Goal: Task Accomplishment & Management: Complete application form

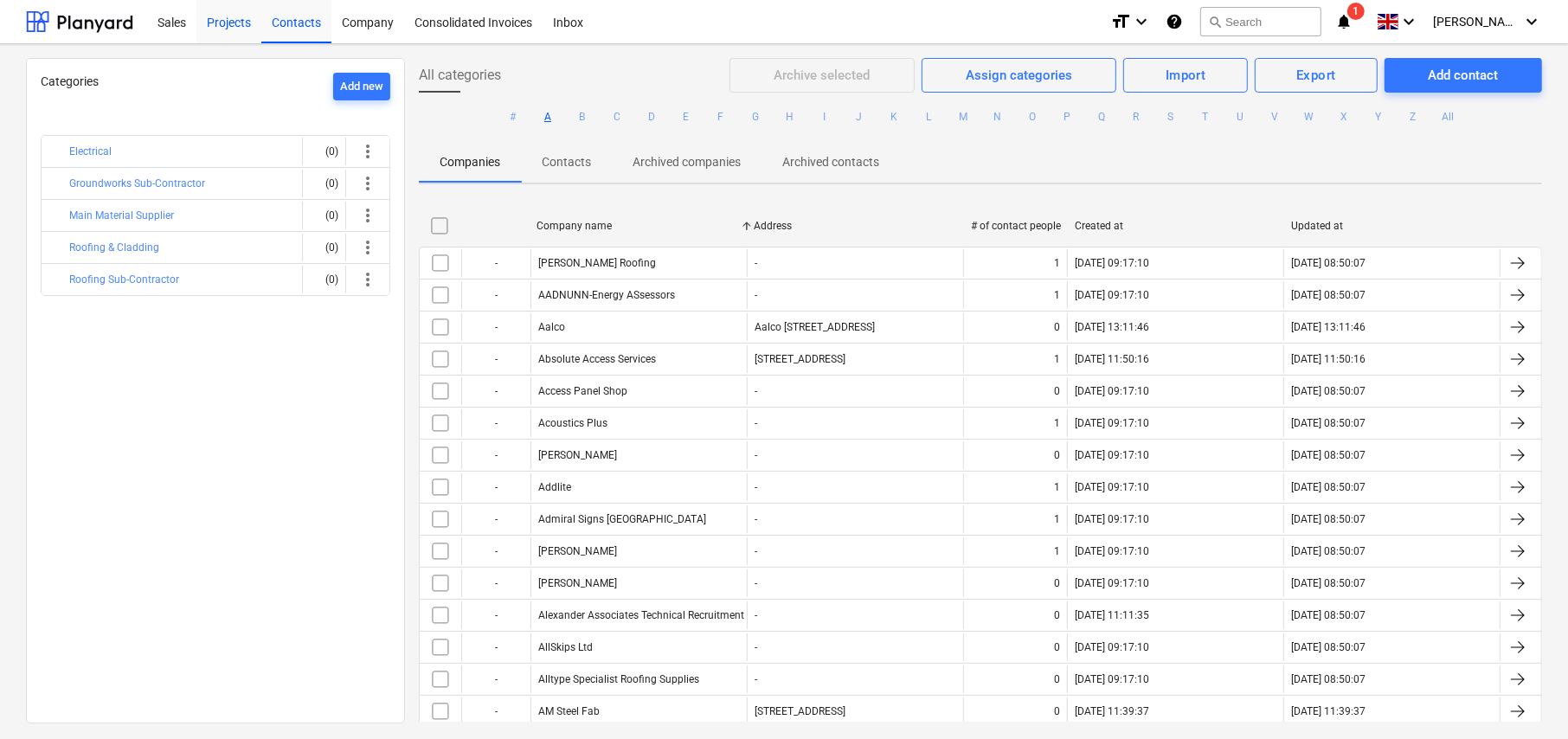
click at [221, 19] on div "Projects" at bounding box center [229, 21] width 65 height 44
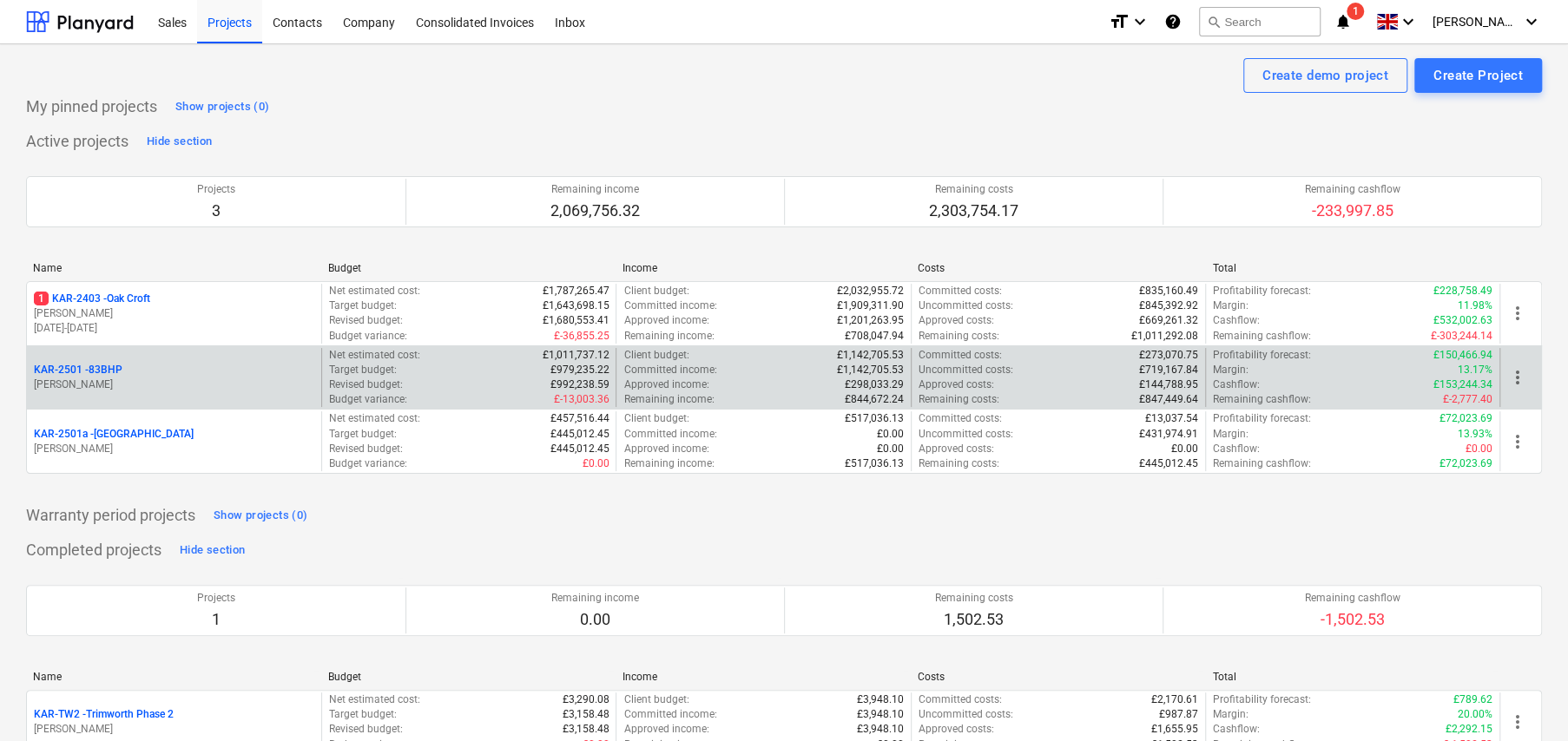
click at [109, 372] on p "KAR-2501 - 83BHP" at bounding box center [78, 370] width 89 height 15
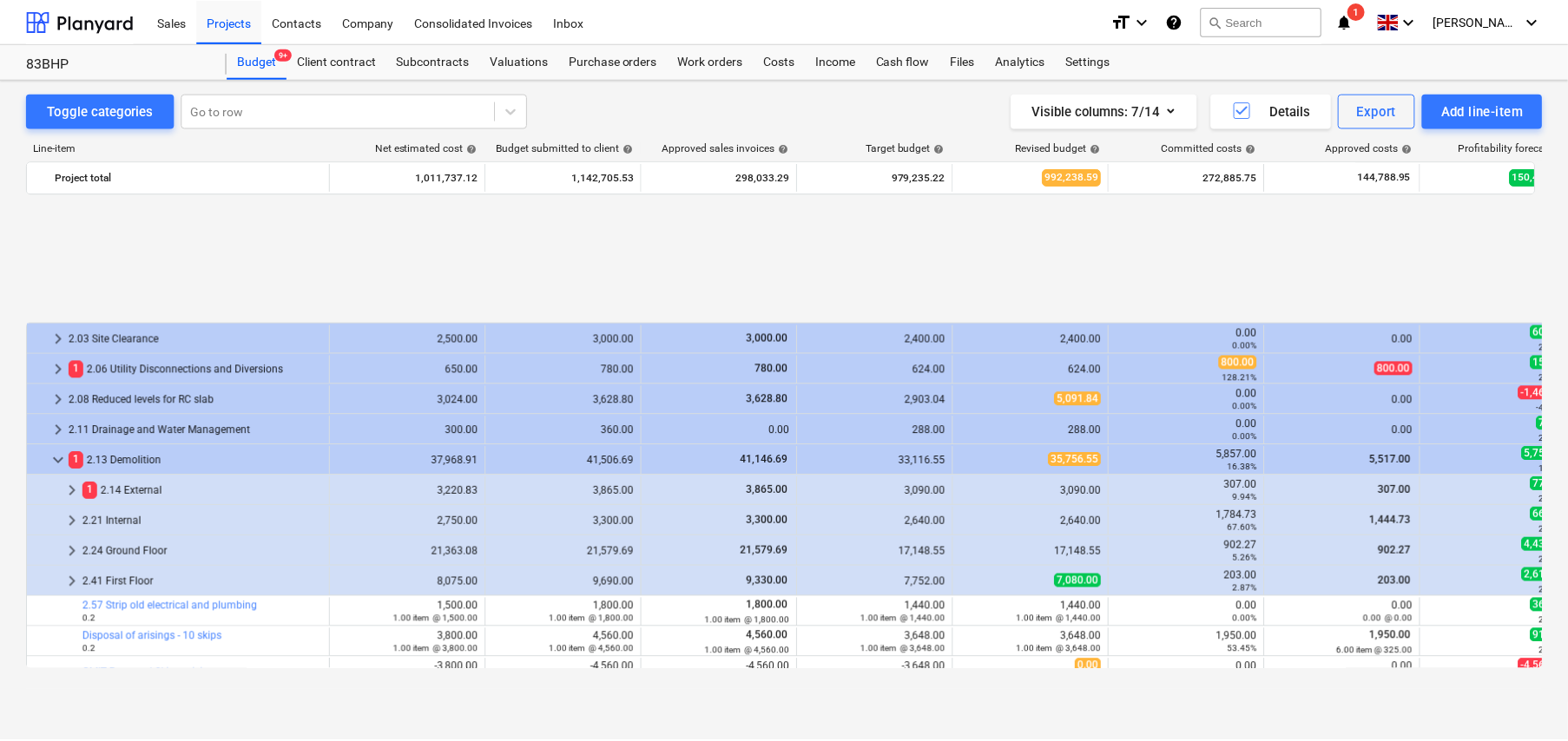
scroll to position [733, 0]
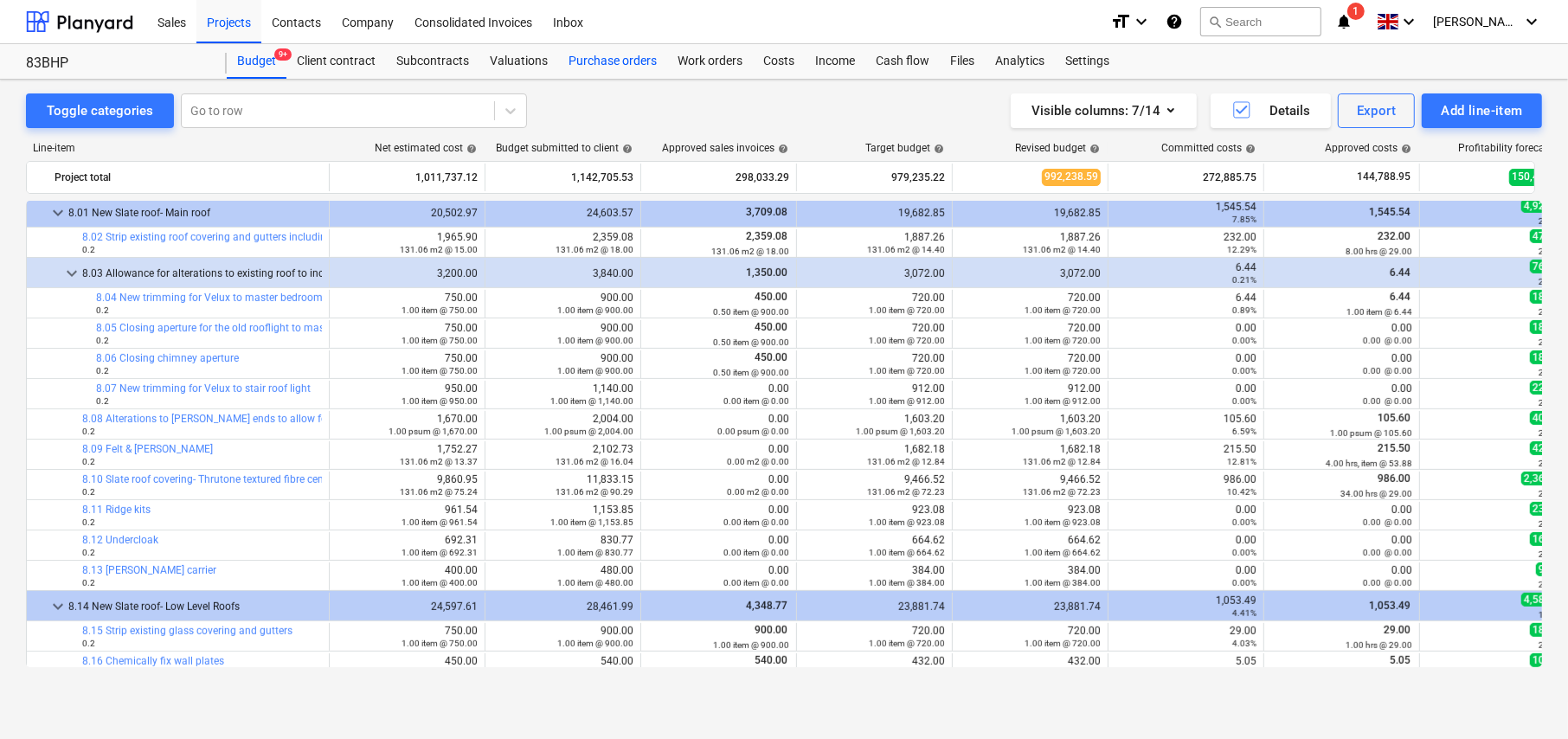
click at [625, 59] on div "Purchase orders" at bounding box center [612, 61] width 109 height 35
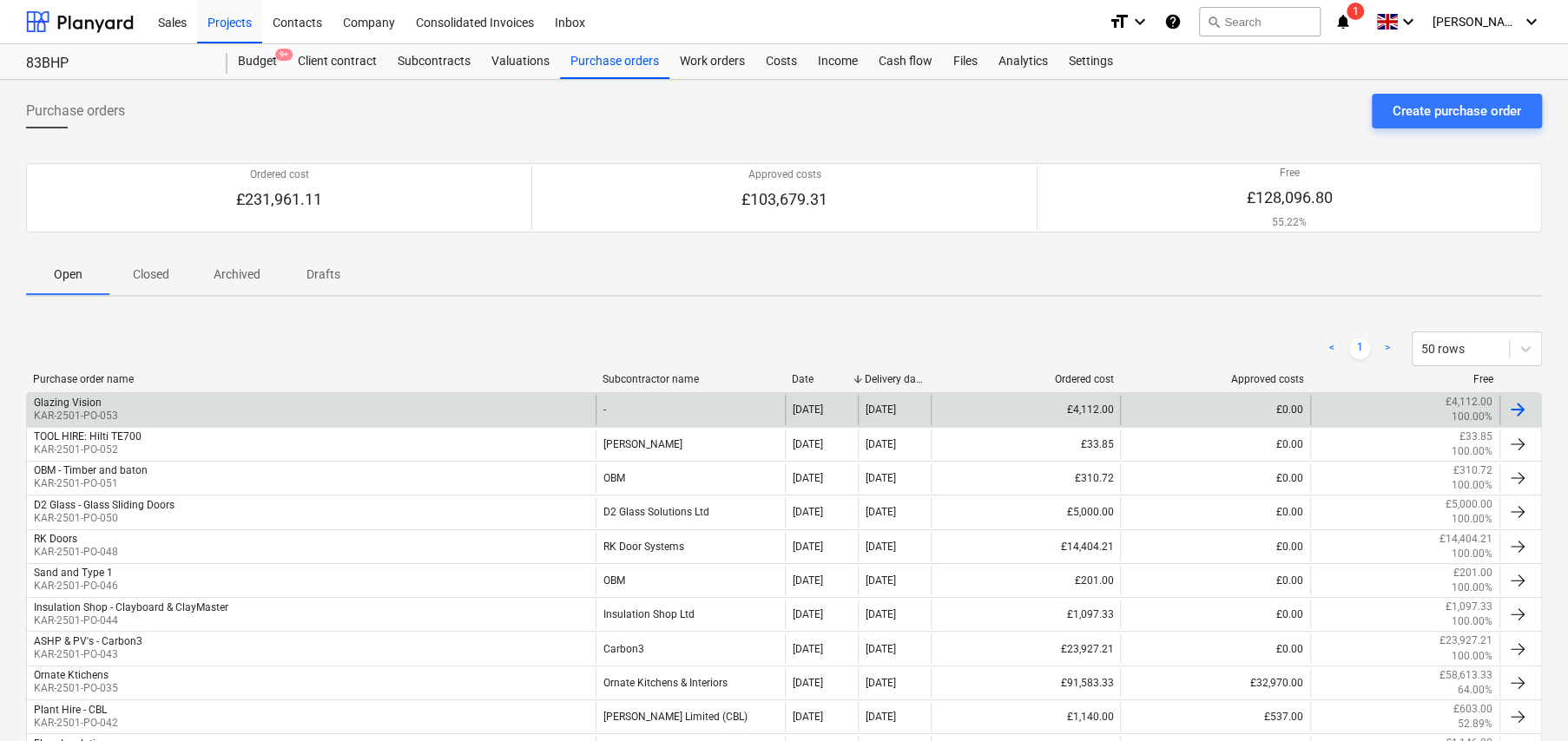
click at [128, 411] on div "Glazing Vision KAR-2501-PO-053" at bounding box center [311, 409] width 569 height 29
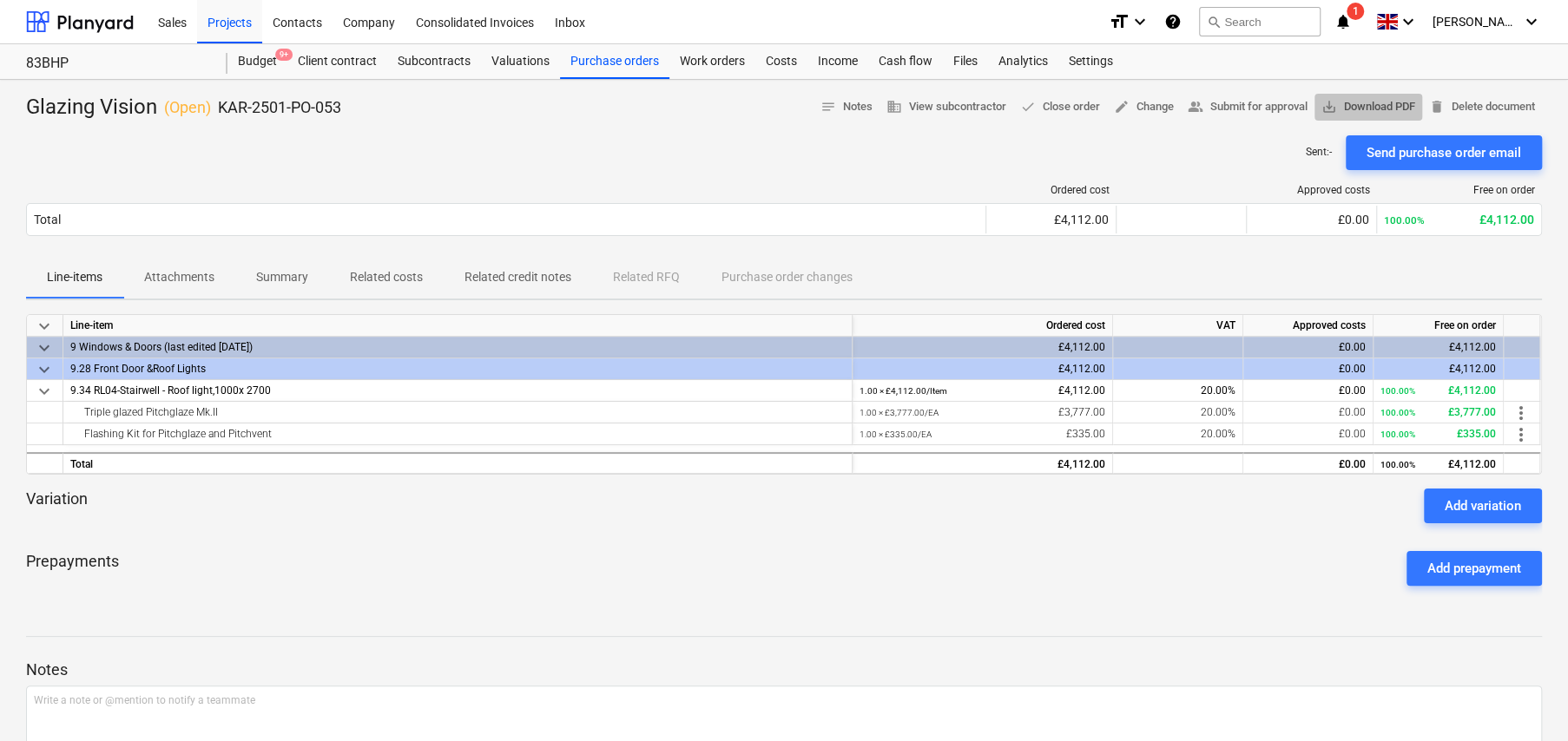
click at [1369, 108] on span "save_alt Download PDF" at bounding box center [1369, 107] width 94 height 20
click at [1147, 105] on span "edit Change" at bounding box center [1143, 107] width 60 height 20
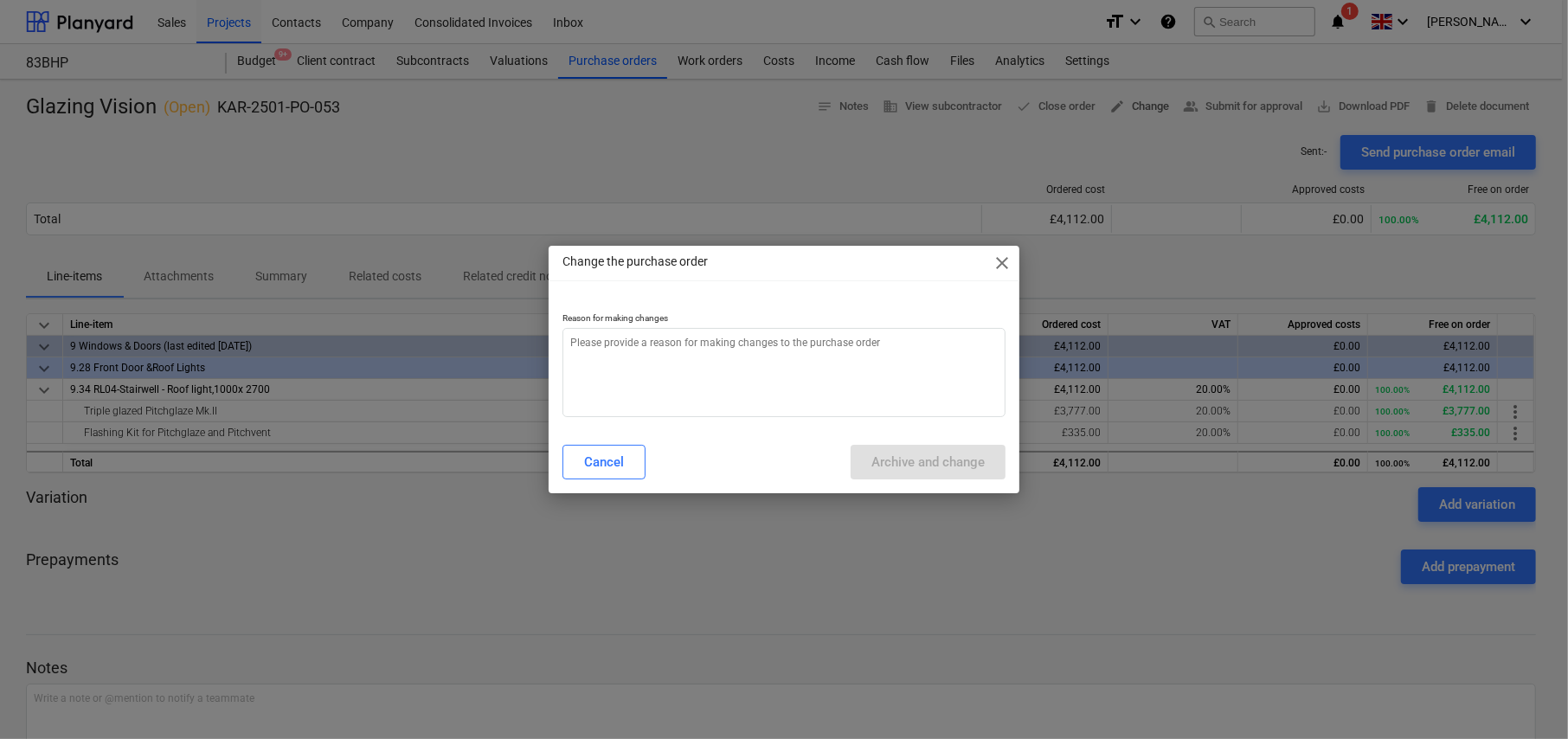
type textarea "x"
click at [758, 362] on textarea at bounding box center [784, 372] width 443 height 89
type textarea "W"
type textarea "x"
type textarea "Wr"
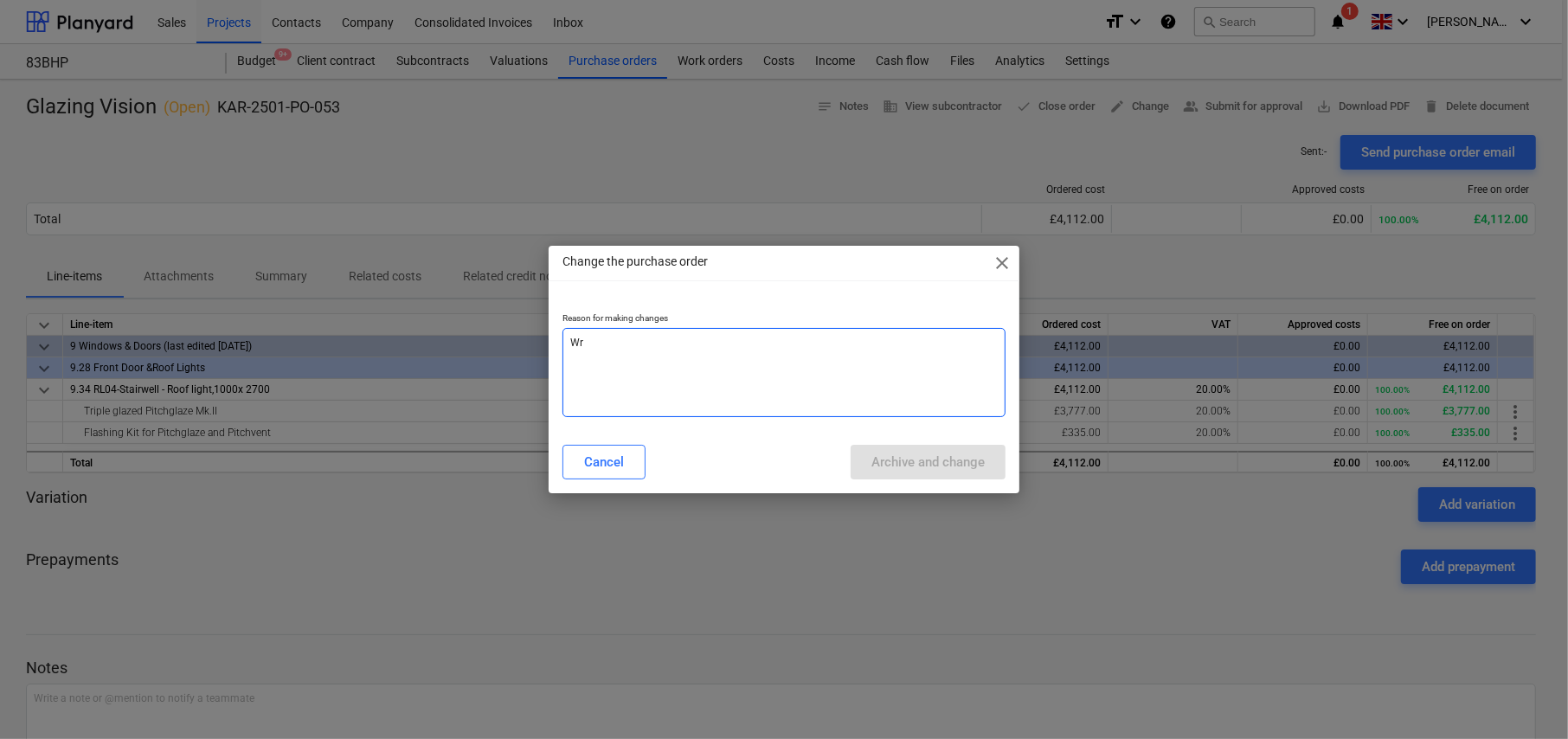
type textarea "x"
type textarea "Wro"
type textarea "x"
type textarea "Wron"
type textarea "x"
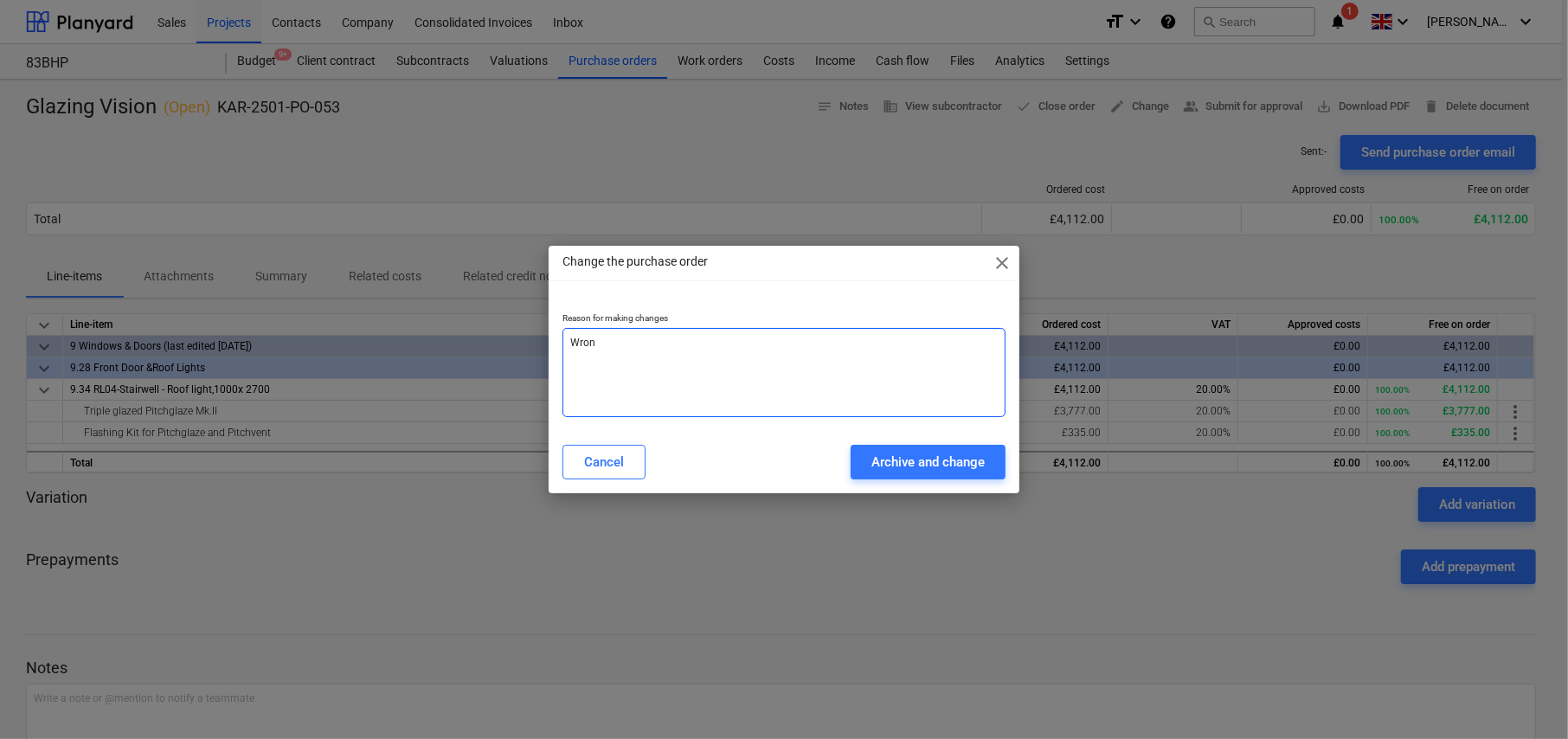
type textarea "Wrong"
type textarea "x"
type textarea "Wrong"
type textarea "x"
type textarea "Wrong i"
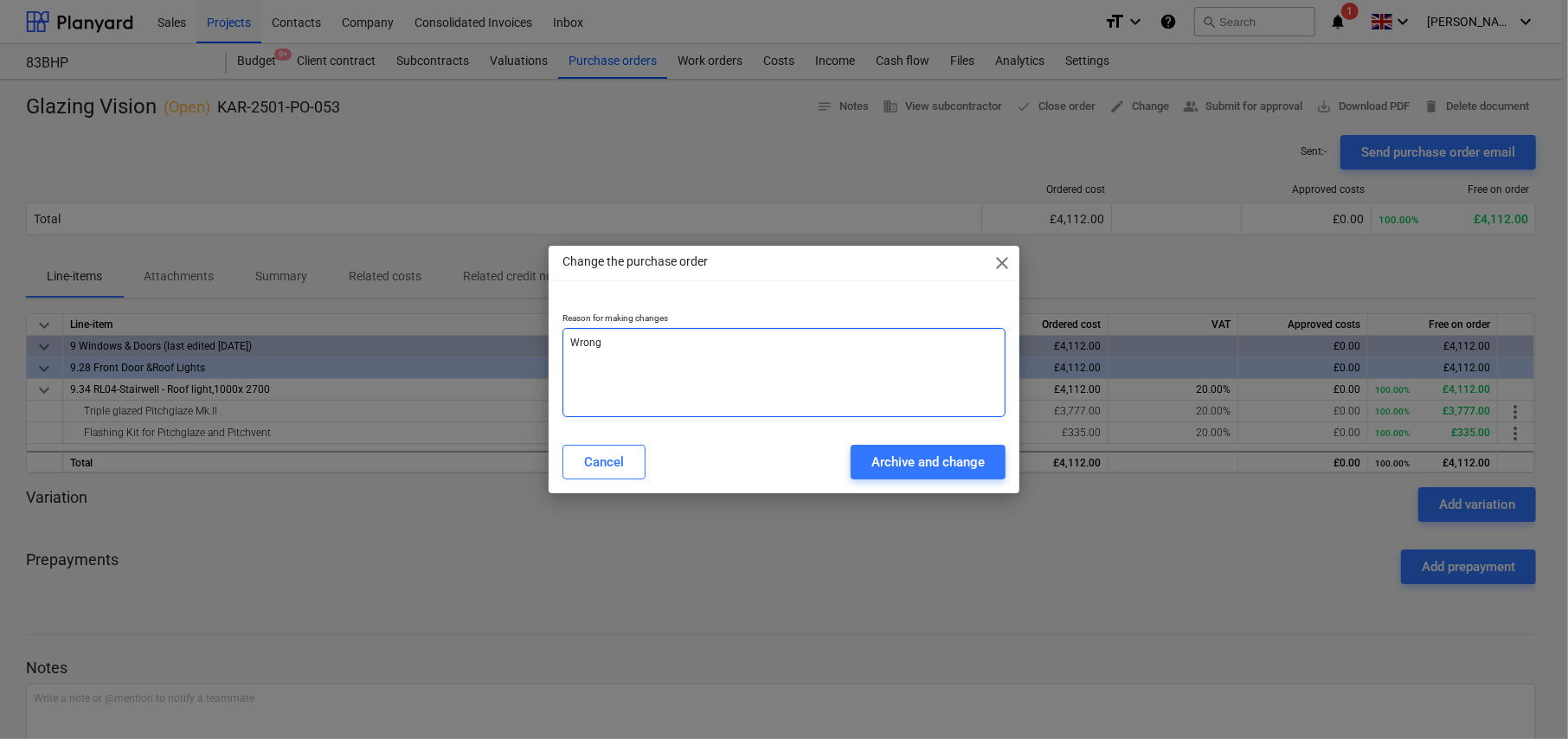
type textarea "x"
type textarea "Wrong it"
type textarea "x"
type textarea "Wrong ite"
type textarea "x"
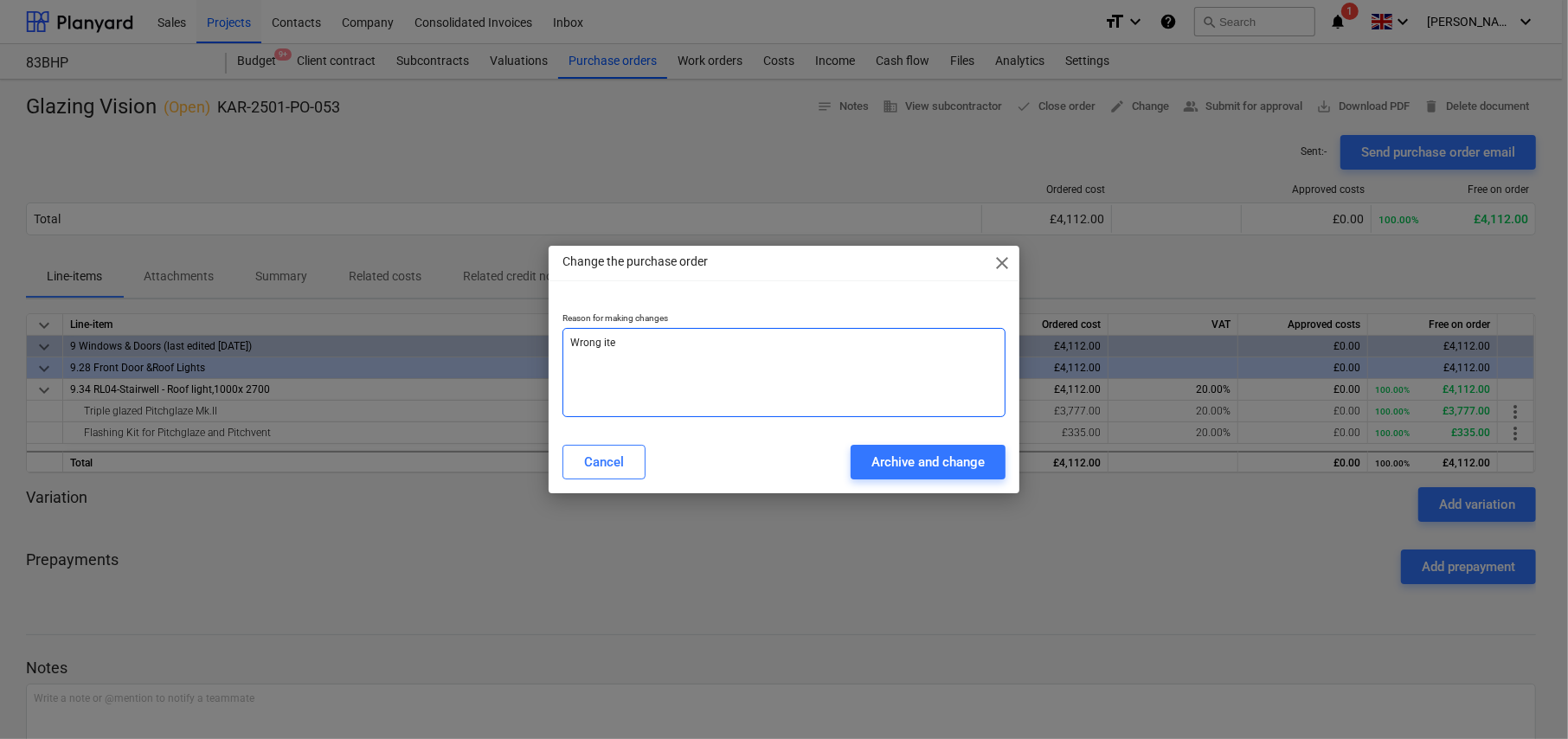
type textarea "Wrong item"
type textarea "x"
type textarea "Wrong item"
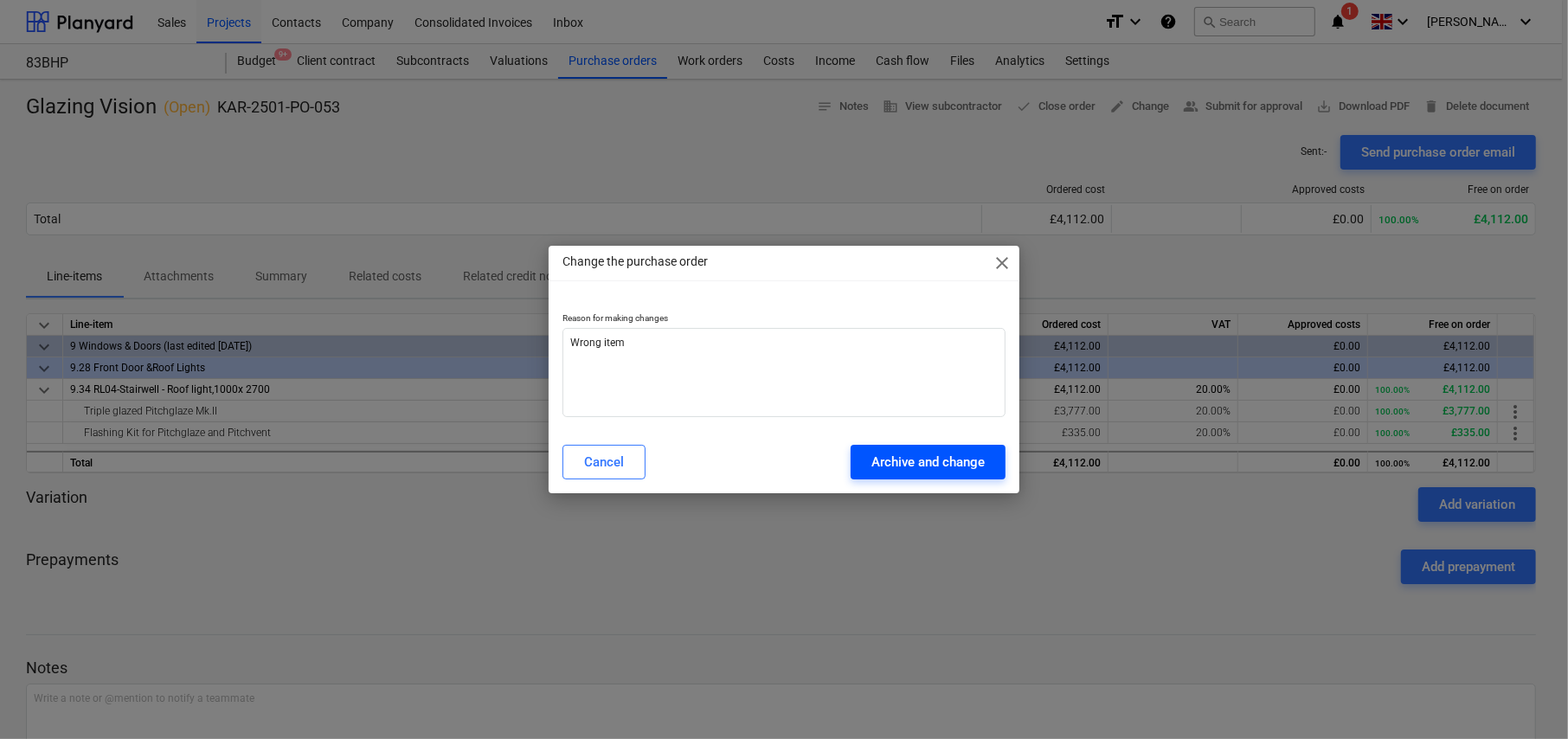
click at [927, 466] on div "Archive and change" at bounding box center [928, 462] width 113 height 22
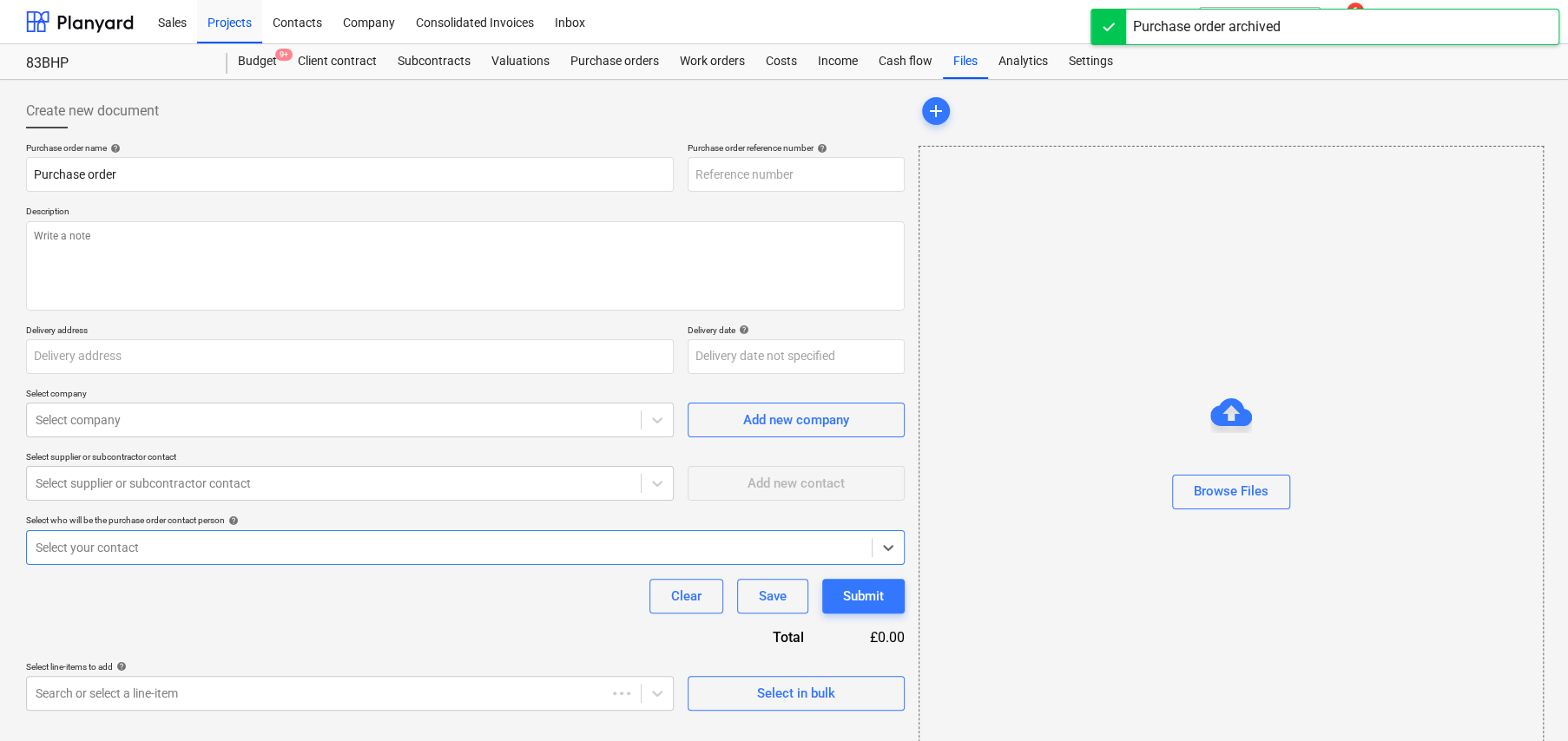
type textarea "x"
type input "Glazing Vision"
type input "KAR-2501-PO-053"
type textarea "Supply and fit Triple glazed Pitchglaze Mk.II as per Q155498-L5 Site Contact: […"
type input "[STREET_ADDRESS]"
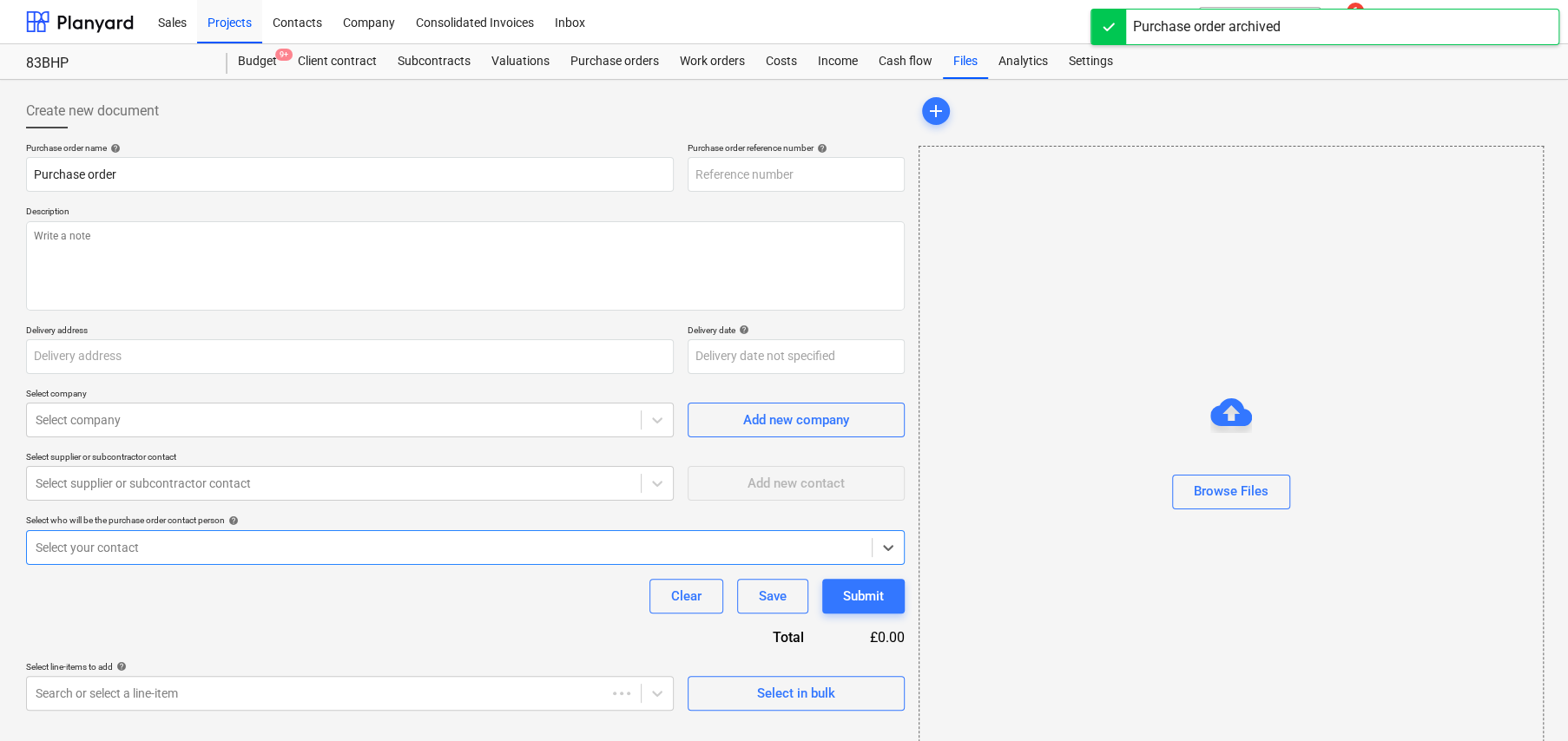
type input "[DATE]"
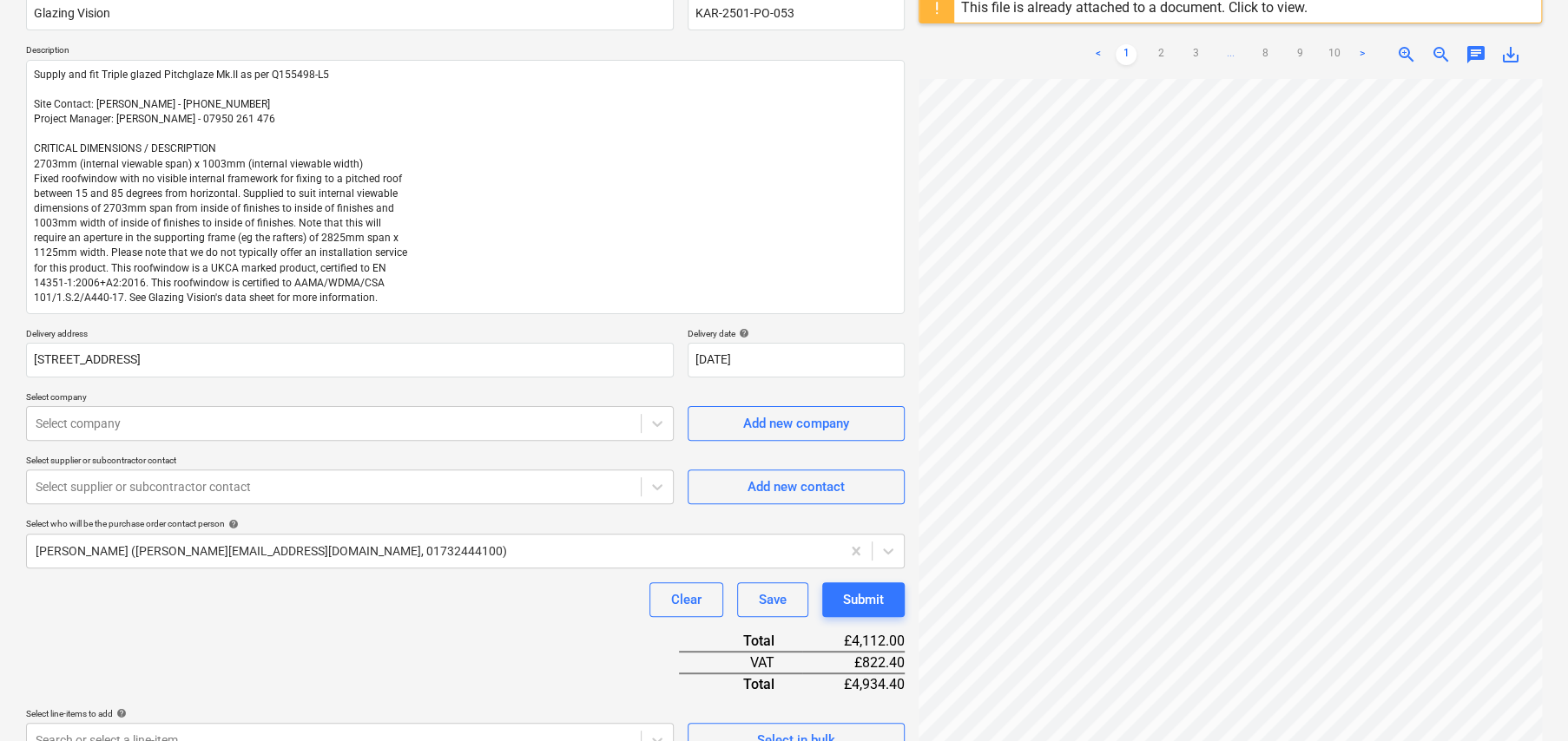
scroll to position [173, 0]
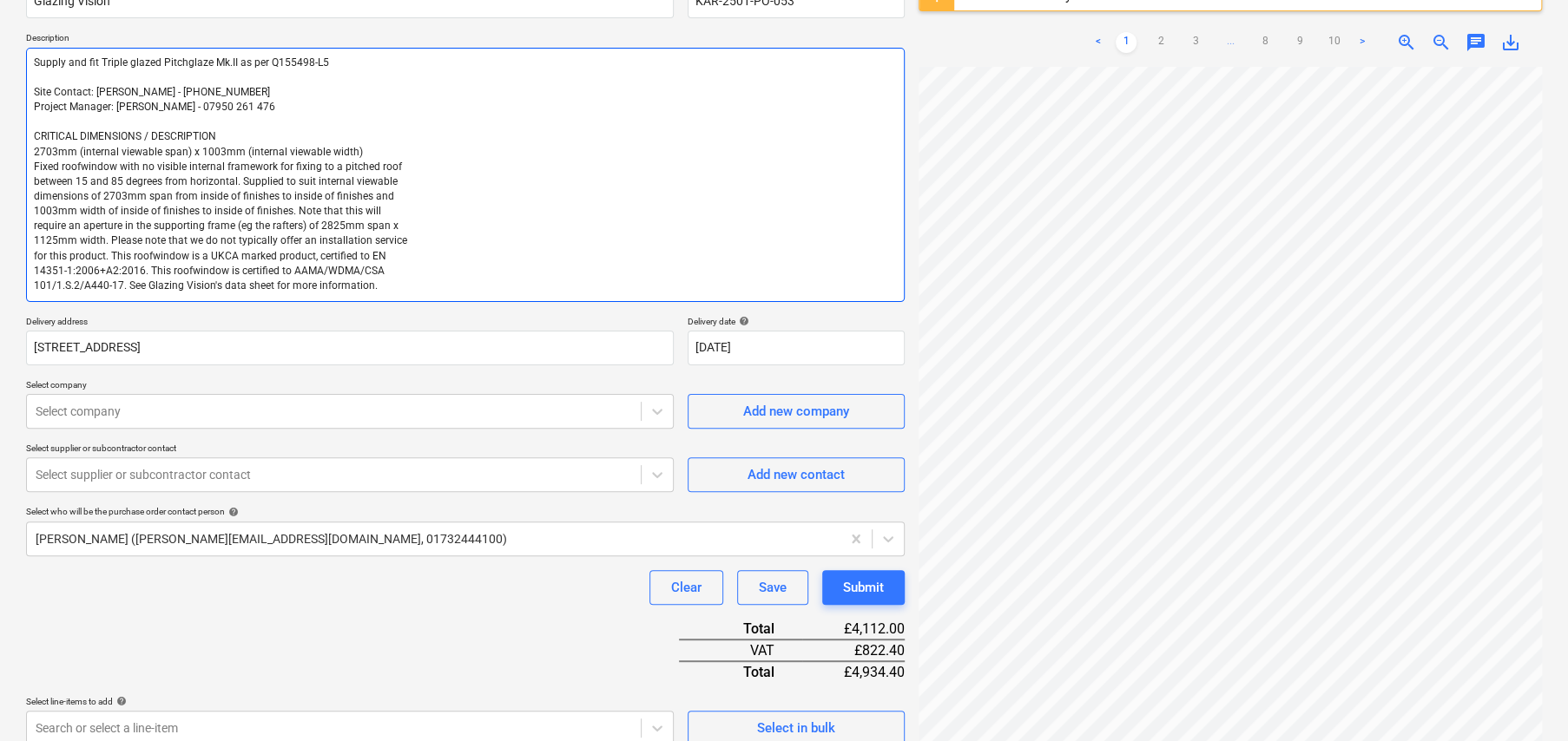
drag, startPoint x: 372, startPoint y: 285, endPoint x: 31, endPoint y: 131, distance: 374.2
click at [31, 131] on textarea "Supply and fit Triple glazed Pitchglaze Mk.II as per Q155498-L5 Site Contact: […" at bounding box center [465, 175] width 879 height 254
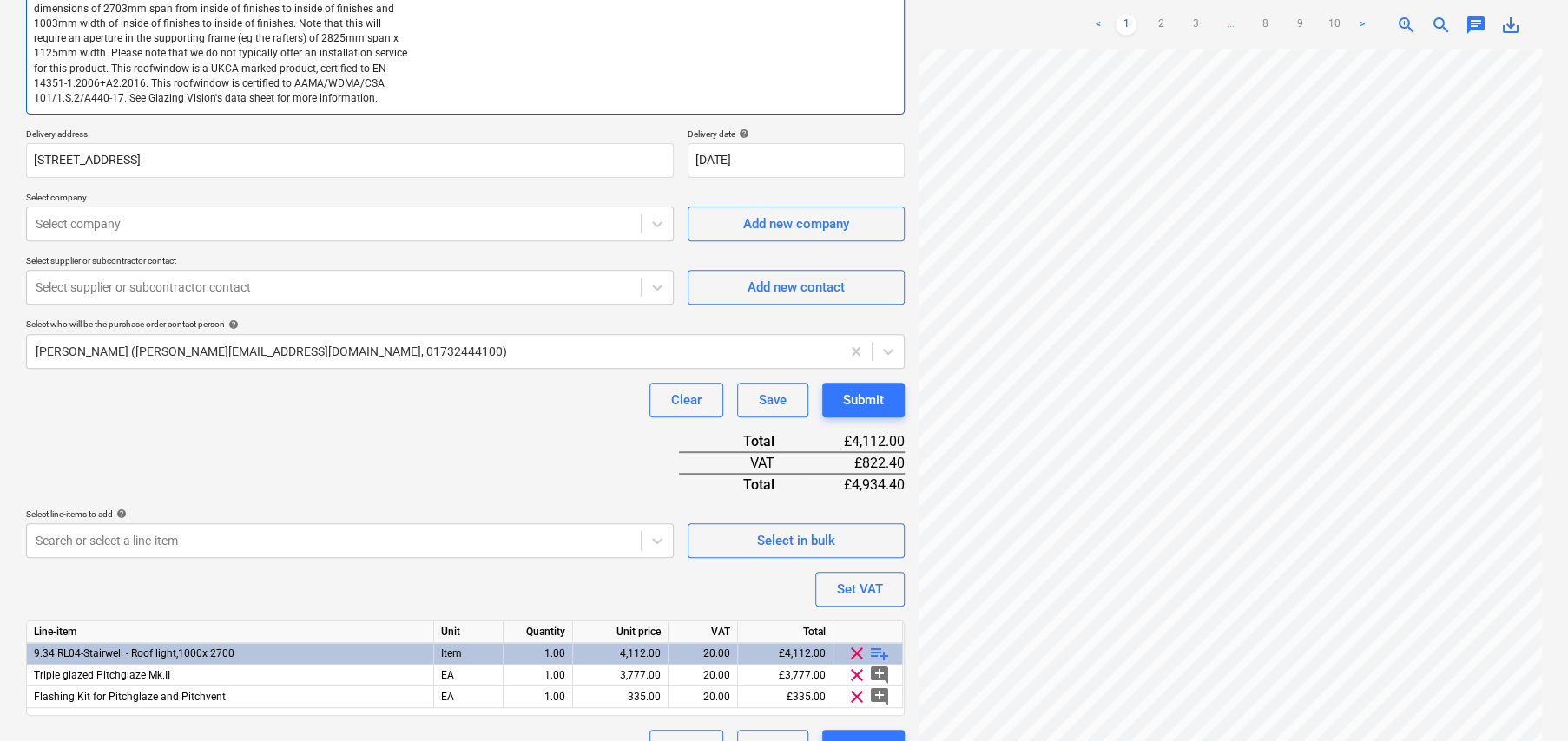
scroll to position [396, 0]
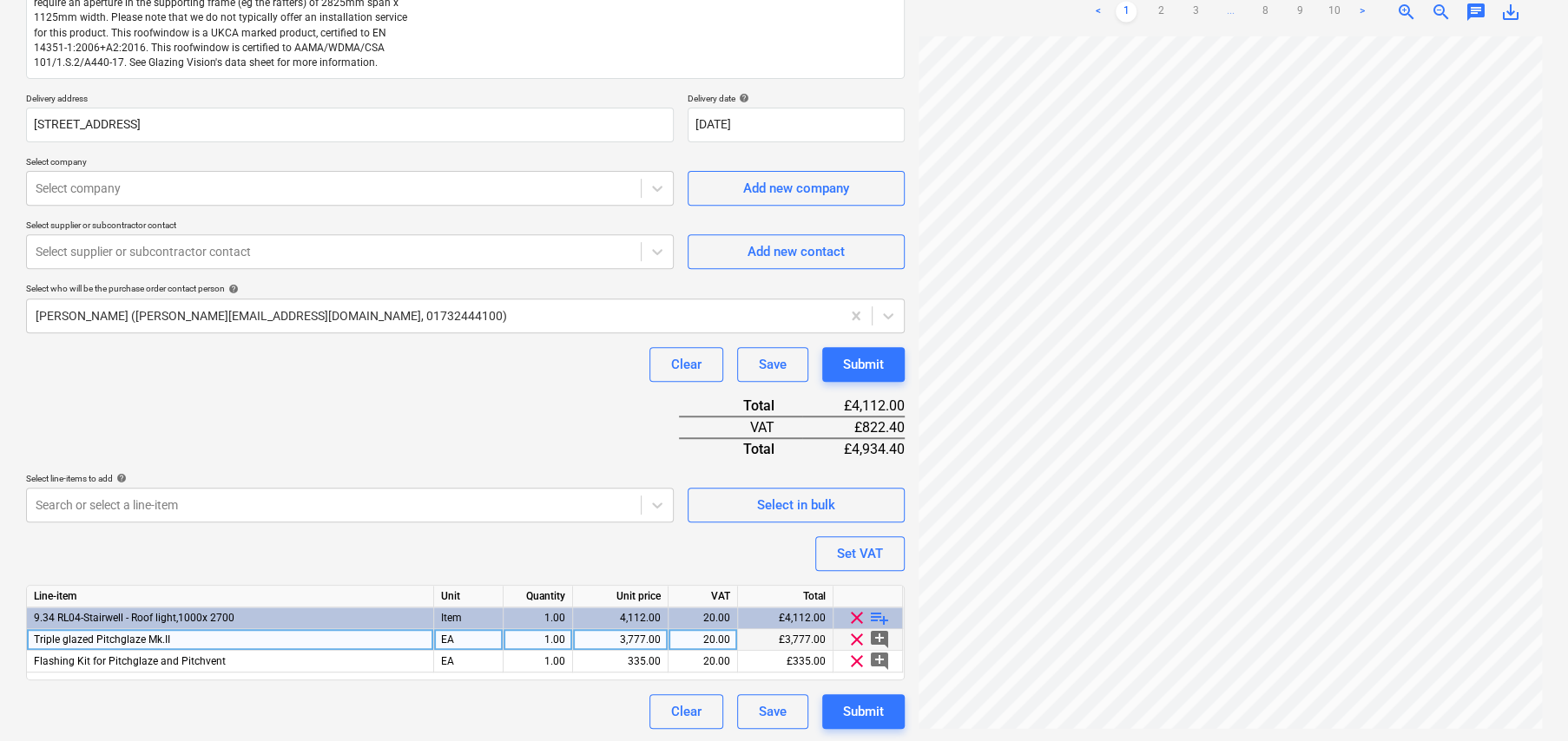
type textarea "x"
click at [626, 633] on div "3,777.00" at bounding box center [620, 640] width 81 height 21
type input "3982"
click at [868, 710] on div "Submit" at bounding box center [864, 711] width 41 height 22
type textarea "x"
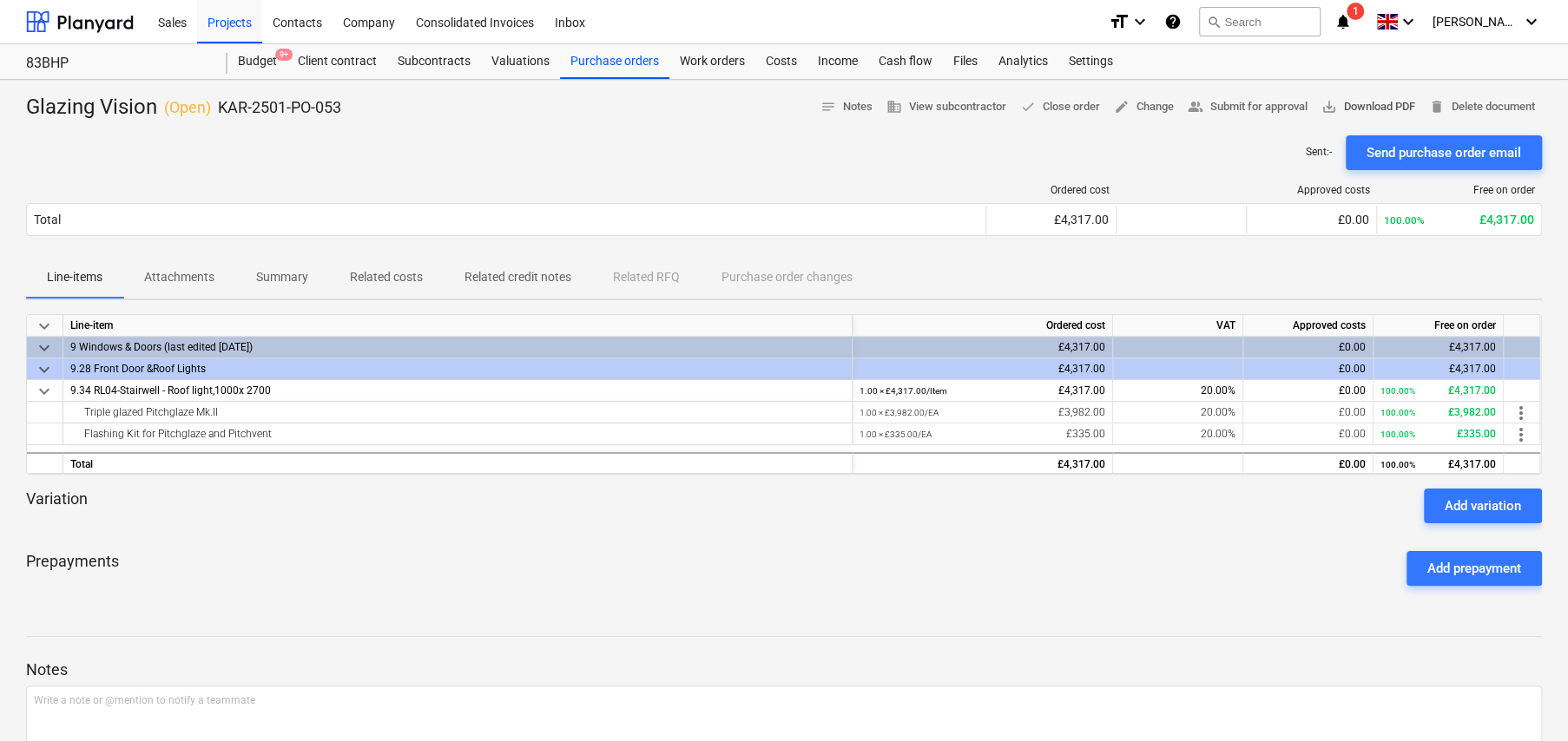
click at [1355, 105] on span "save_alt Download PDF" at bounding box center [1369, 107] width 94 height 20
click at [1339, 107] on span "save_alt Download PDF" at bounding box center [1369, 107] width 94 height 20
drag, startPoint x: 597, startPoint y: 59, endPoint x: 605, endPoint y: 71, distance: 14.4
click at [597, 59] on div "Purchase orders" at bounding box center [614, 61] width 109 height 35
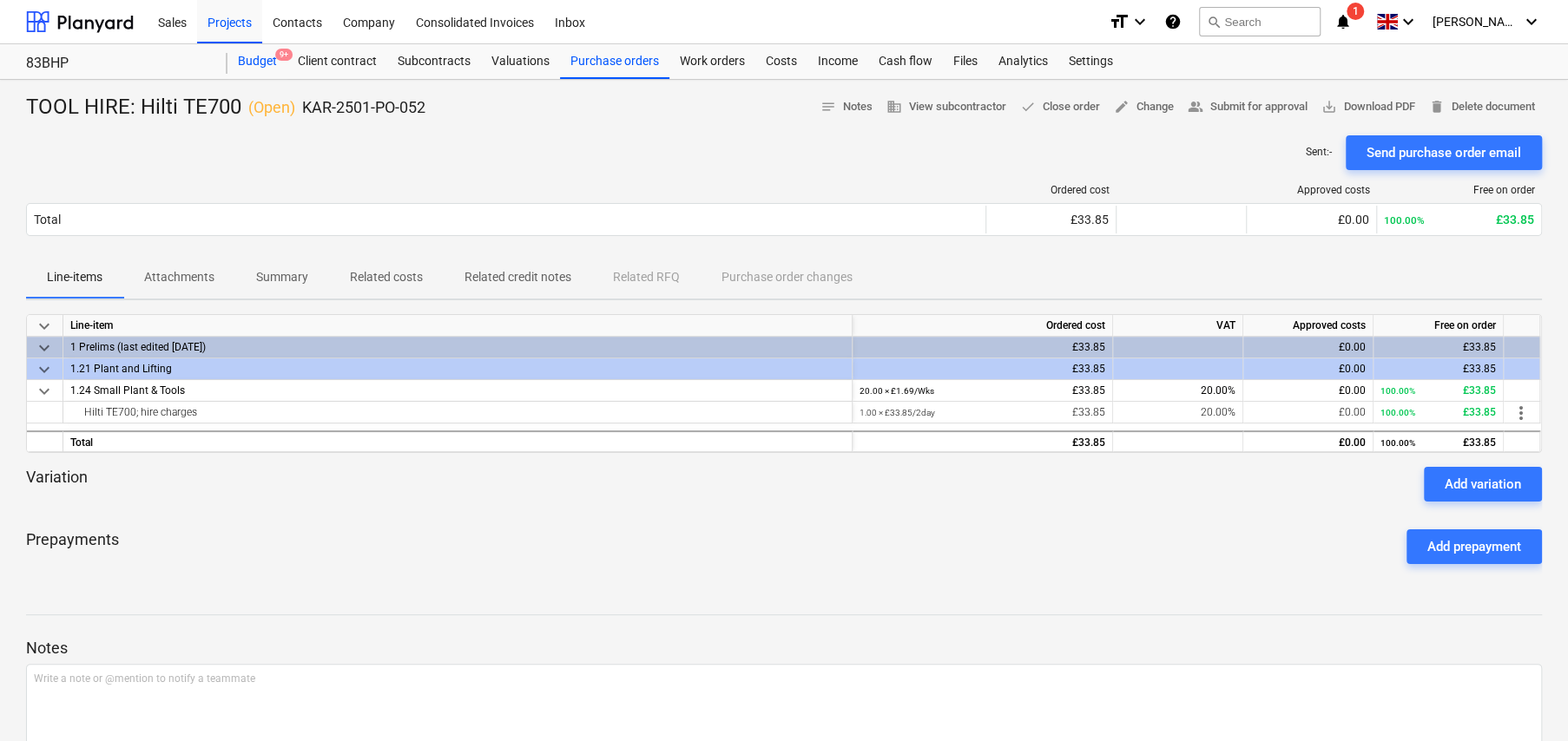
click at [260, 64] on div "Budget 9+" at bounding box center [257, 61] width 60 height 35
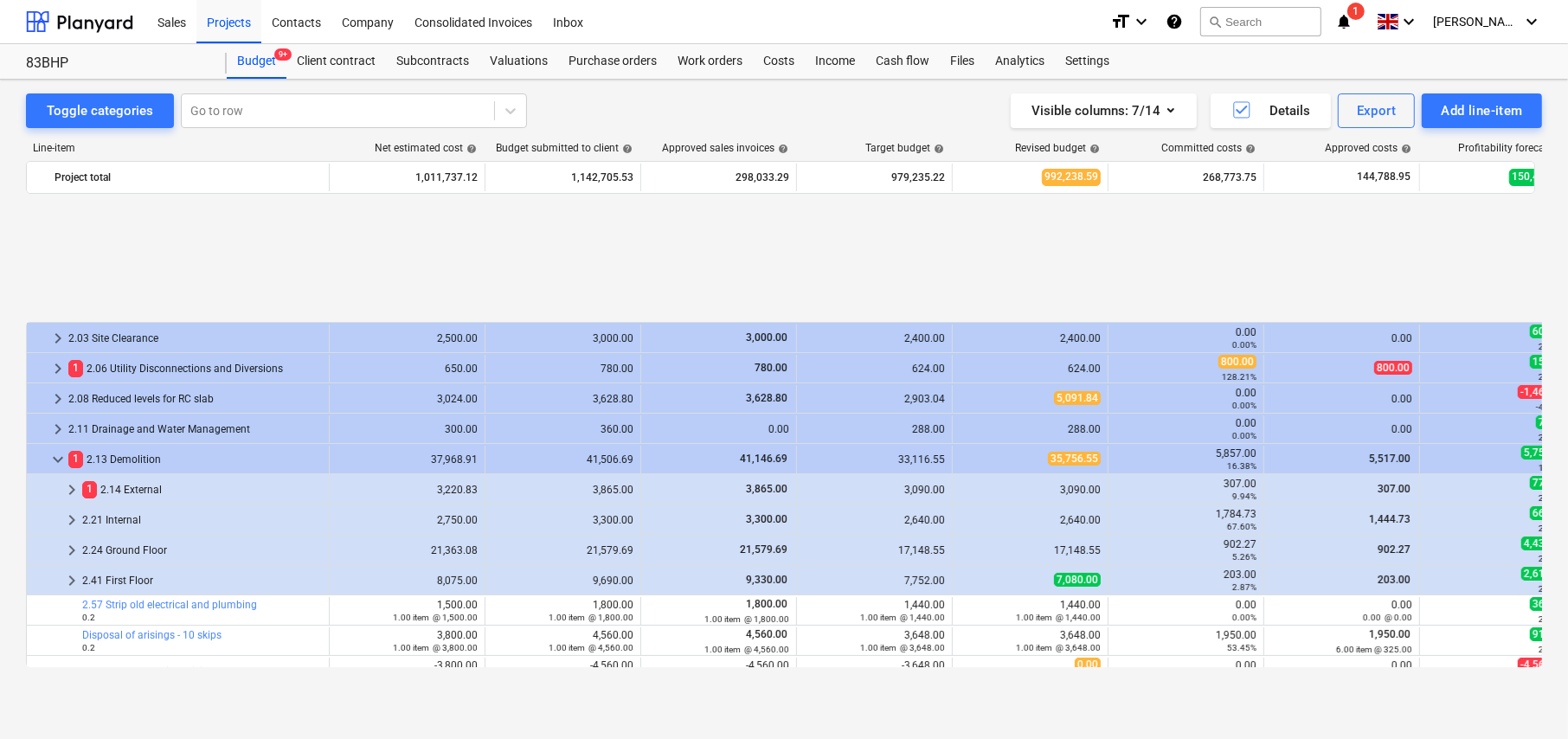
scroll to position [731, 0]
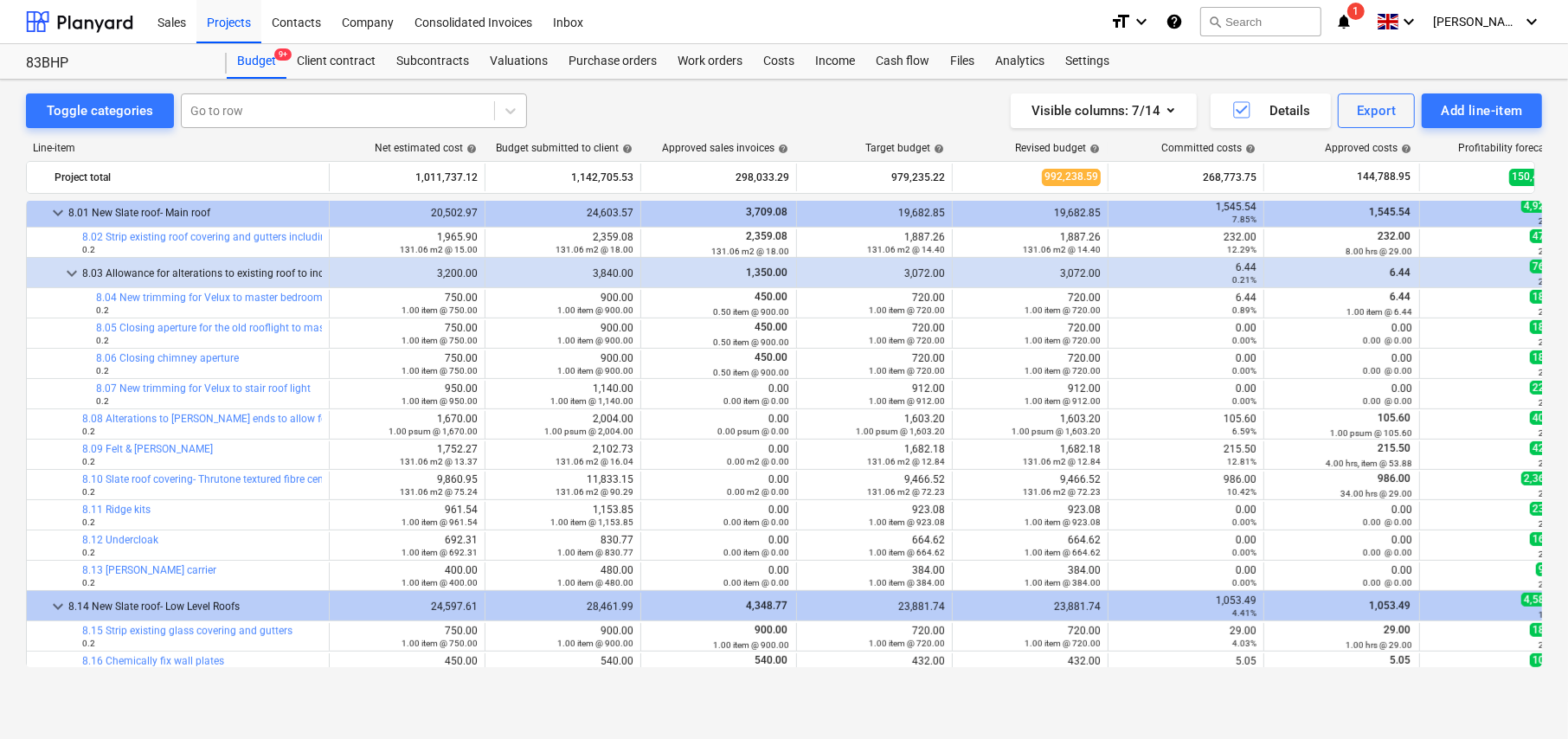
click at [213, 115] on div at bounding box center [338, 111] width 295 height 18
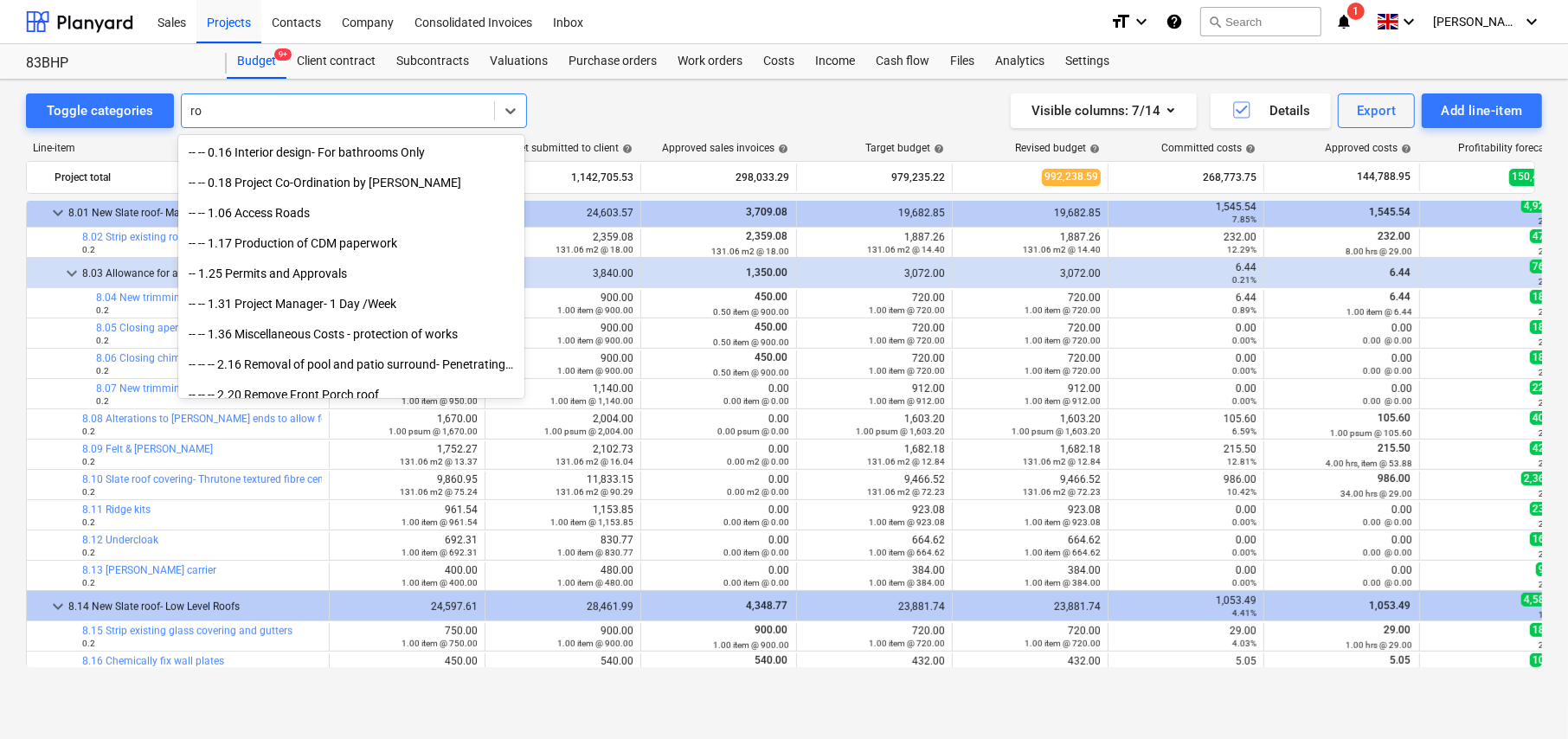
type input "r"
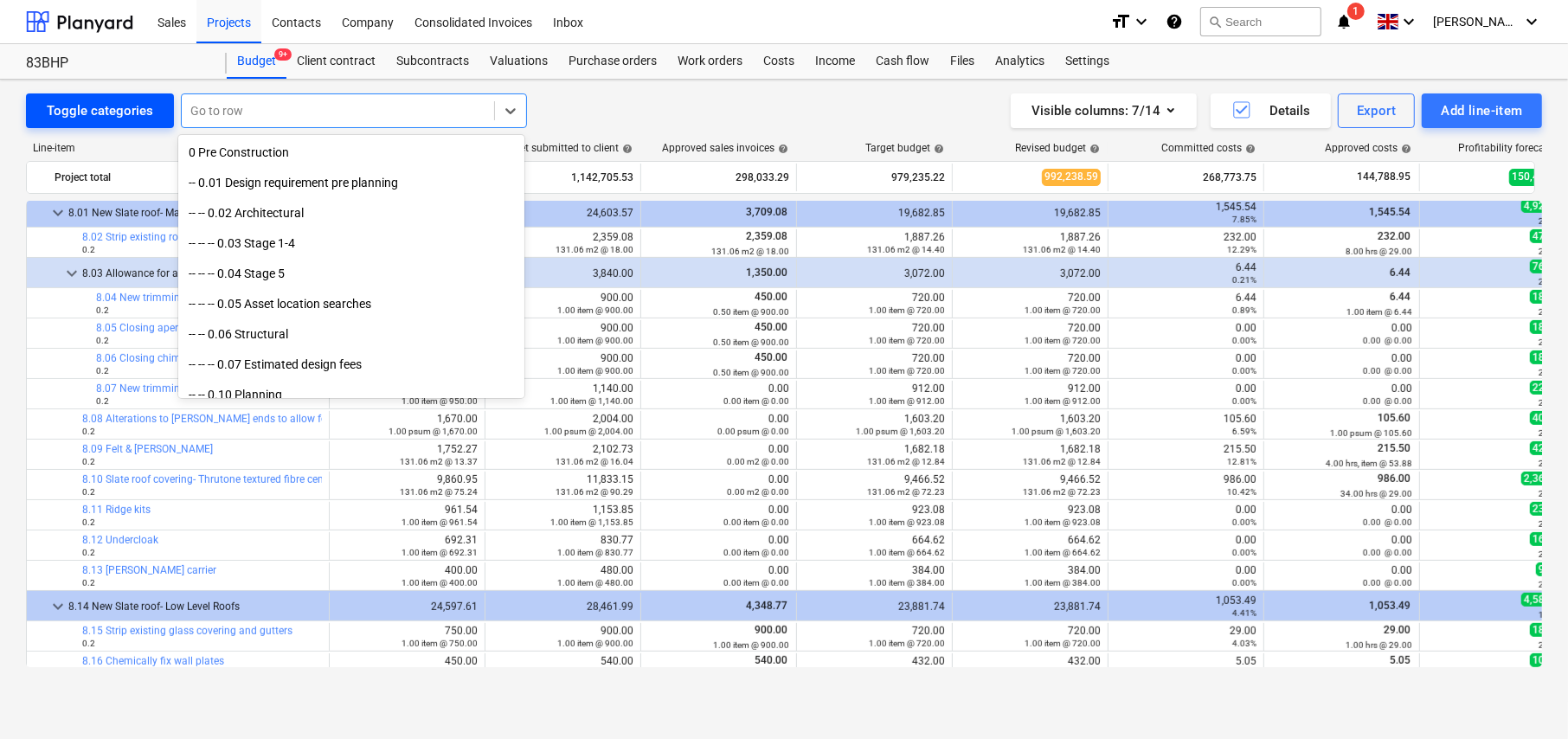
click at [85, 119] on div "Toggle categories" at bounding box center [100, 110] width 106 height 22
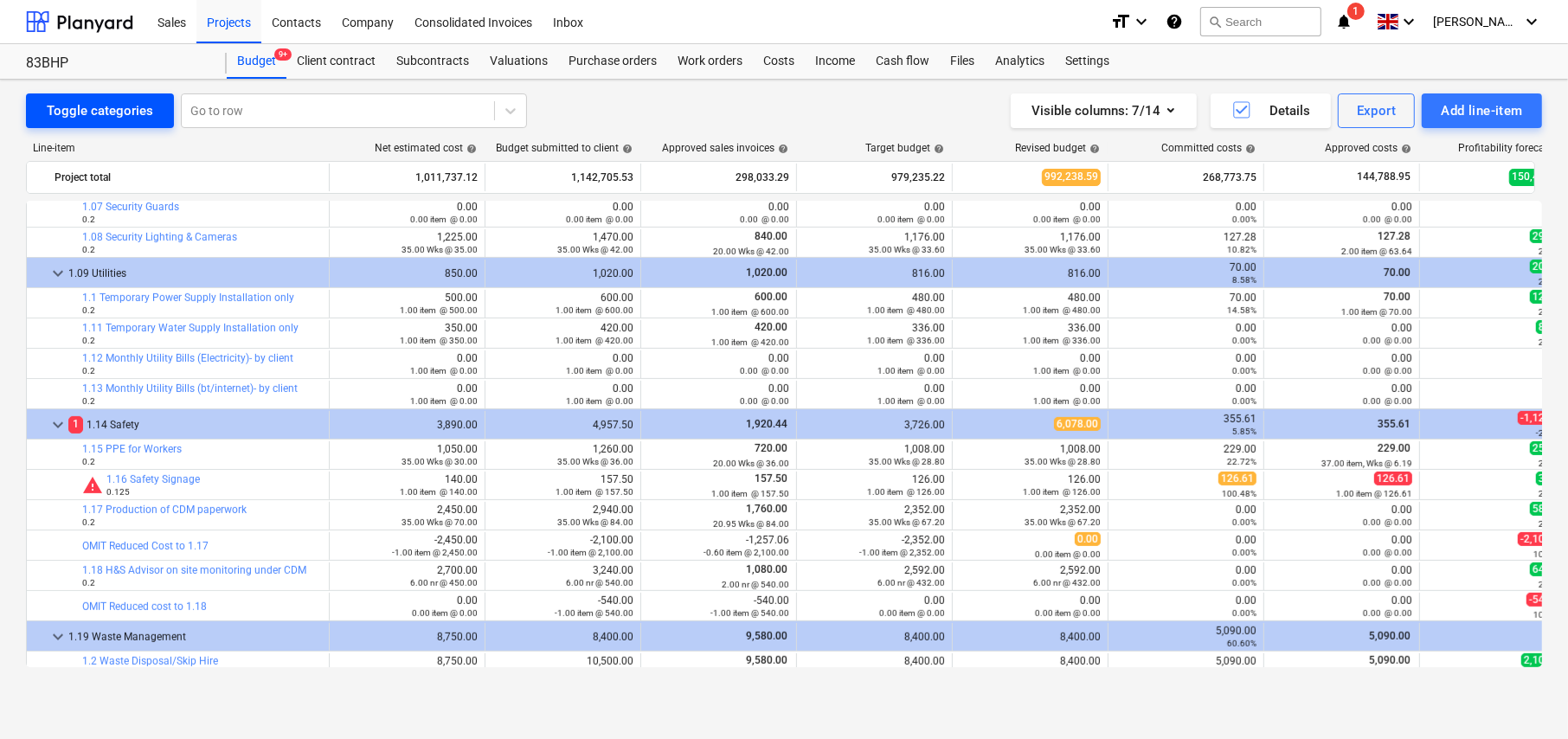
click at [94, 112] on div "Toggle categories" at bounding box center [100, 110] width 106 height 22
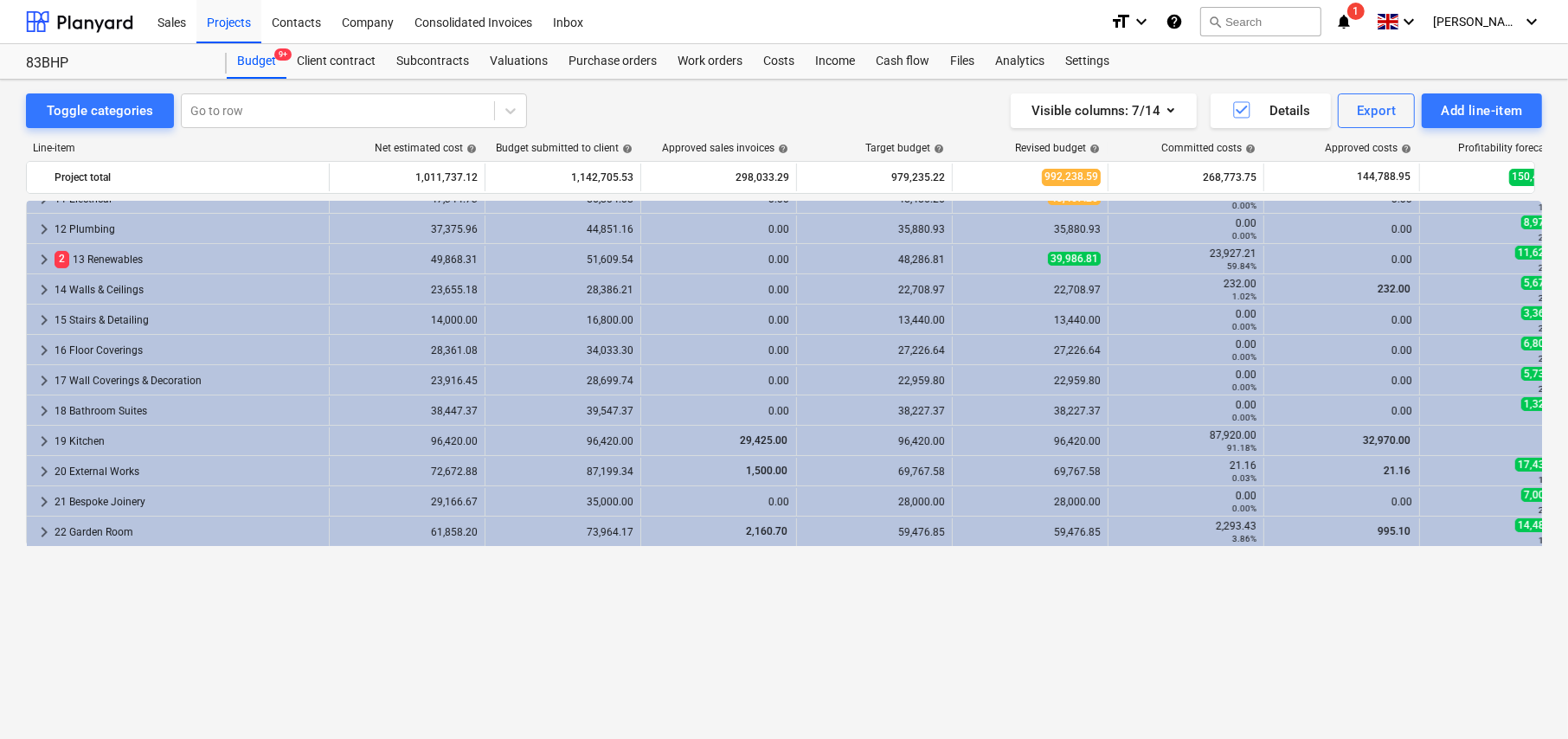
scroll to position [0, 0]
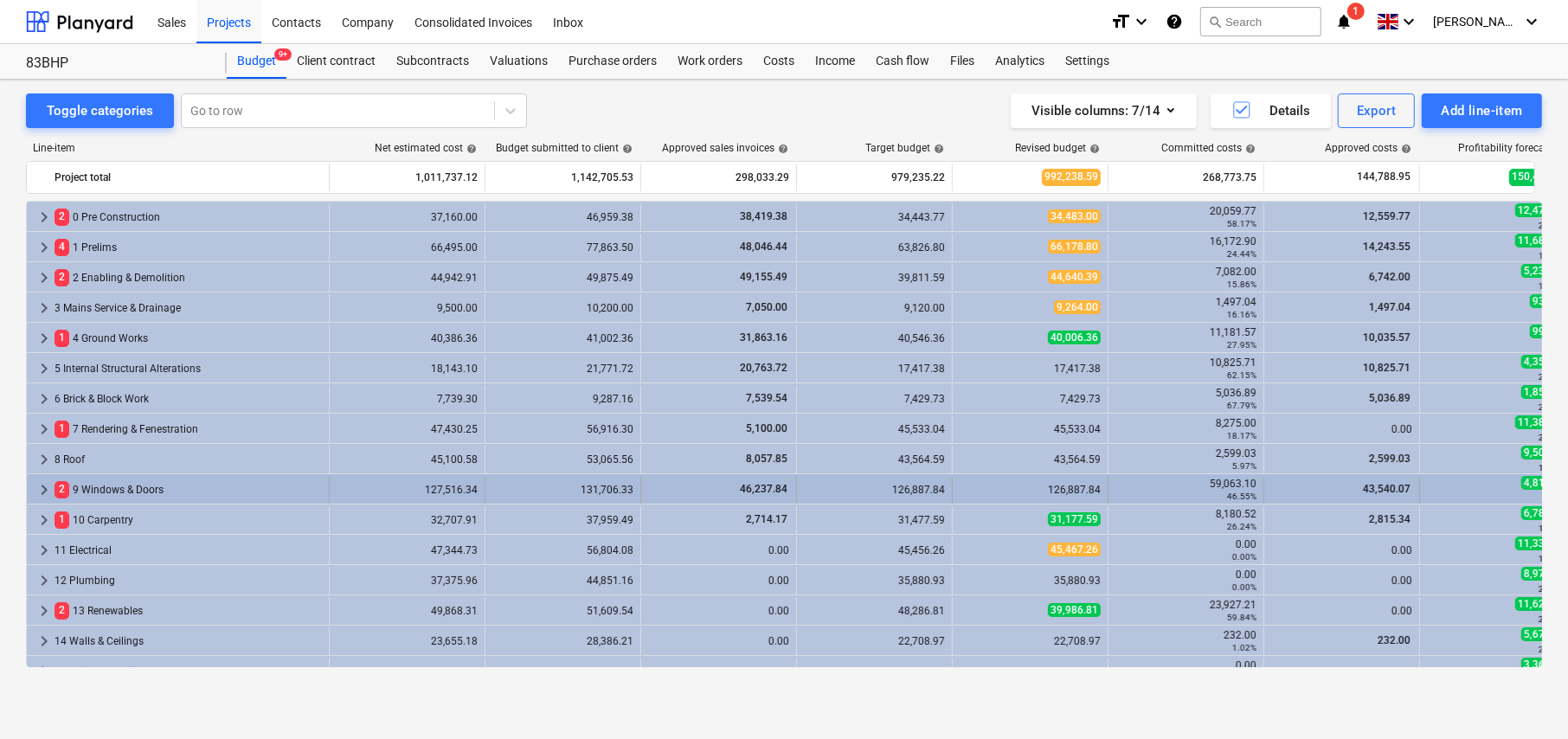
click at [36, 489] on span "keyboard_arrow_right" at bounding box center [43, 489] width 20 height 20
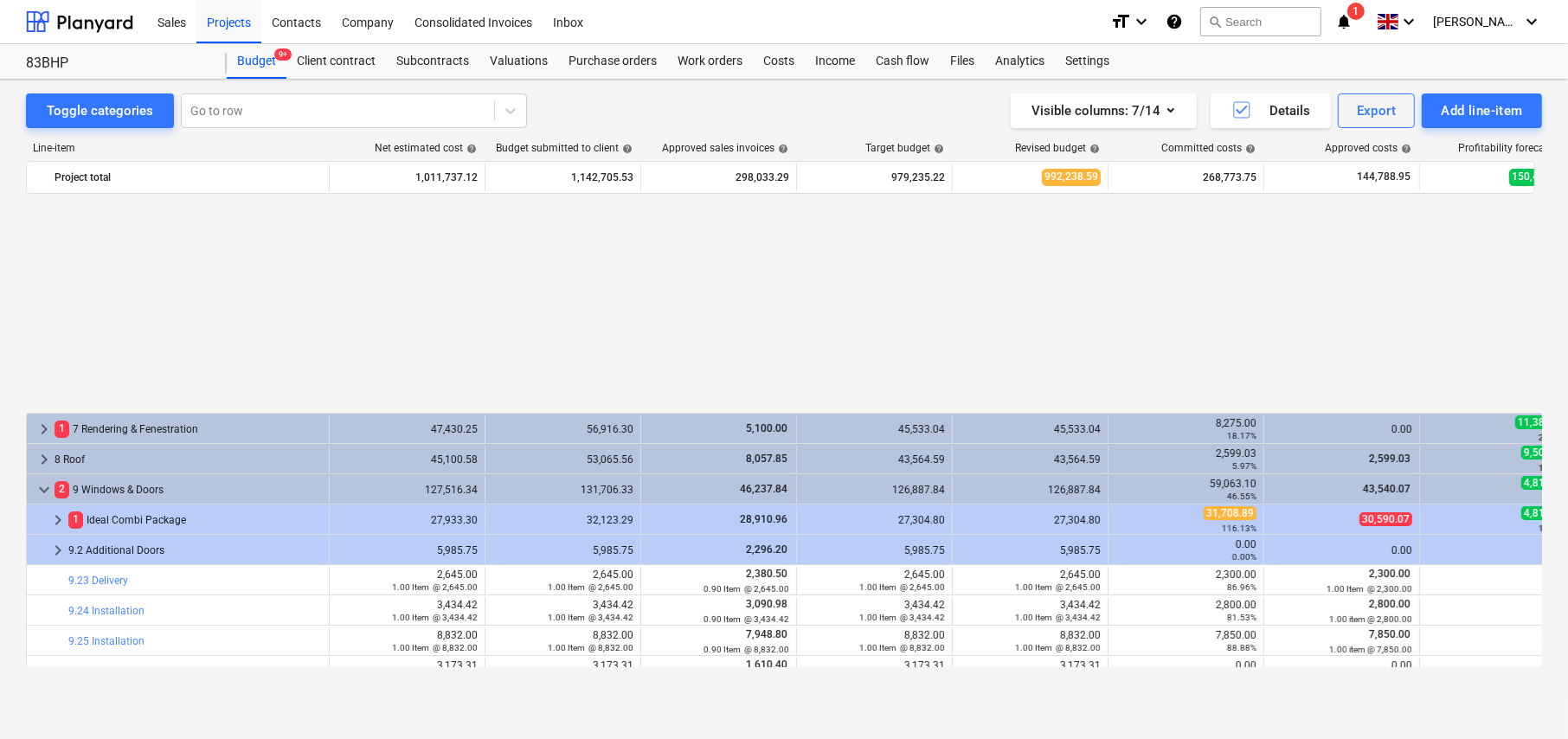
scroll to position [260, 0]
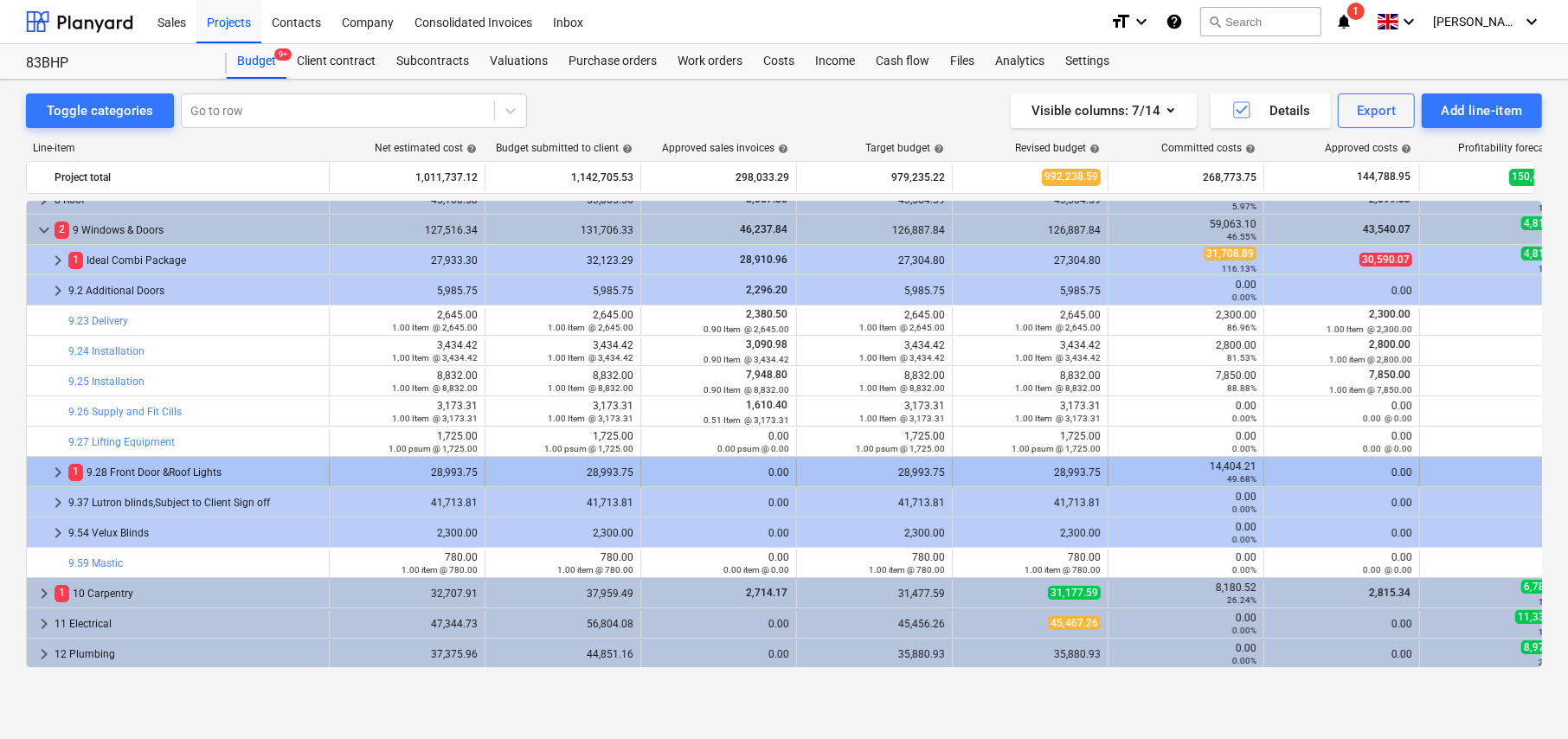
click at [58, 473] on span "keyboard_arrow_right" at bounding box center [58, 472] width 20 height 20
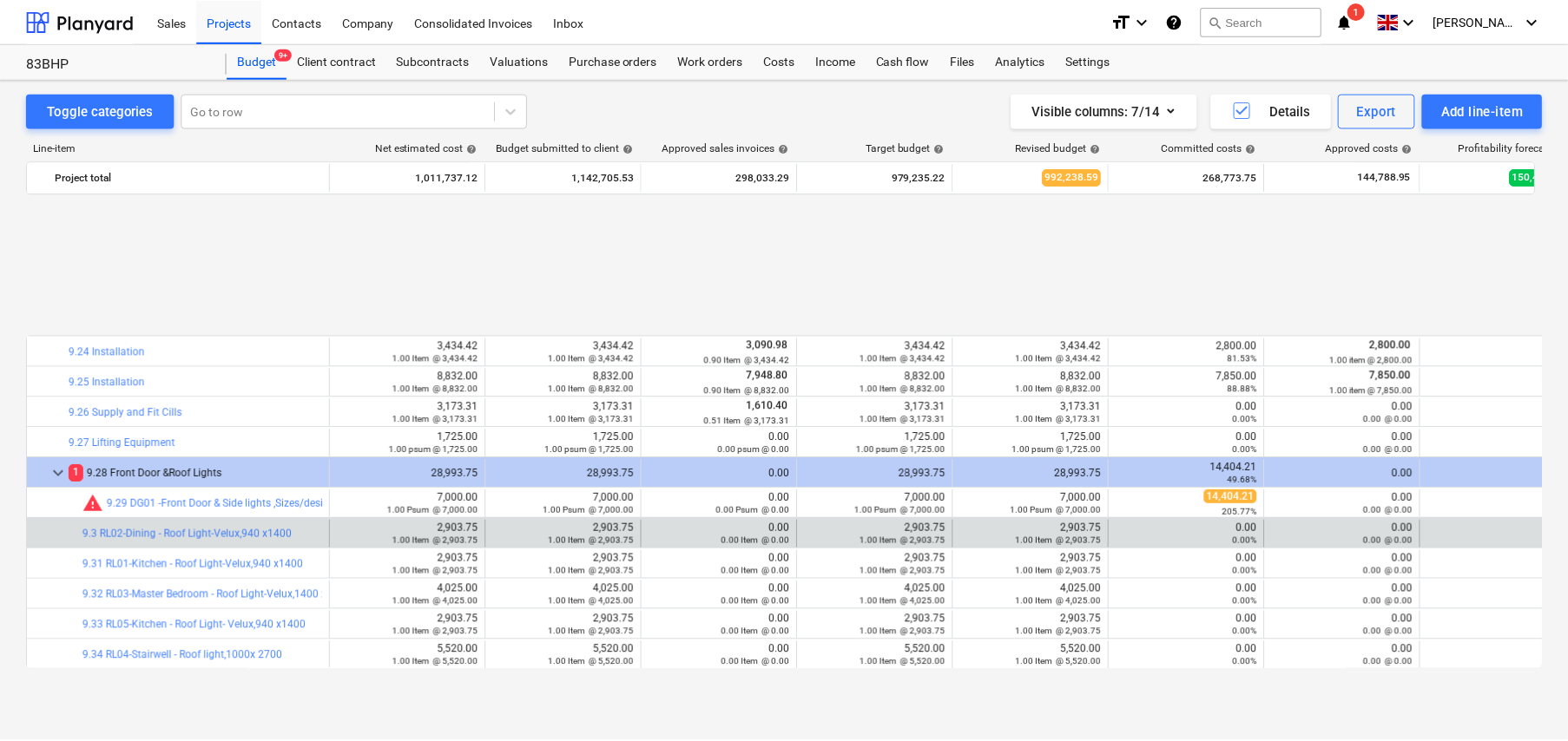
scroll to position [434, 0]
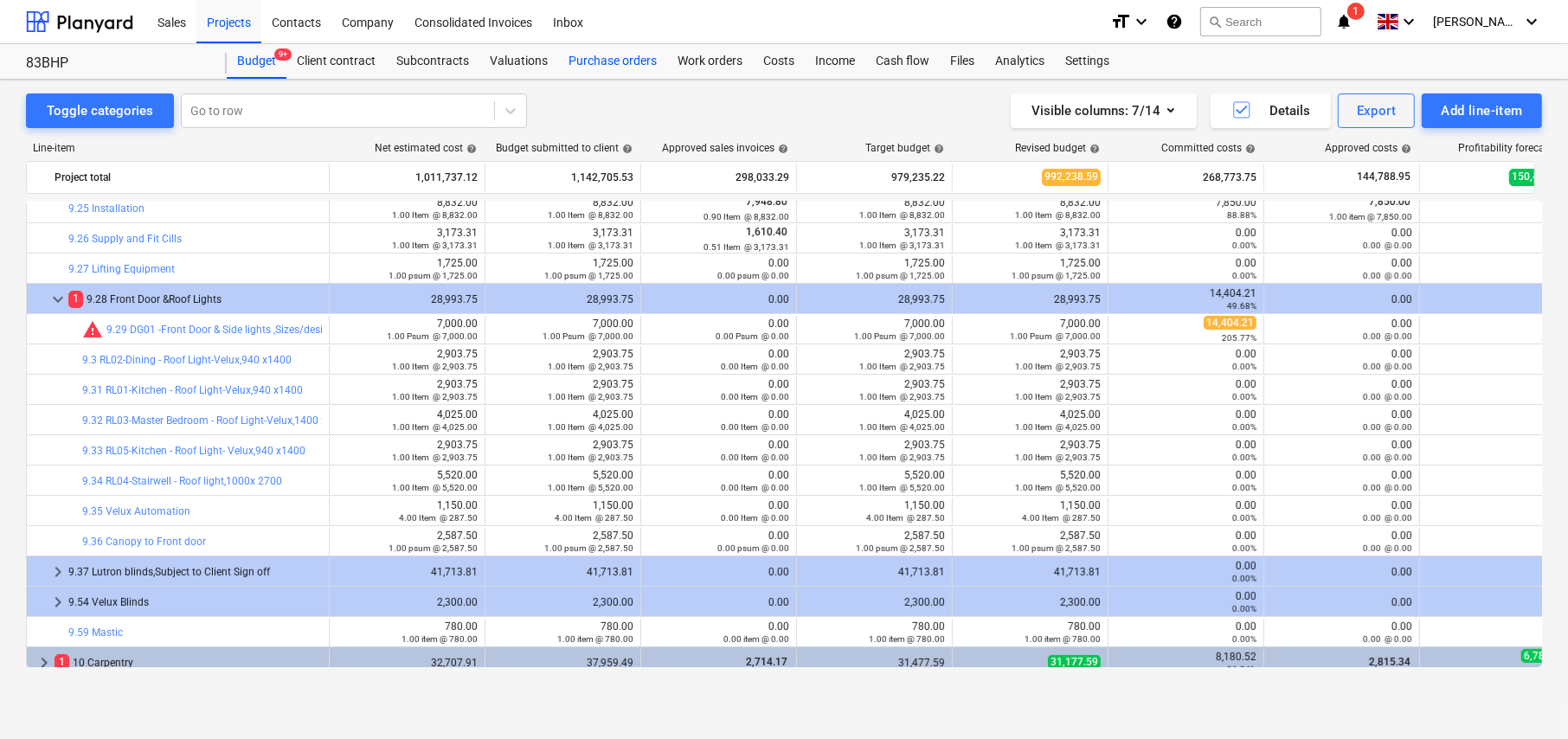
click at [629, 57] on div "Purchase orders" at bounding box center [612, 61] width 109 height 35
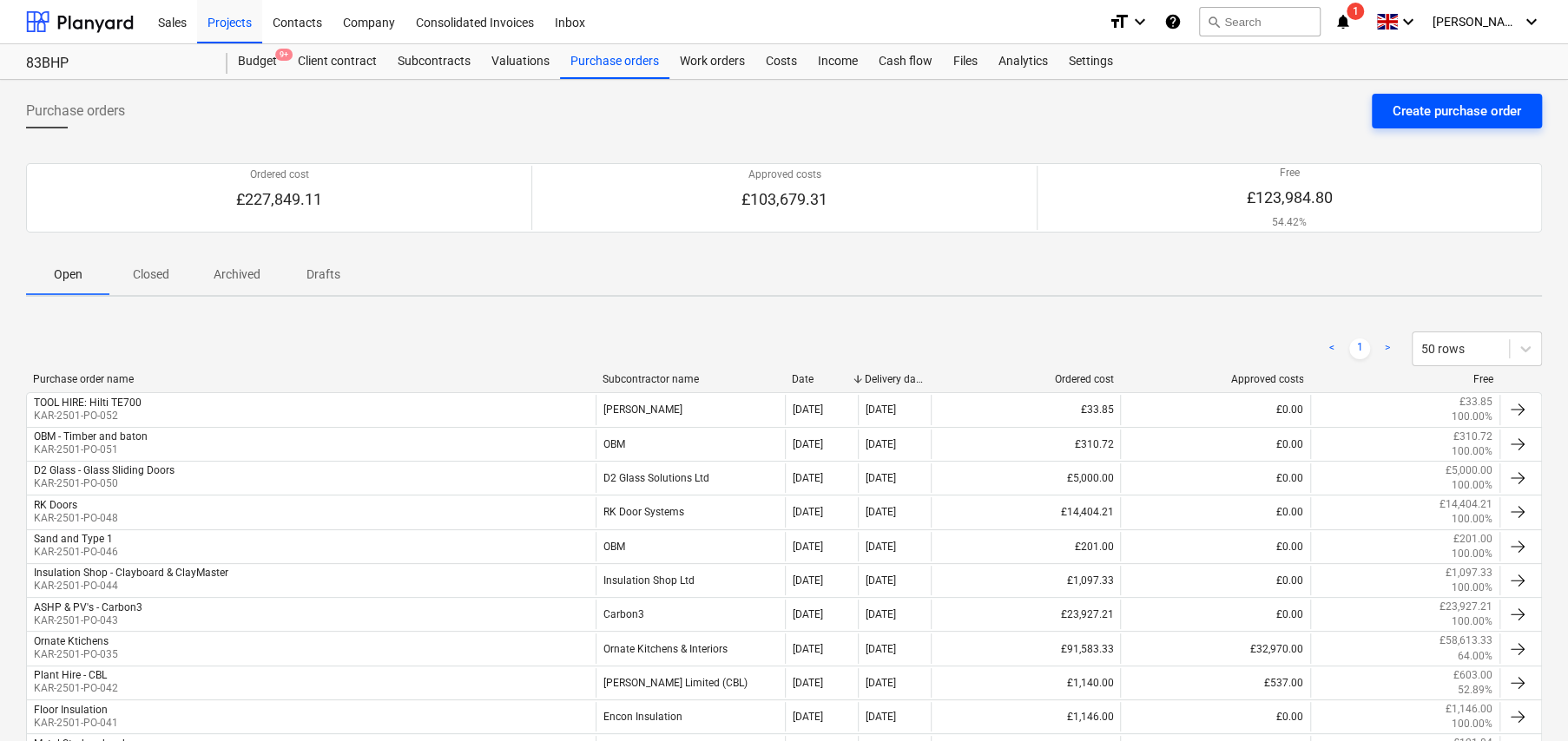
click at [1494, 112] on div "Create purchase order" at bounding box center [1457, 110] width 129 height 22
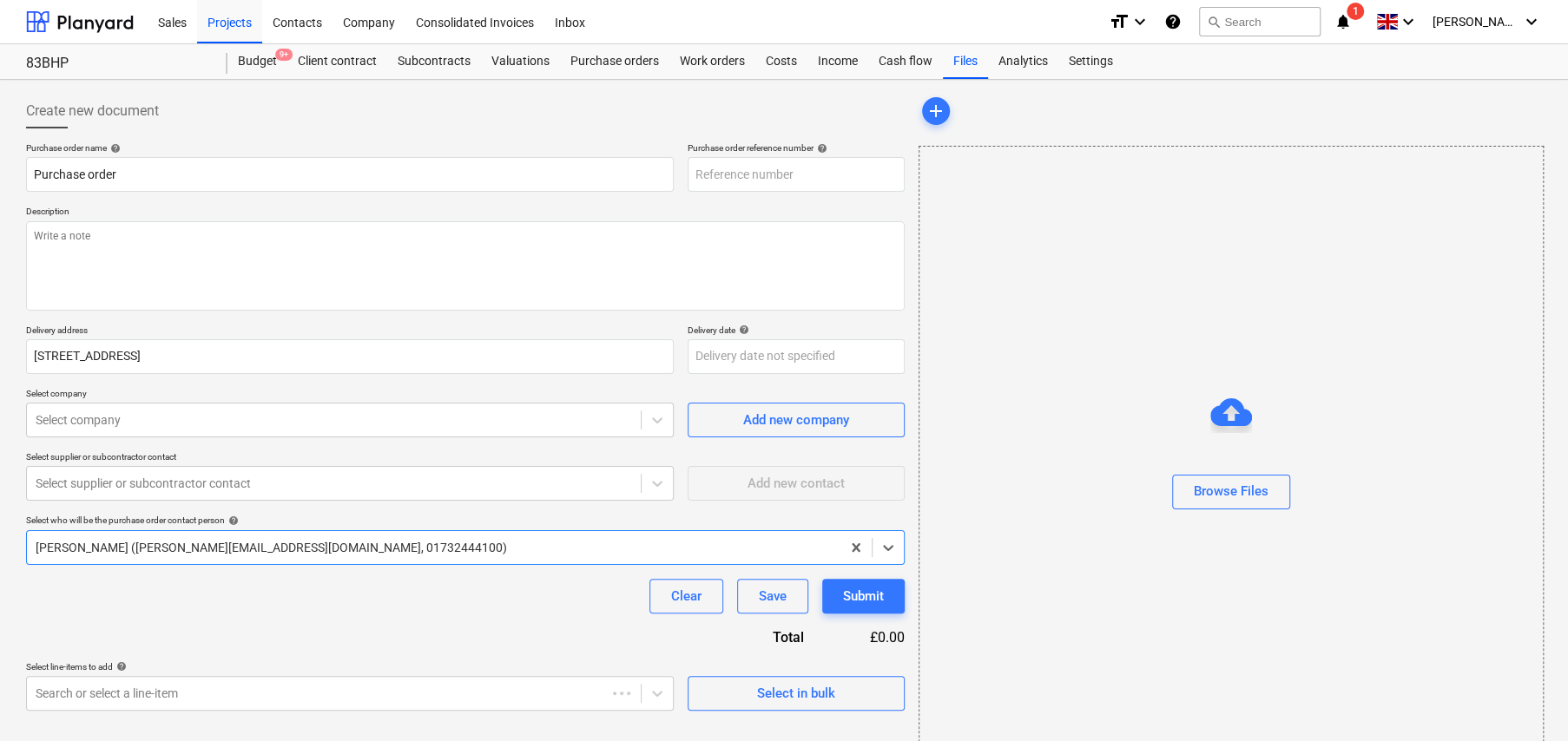
type textarea "x"
type input "KAR-2501-PO-053"
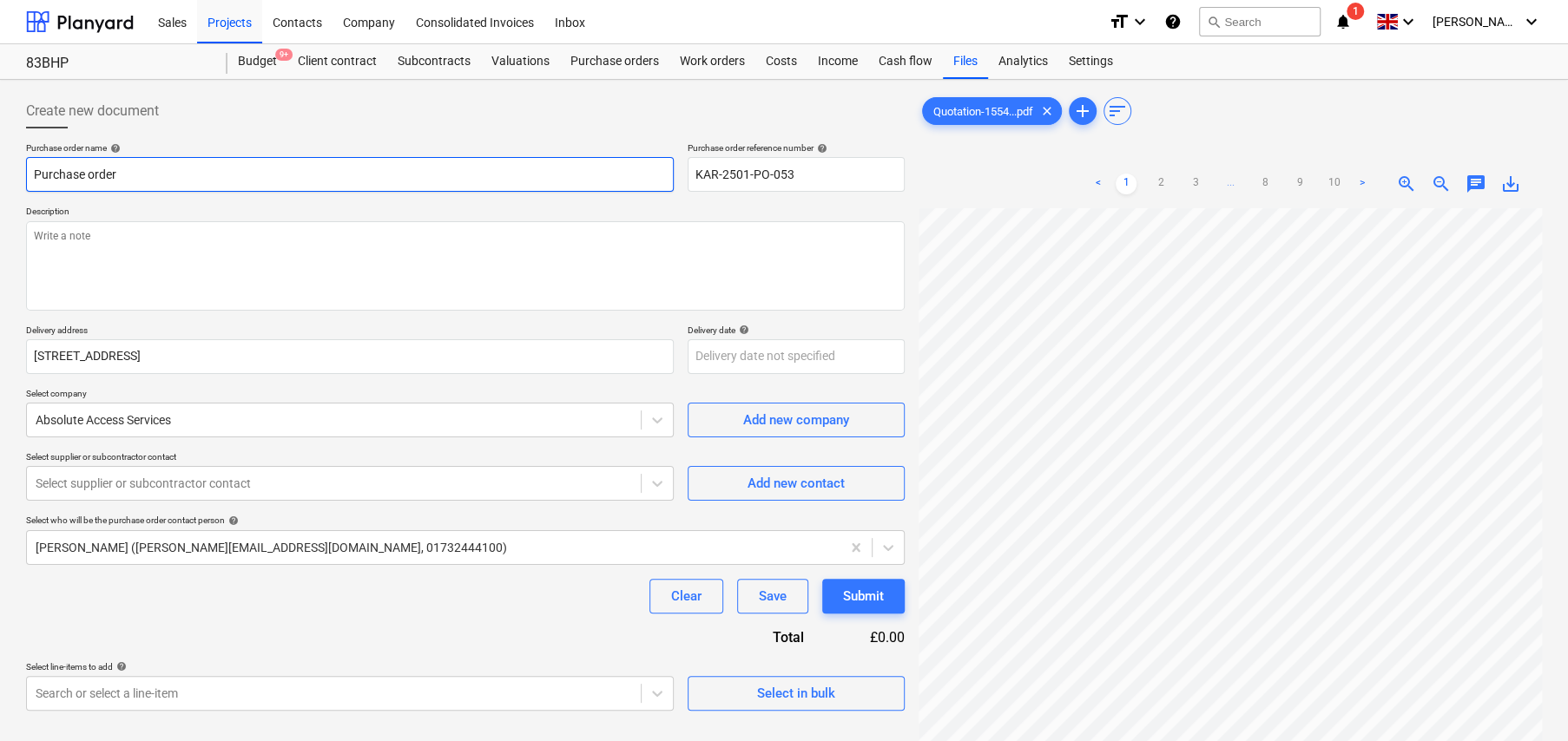
click at [144, 182] on input "Purchase order" at bounding box center [349, 174] width 648 height 35
type textarea "x"
type input "G"
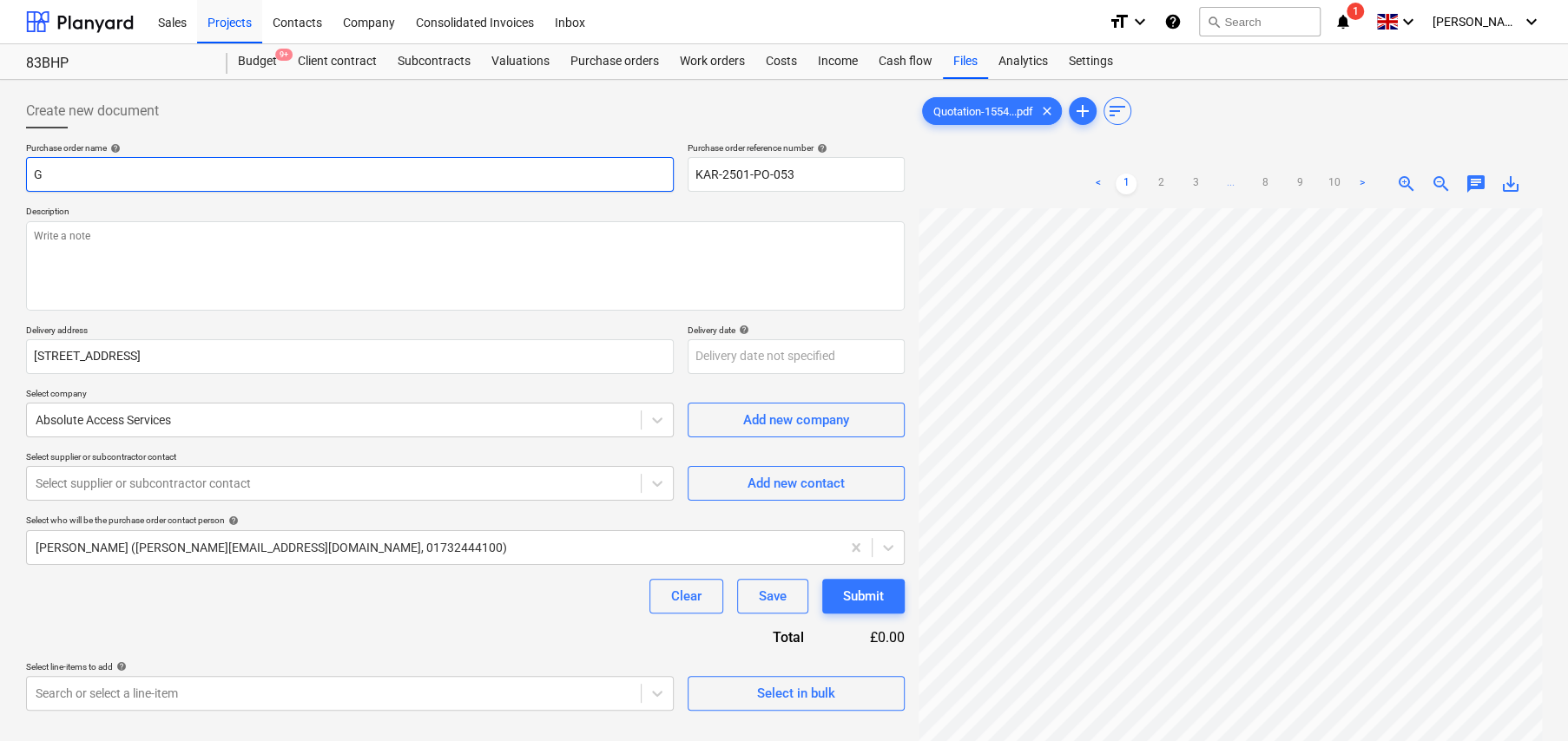
type textarea "x"
type input "Gl"
type textarea "x"
type input "Gla"
type textarea "x"
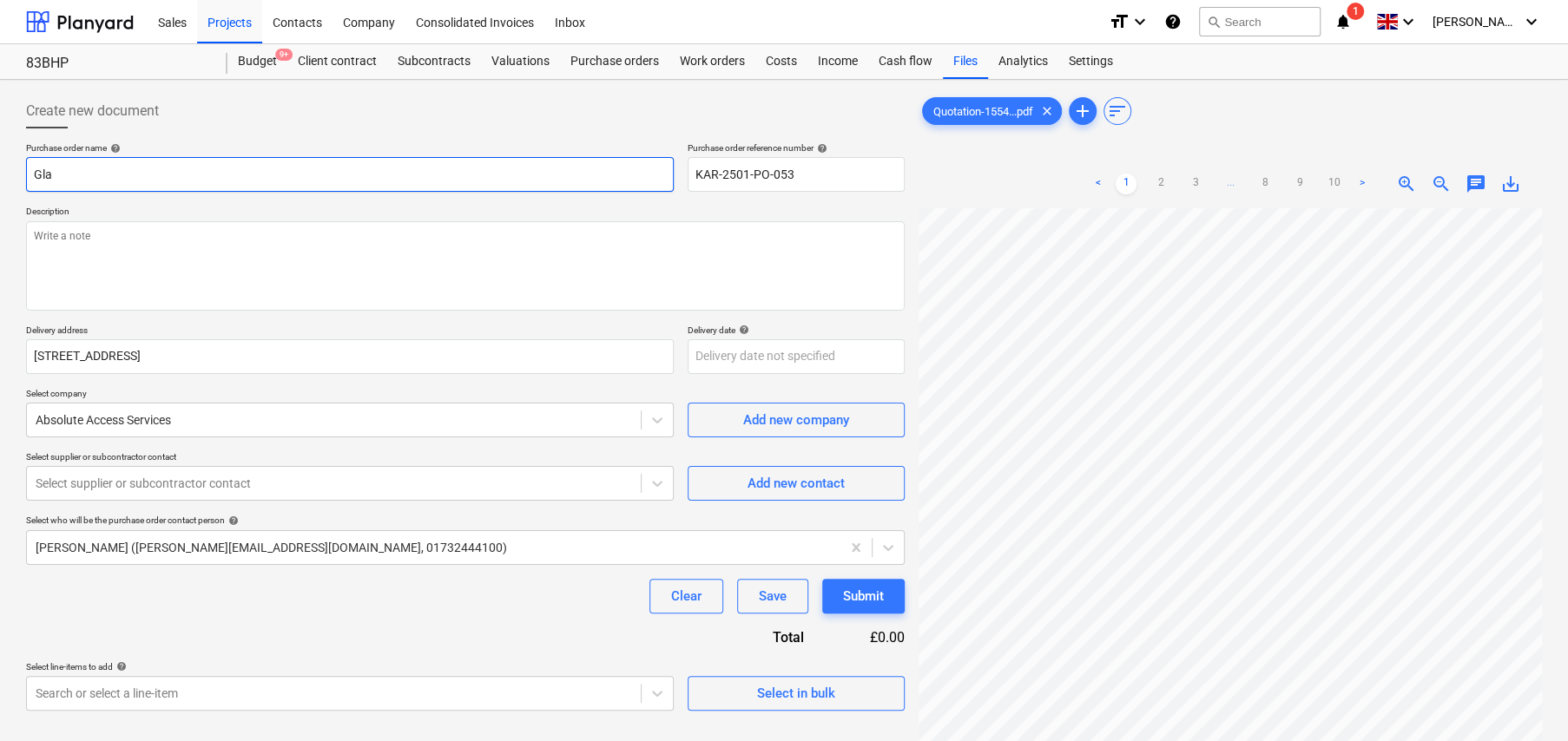
type input "Glaz"
type textarea "x"
type input "Glazi"
type textarea "x"
type input "Glazin"
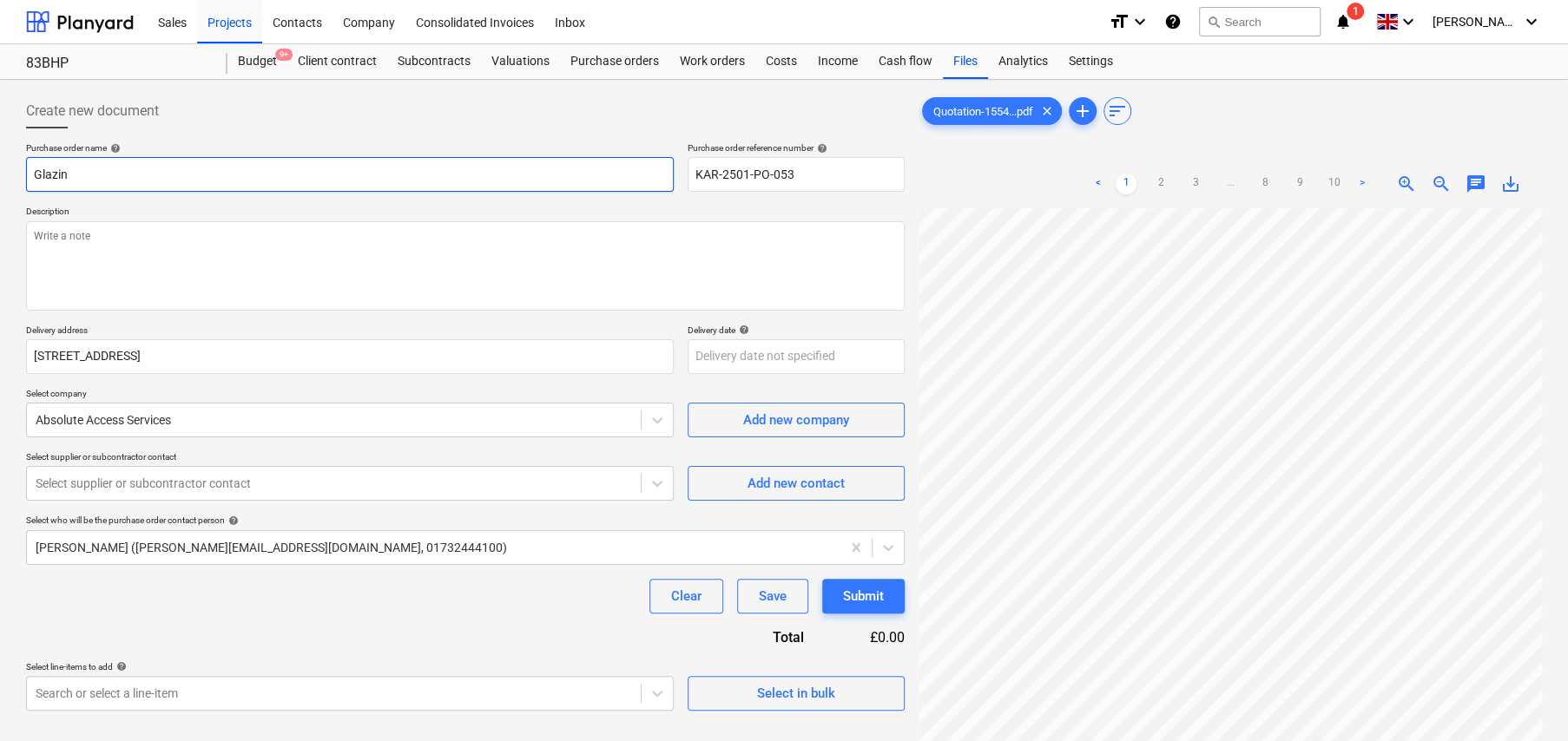
type textarea "x"
type input "Glazing"
type textarea "x"
type input "Glazing"
type textarea "x"
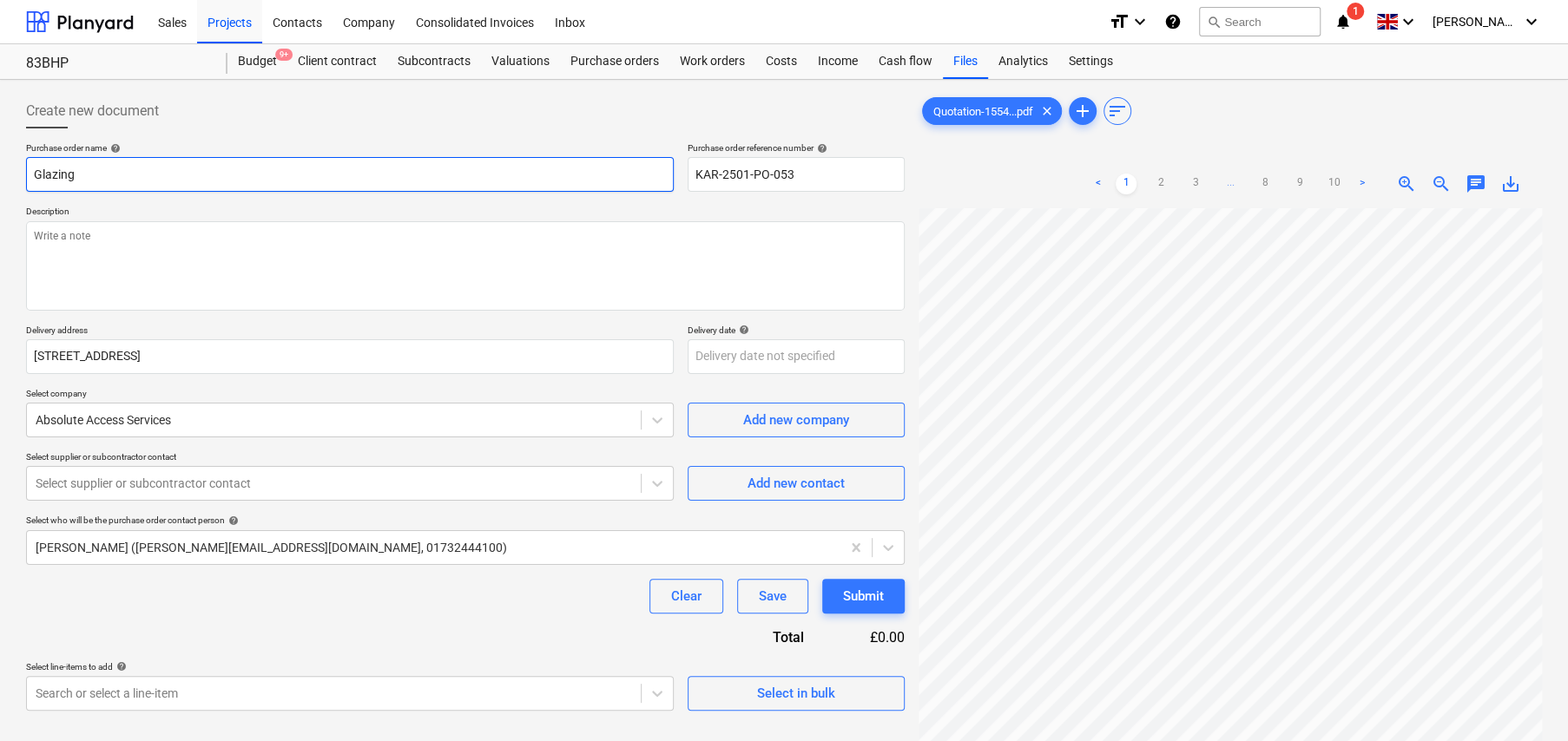
type input "Glazing V"
type textarea "x"
type input "Glazing Vu"
type textarea "x"
type input "Glazing Vus"
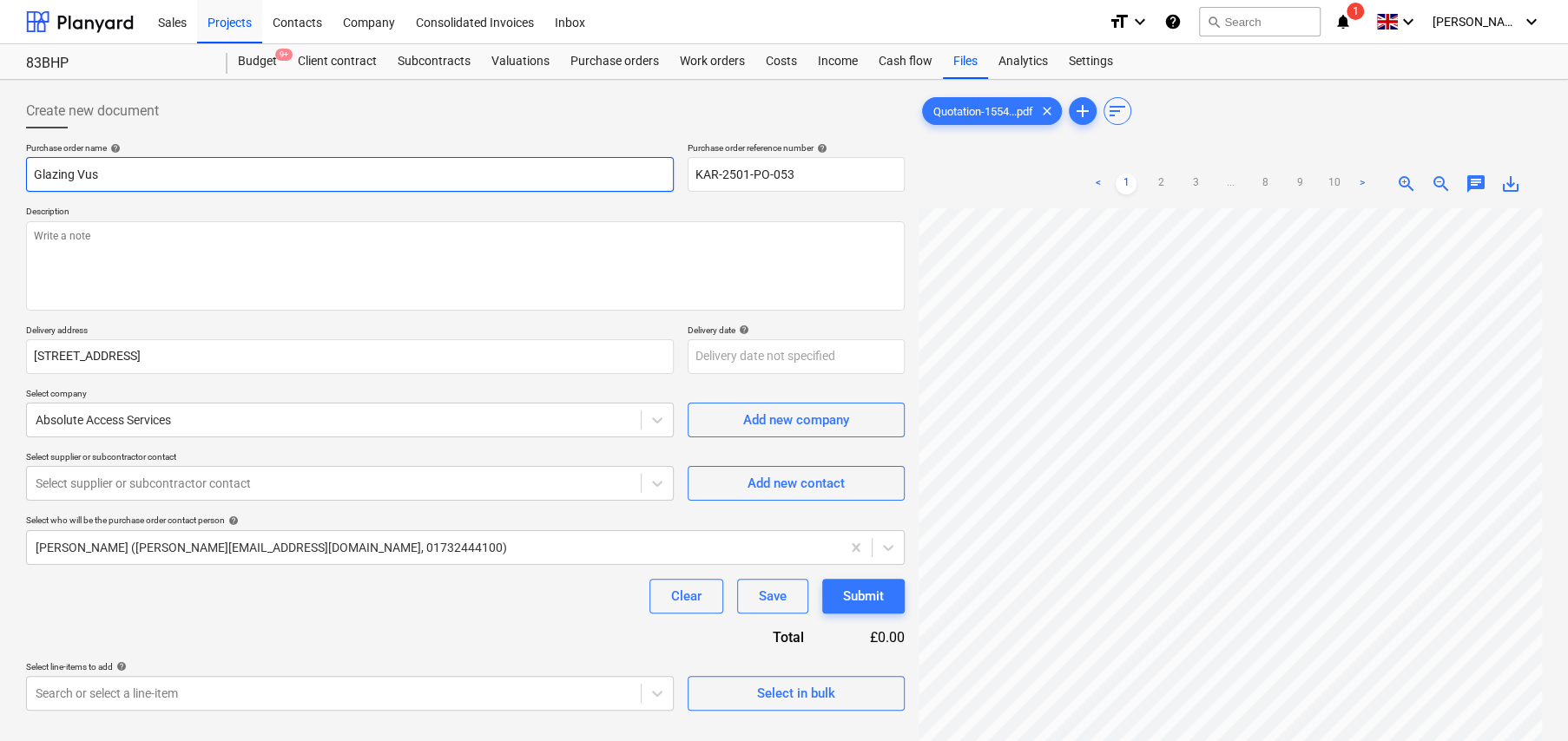
type textarea "x"
type input "Glazing Vu"
type textarea "x"
type input "Glazing V"
type textarea "x"
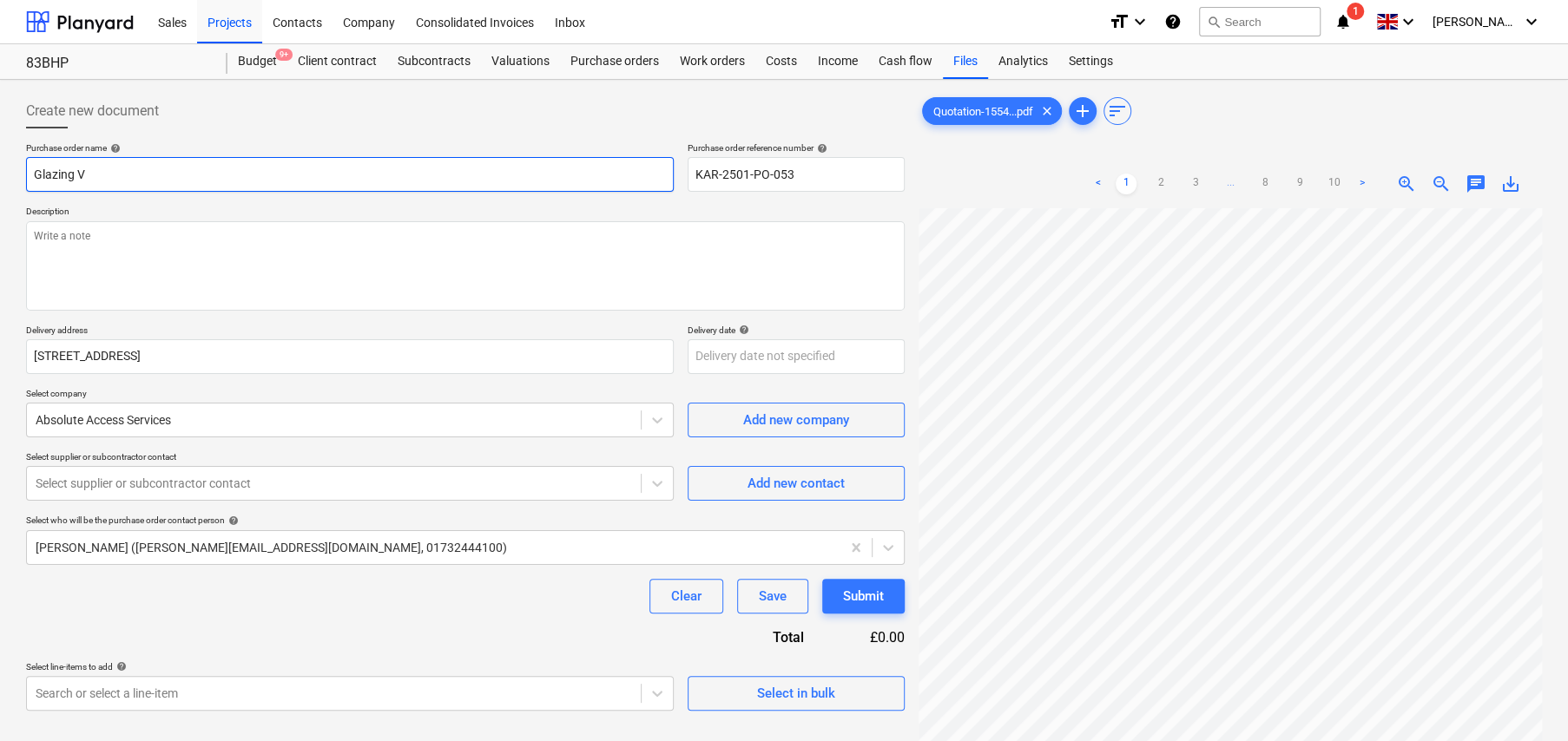
type input "Glazing Vi"
type textarea "x"
type input "Glazing Vis"
type textarea "x"
type input "Glazing Visi"
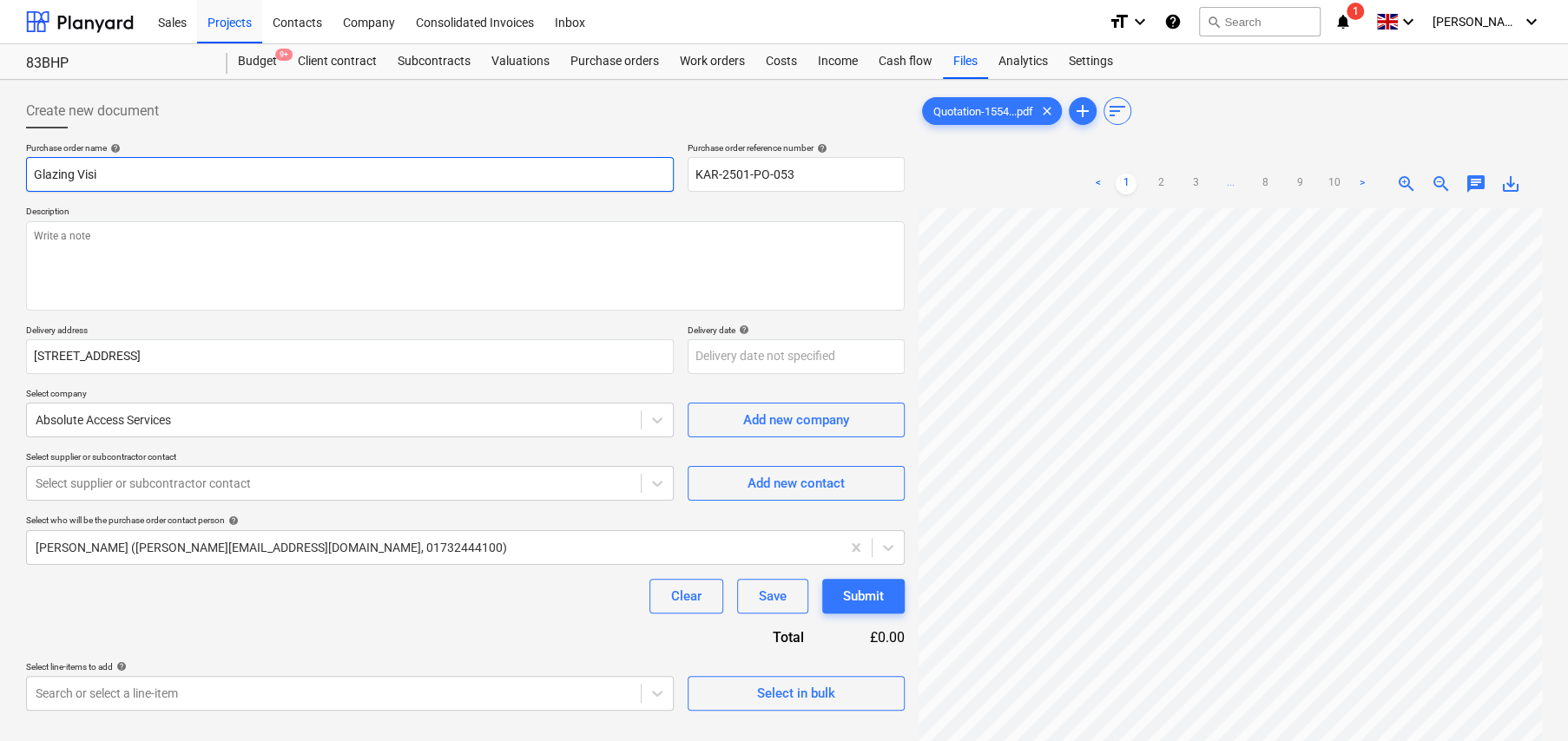
type textarea "x"
type input "Glazing Visio"
type textarea "x"
type input "Glazing Vision"
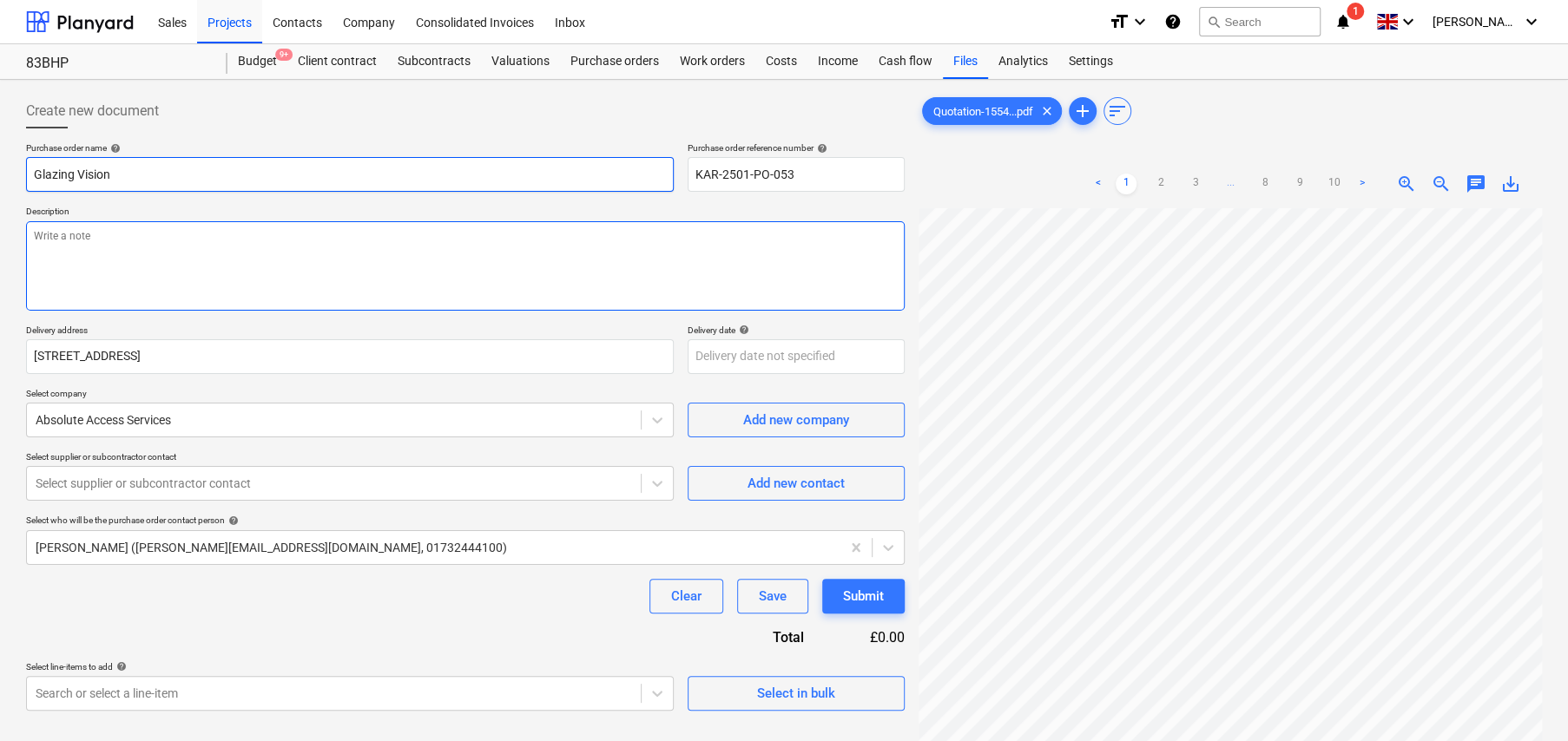
type textarea "x"
type textarea "S"
type textarea "x"
type textarea "Su"
type textarea "x"
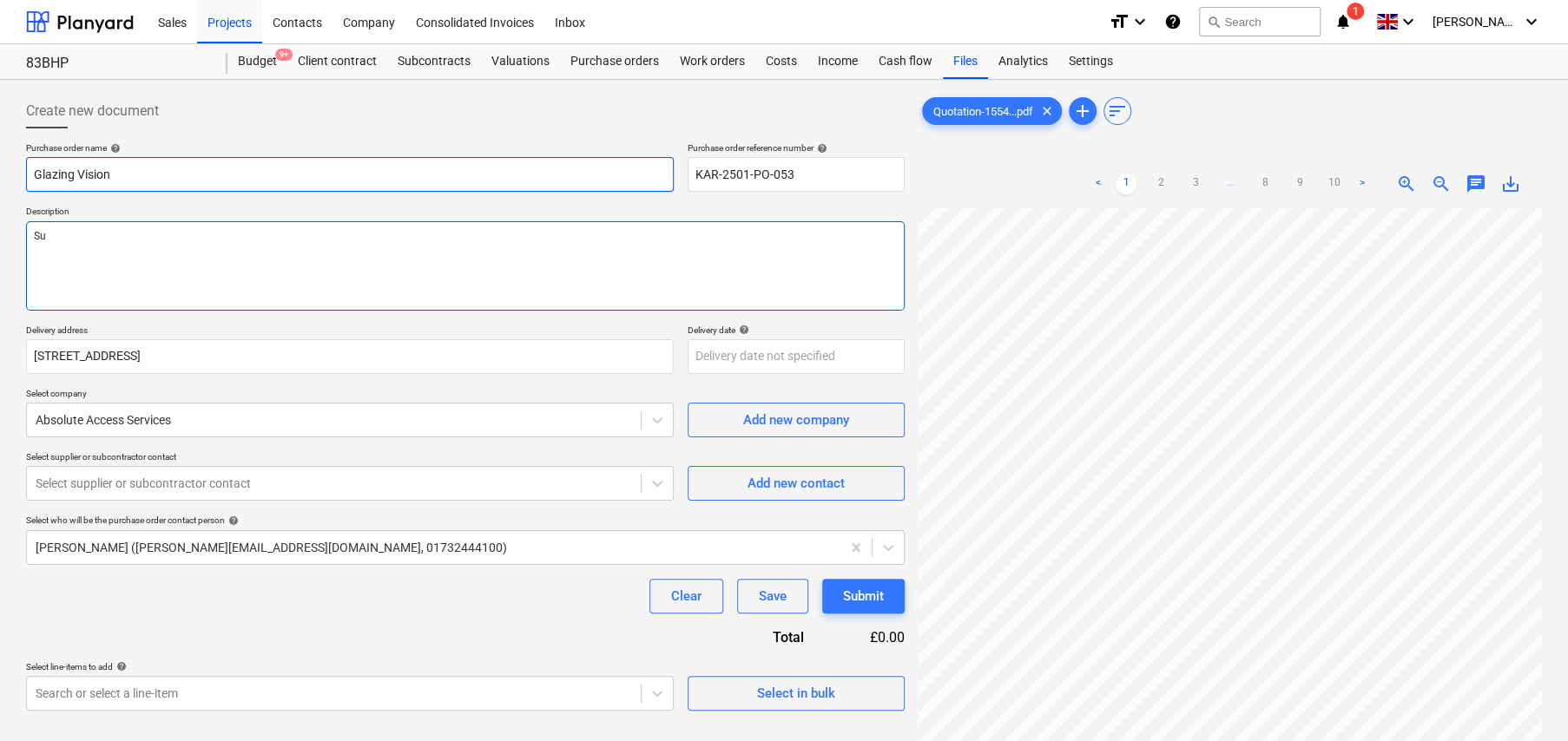
type textarea "Sup"
type textarea "x"
type textarea "Supp"
type textarea "x"
type textarea "Suppl"
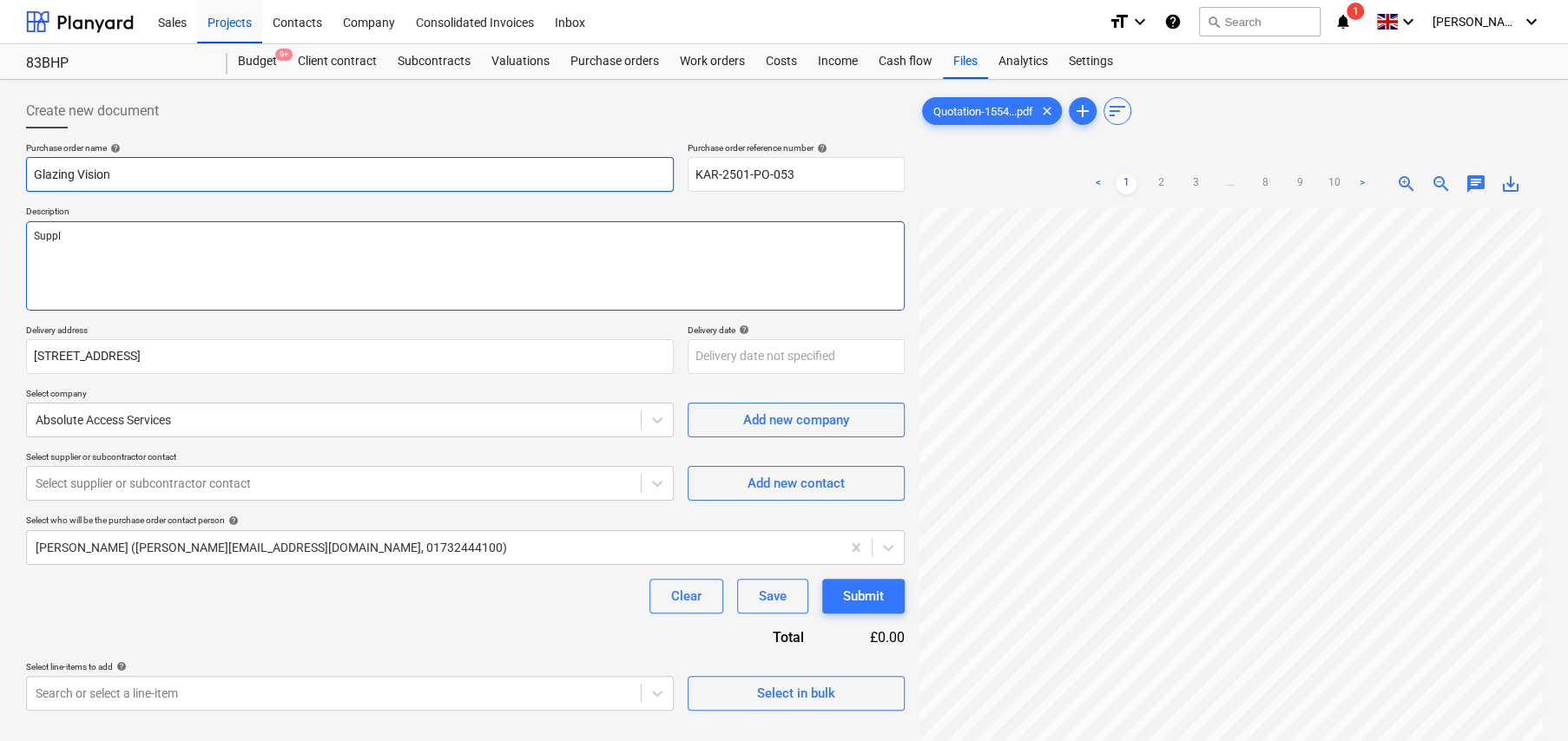
type textarea "x"
type textarea "Supply"
type textarea "x"
type textarea "Supply"
type textarea "x"
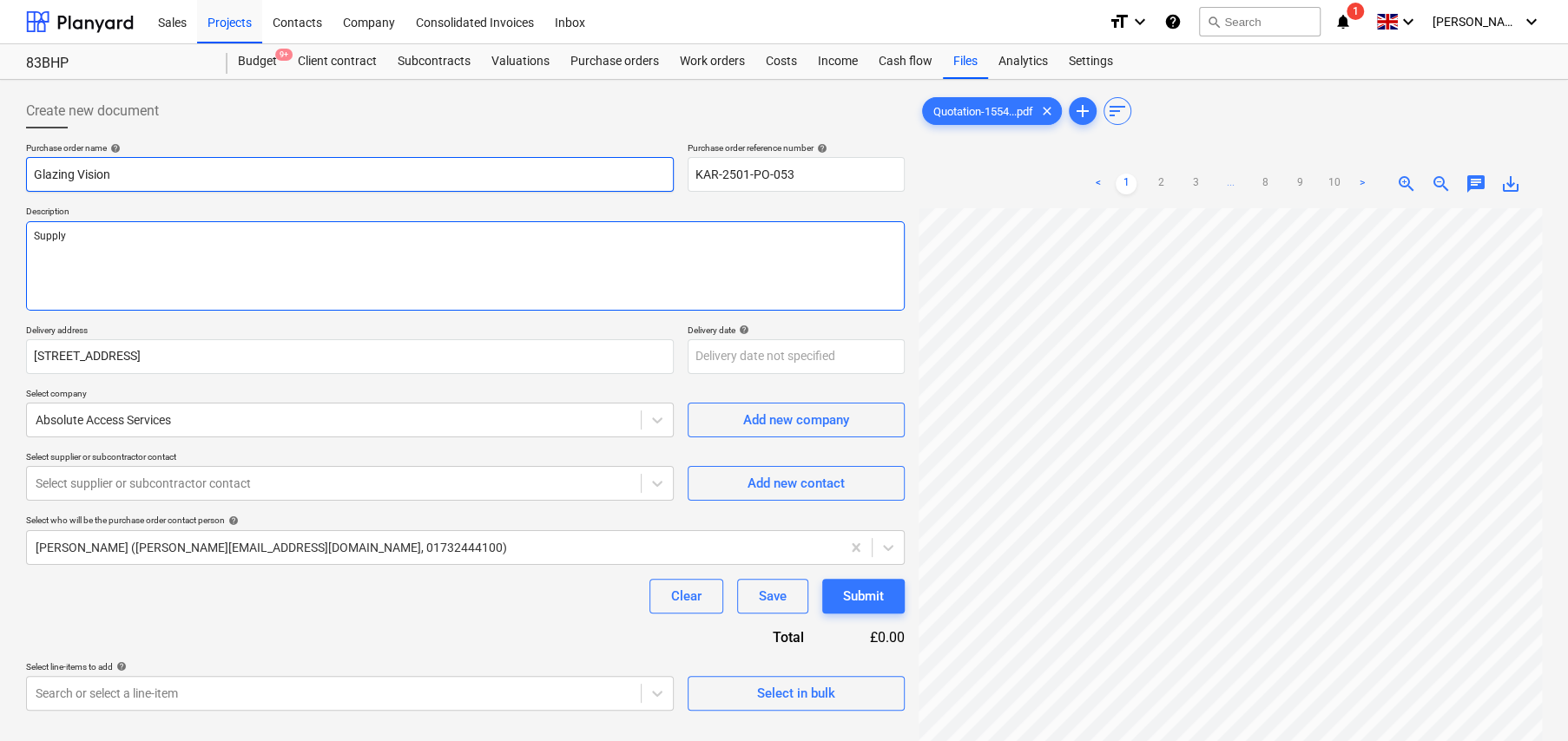
type textarea "Supply a"
type textarea "x"
type textarea "Supply an"
type textarea "x"
type textarea "Supply and"
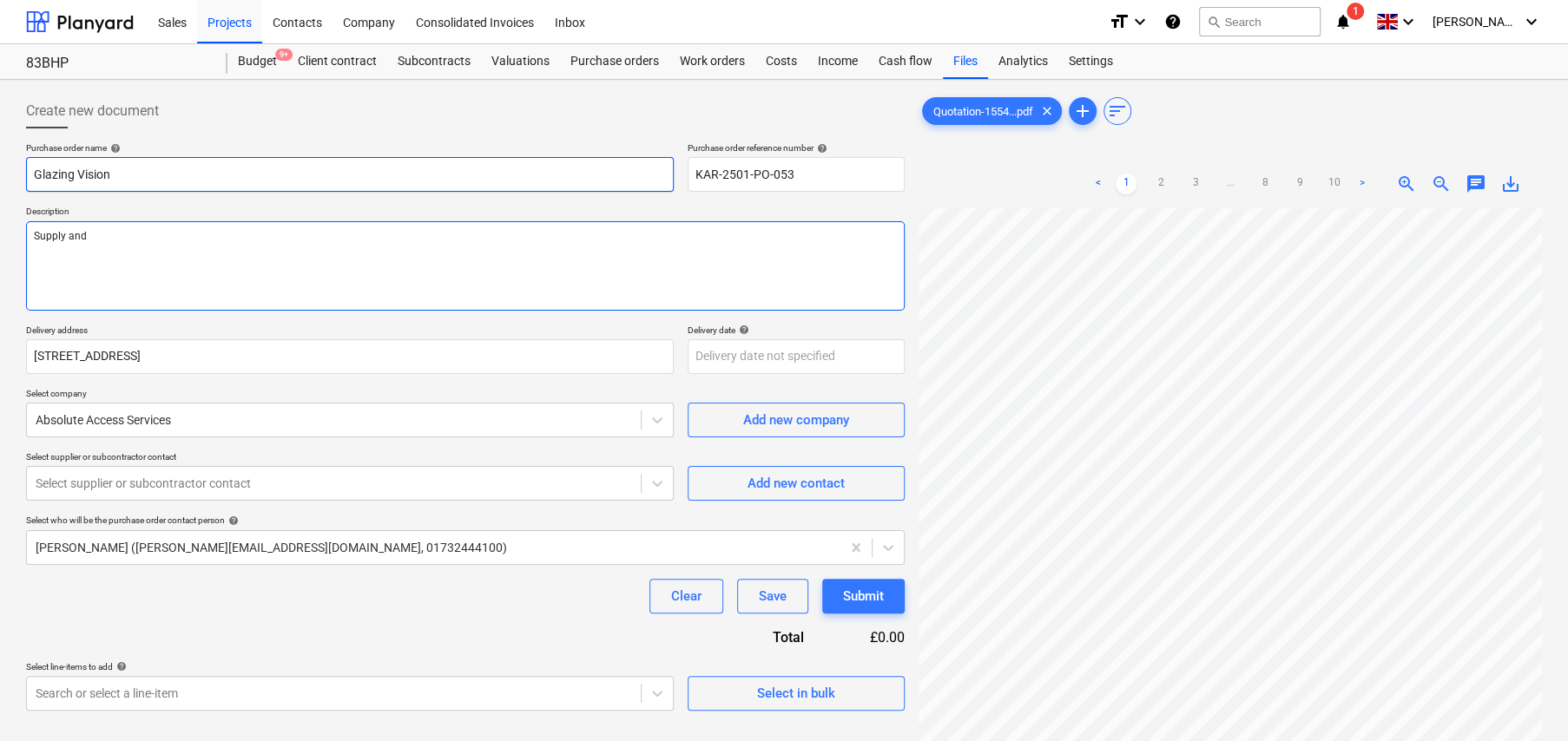
type textarea "x"
type textarea "Supply and"
type textarea "x"
type textarea "Supply and f"
type textarea "x"
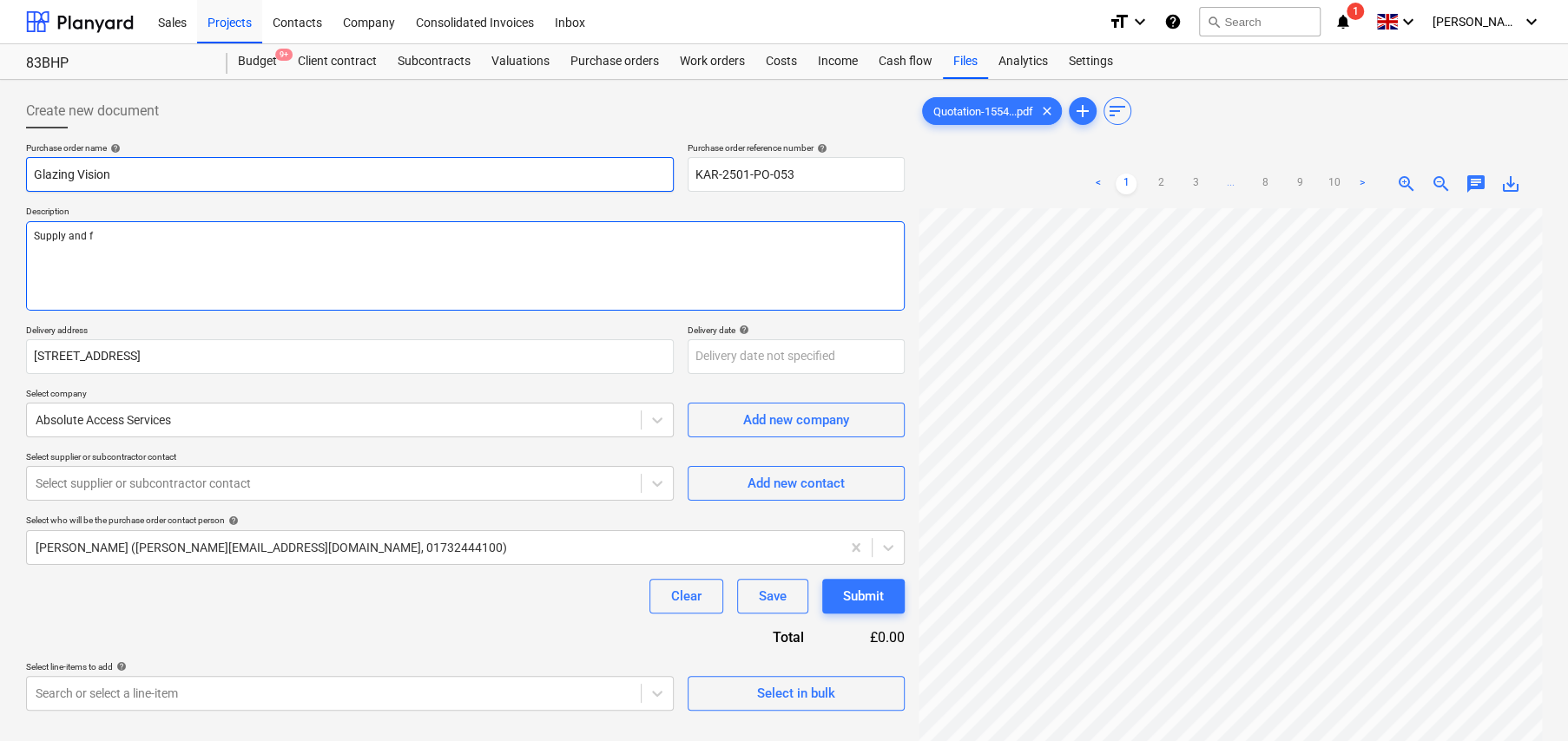
type textarea "Supply and fi"
type textarea "x"
type textarea "Supply and fit"
type textarea "x"
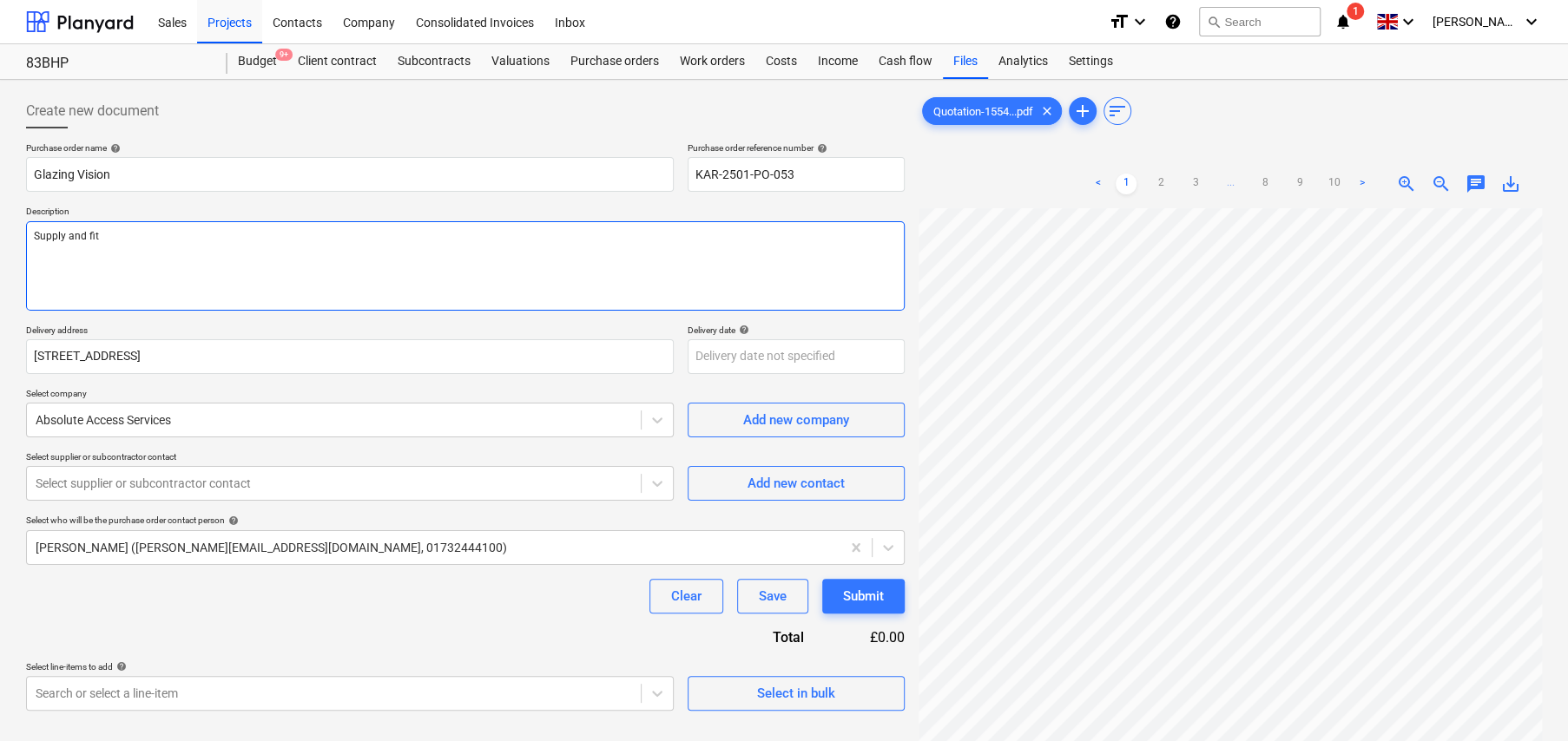
type textarea "Supply and fit"
click at [216, 239] on textarea "Supply and fit" at bounding box center [465, 266] width 879 height 90
click at [177, 246] on textarea "Supply and fit" at bounding box center [465, 266] width 879 height 90
paste textarea "Triple glazed Pitchglaze Mk.II"
type textarea "x"
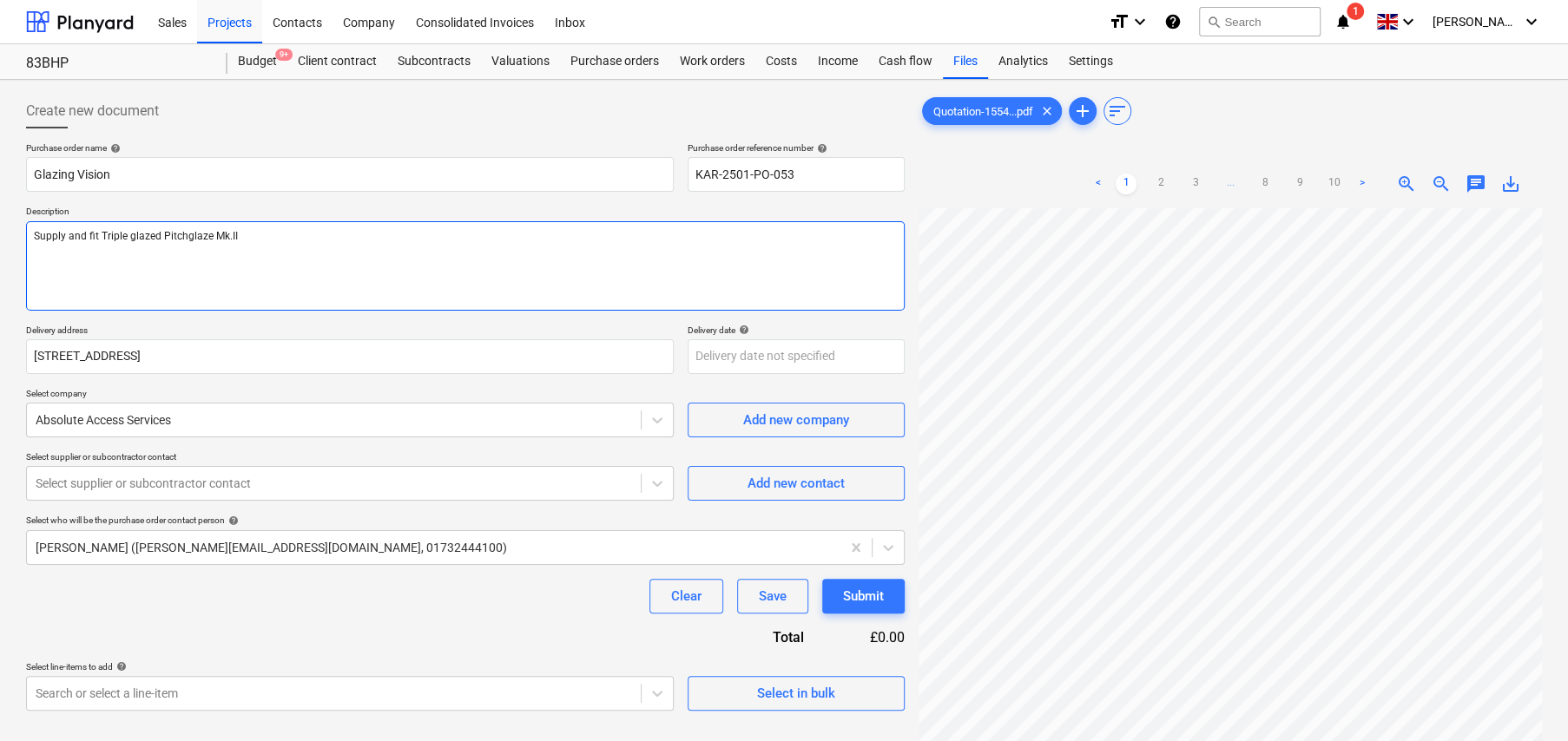
type textarea "Supply and fit Triple glazed Pitchglaze Mk.II"
click at [318, 239] on textarea "Supply and fit Triple glazed Pitchglaze Mk.II" at bounding box center [465, 266] width 879 height 90
type textarea "x"
type textarea "Supply and fit Triple glazed Pitchglaze Mk.II"
type textarea "x"
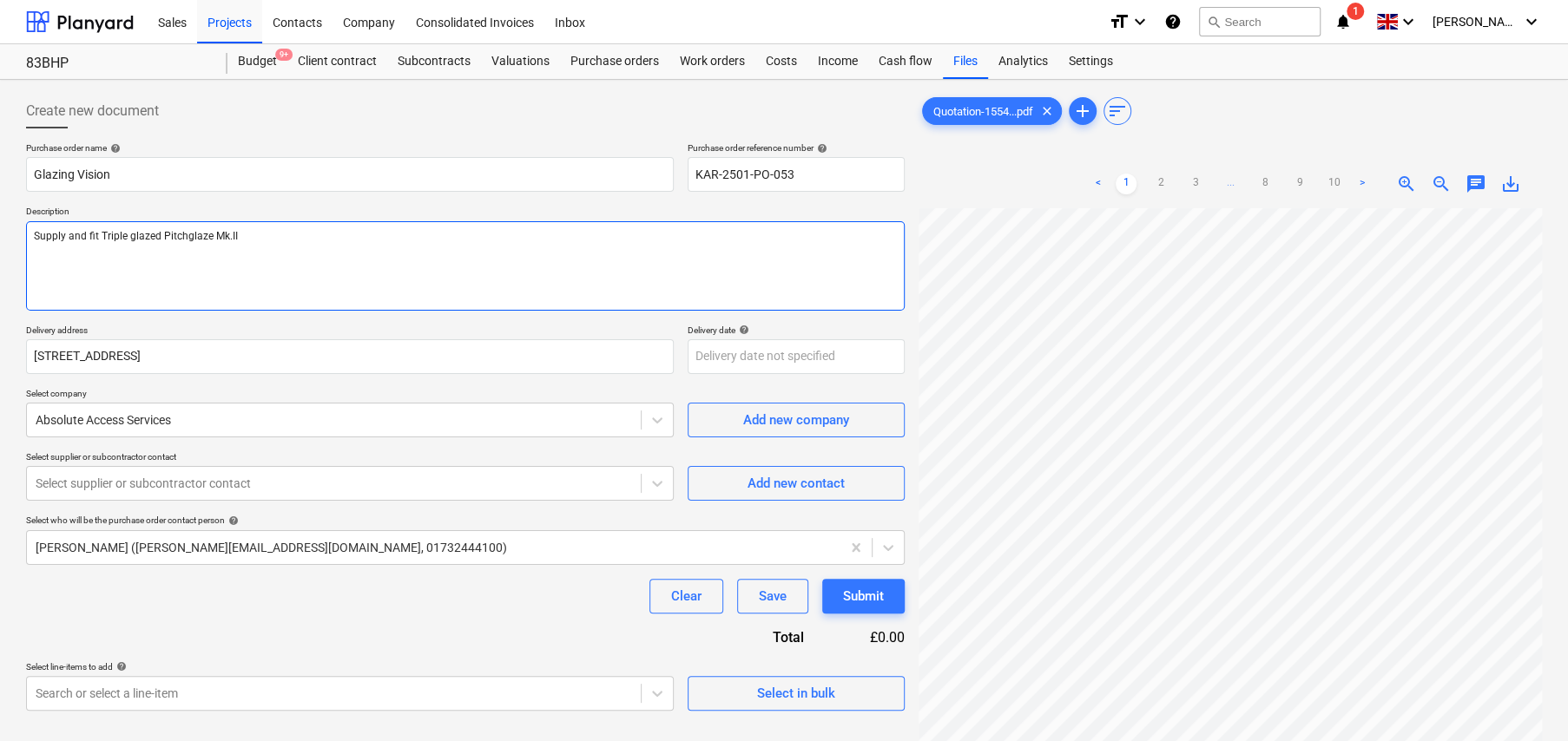
type textarea "Supply and fit Triple glazed Pitchglaze Mk.II a"
type textarea "x"
type textarea "Supply and fit Triple glazed Pitchglaze Mk.II as"
type textarea "x"
type textarea "Supply and fit Triple glazed Pitchglaze Mk.II as"
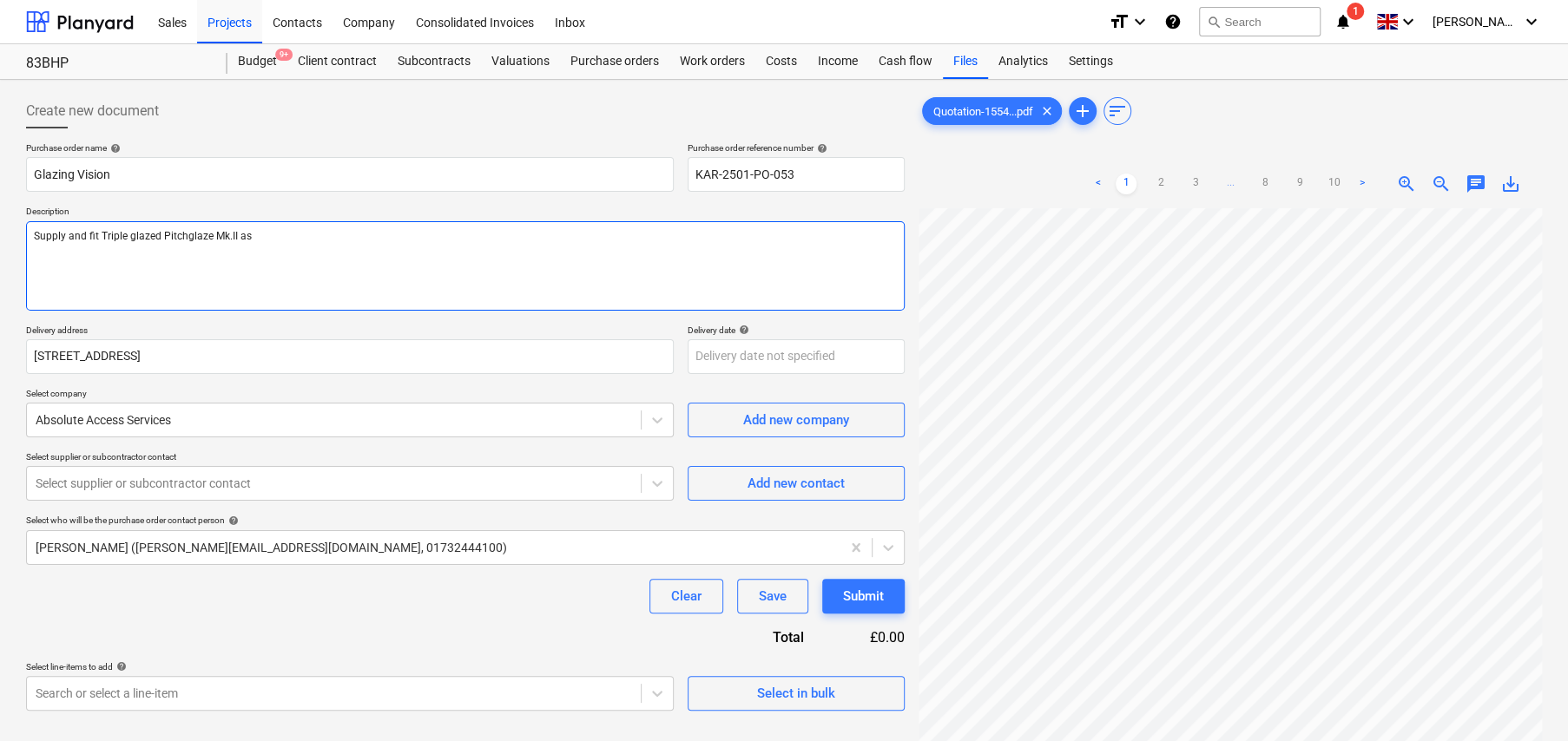
type textarea "x"
type textarea "Supply and fit Triple glazed Pitchglaze Mk.II as p"
type textarea "x"
type textarea "Supply and fit Triple glazed Pitchglaze Mk.II as pe"
type textarea "x"
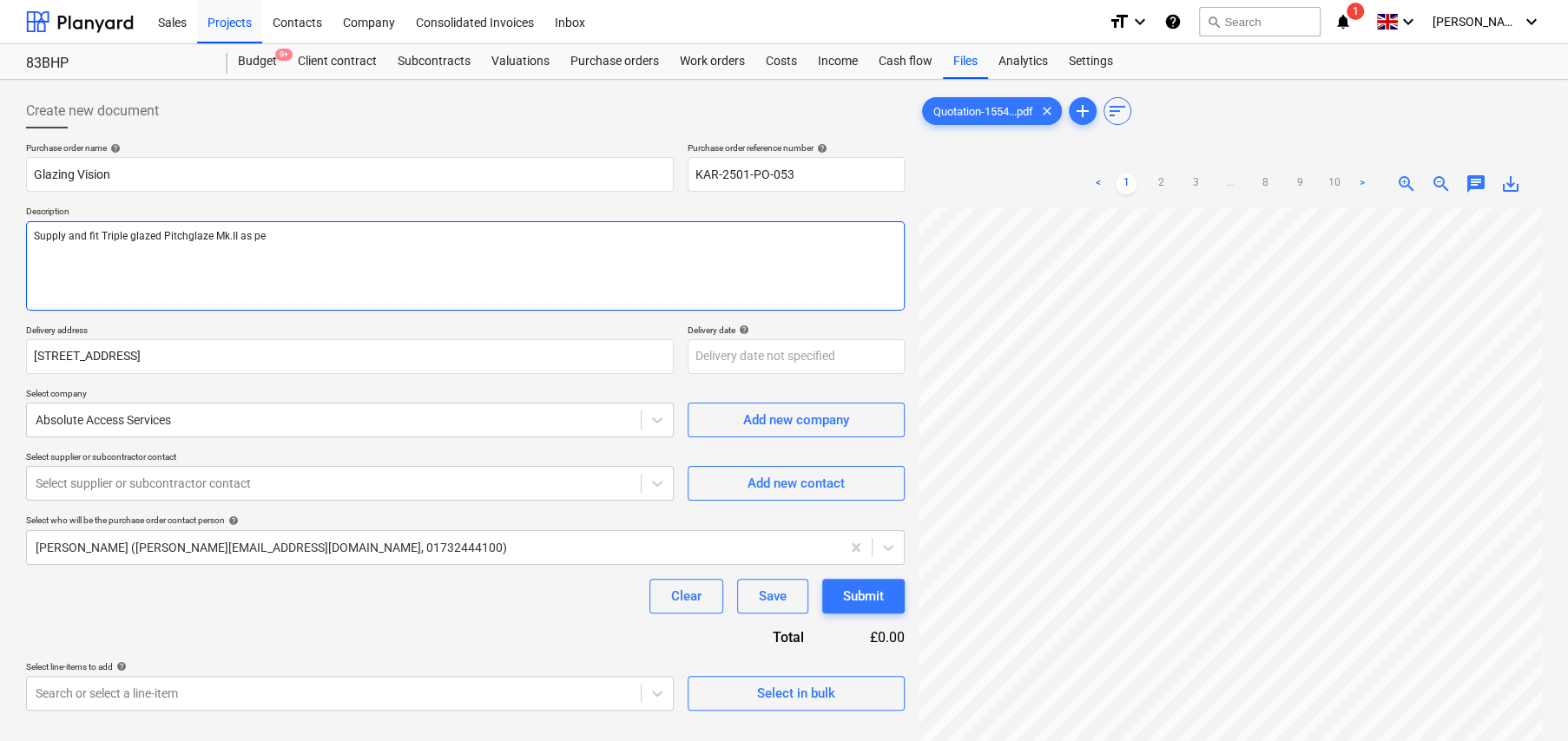
type textarea "Supply and fit Triple glazed Pitchglaze Mk.II as per"
type textarea "x"
type textarea "Supply and fit Triple glazed Pitchglaze Mk.II as per"
click at [317, 236] on textarea "Supply and fit Triple glazed Pitchglaze Mk.II as per" at bounding box center [465, 266] width 879 height 90
paste textarea "Q155498-L5"
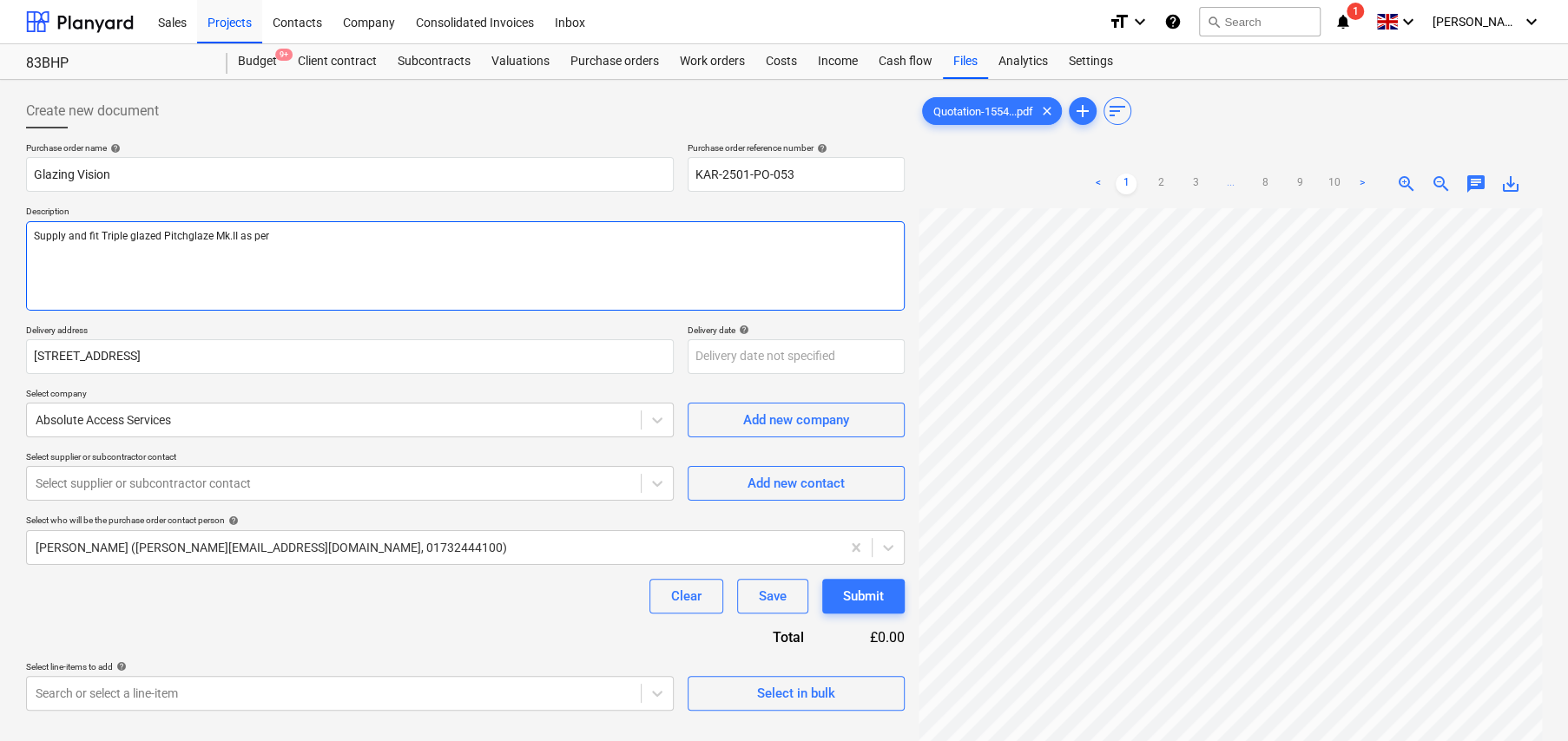
type textarea "x"
type textarea "Supply and fit Triple glazed Pitchglaze Mk.II as per Q155498-L5"
click at [224, 264] on textarea "Supply and fit Triple glazed Pitchglaze Mk.II as per Q155498-L5" at bounding box center [465, 266] width 879 height 90
click at [350, 236] on textarea "Supply and fit Triple glazed Pitchglaze Mk.II as per Q155498-L5" at bounding box center [465, 266] width 879 height 90
type textarea "x"
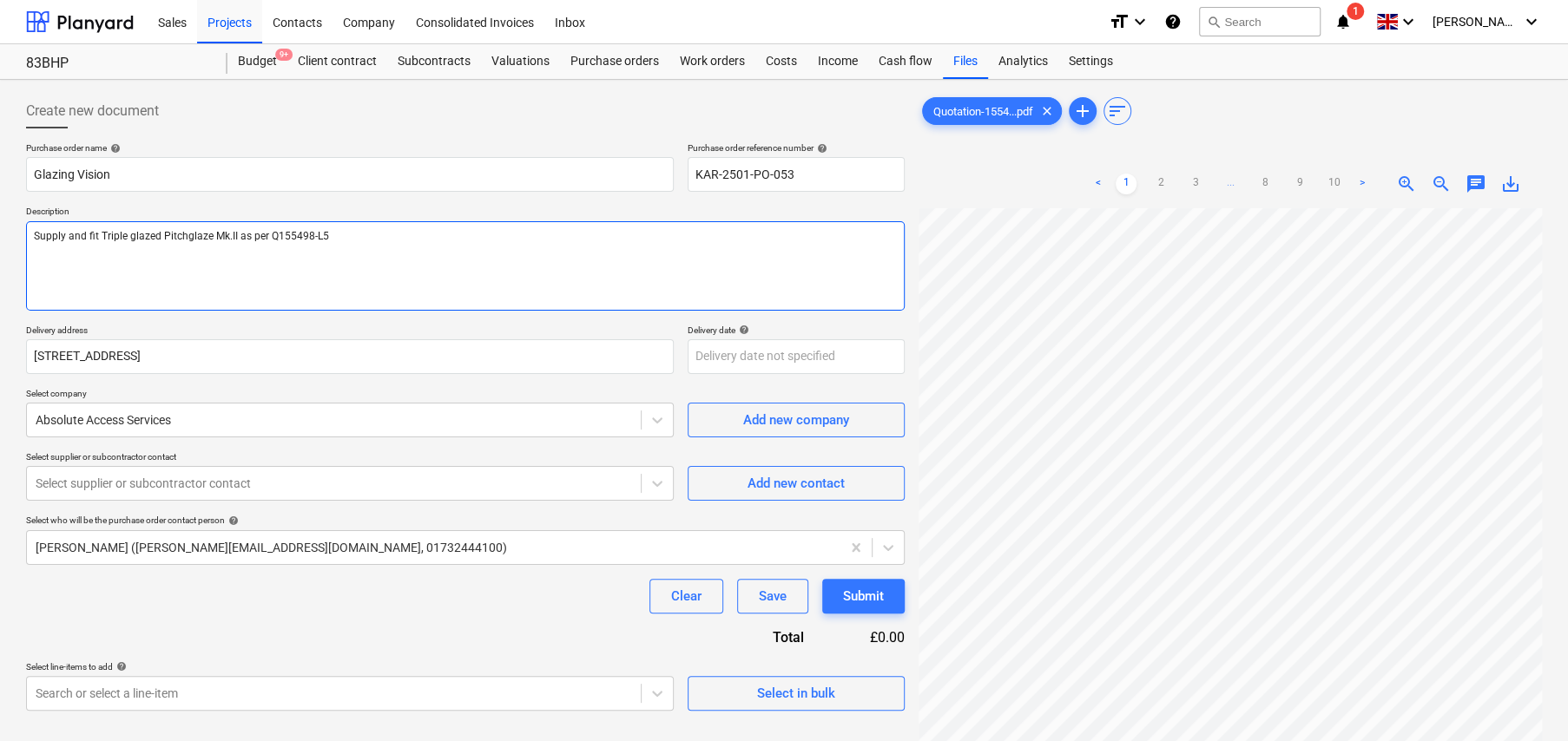
type textarea "Supply and fit Triple glazed Pitchglaze Mk.II as per Q155498-L5"
type textarea "x"
type textarea "Supply and fit Triple glazed Pitchglaze Mk.II as per Q155498-L5"
type textarea "x"
type textarea "Supply and fit Triple glazed Pitchglaze Mk.II as per Q155498-L5 S"
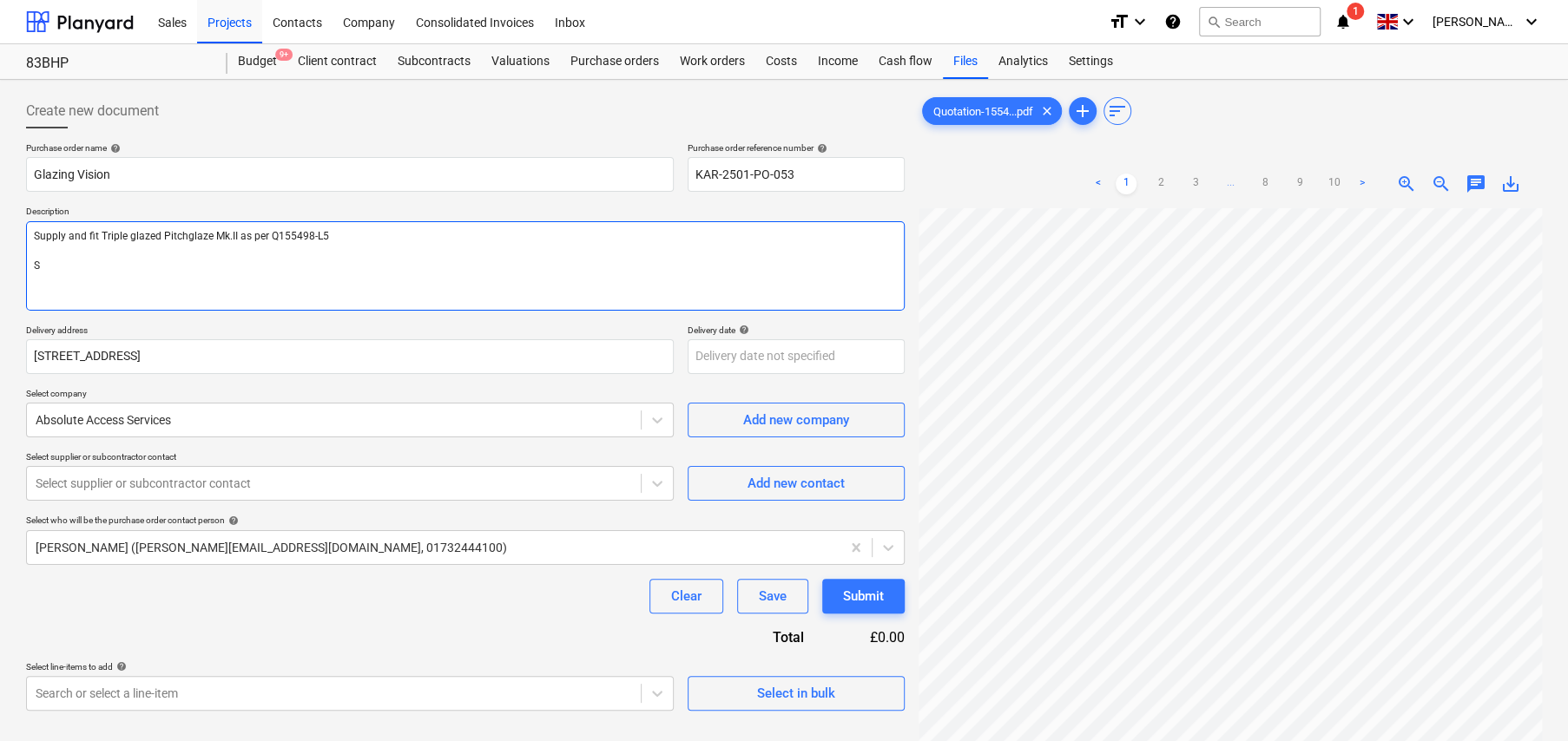
type textarea "x"
type textarea "Supply and fit Triple glazed Pitchglaze Mk.II as per Q155498-L5 Si"
type textarea "x"
type textarea "Supply and fit Triple glazed Pitchglaze Mk.II as per Q155498-L5 Sit"
type textarea "x"
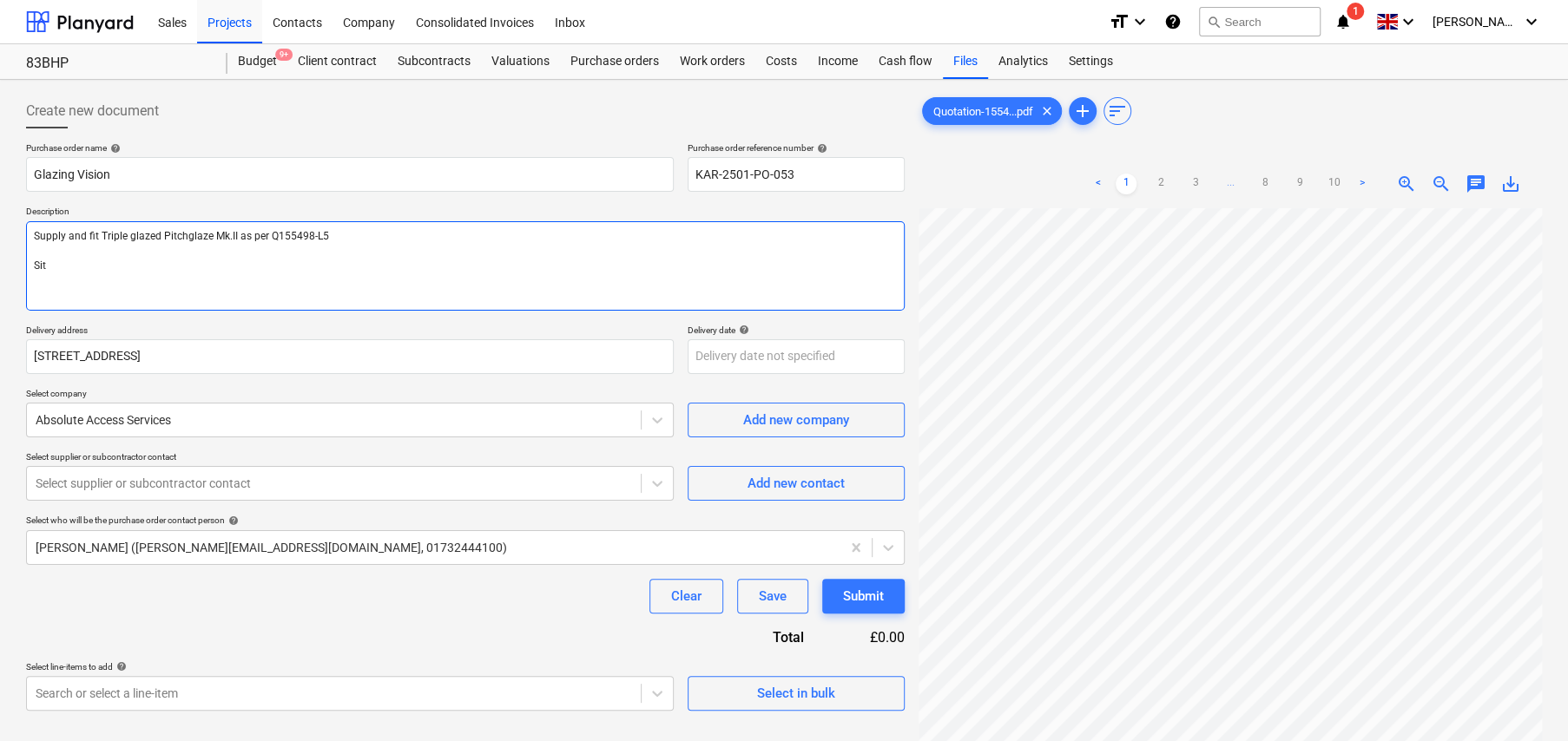
type textarea "Supply and fit Triple glazed Pitchglaze Mk.II as per Q155498-L5 Site"
type textarea "x"
type textarea "Supply and fit Triple glazed Pitchglaze Mk.II as per Q155498-L5 Site"
type textarea "x"
type textarea "Supply and fit Triple glazed Pitchglaze Mk.II as per Q155498-L5 Site C"
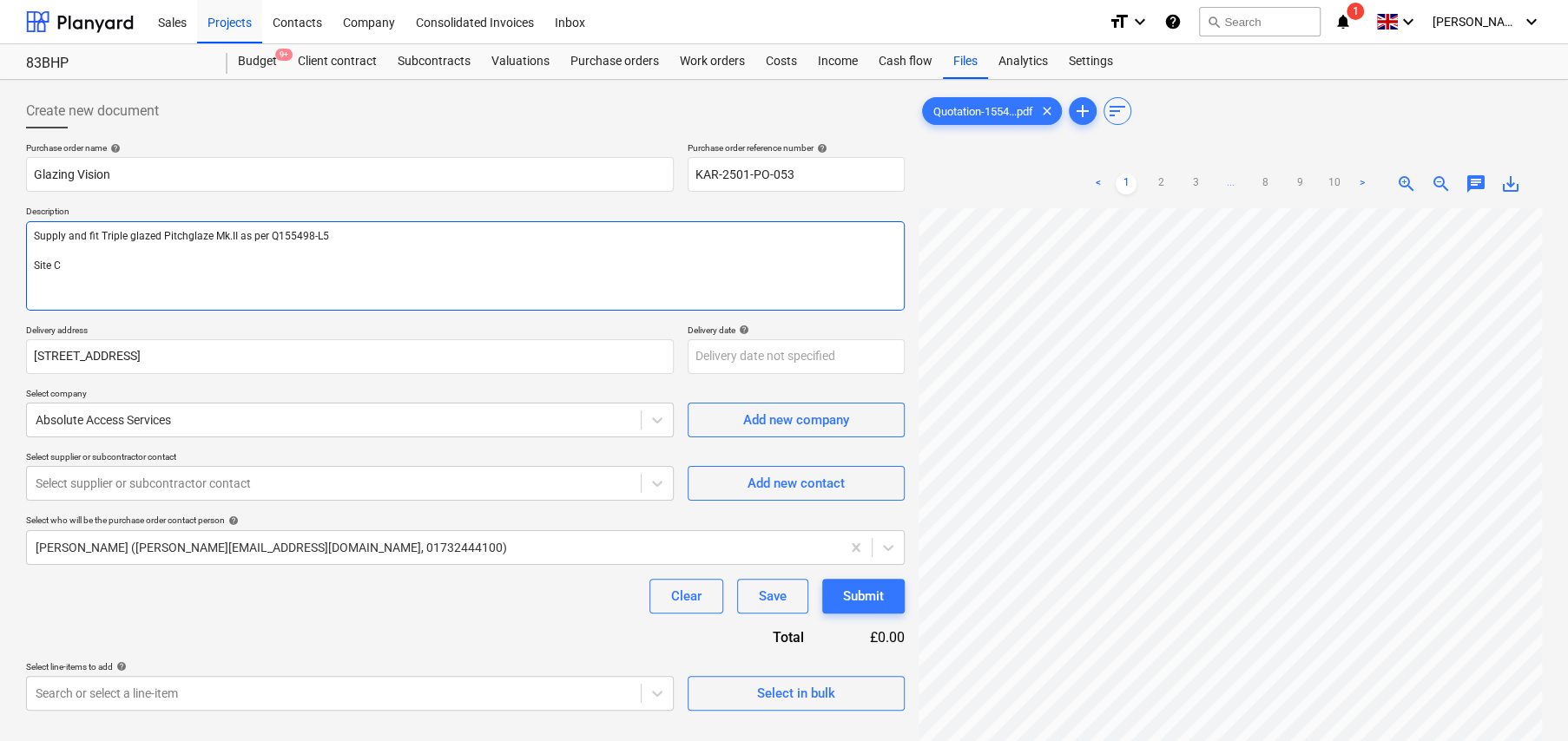
type textarea "x"
type textarea "Supply and fit Triple glazed Pitchglaze Mk.II as per Q155498-L5 Site Co"
type textarea "x"
type textarea "Supply and fit Triple glazed Pitchglaze Mk.II as per Q155498-L5 Site Con"
type textarea "x"
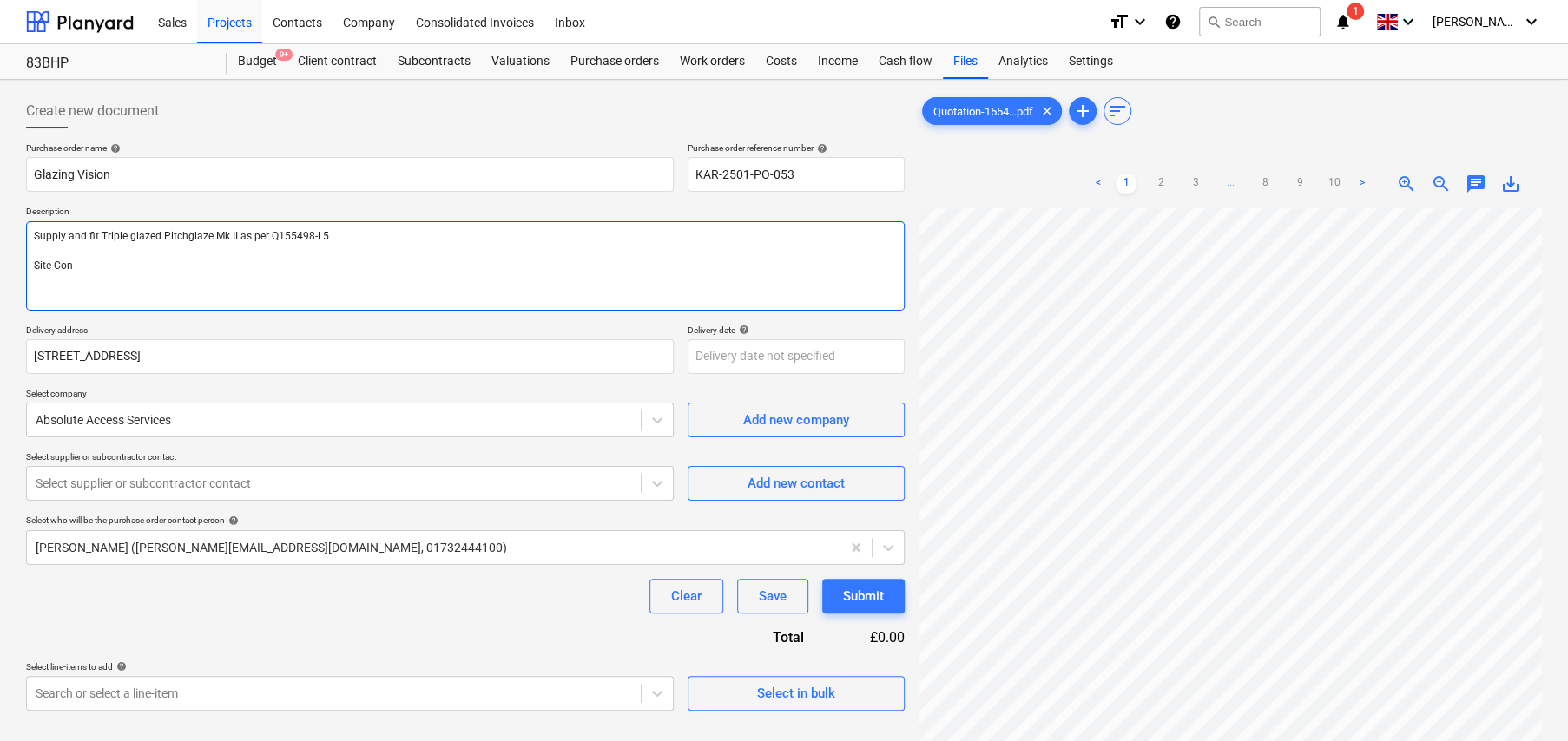
type textarea "Supply and fit Triple glazed Pitchglaze Mk.II as per Q155498-L5 Site Cont"
type textarea "x"
type textarea "Supply and fit Triple glazed Pitchglaze Mk.II as per Q155498-L5 Site Conta"
type textarea "x"
type textarea "Supply and fit Triple glazed Pitchglaze Mk.II as per Q155498-L5 Site Contac"
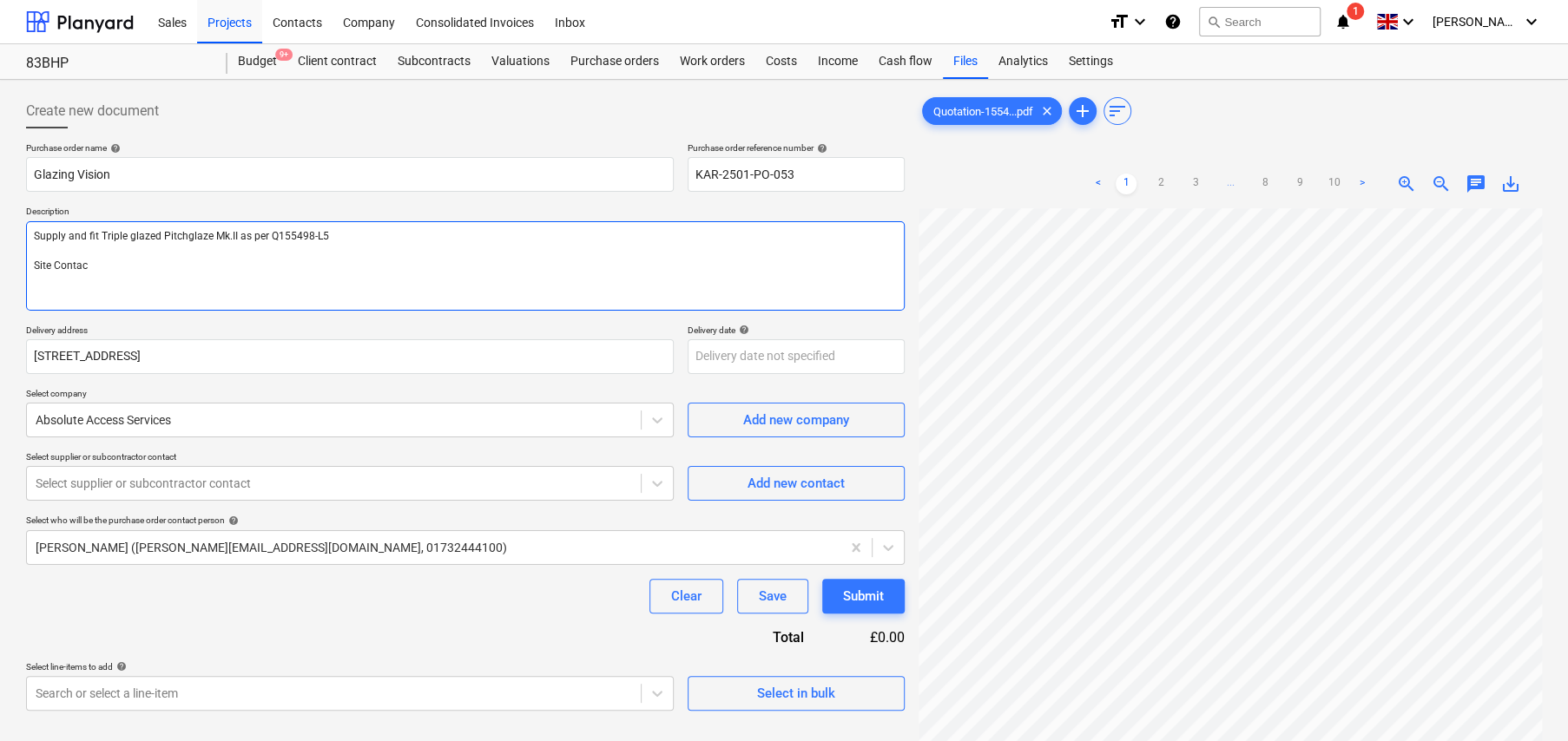
type textarea "x"
type textarea "Supply and fit Triple glazed Pitchglaze Mk.II as per Q155498-L5 Site Contact"
type textarea "x"
type textarea "Supply and fit Triple glazed Pitchglaze Mk.II as per Q155498-L5 Site Contact:"
type textarea "x"
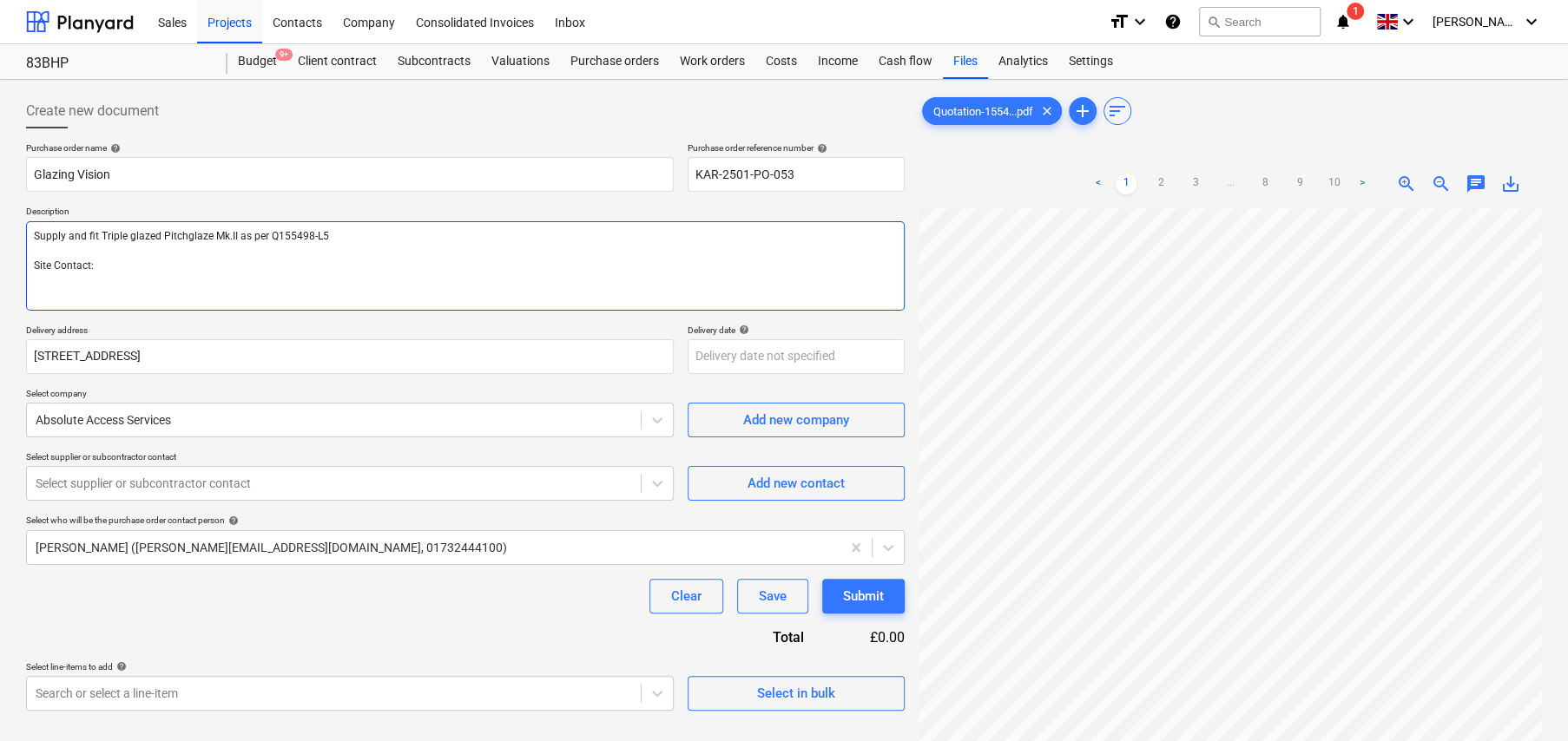
type textarea "Supply and fit Triple glazed Pitchglaze Mk.II as per Q155498-L5 Site Contact:"
type textarea "x"
type textarea "Supply and fit Triple glazed Pitchglaze Mk.II as per Q155498-L5 Site Contact: K"
type textarea "x"
type textarea "Supply and fit Triple glazed Pitchglaze Mk.II as per Q155498-L5 Site Contact: Kr"
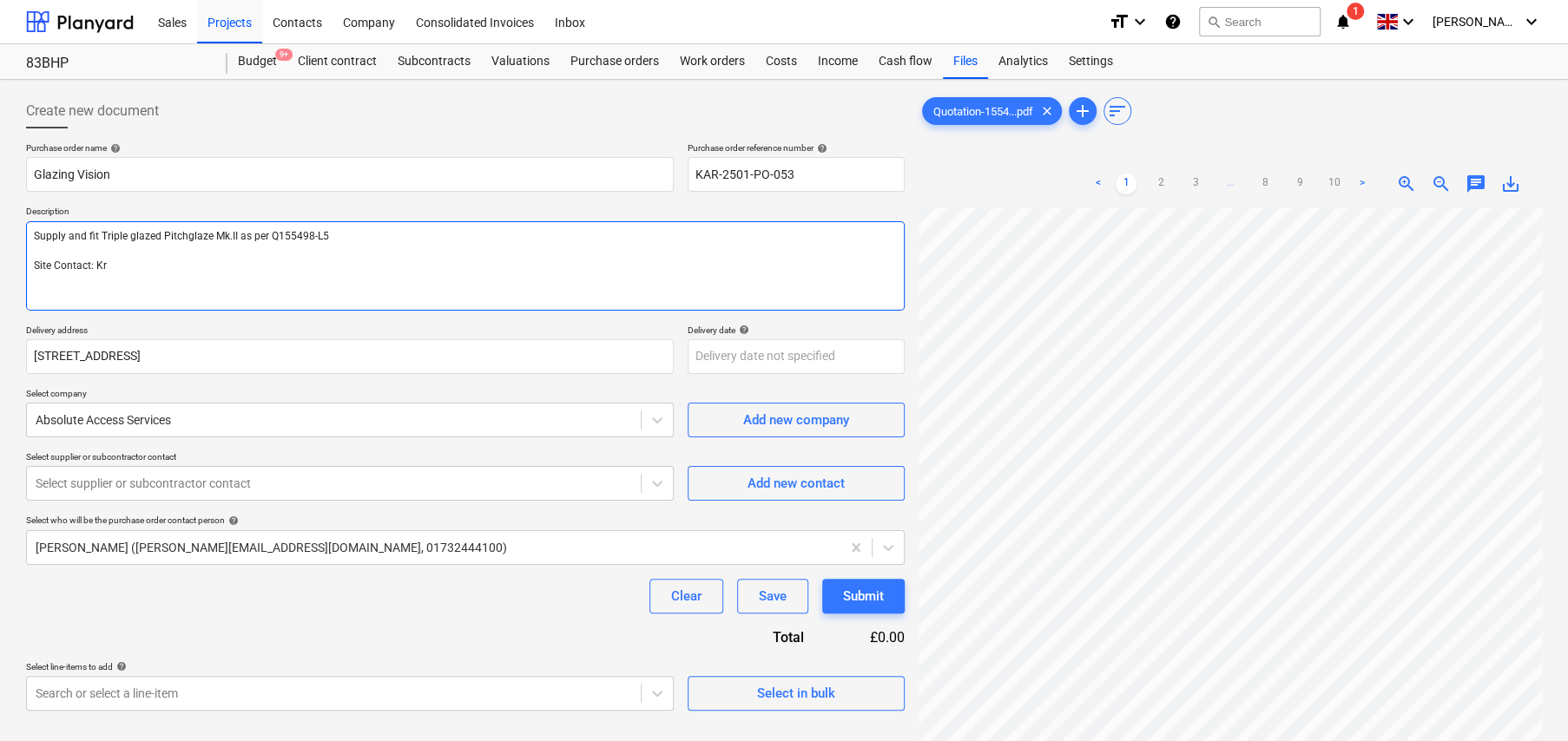
type textarea "x"
type textarea "Supply and fit Triple glazed Pitchglaze Mk.II as per Q155498-L5 Site Contact: K…"
type textarea "x"
type textarea "Supply and fit Triple glazed Pitchglaze Mk.II as per Q155498-L5 Site Contact: […"
type textarea "x"
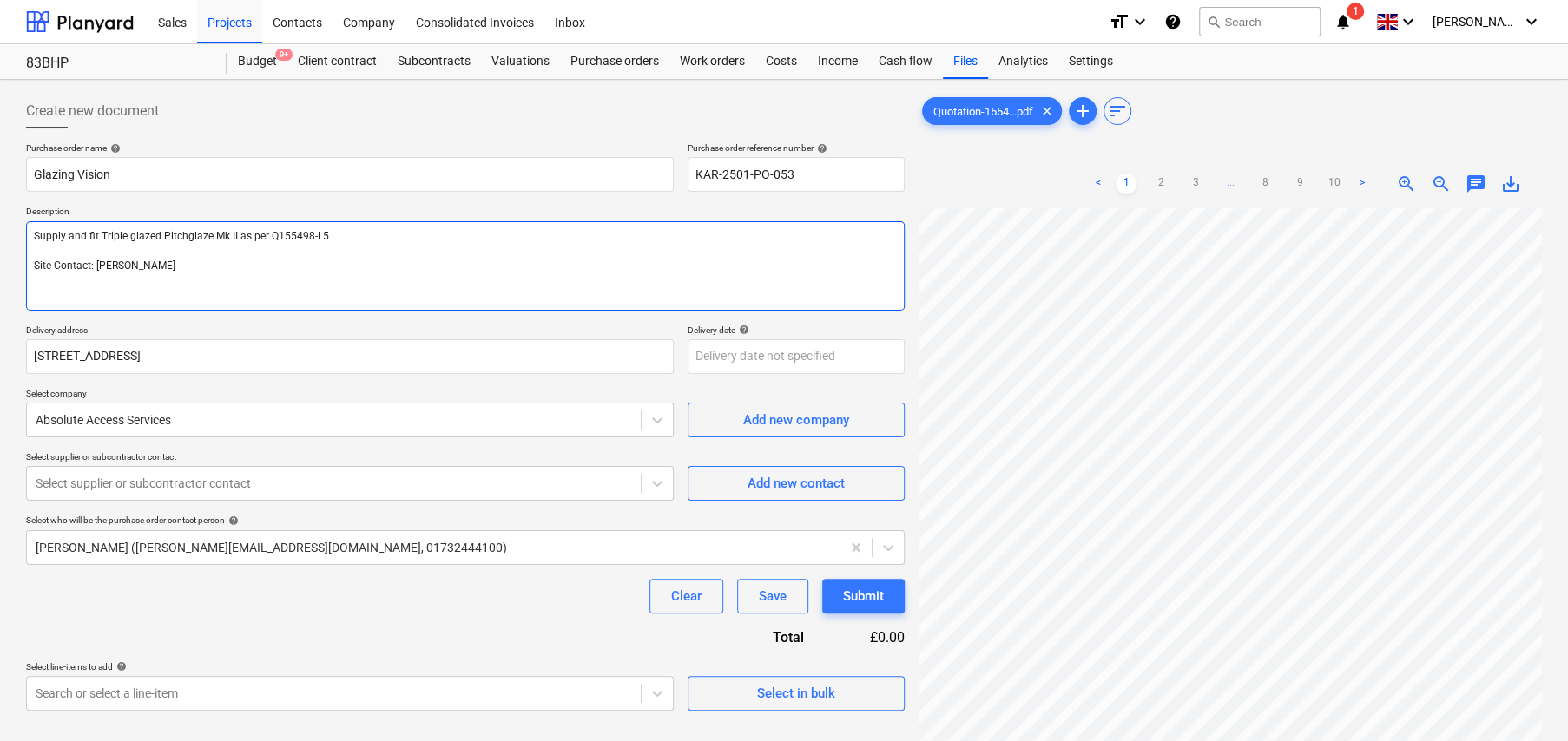
type textarea "Supply and fit Triple glazed Pitchglaze Mk.II as per Q155498-L5 Site Contact: […"
type textarea "x"
type textarea "Supply and fit Triple glazed Pitchglaze Mk.II as per Q155498-L5 Site Contact: […"
type textarea "x"
type textarea "Supply and fit Triple glazed Pitchglaze Mk.II as per Q155498-L5 Site Contact: […"
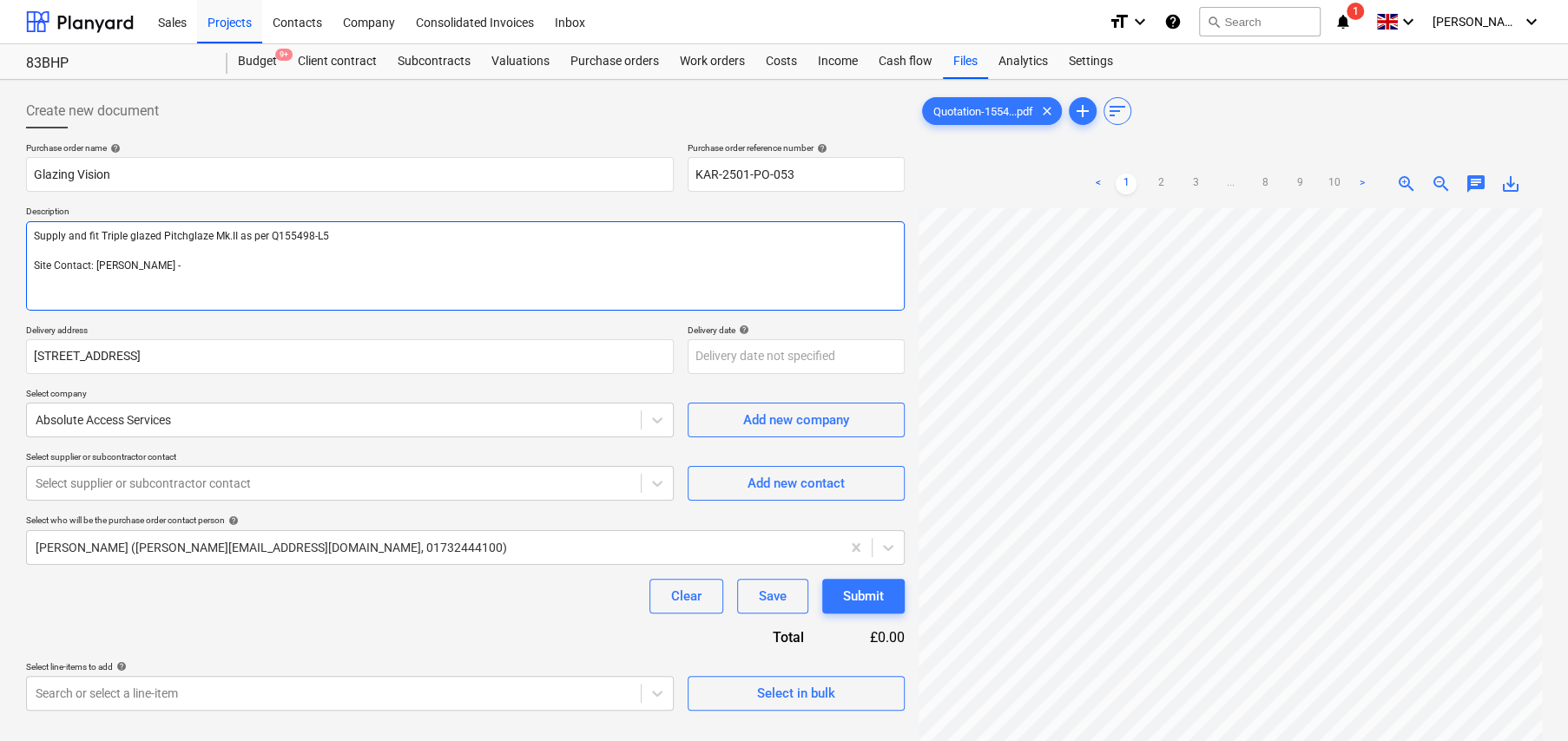
type textarea "x"
type textarea "Supply and fit Triple glazed Pitchglaze Mk.II as per Q155498-L5 Site Contact: […"
type textarea "x"
type textarea "Supply and fit Triple glazed Pitchglaze Mk.II as per Q155498-L5 Site Contact: […"
type textarea "x"
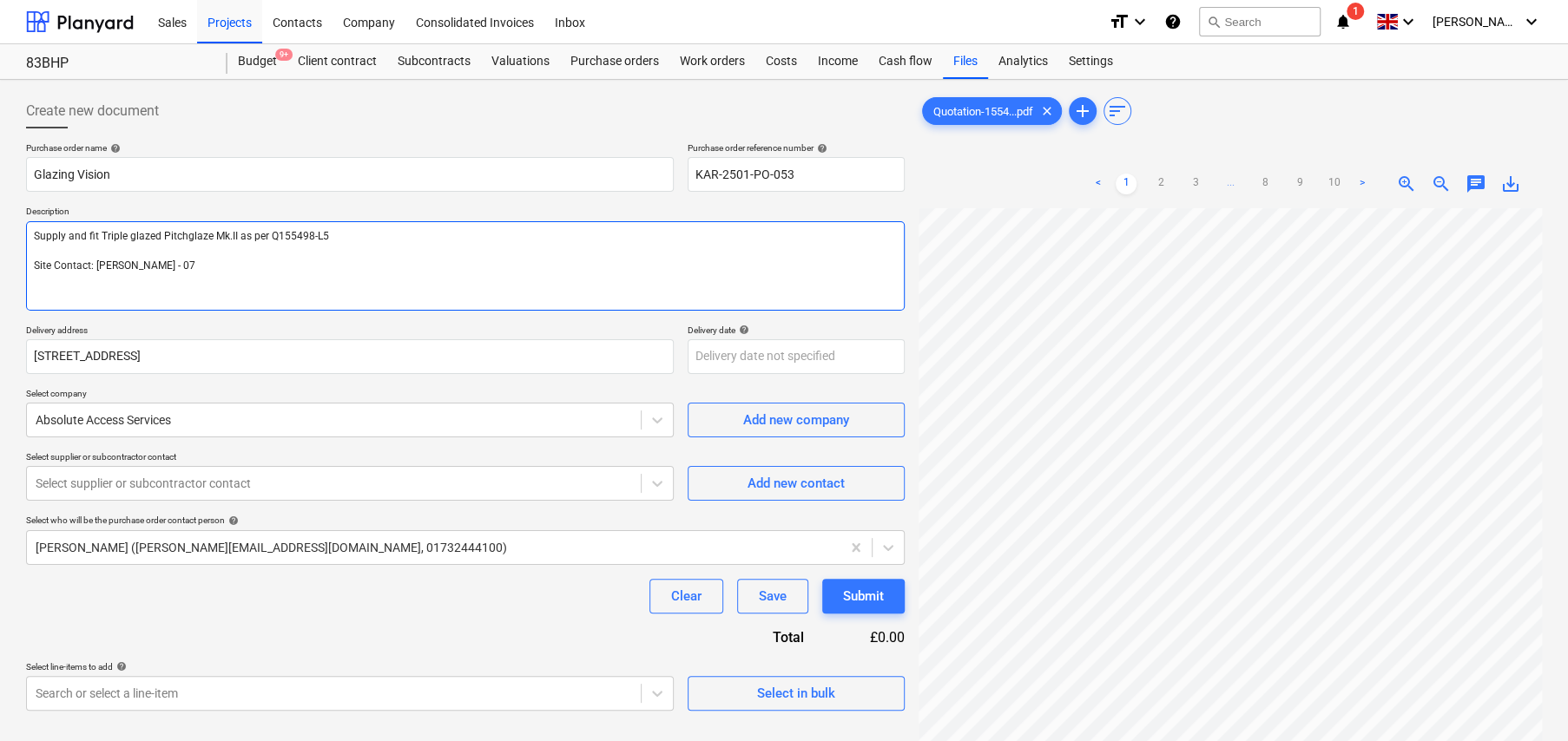
type textarea "Supply and fit Triple glazed Pitchglaze Mk.II as per Q155498-L5 Site Contact: […"
type textarea "x"
type textarea "Supply and fit Triple glazed Pitchglaze Mk.II as per Q155498-L5 Site Contact: […"
type textarea "x"
type textarea "Supply and fit Triple glazed Pitchglaze Mk.II as per Q155498-L5 Site Contact: […"
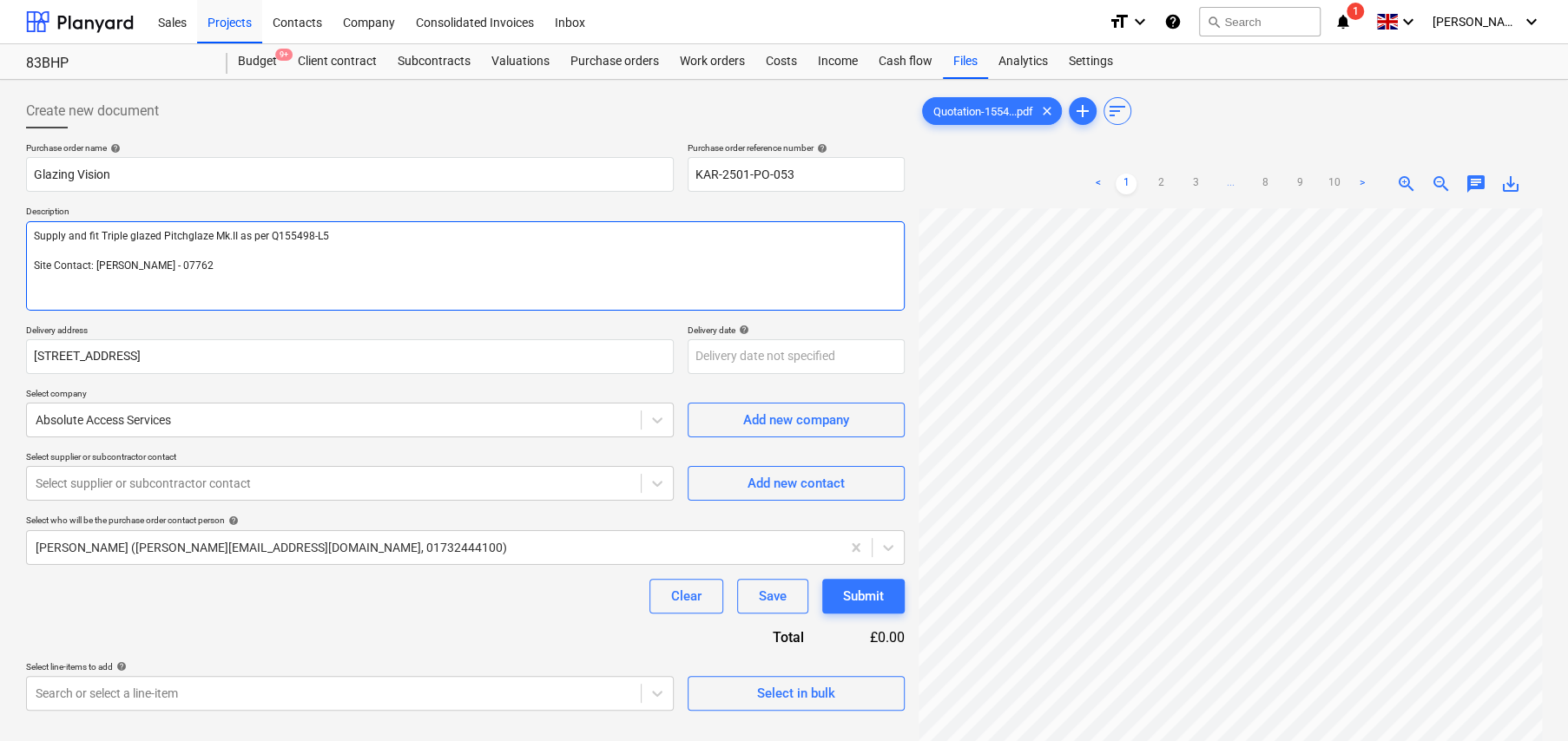
type textarea "x"
type textarea "Supply and fit Triple glazed Pitchglaze Mk.II as per Q155498-L5 Site Contact: […"
type textarea "x"
type textarea "Supply and fit Triple glazed Pitchglaze Mk.II as per Q155498-L5 Site Contact: […"
type textarea "x"
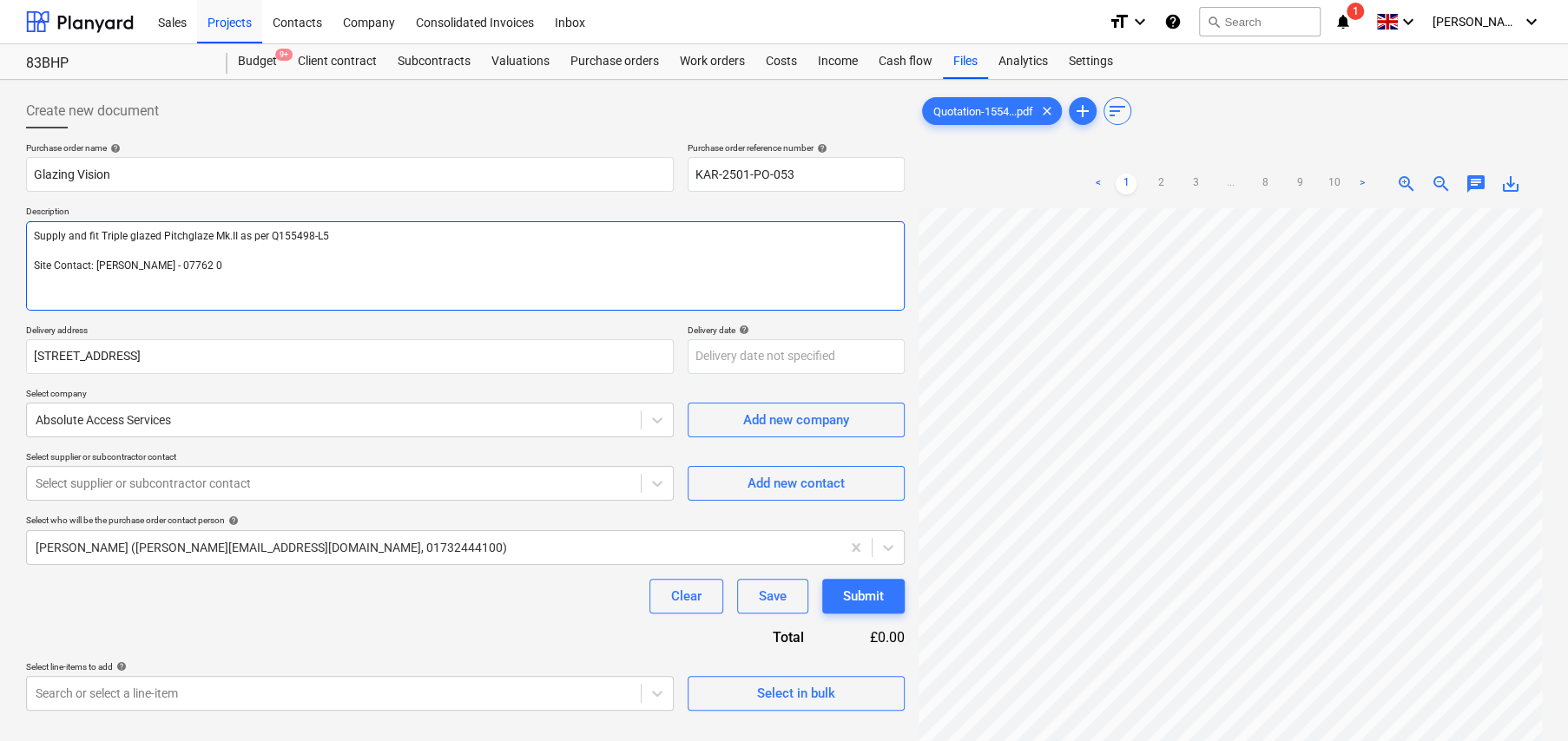
type textarea "Supply and fit Triple glazed Pitchglaze Mk.II as per Q155498-L5 Site Contact: […"
type textarea "x"
type textarea "Supply and fit Triple glazed Pitchglaze Mk.II as per Q155498-L5 Site Contact: […"
type textarea "x"
type textarea "Supply and fit Triple glazed Pitchglaze Mk.II as per Q155498-L5 Site Contact: […"
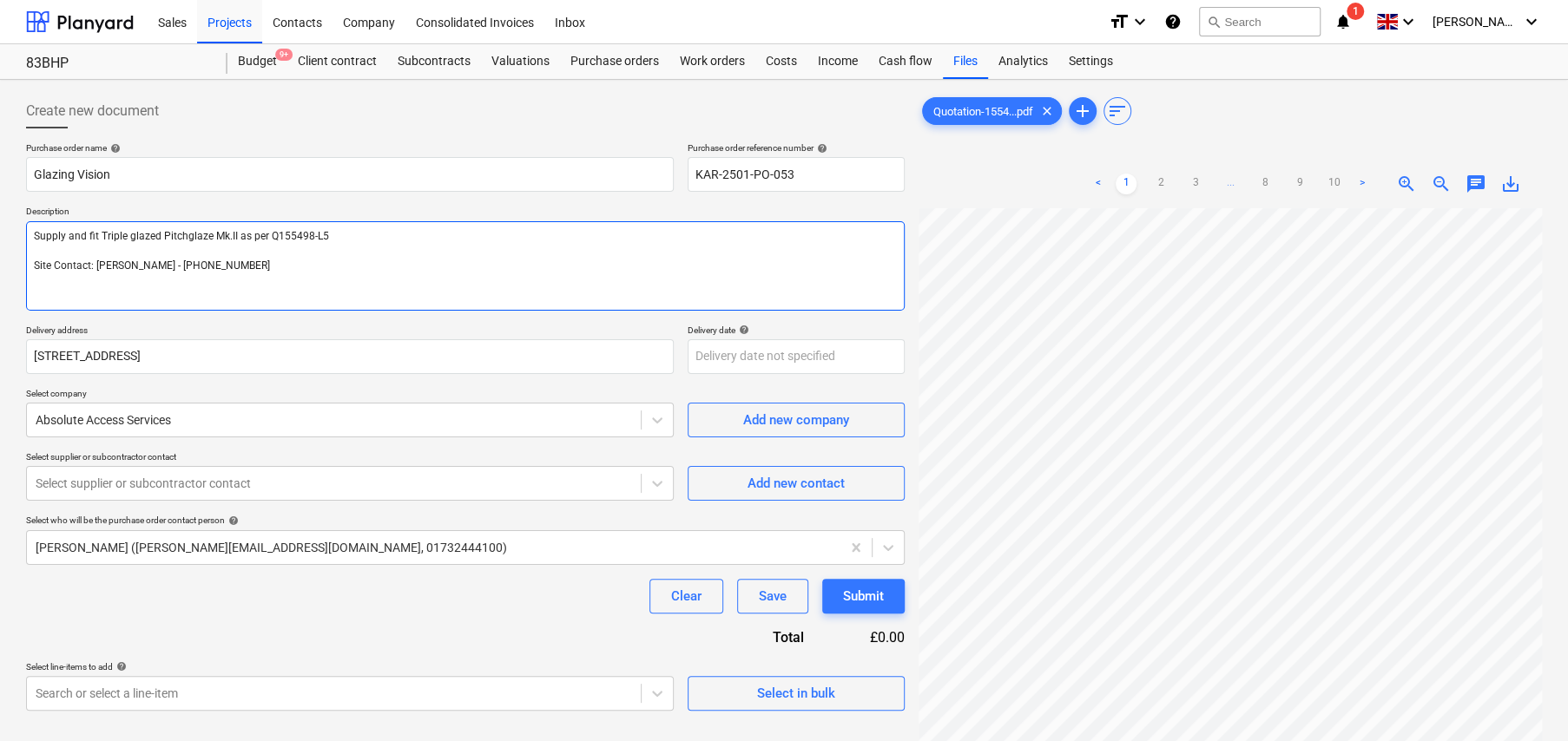
type textarea "x"
type textarea "Supply and fit Triple glazed Pitchglaze Mk.II as per Q155498-L5 Site Contact: […"
type textarea "x"
type textarea "Supply and fit Triple glazed Pitchglaze Mk.II as per Q155498-L5 Site Contact: […"
type textarea "x"
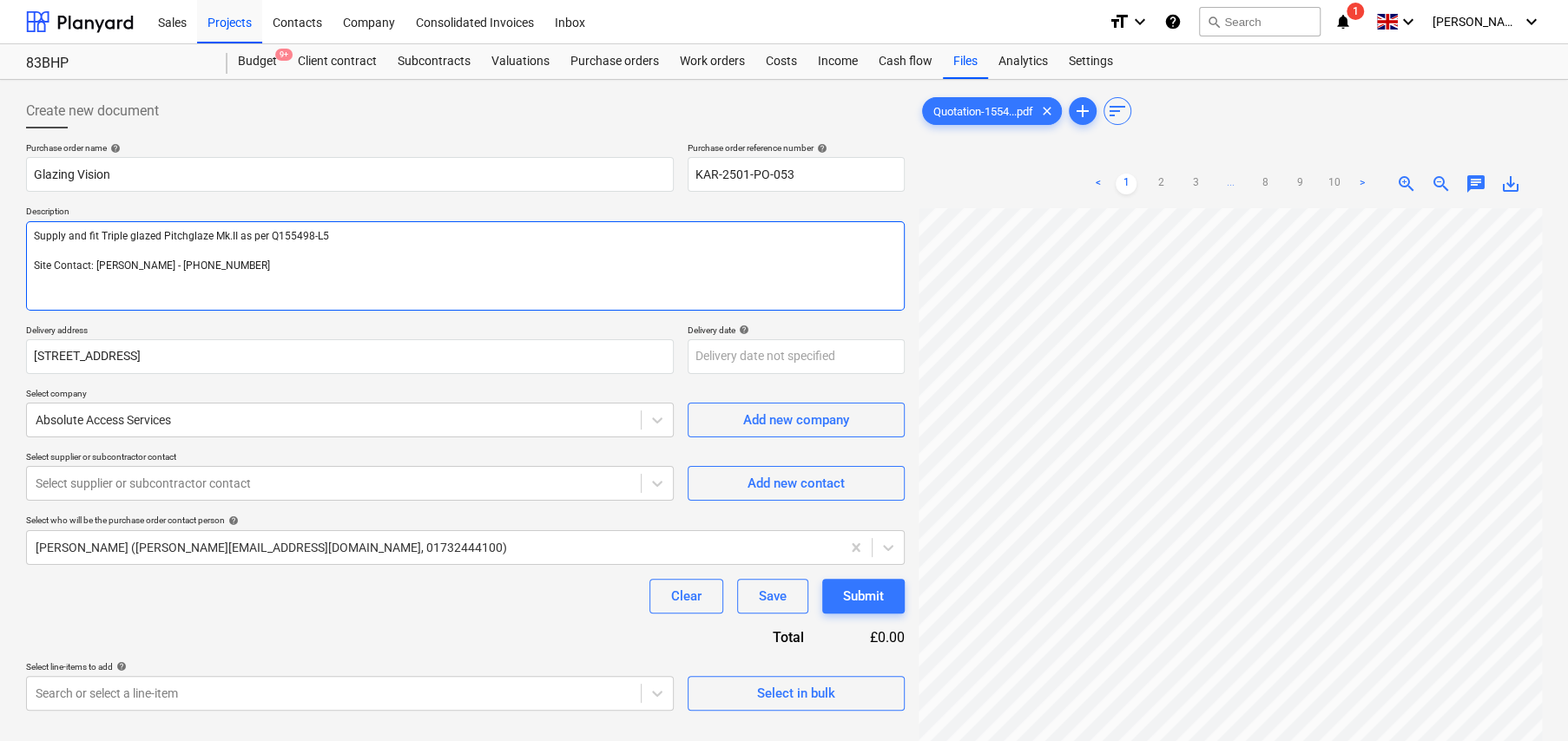
type textarea "Supply and fit Triple glazed Pitchglaze Mk.II as per Q155498-L5 Site Contact: […"
type textarea "x"
type textarea "Supply and fit Triple glazed Pitchglaze Mk.II as per Q155498-L5 Site Contact: […"
type textarea "x"
type textarea "Supply and fit Triple glazed Pitchglaze Mk.II as per Q155498-L5 Site Contact: […"
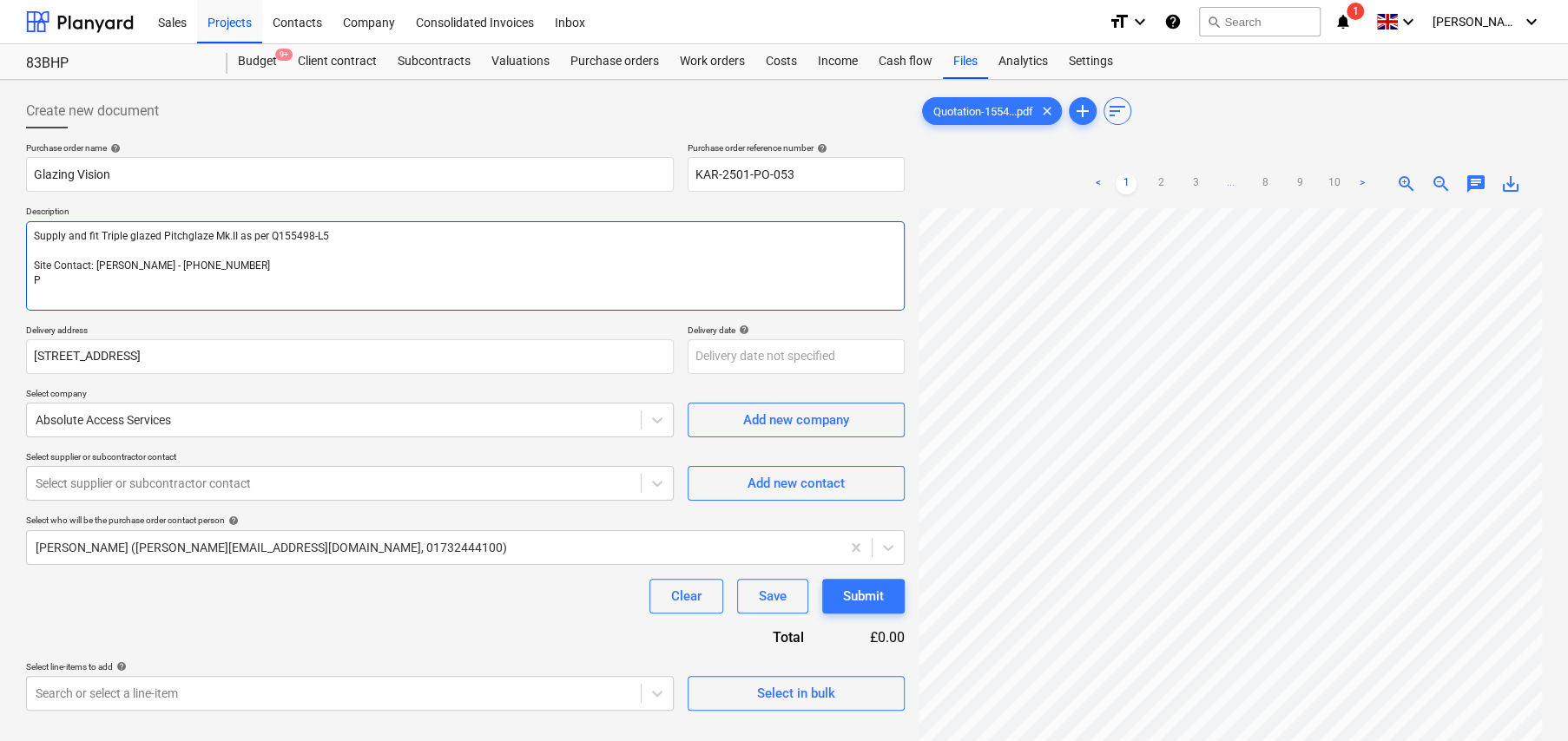
type textarea "x"
type textarea "Supply and fit Triple glazed Pitchglaze Mk.II as per Q155498-L5 Site Contact: […"
type textarea "x"
type textarea "Supply and fit Triple glazed Pitchglaze Mk.II as per Q155498-L5 Site Contact: […"
type textarea "x"
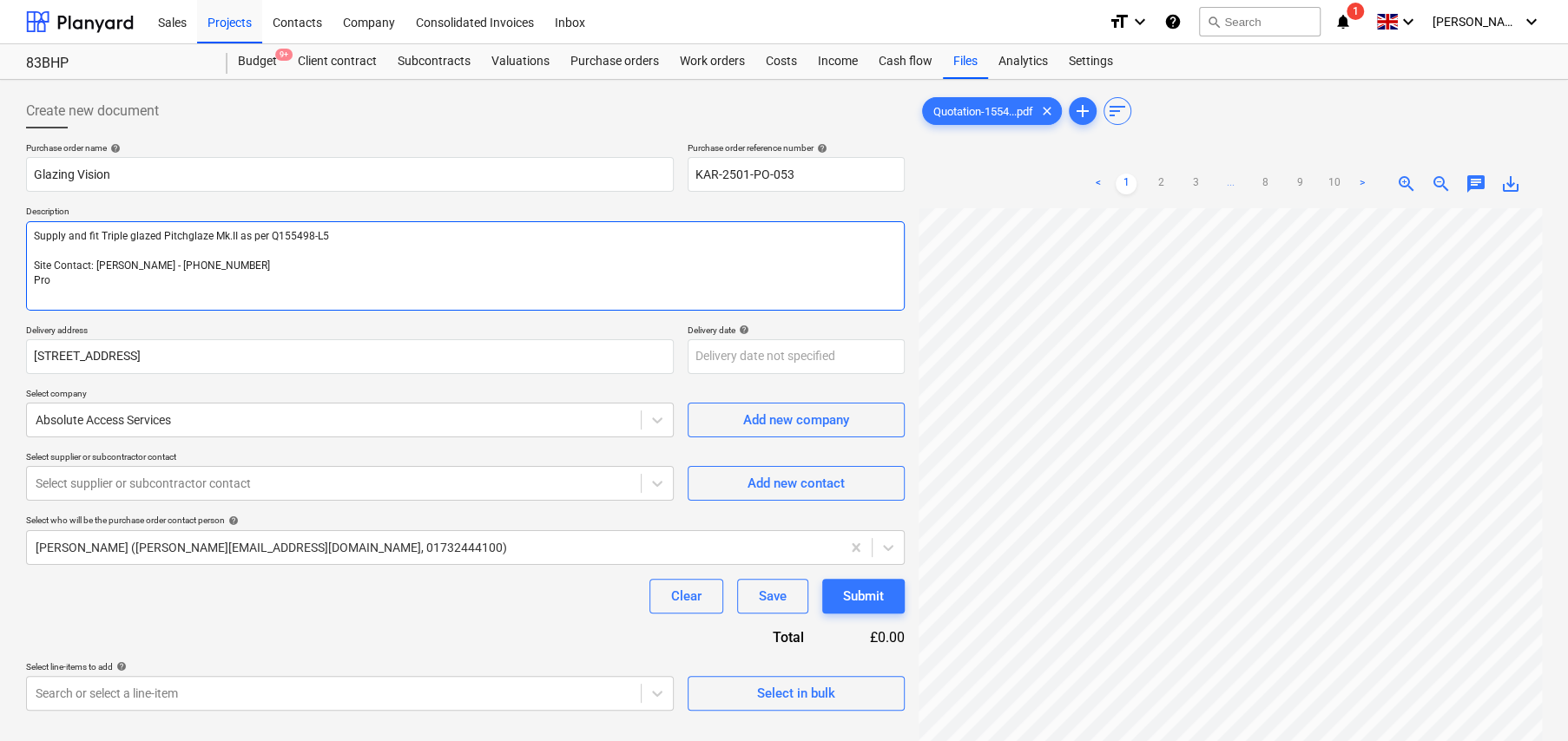
type textarea "Supply and fit Triple glazed Pitchglaze Mk.II as per Q155498-L5 Site Contact: […"
type textarea "x"
type textarea "Supply and fit Triple glazed Pitchglaze Mk.II as per Q155498-L5 Site Contact: […"
type textarea "x"
type textarea "Supply and fit Triple glazed Pitchglaze Mk.II as per Q155498-L5 Site Contact: […"
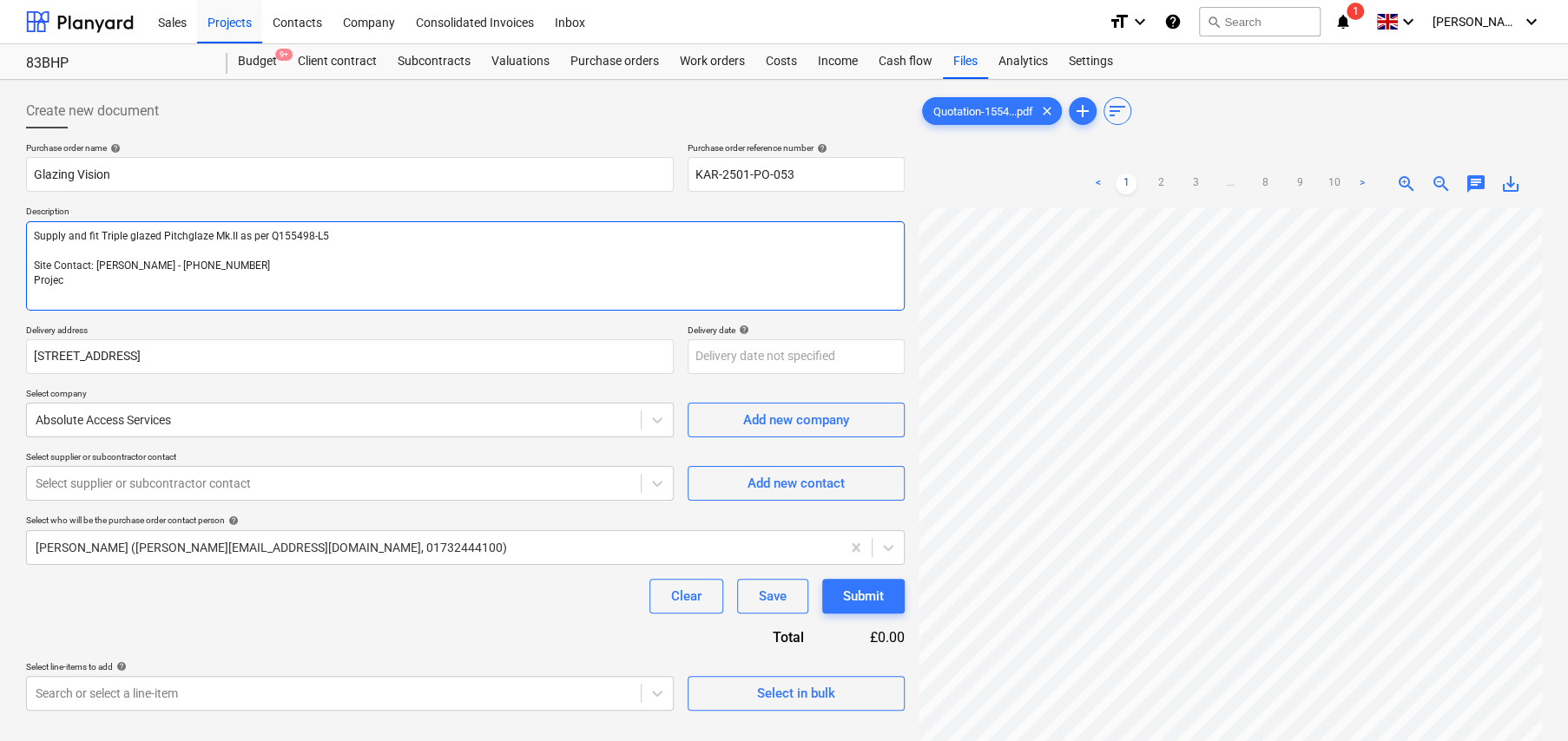
type textarea "x"
type textarea "Supply and fit Triple glazed Pitchglaze Mk.II as per Q155498-L5 Site Contact: […"
type textarea "x"
type textarea "Supply and fit Triple glazed Pitchglaze Mk.II as per Q155498-L5 Site Contact: […"
type textarea "x"
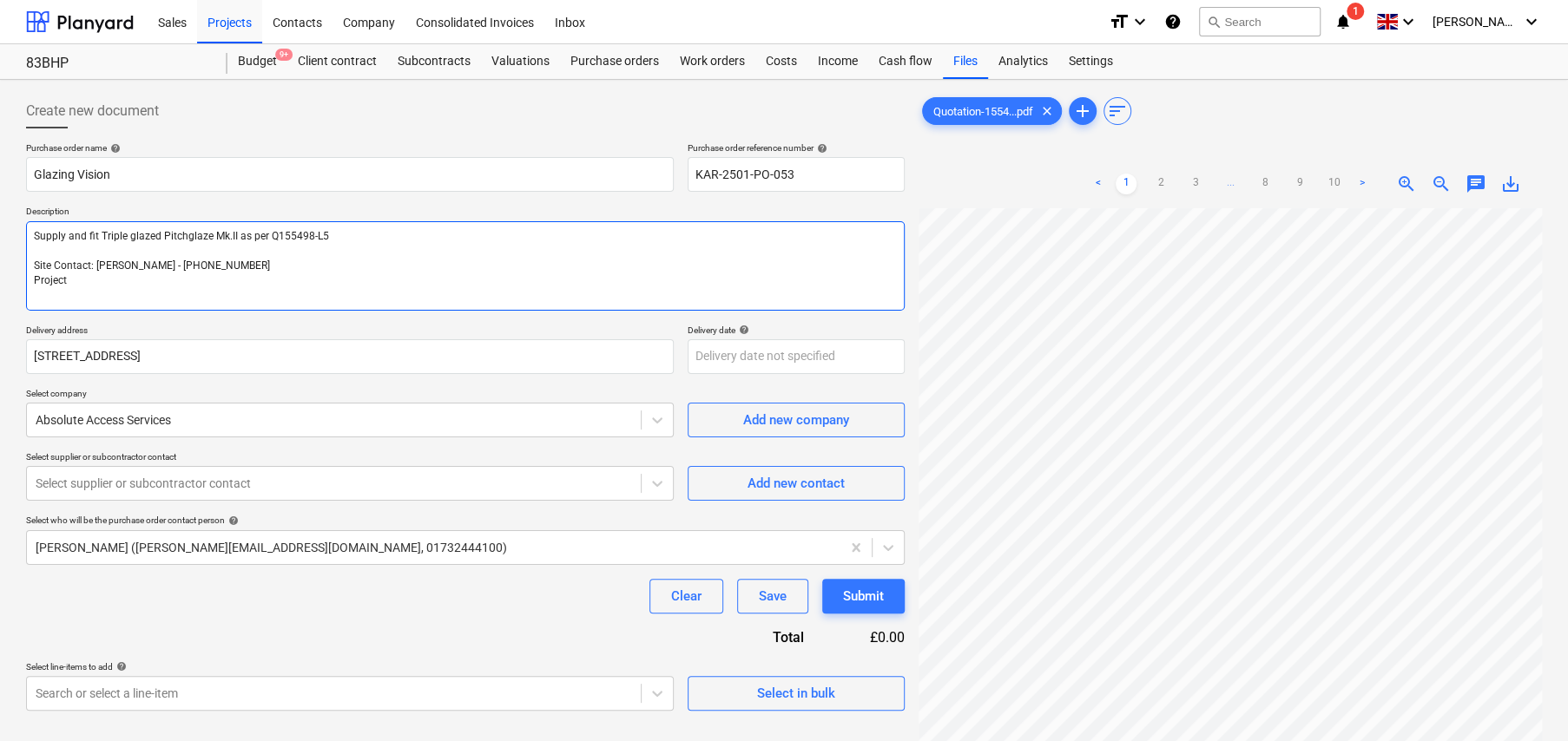
type textarea "Supply and fit Triple glazed Pitchglaze Mk.II as per Q155498-L5 Site Contact: […"
type textarea "x"
type textarea "Supply and fit Triple glazed Pitchglaze Mk.II as per Q155498-L5 Site Contact: […"
type textarea "x"
type textarea "Supply and fit Triple glazed Pitchglaze Mk.II as per Q155498-L5 Site Contact: […"
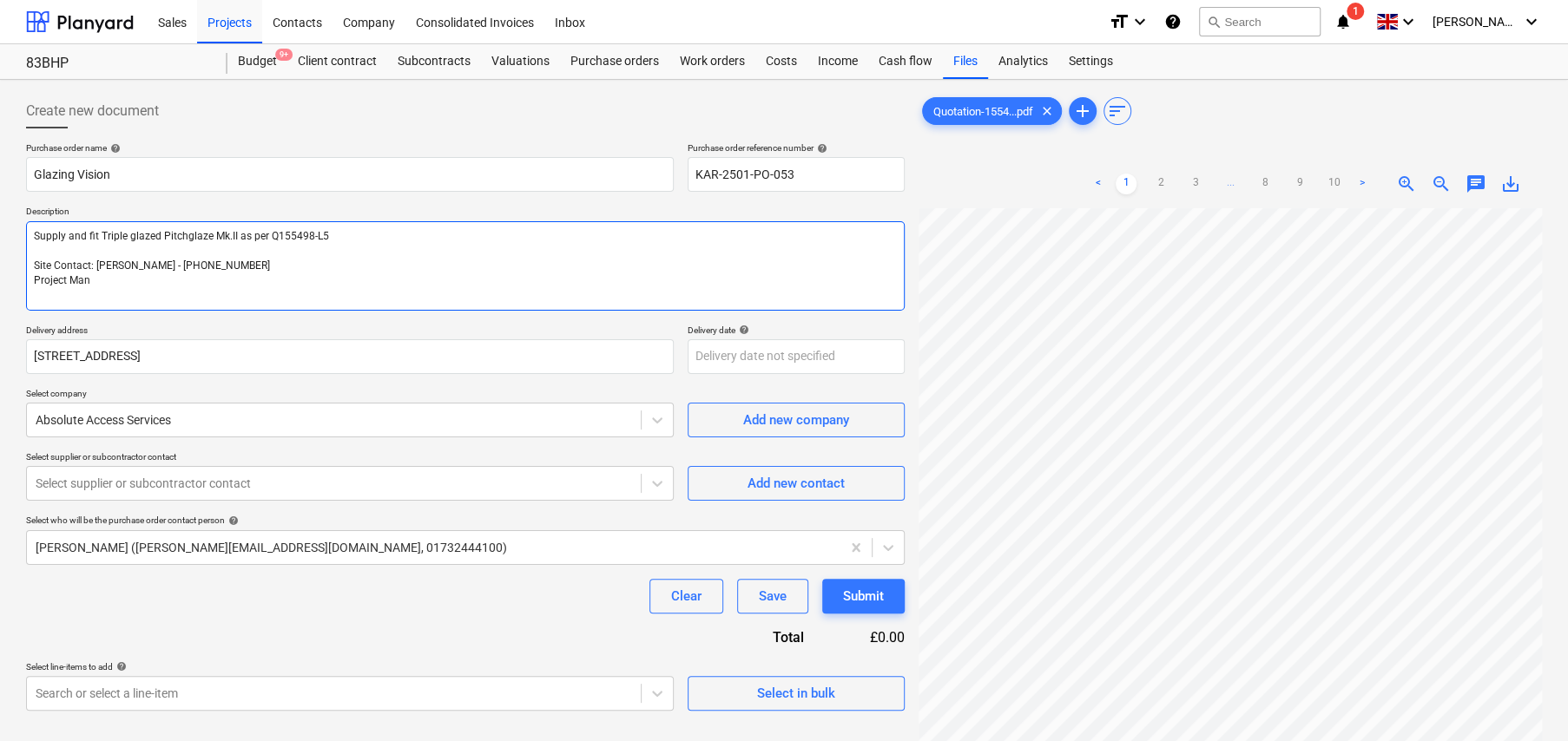
type textarea "x"
type textarea "Supply and fit Triple glazed Pitchglaze Mk.II as per Q155498-L5 Site Contact: […"
type textarea "x"
type textarea "Supply and fit Triple glazed Pitchglaze Mk.II as per Q155498-L5 Site Contact: […"
type textarea "x"
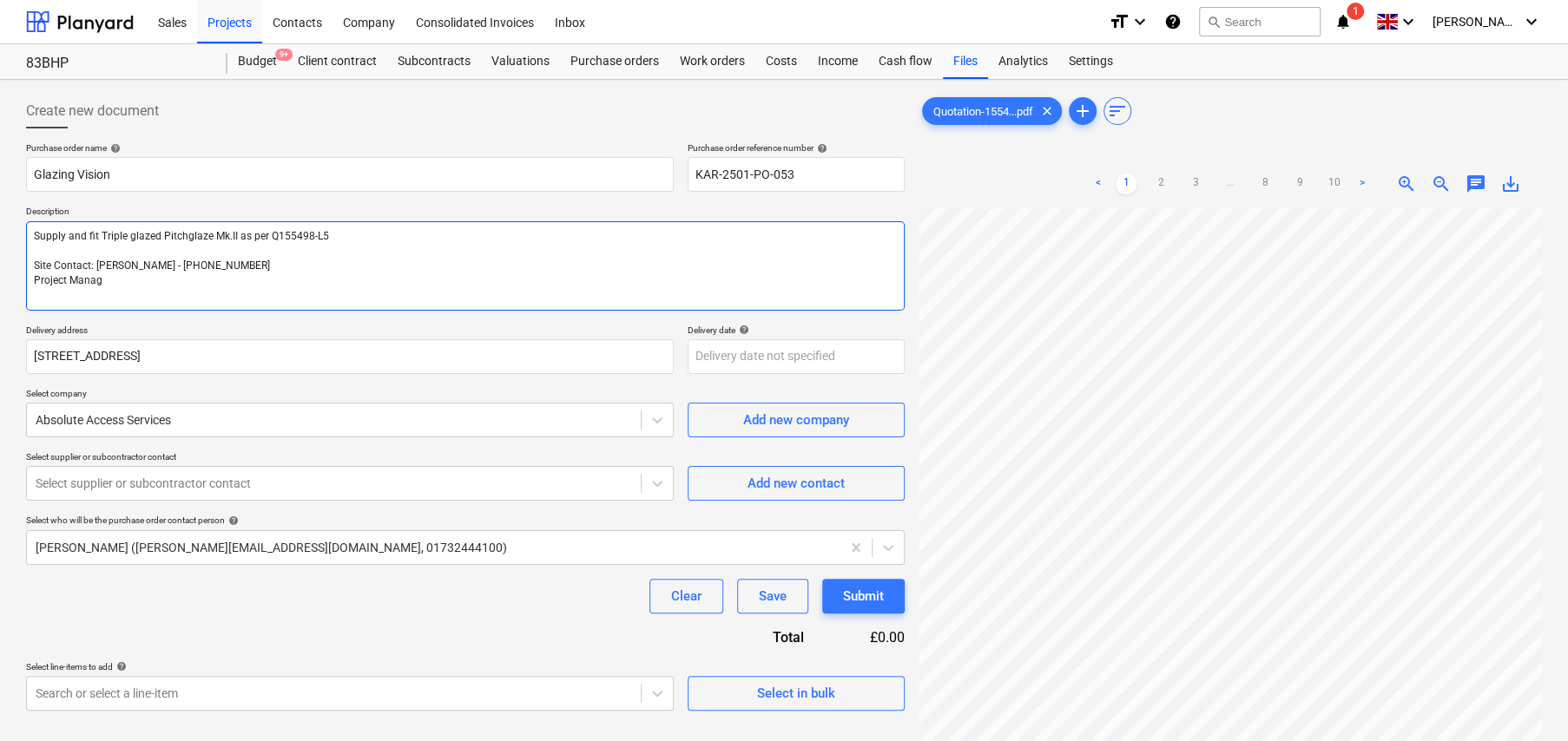
type textarea "Supply and fit Triple glazed Pitchglaze Mk.II as per Q155498-L5 Site Contact: […"
type textarea "x"
type textarea "Supply and fit Triple glazed Pitchglaze Mk.II as per Q155498-L5 Site Contact: […"
type textarea "x"
type textarea "Supply and fit Triple glazed Pitchglaze Mk.II as per Q155498-L5 Site Contact: […"
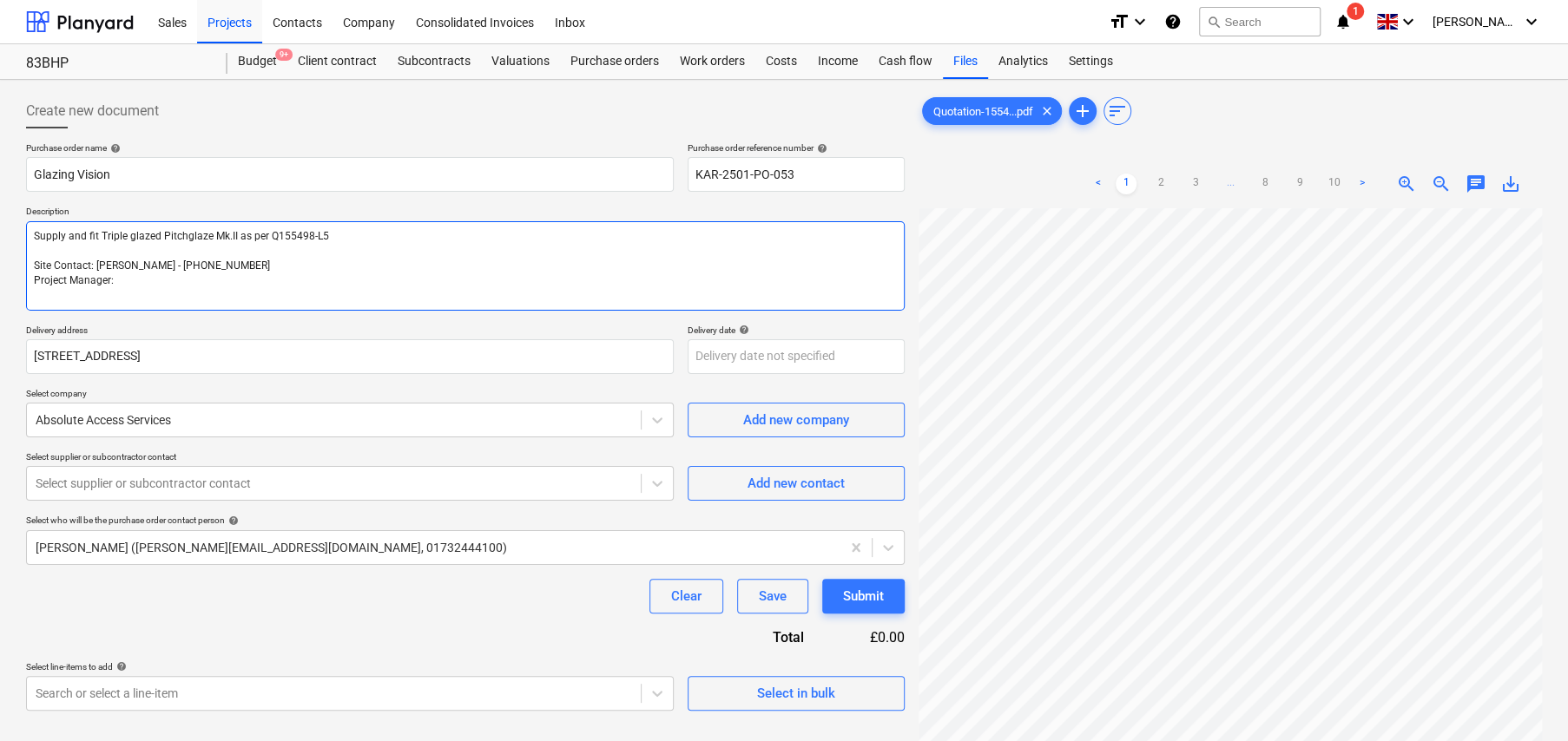
type textarea "x"
type textarea "Supply and fit Triple glazed Pitchglaze Mk.II as per Q155498-L5 Site Contact: […"
type textarea "x"
type textarea "Supply and fit Triple glazed Pitchglaze Mk.II as per Q155498-L5 Site Contact: […"
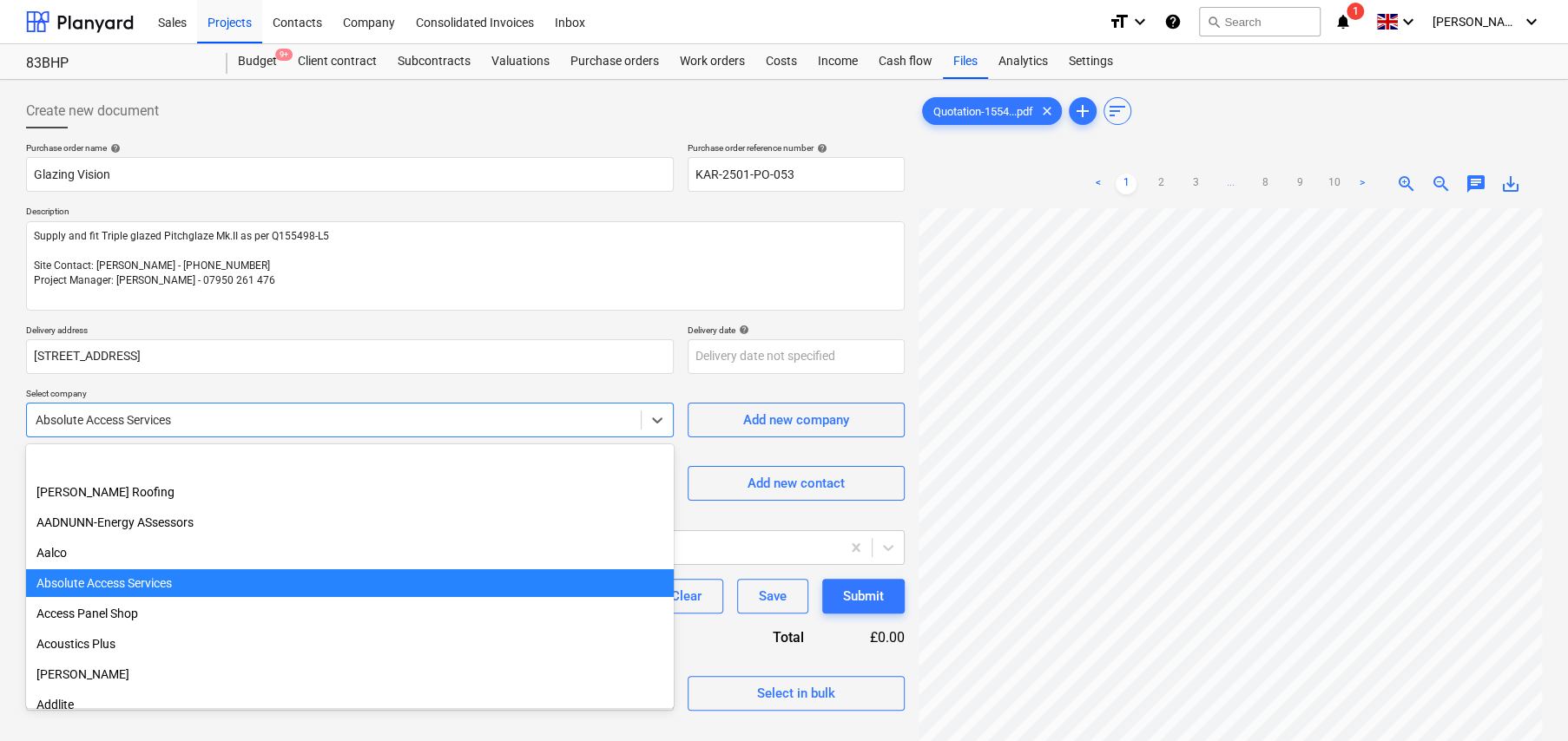
click at [314, 420] on div at bounding box center [333, 420] width 596 height 18
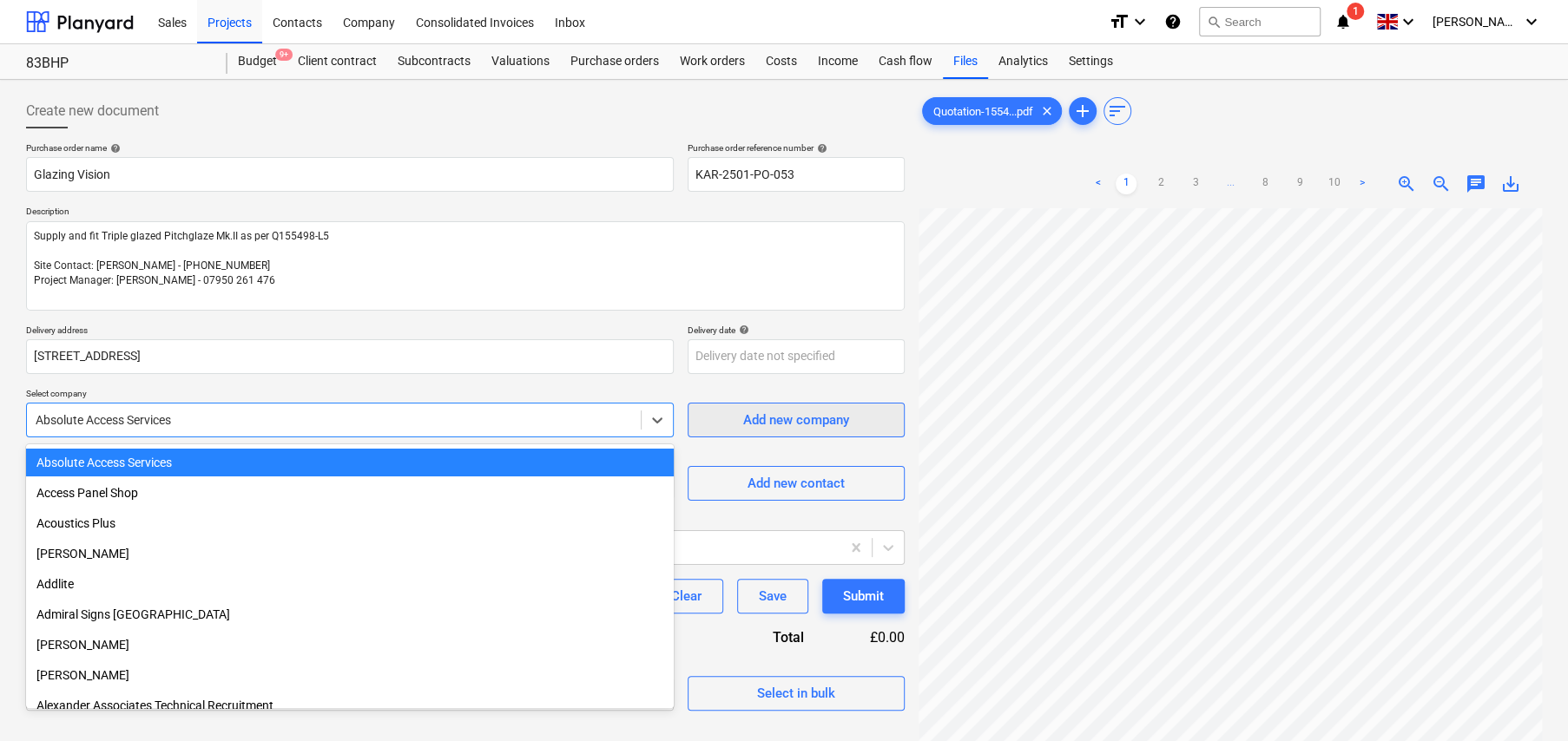
click at [810, 414] on div "Add new company" at bounding box center [796, 419] width 106 height 22
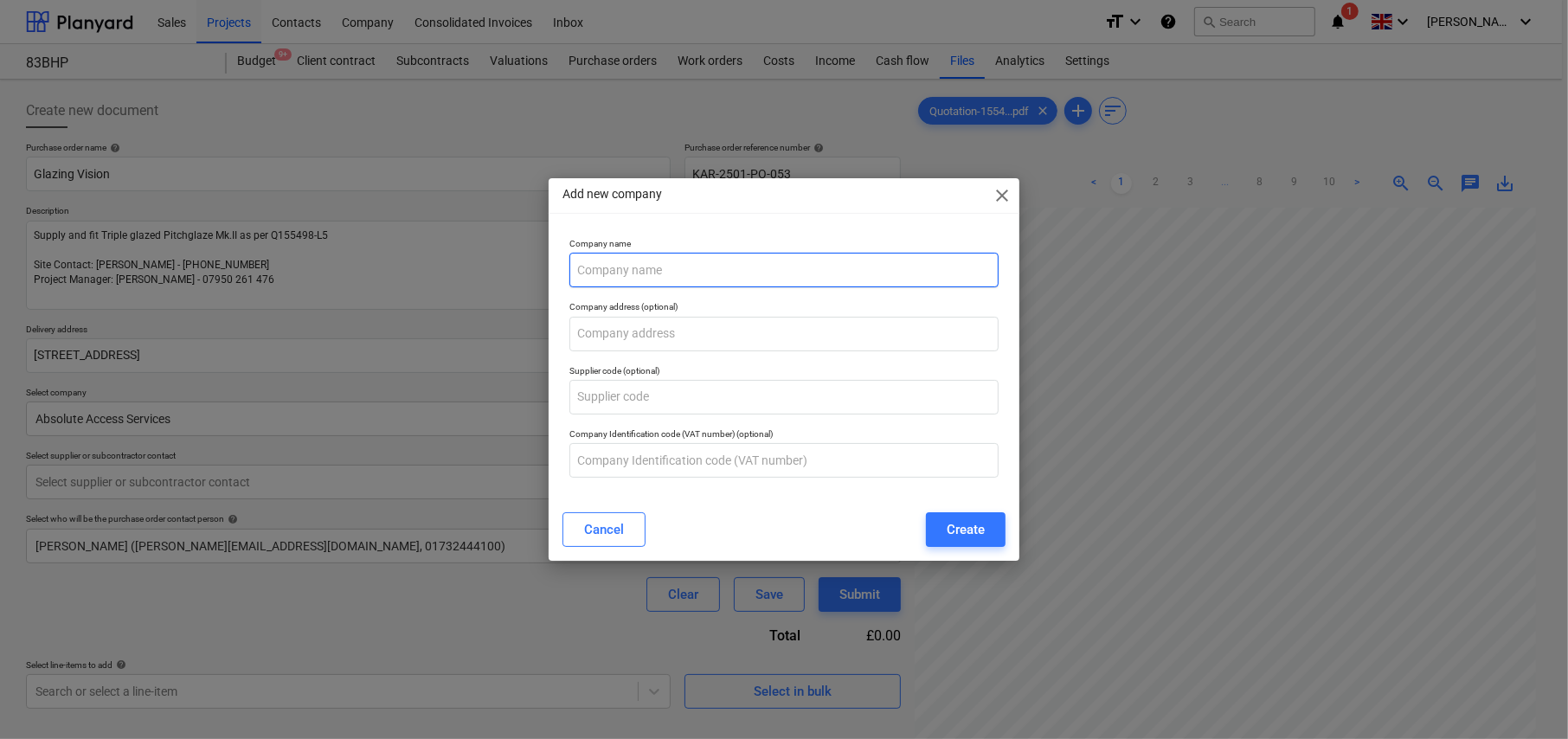
click at [681, 268] on input "text" at bounding box center [784, 269] width 430 height 35
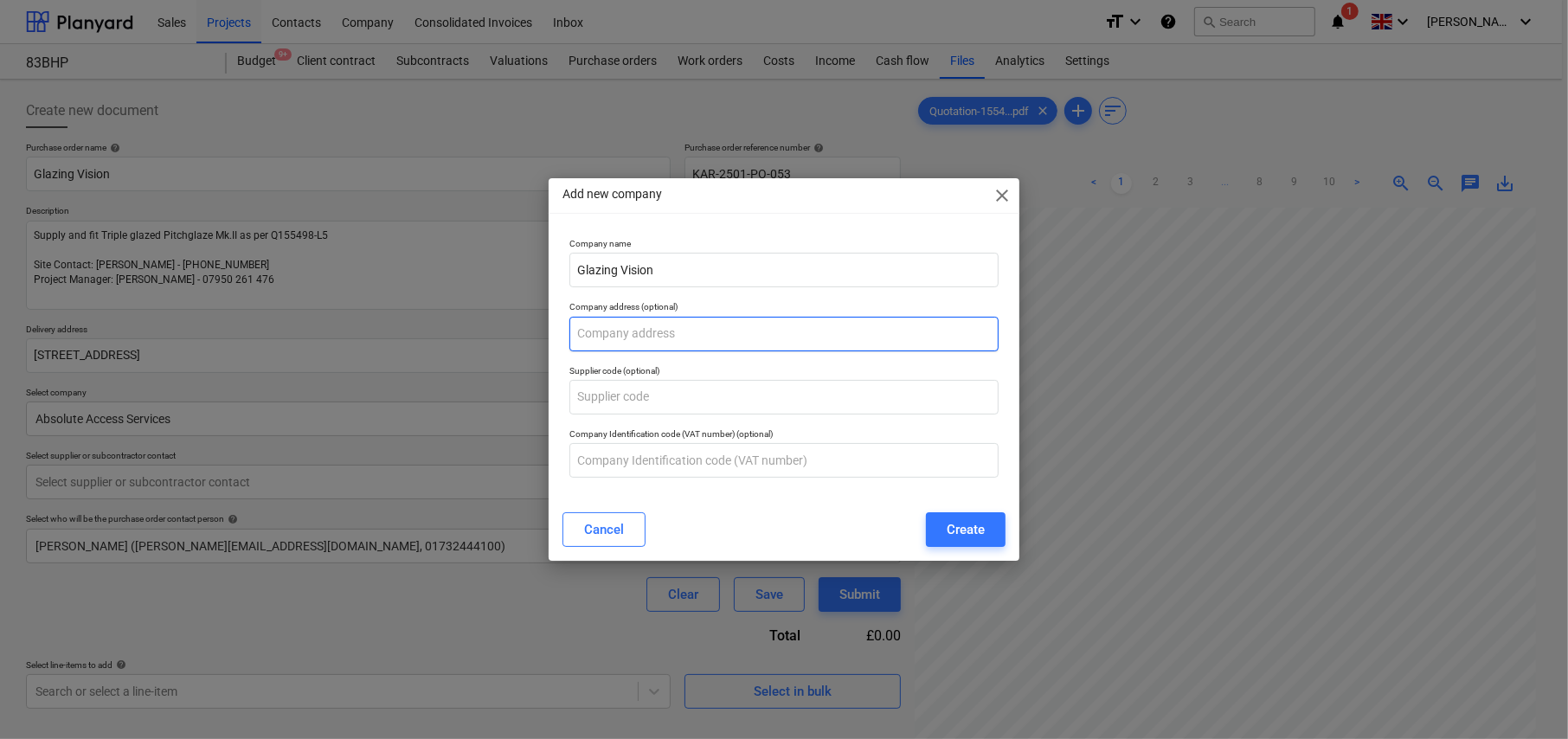
click at [653, 335] on input "text" at bounding box center [784, 334] width 430 height 35
paste input "[STREET_ADDRESS]"
click at [954, 533] on div "Create" at bounding box center [966, 529] width 38 height 22
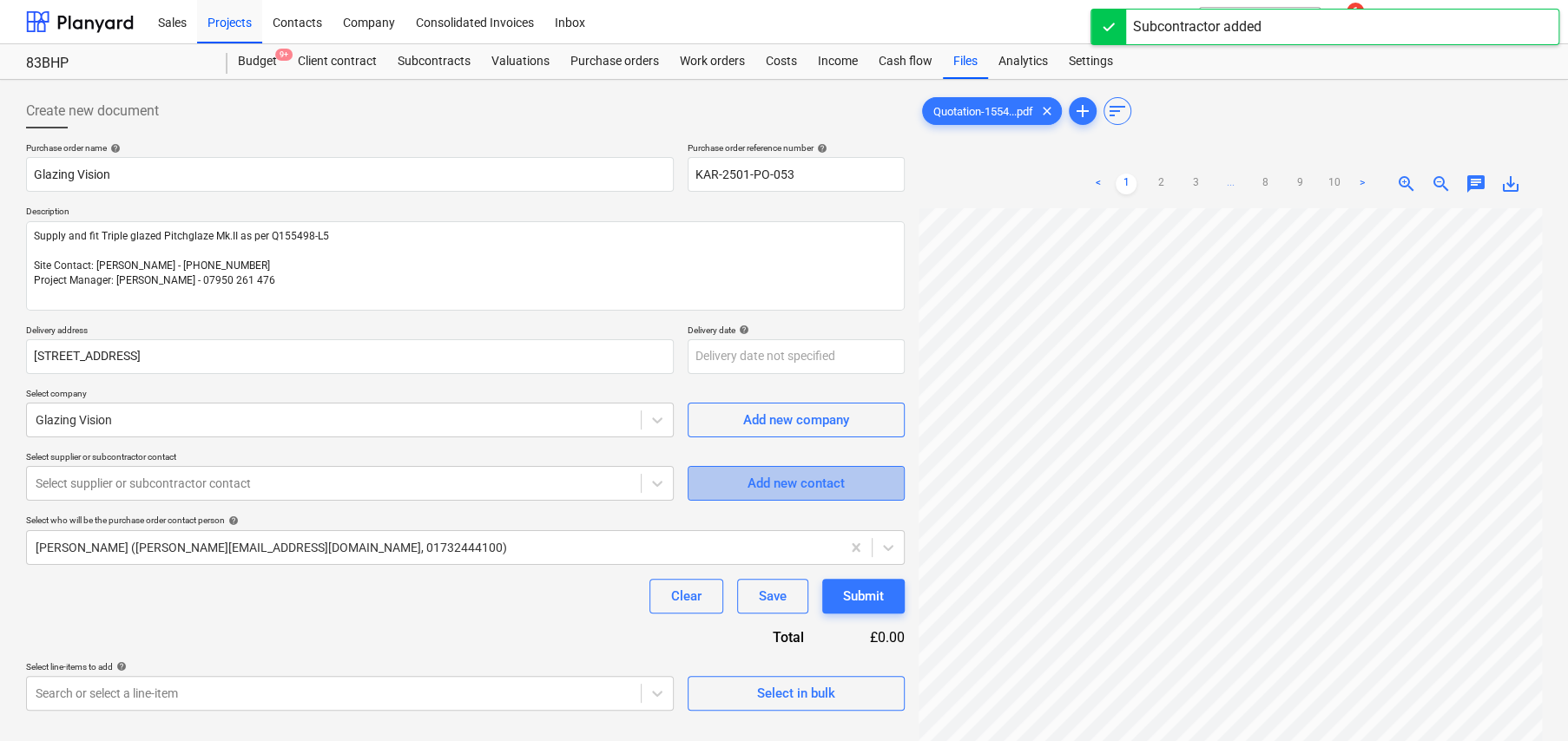
click at [798, 488] on div "Add new contact" at bounding box center [796, 482] width 97 height 22
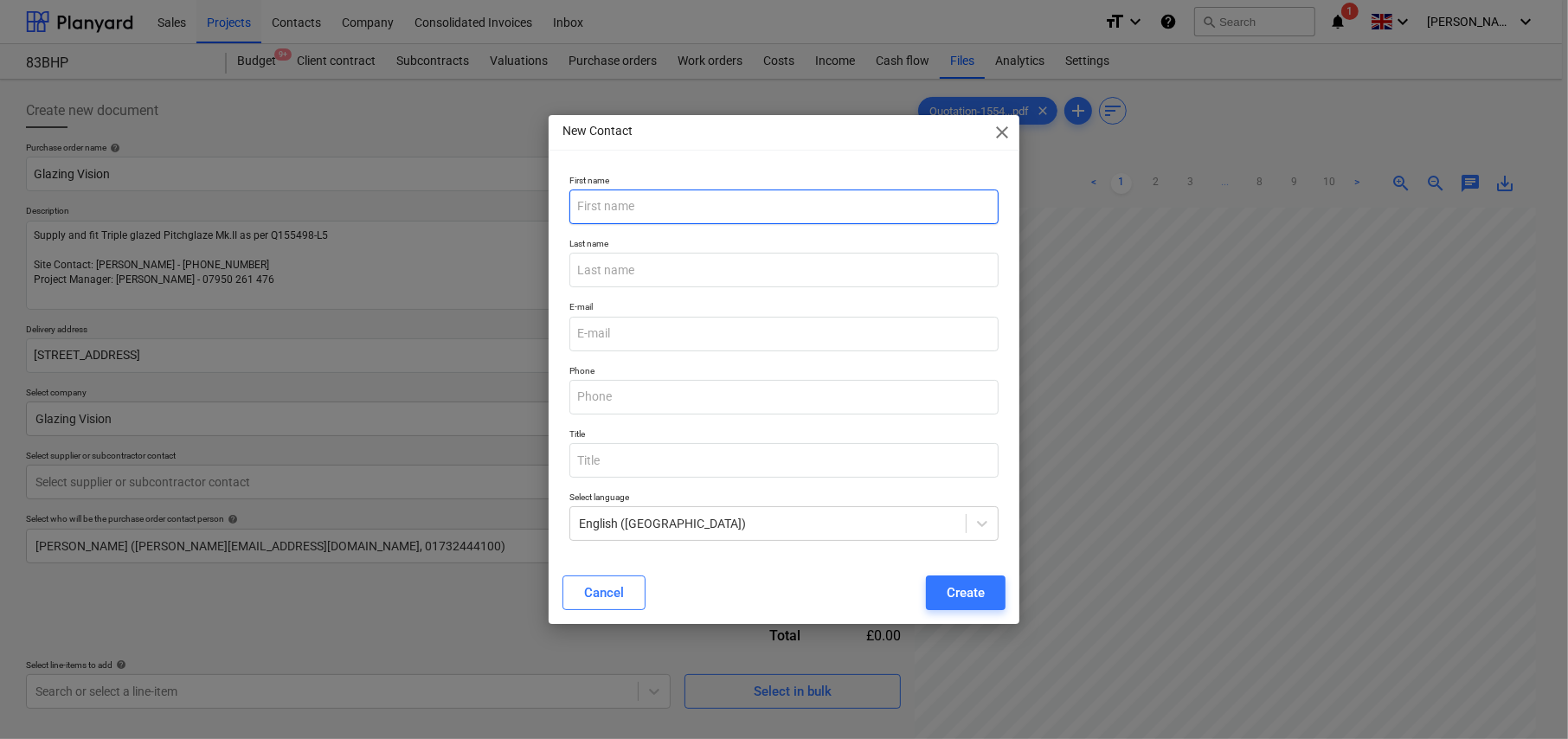
click at [617, 210] on input "text" at bounding box center [784, 206] width 430 height 35
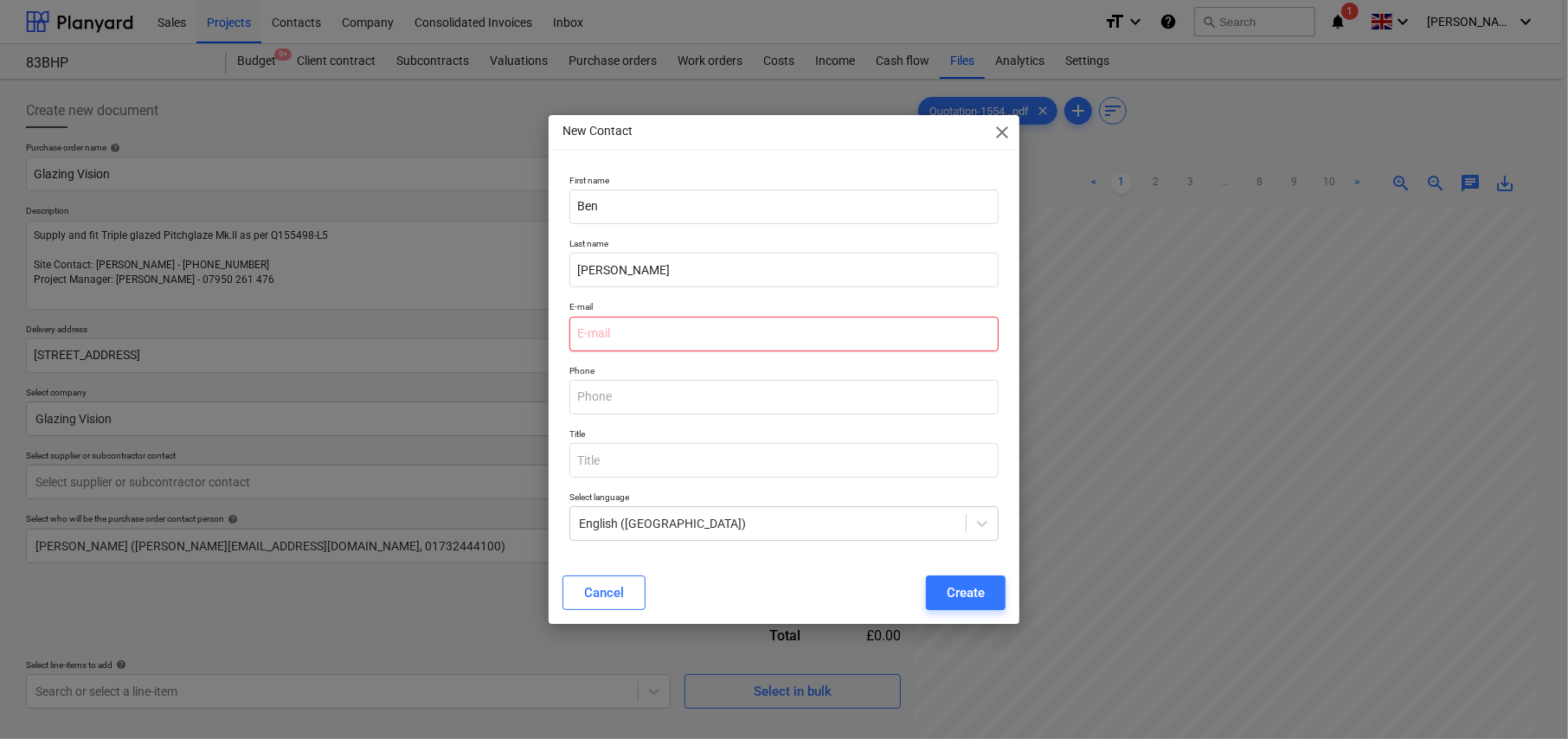
click at [619, 328] on input "email" at bounding box center [784, 334] width 430 height 35
paste input "[EMAIL_ADDRESS][PERSON_NAME][DOMAIN_NAME]"
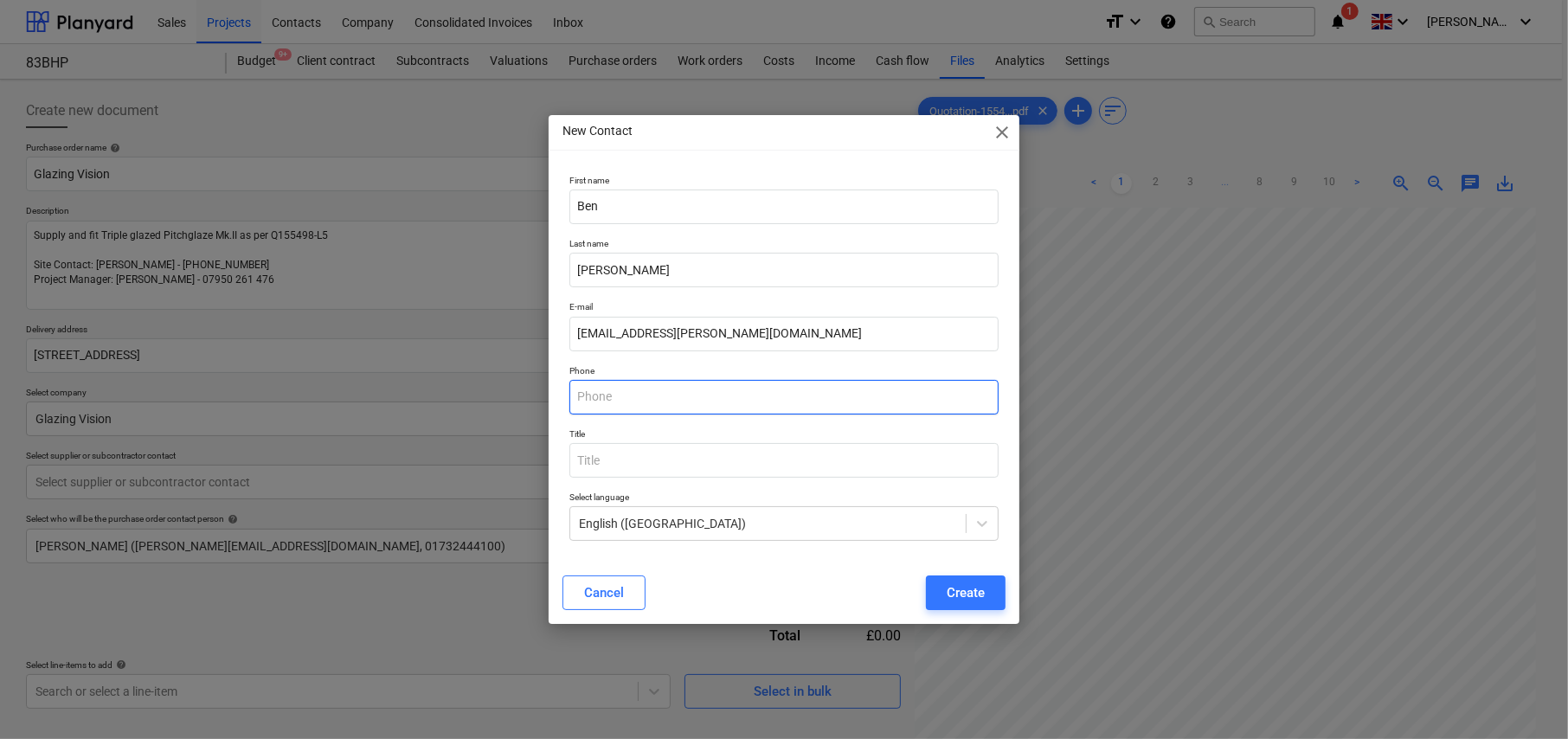
click at [613, 399] on input "text" at bounding box center [784, 397] width 430 height 35
paste input "T: 01379 658322"
drag, startPoint x: 589, startPoint y: 398, endPoint x: 560, endPoint y: 398, distance: 29.0
click at [560, 398] on div "First name [PERSON_NAME] Last name [PERSON_NAME] [PERSON_NAME][EMAIL_ADDRESS][P…" at bounding box center [783, 365] width 470 height 394
click at [958, 593] on div "Create" at bounding box center [966, 592] width 38 height 22
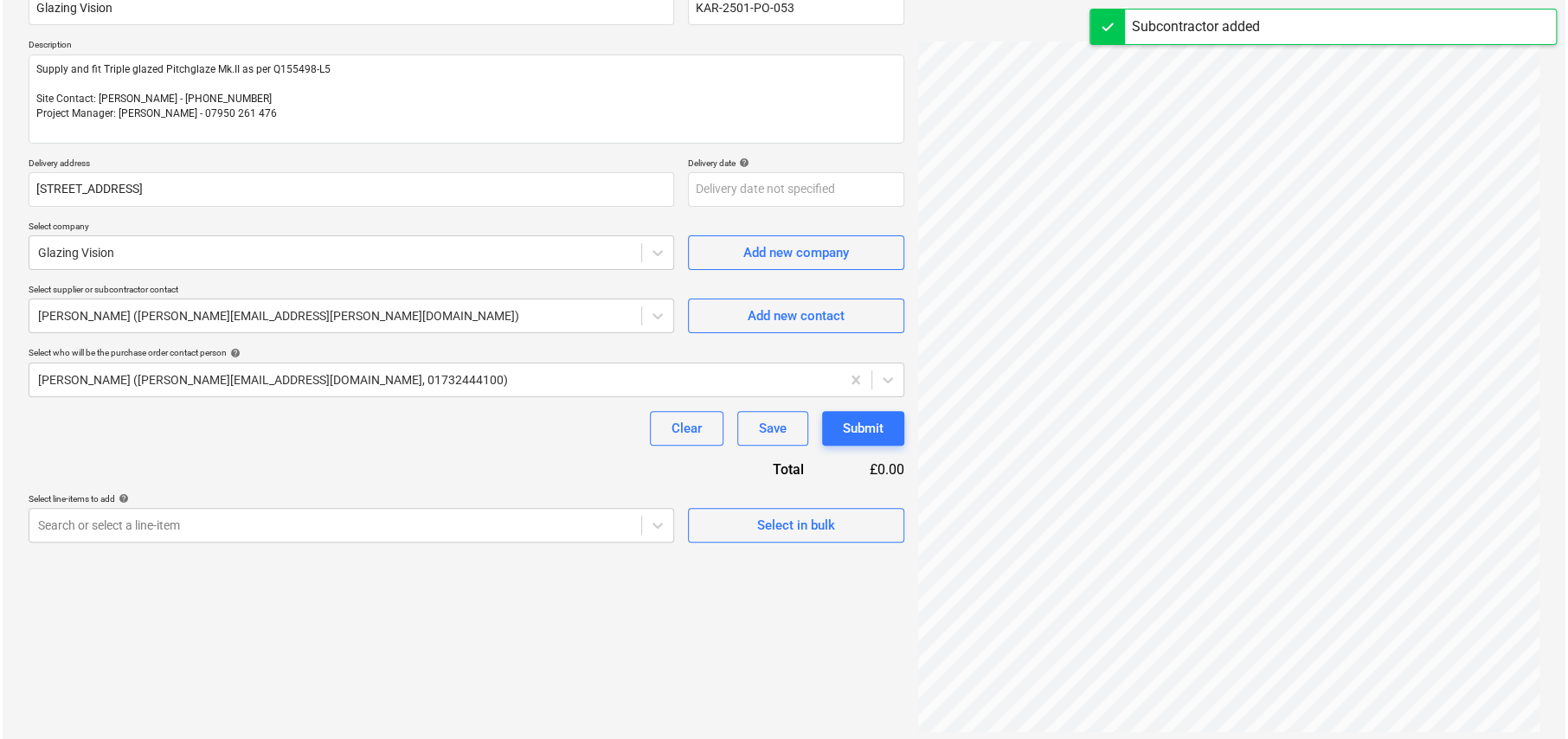
scroll to position [173, 0]
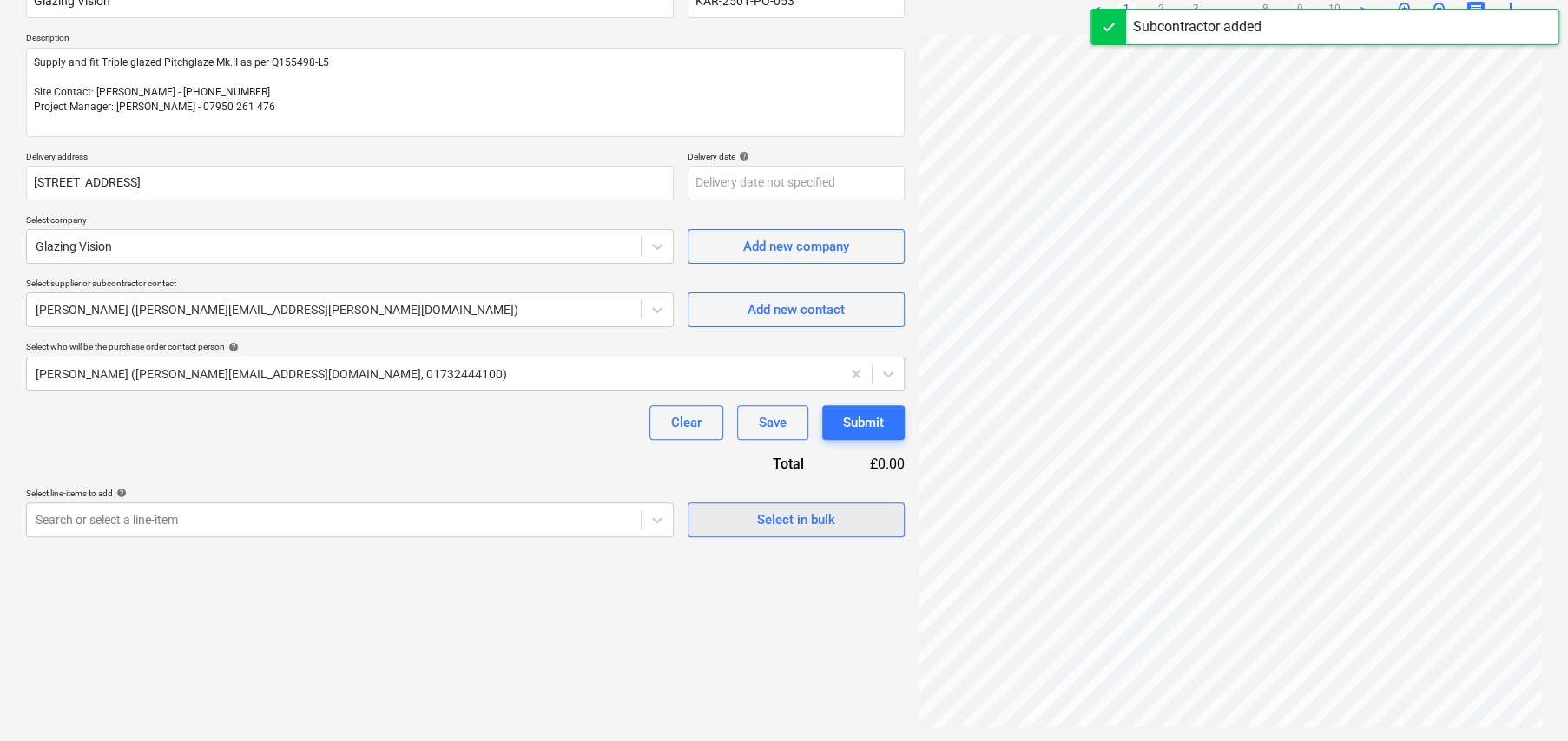
click at [821, 524] on div "Select in bulk" at bounding box center [796, 519] width 78 height 22
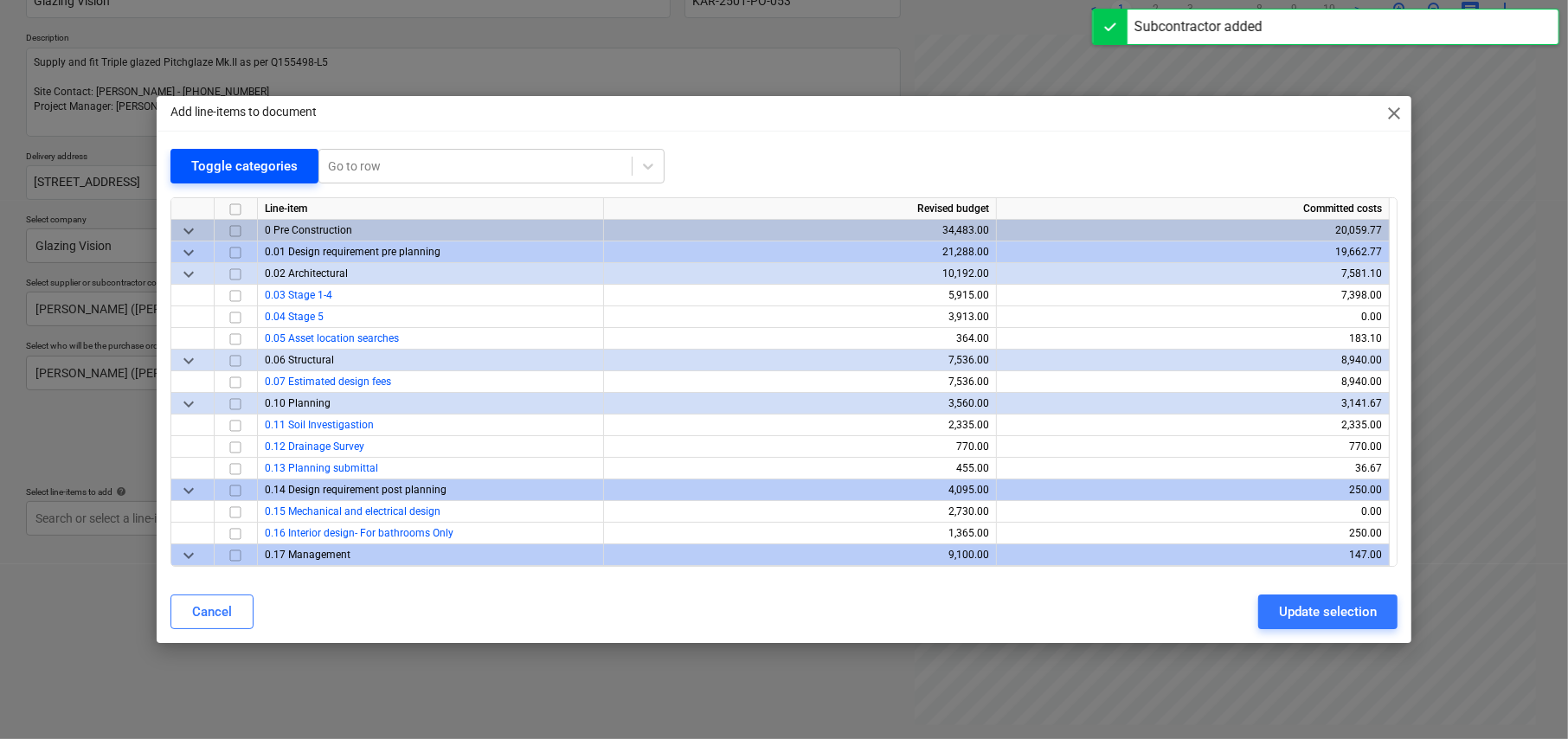
click at [208, 169] on div "Toggle categories" at bounding box center [245, 166] width 106 height 22
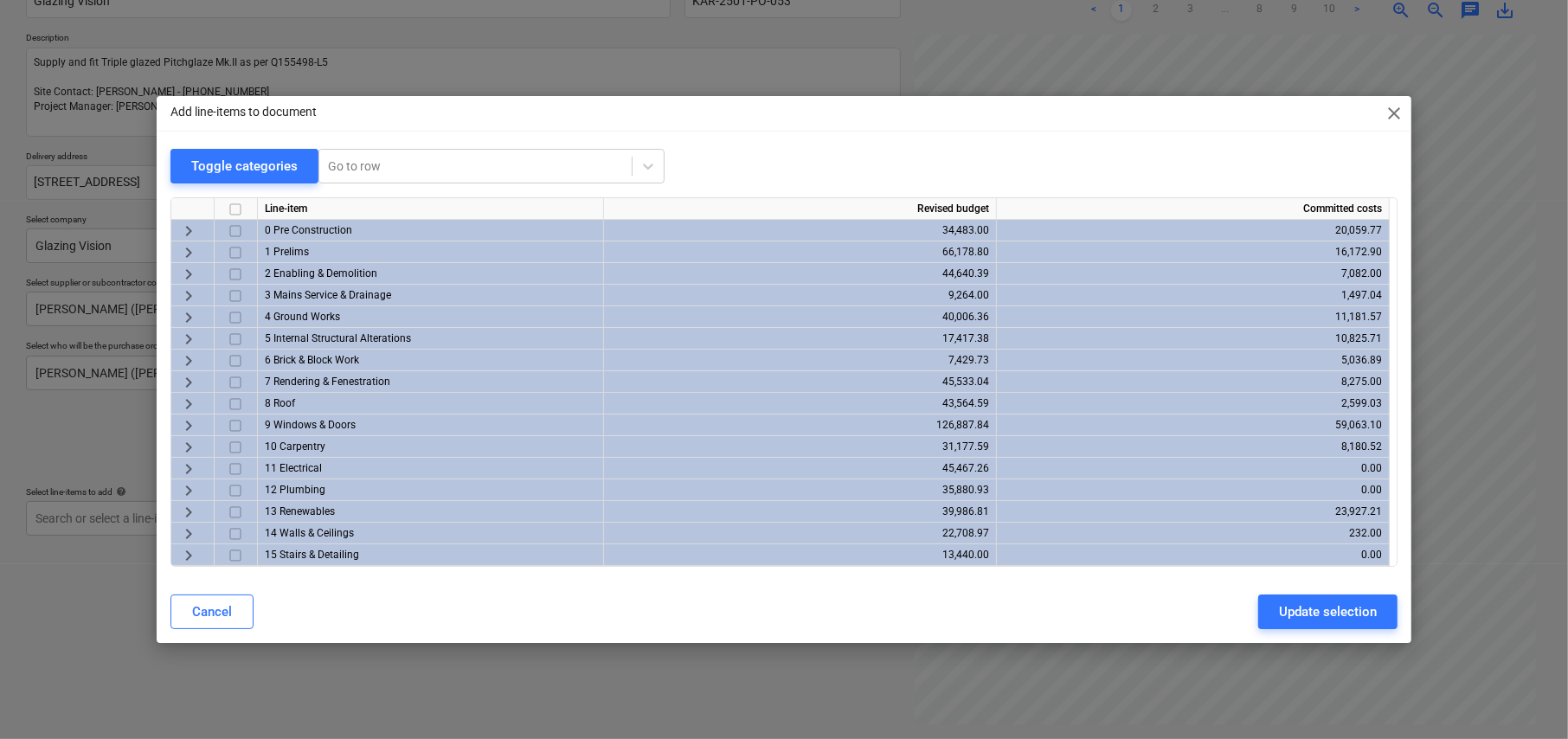
click at [185, 426] on span "keyboard_arrow_right" at bounding box center [188, 425] width 20 height 20
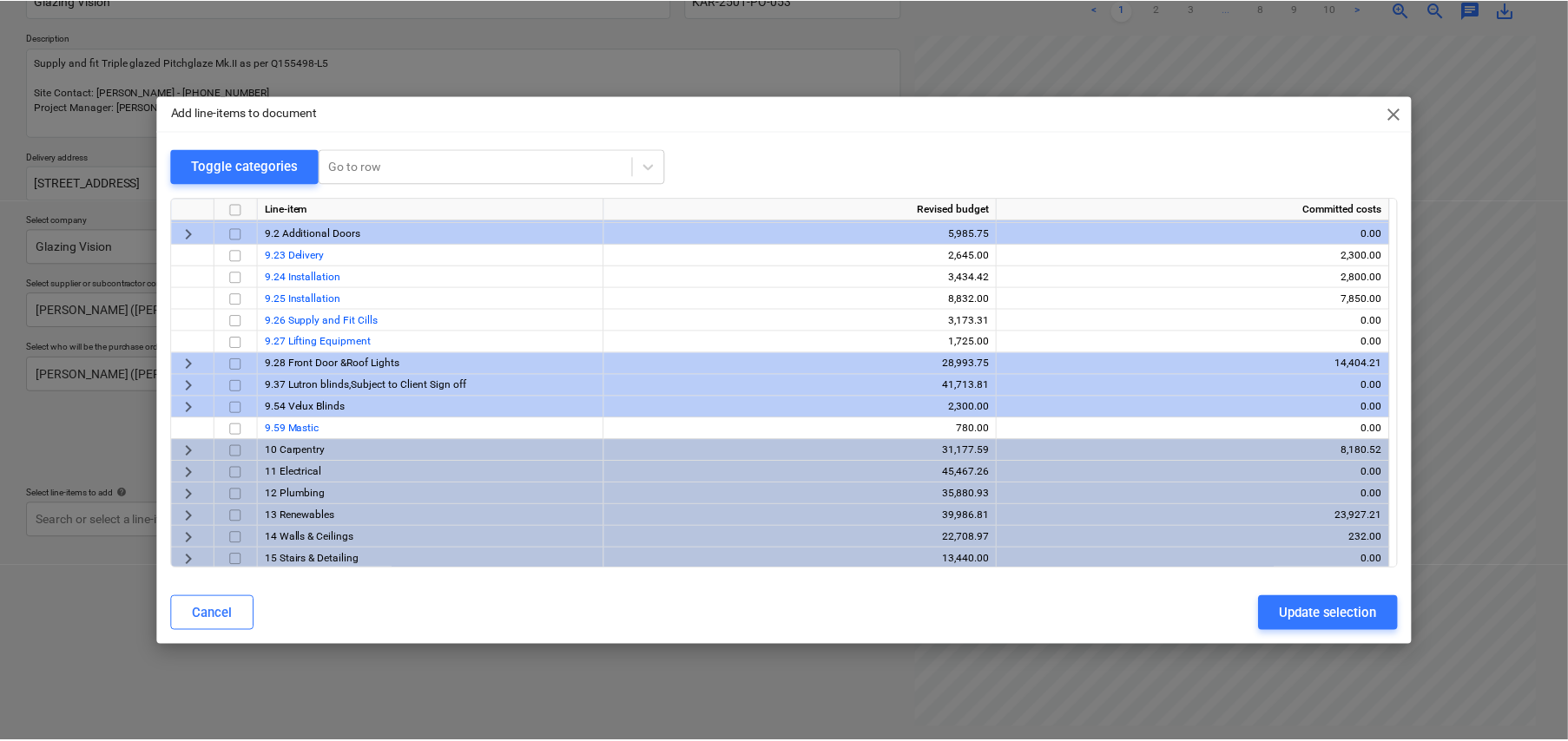
scroll to position [260, 0]
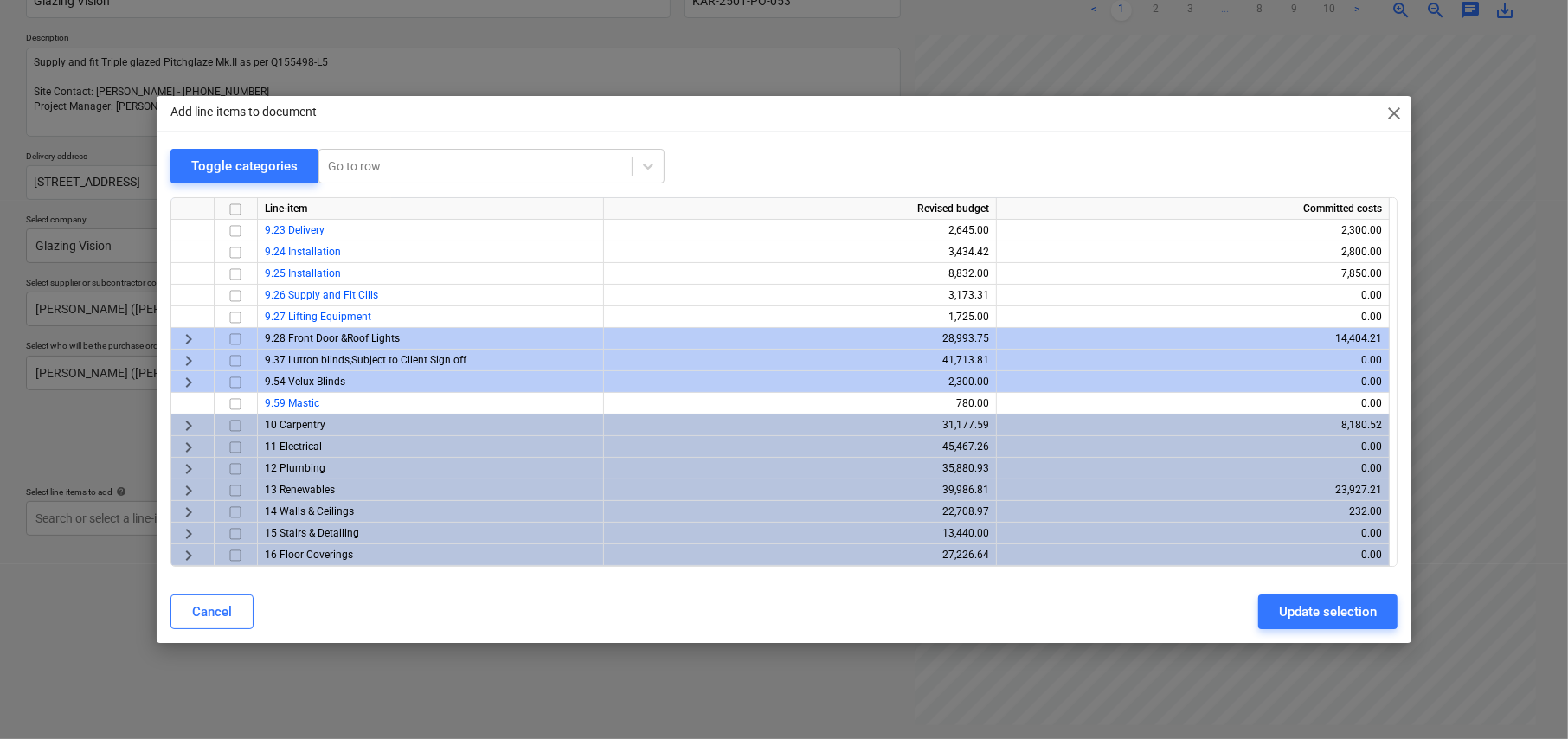
click at [190, 336] on span "keyboard_arrow_right" at bounding box center [188, 338] width 20 height 20
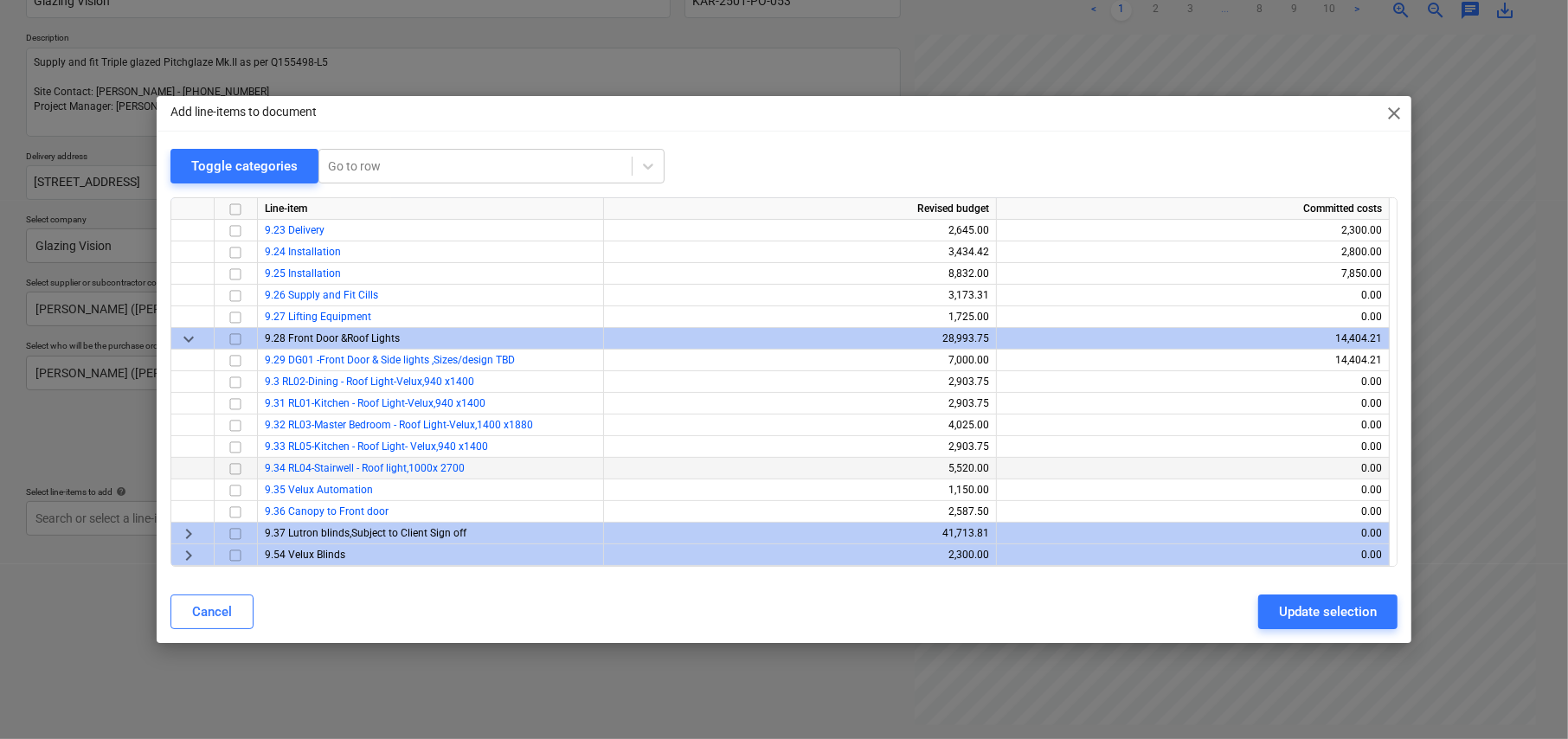
click at [236, 469] on input "checkbox" at bounding box center [235, 469] width 20 height 20
click at [1345, 617] on div "Update selection" at bounding box center [1328, 611] width 97 height 22
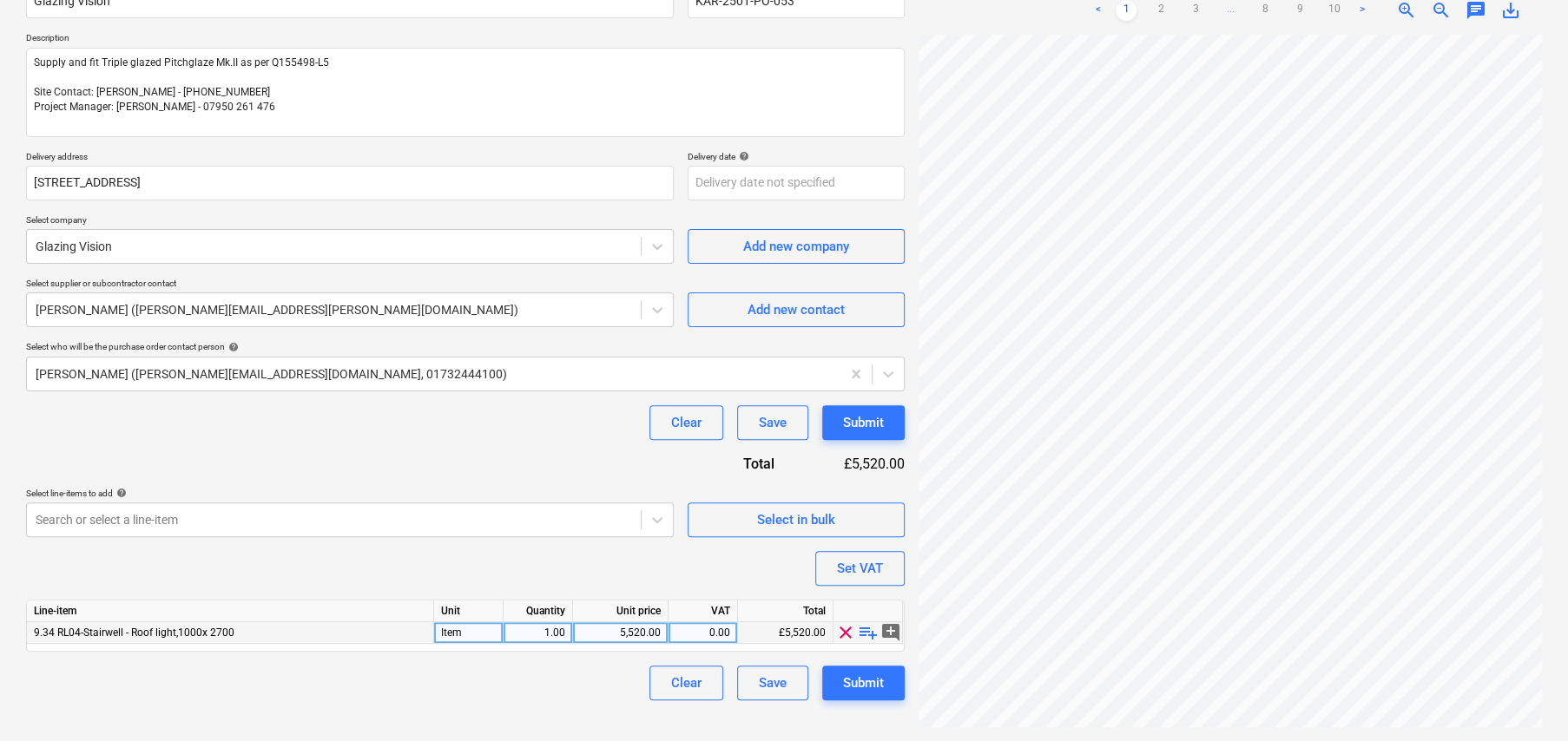
click at [867, 625] on span "playlist_add" at bounding box center [868, 632] width 20 height 20
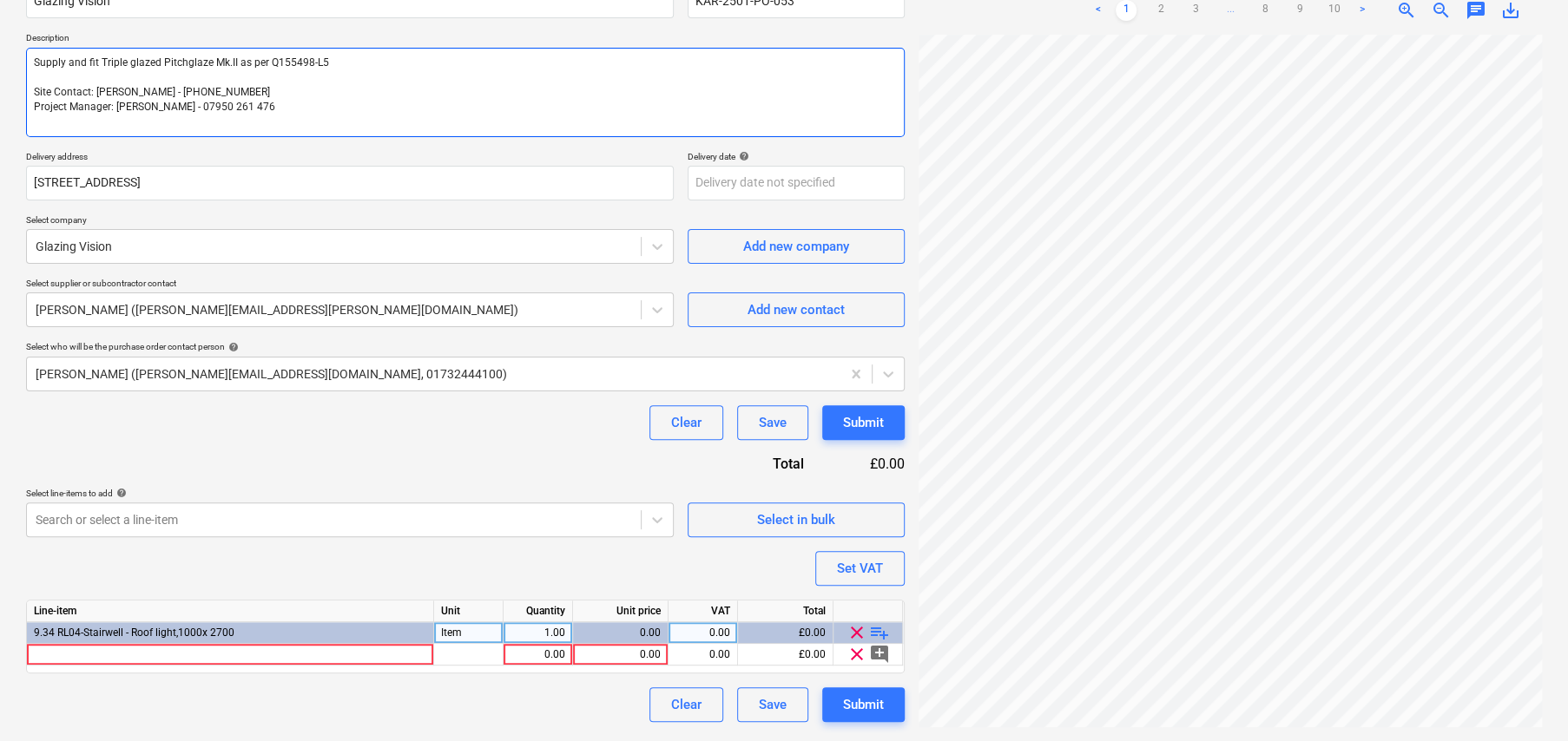
click at [293, 106] on textarea "Supply and fit Triple glazed Pitchglaze Mk.II as per Q155498-L5 Site Contact: […" at bounding box center [465, 92] width 879 height 90
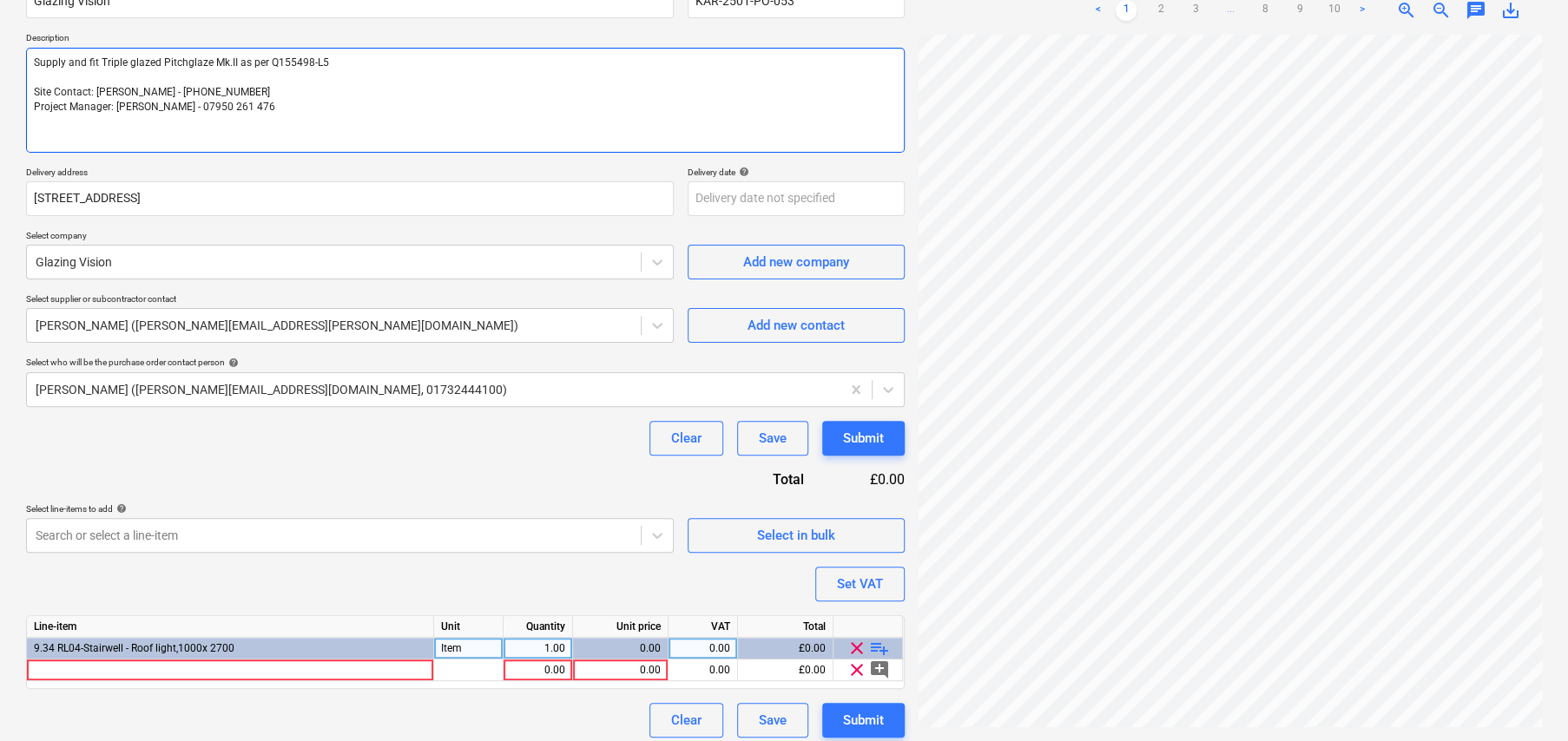
paste textarea "CRITICAL DIMENSIONS / DESCRIPTION 2703mm (internal viewable span) x 1003mm (int…"
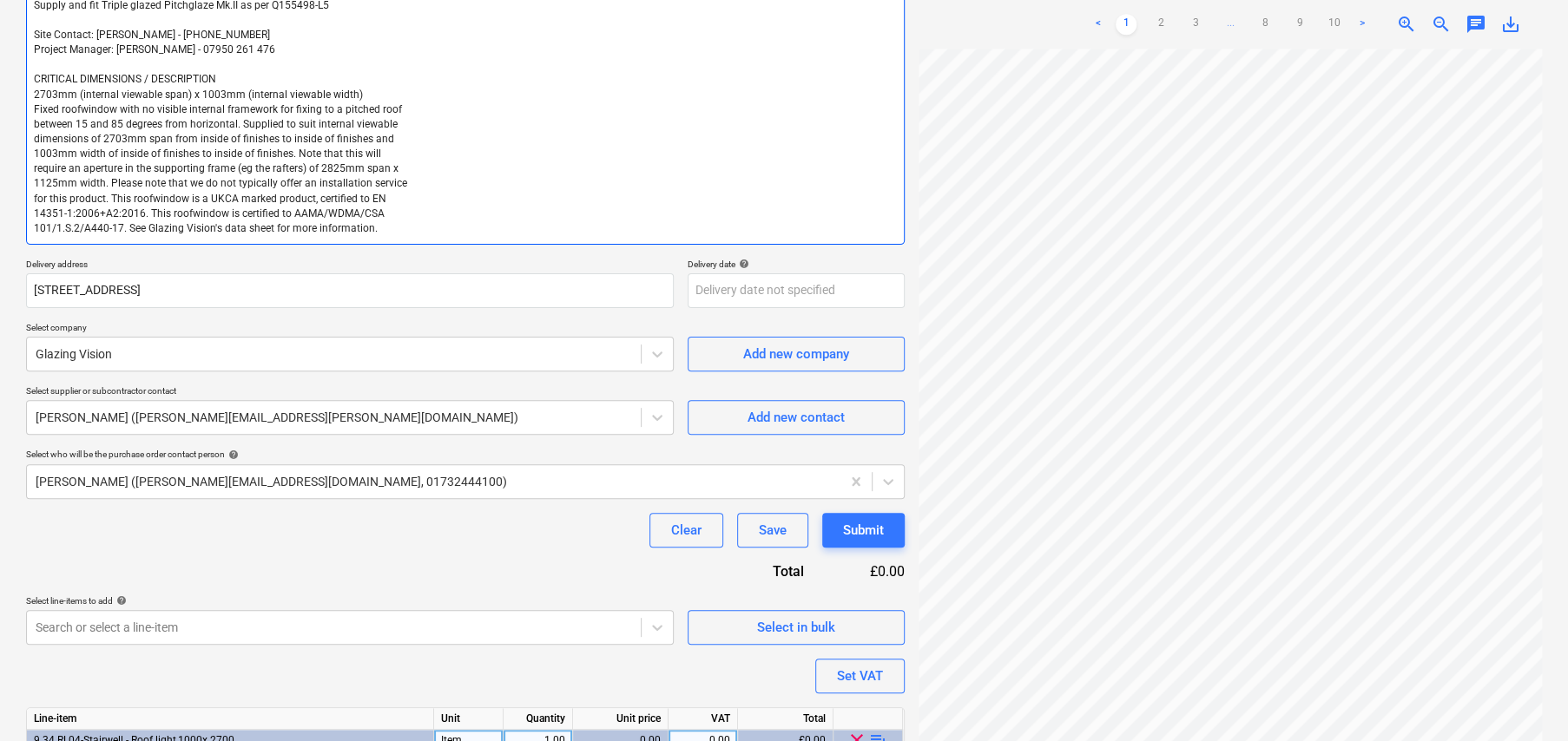
scroll to position [332, 0]
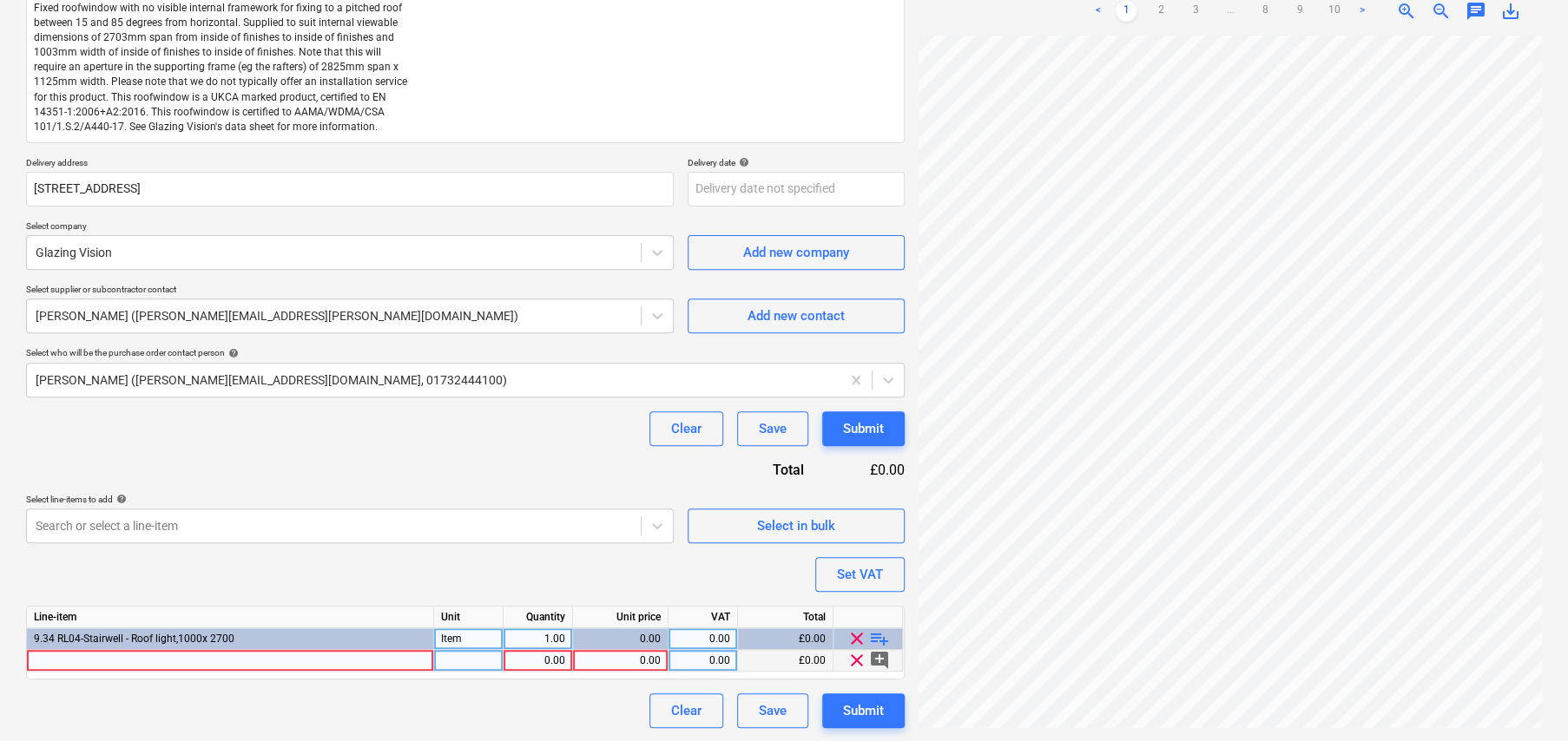
click at [296, 659] on div at bounding box center [230, 661] width 407 height 21
click at [380, 650] on div at bounding box center [230, 661] width 407 height 21
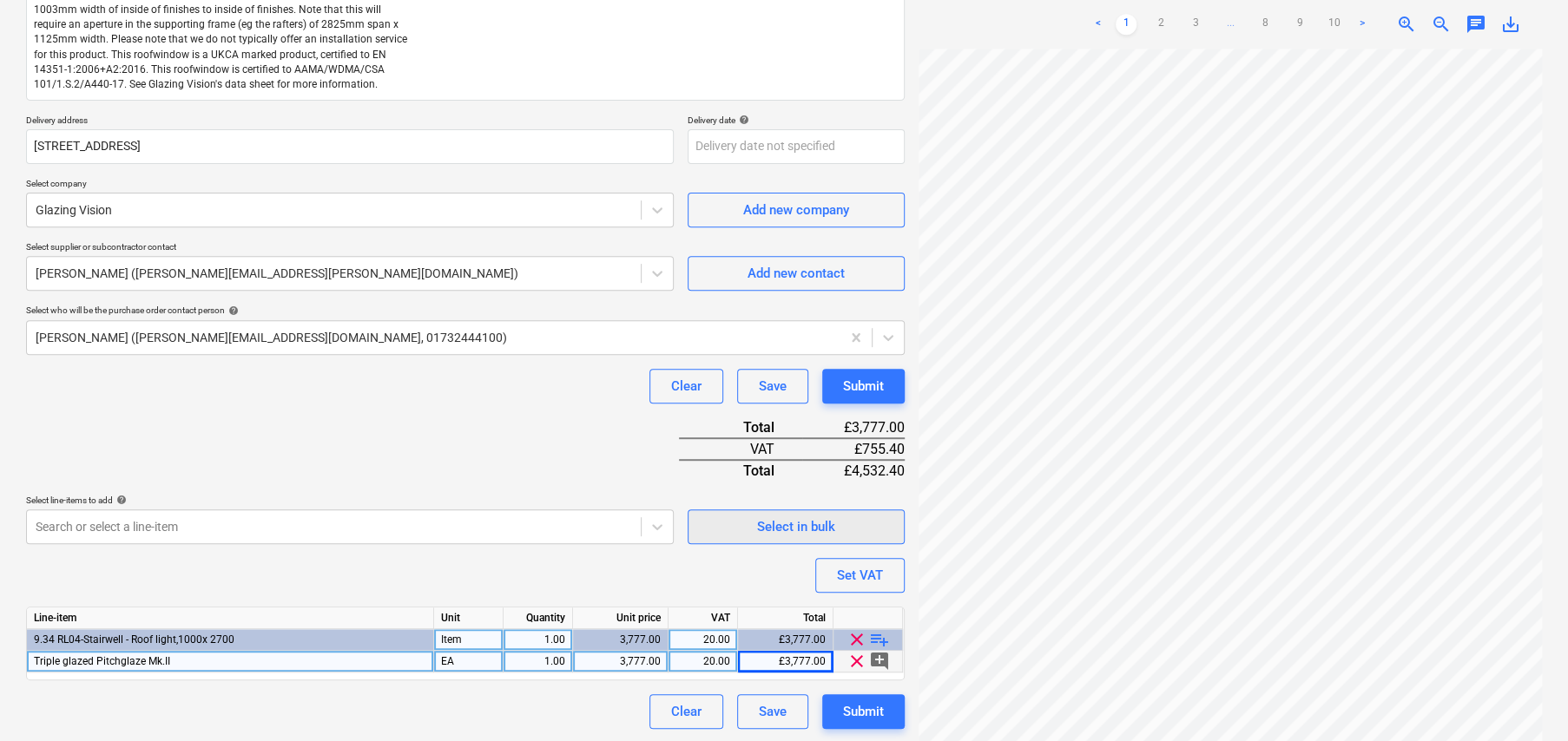
scroll to position [376, 0]
click at [884, 638] on span "playlist_add" at bounding box center [879, 638] width 20 height 20
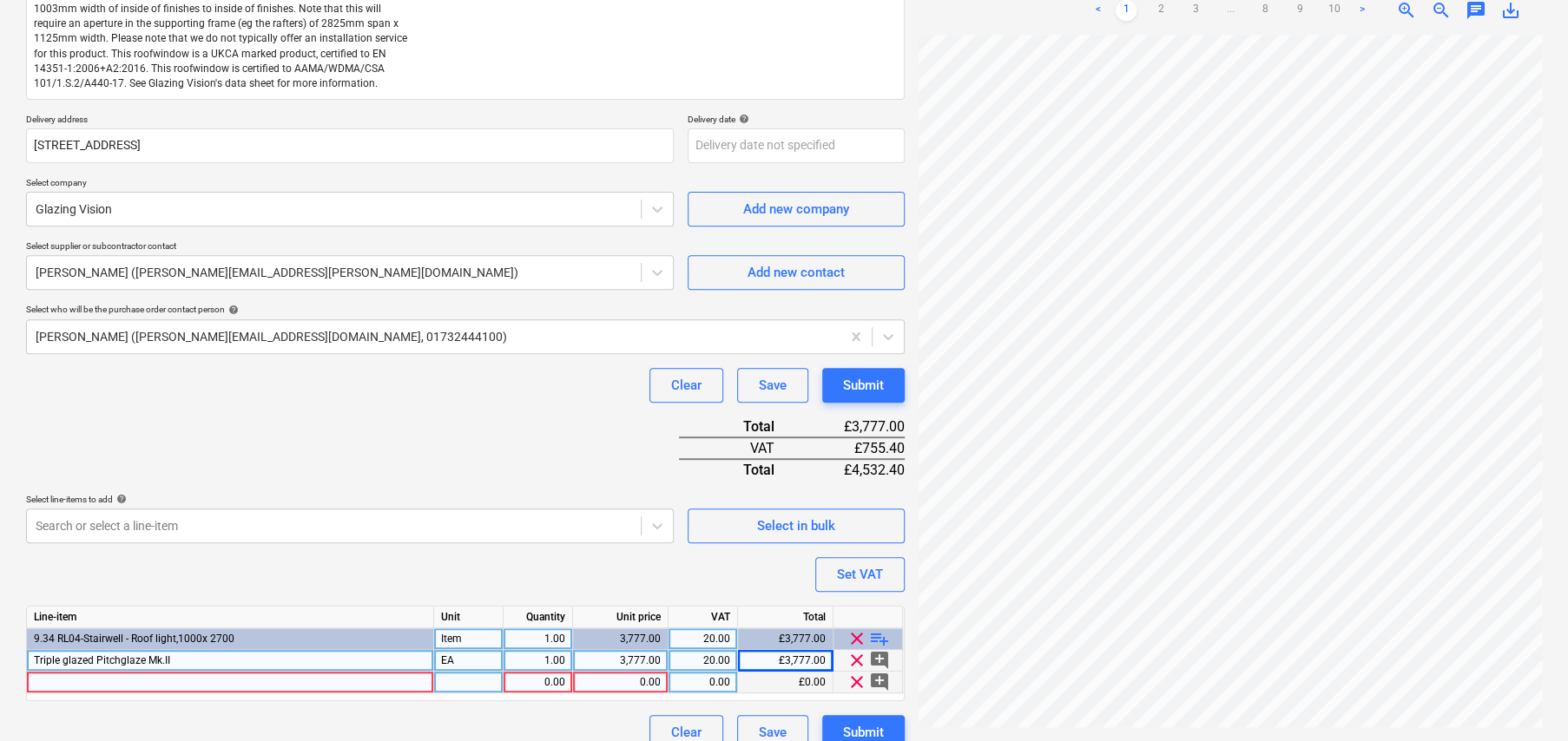
click at [139, 678] on div at bounding box center [230, 682] width 407 height 21
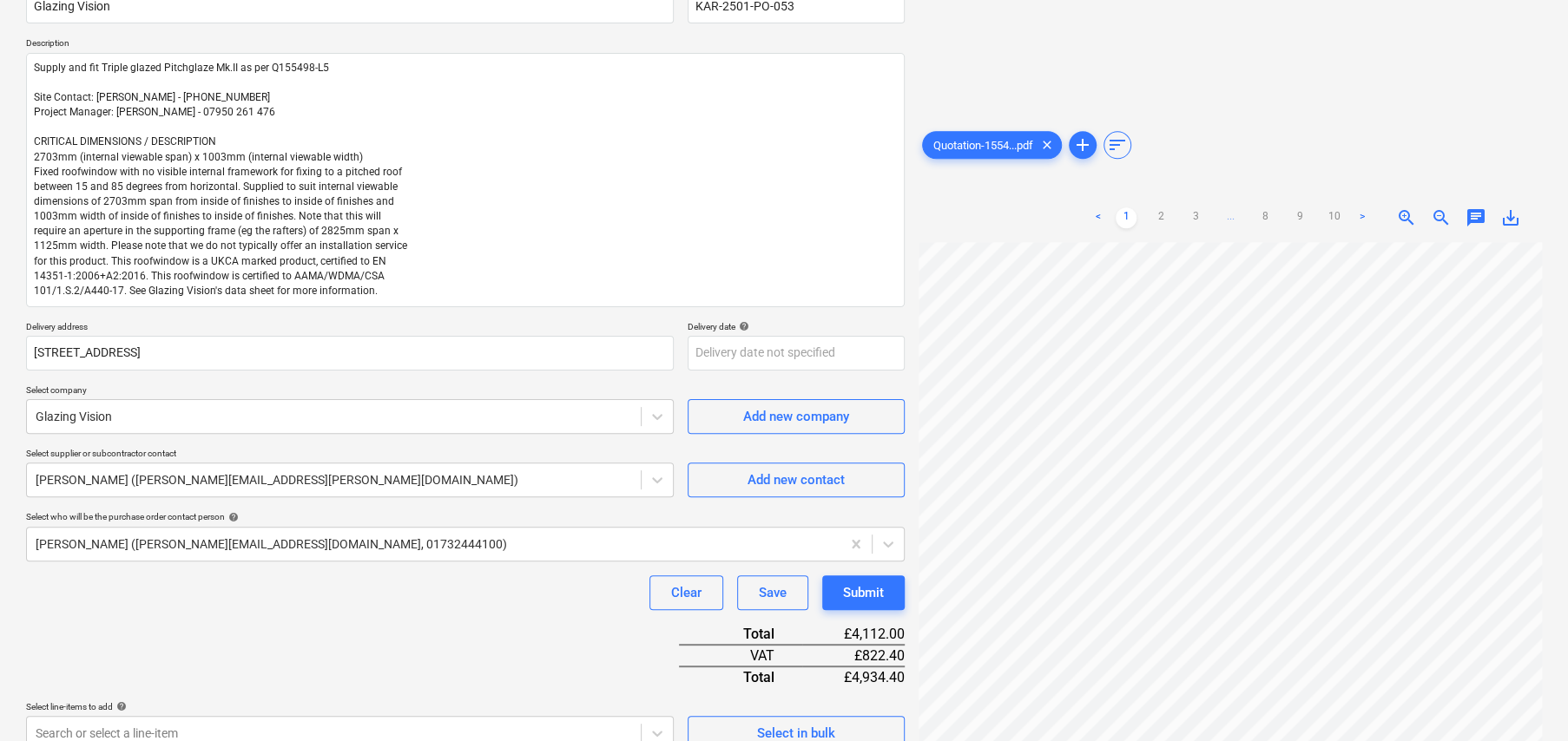
scroll to position [116, 0]
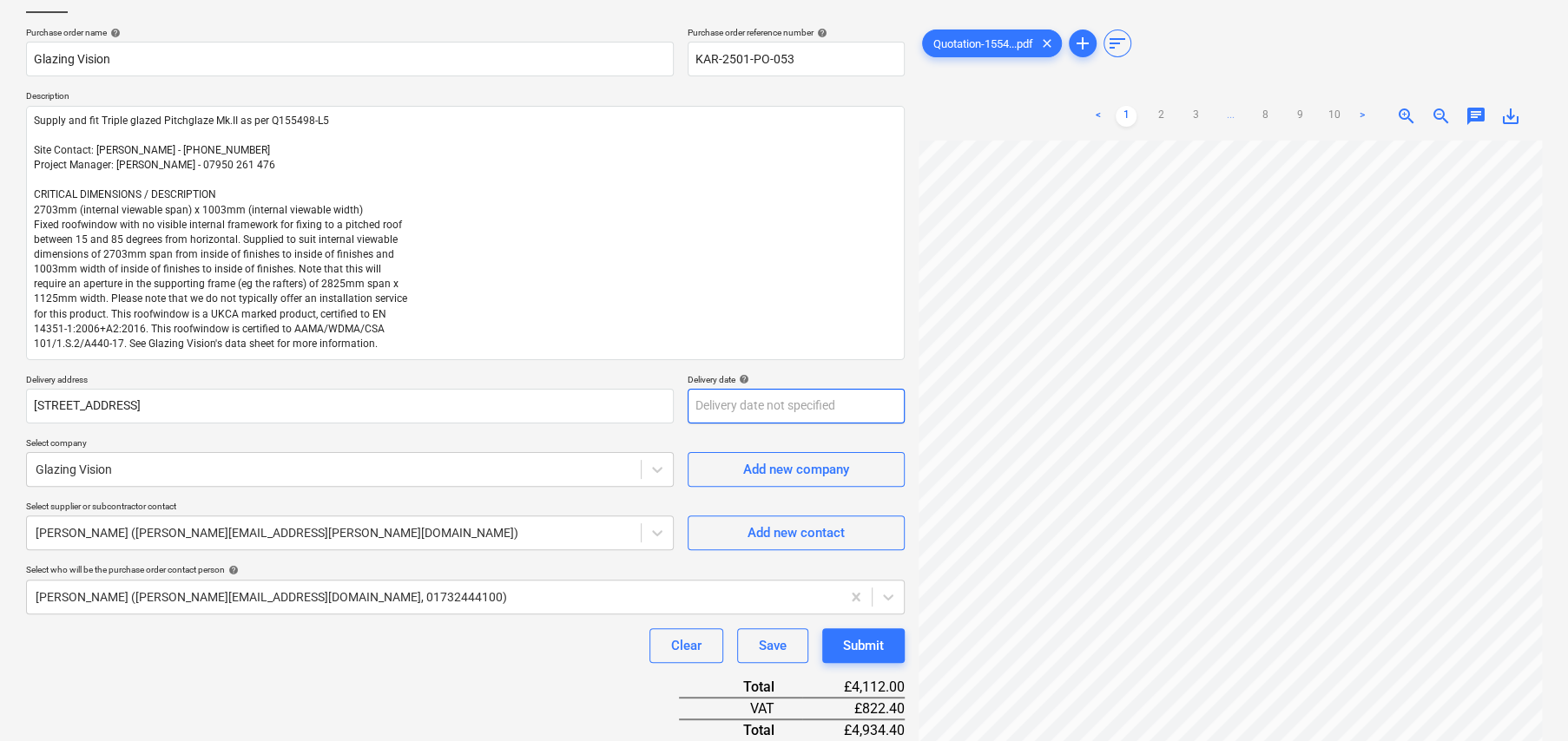
click at [767, 408] on body "Sales Projects Contacts Company Consolidated Invoices Inbox format_size keyboar…" at bounding box center [784, 255] width 1568 height 741
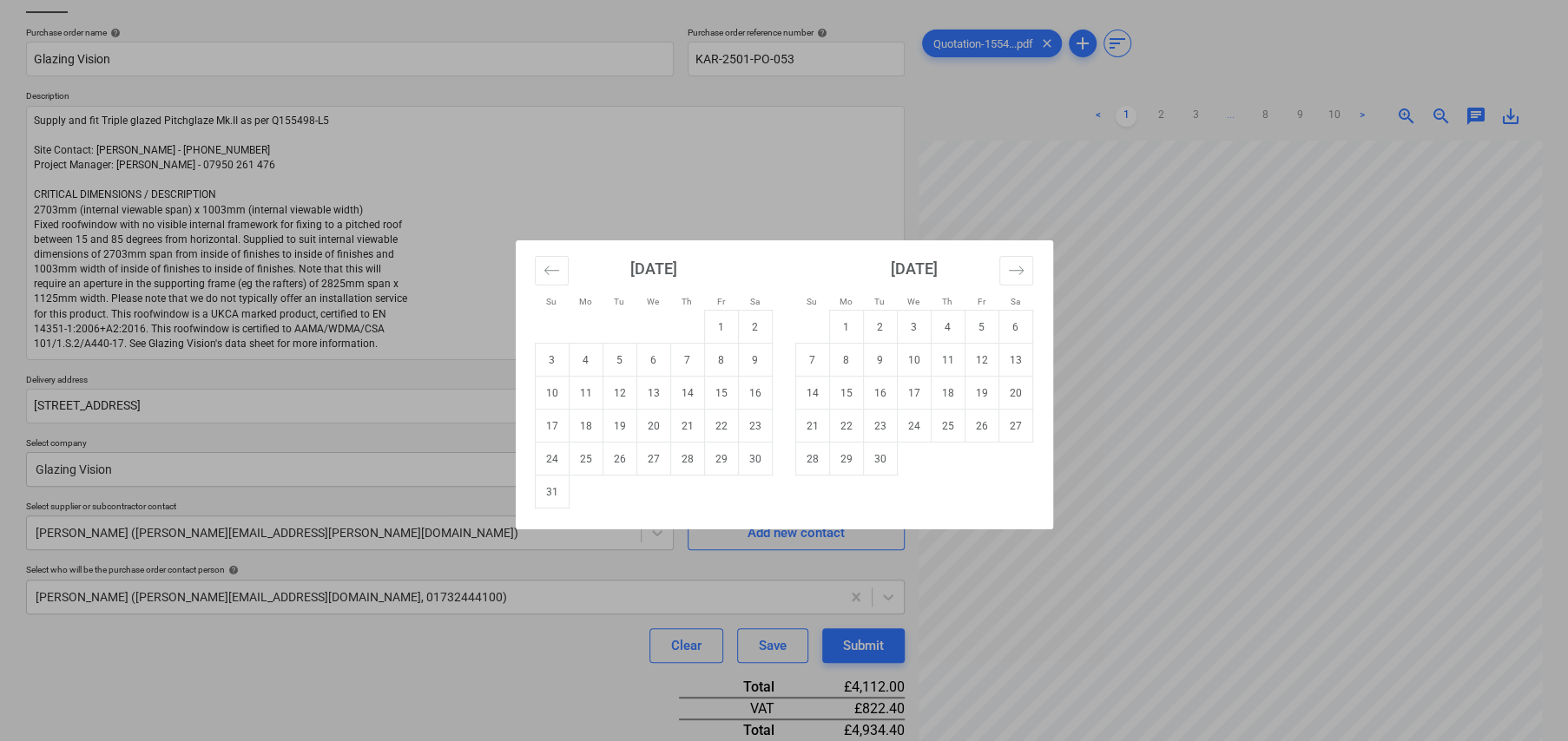
click at [436, 378] on div "Su Mo Tu We Th Fr Sa Su Mo Tu We Th Fr Sa [DATE] 1 2 3 4 5 6 7 8 9 10 11 12 13 …" at bounding box center [784, 370] width 1568 height 741
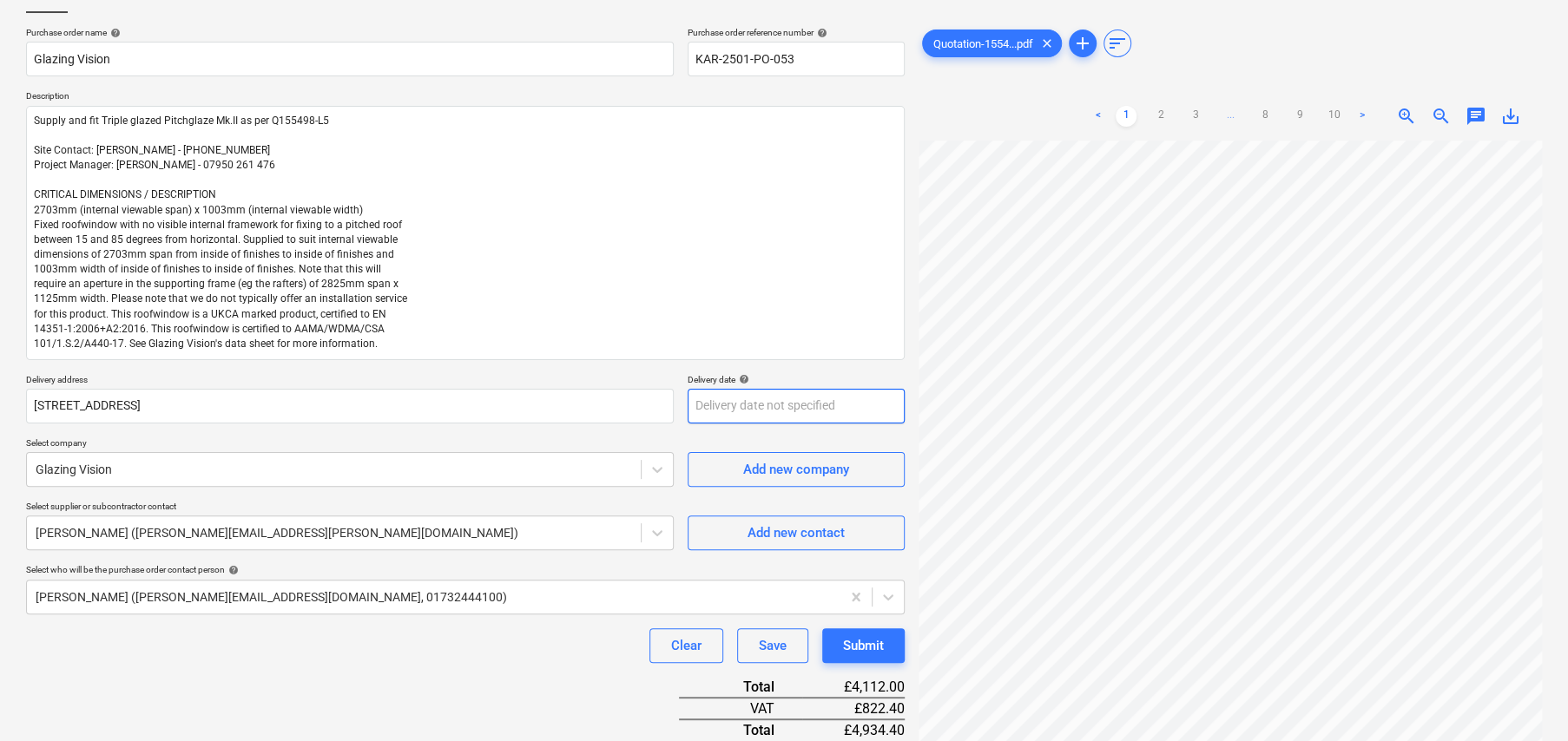
click at [771, 399] on body "Sales Projects Contacts Company Consolidated Invoices Inbox format_size keyboar…" at bounding box center [784, 255] width 1568 height 741
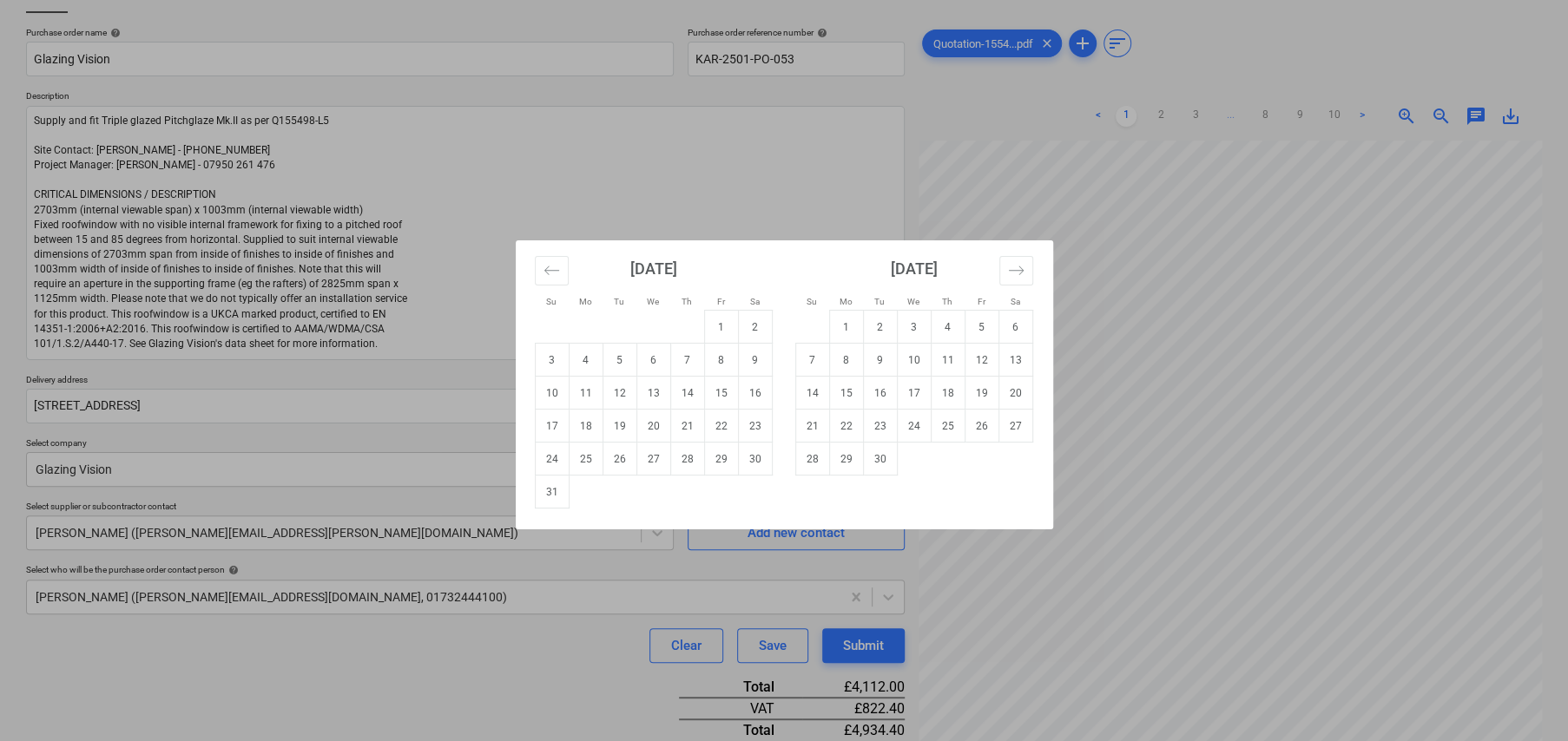
click at [389, 369] on div "Su Mo Tu We Th Fr Sa Su Mo Tu We Th Fr Sa [DATE] 1 2 3 4 5 6 7 8 9 10 11 12 13 …" at bounding box center [784, 370] width 1568 height 741
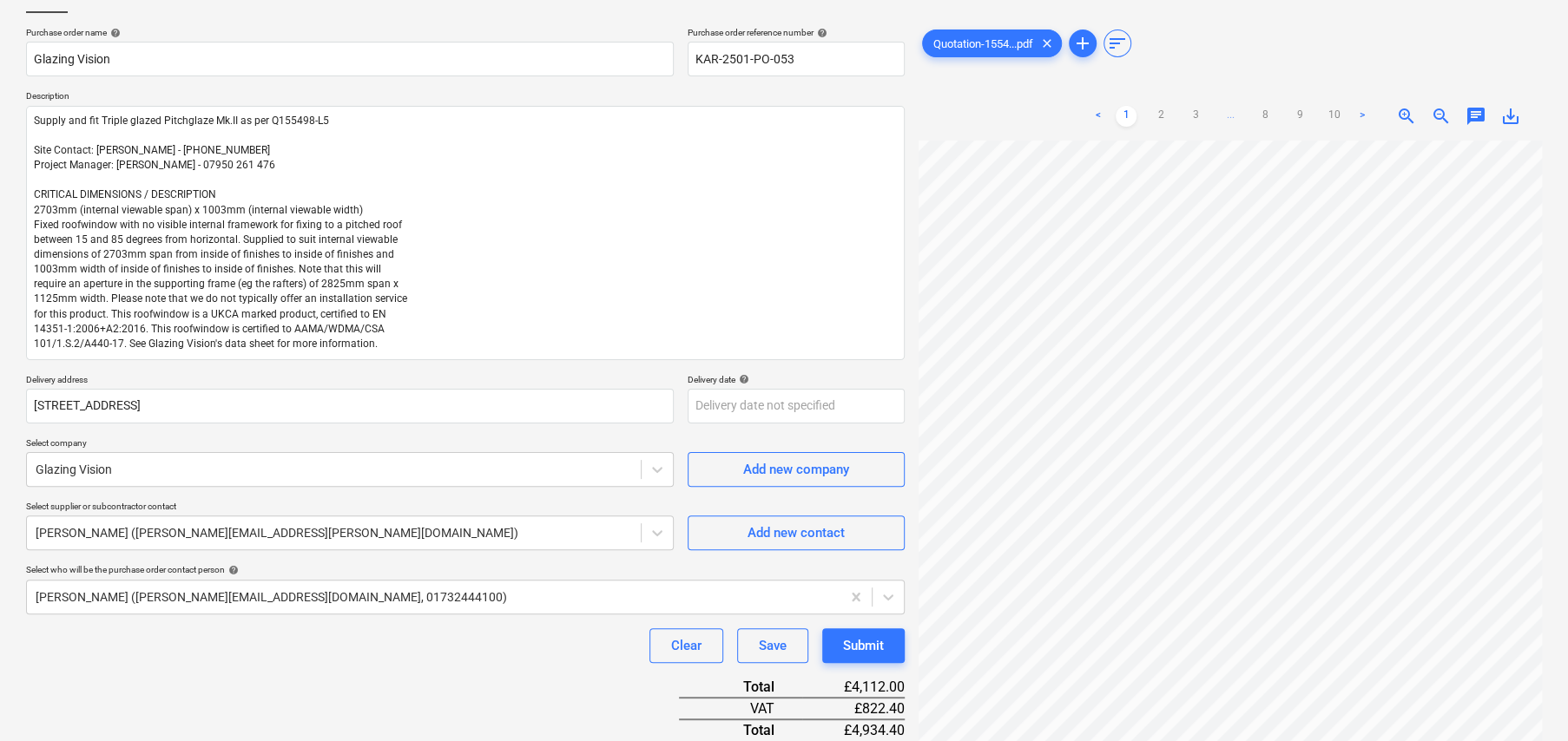
scroll to position [202, 271]
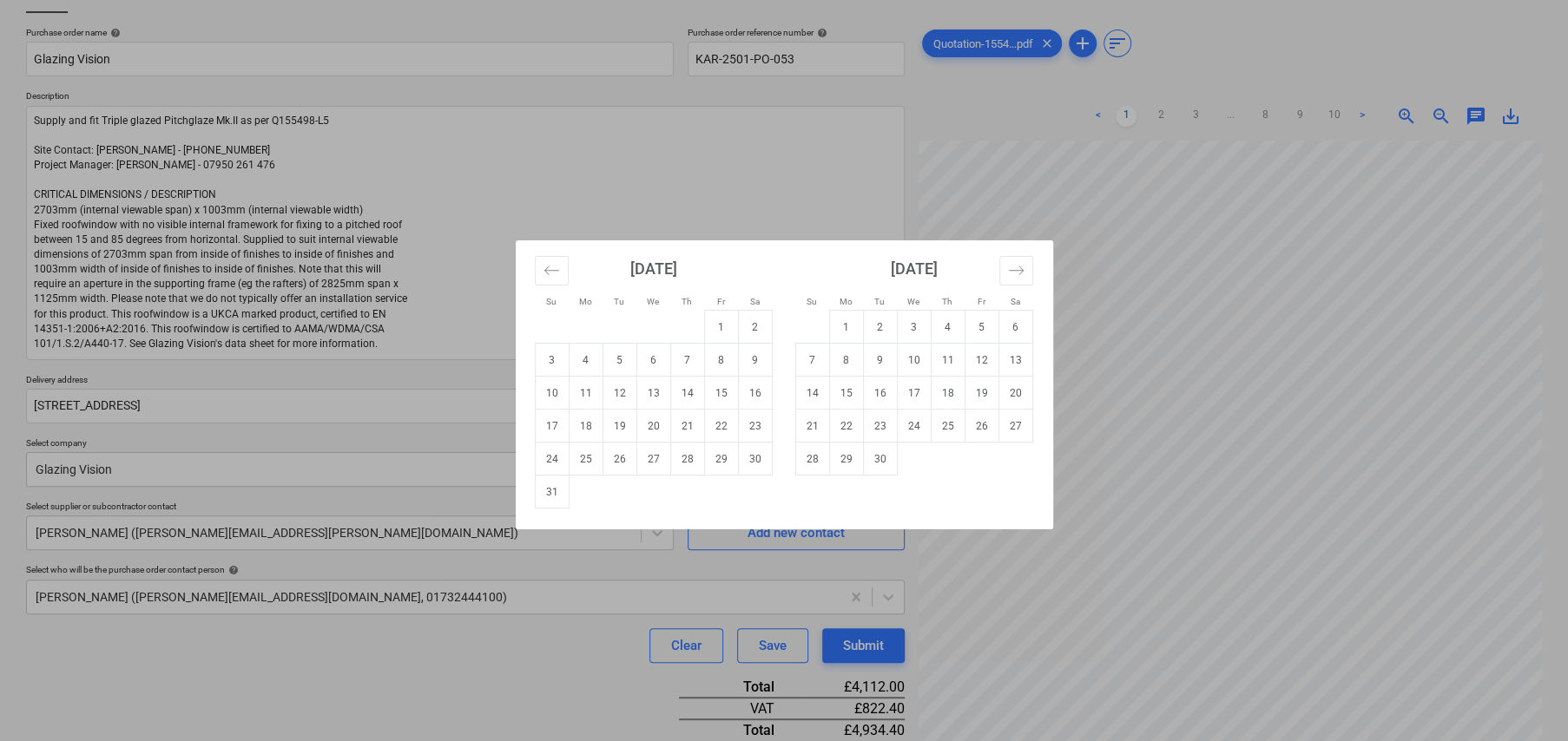
click at [764, 398] on body "Sales Projects Contacts Company Consolidated Invoices Inbox format_size keyboar…" at bounding box center [784, 255] width 1568 height 741
click at [1022, 262] on icon "Move forward to switch to the next month." at bounding box center [1016, 270] width 17 height 17
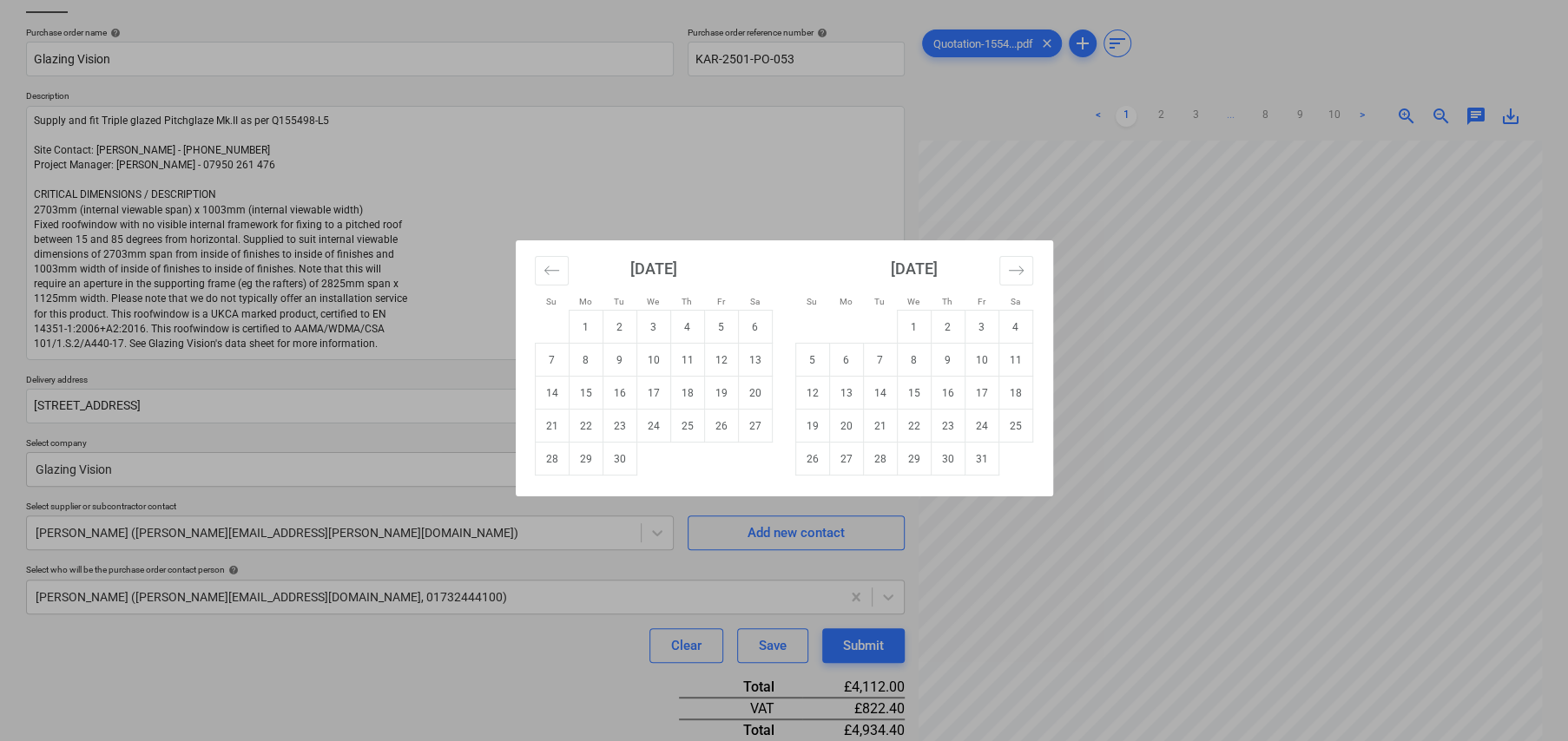
click at [468, 362] on div "Su Mo Tu We Th Fr Sa Su Mo Tu We Th Fr Sa [DATE] 1 2 3 4 5 6 7 8 9 10 11 12 13 …" at bounding box center [784, 370] width 1568 height 741
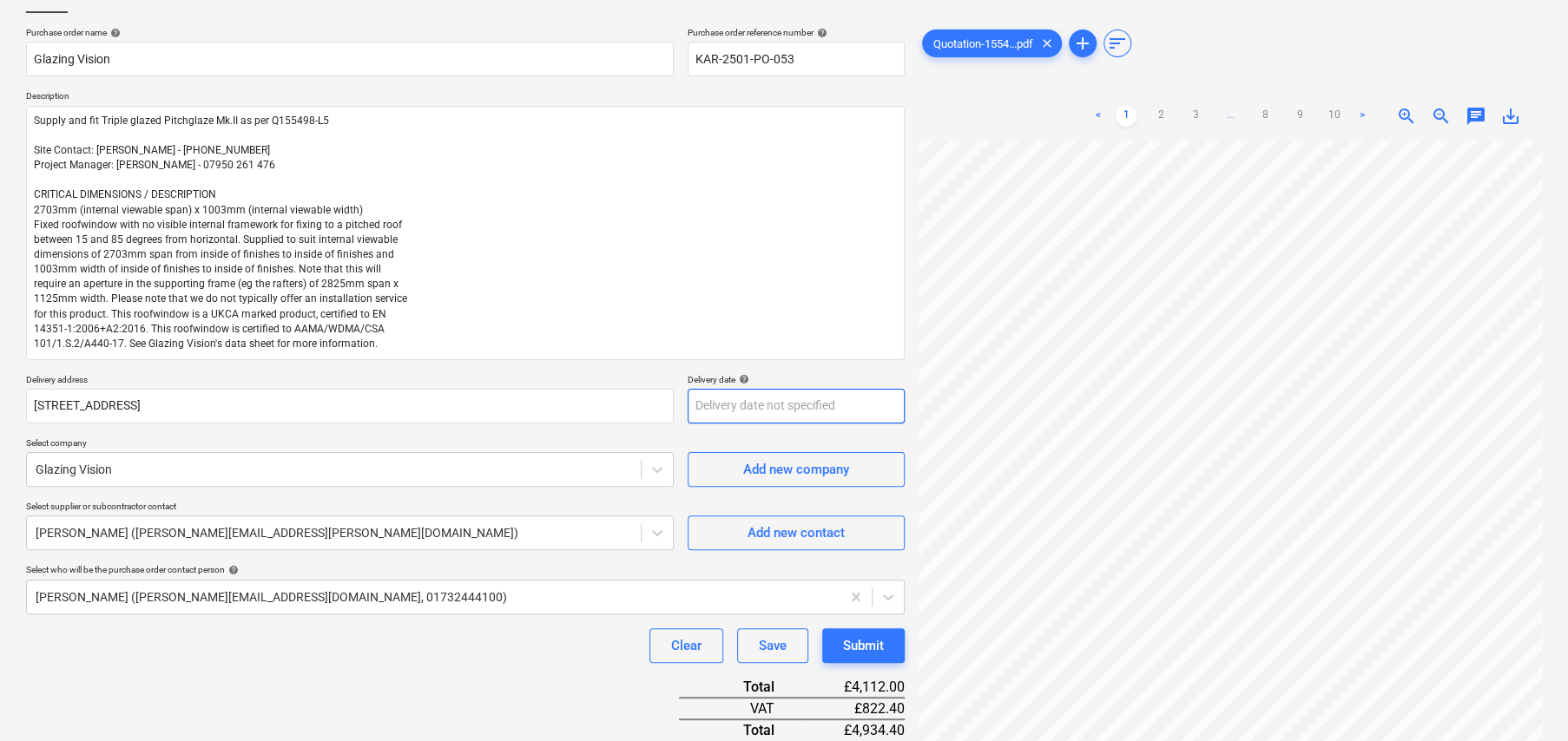
click at [795, 420] on body "Sales Projects Contacts Company Consolidated Invoices Inbox format_size keyboar…" at bounding box center [784, 255] width 1568 height 741
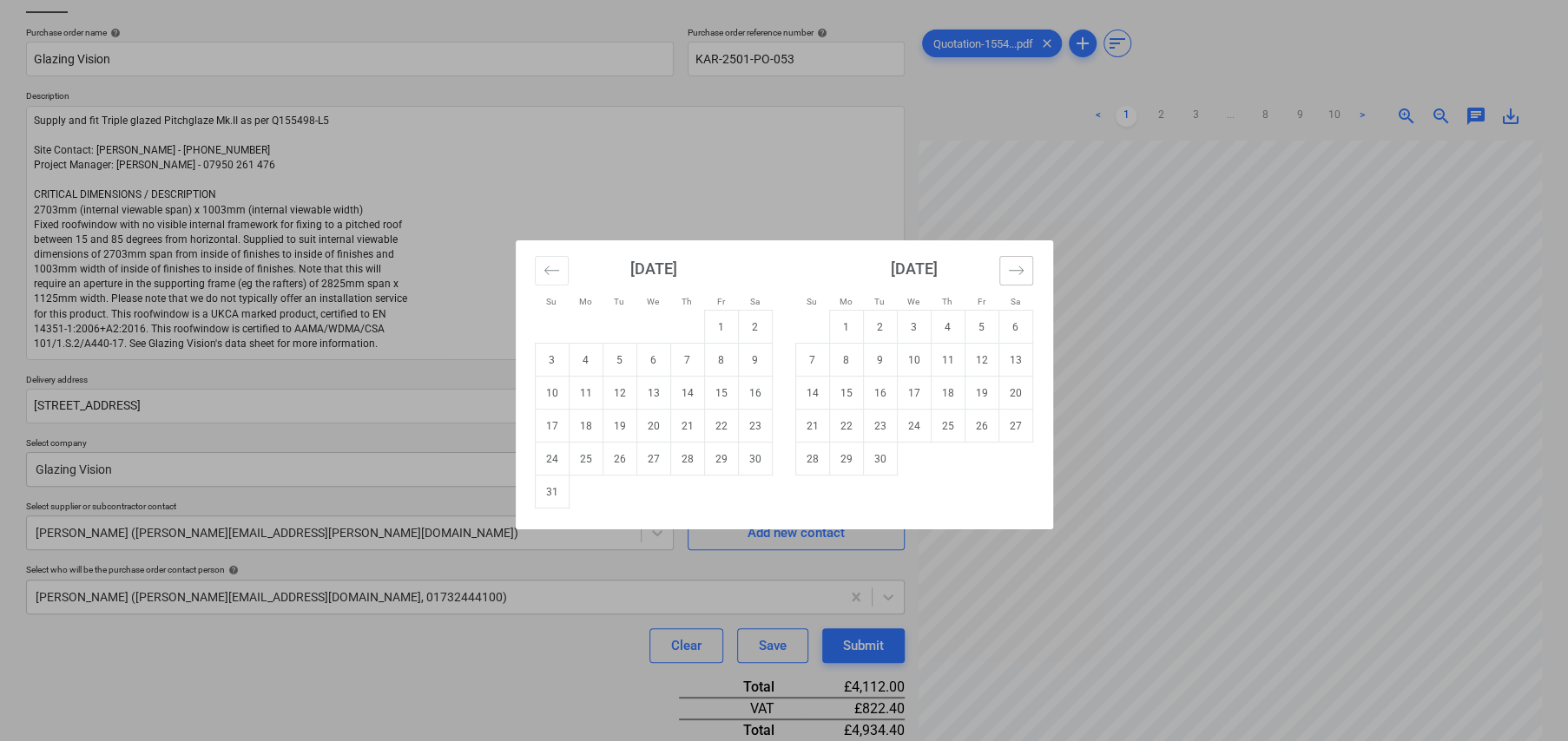
click at [1030, 271] on button "Move forward to switch to the next month." at bounding box center [1016, 270] width 34 height 29
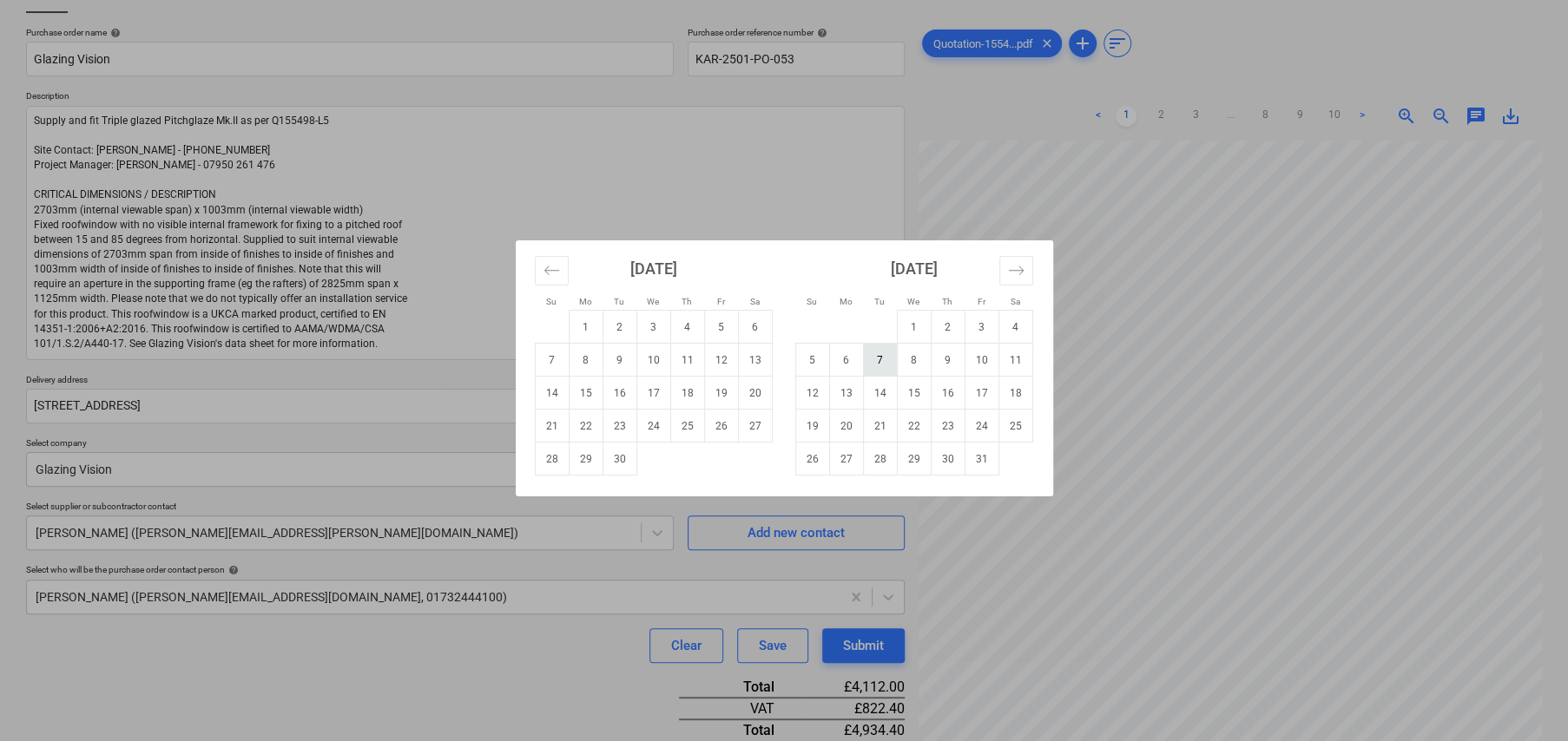
click at [884, 354] on td "7" at bounding box center [880, 360] width 34 height 33
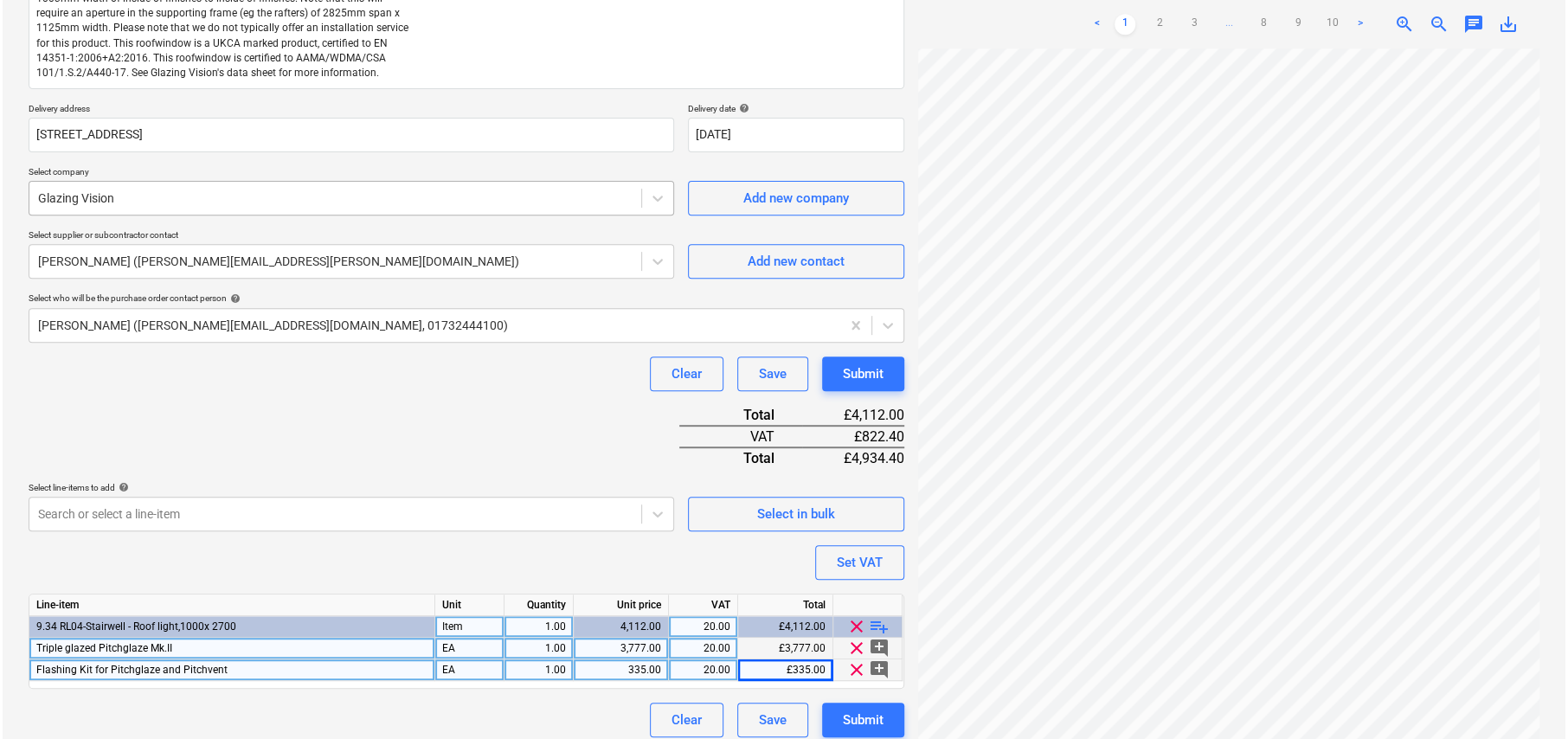
scroll to position [395, 0]
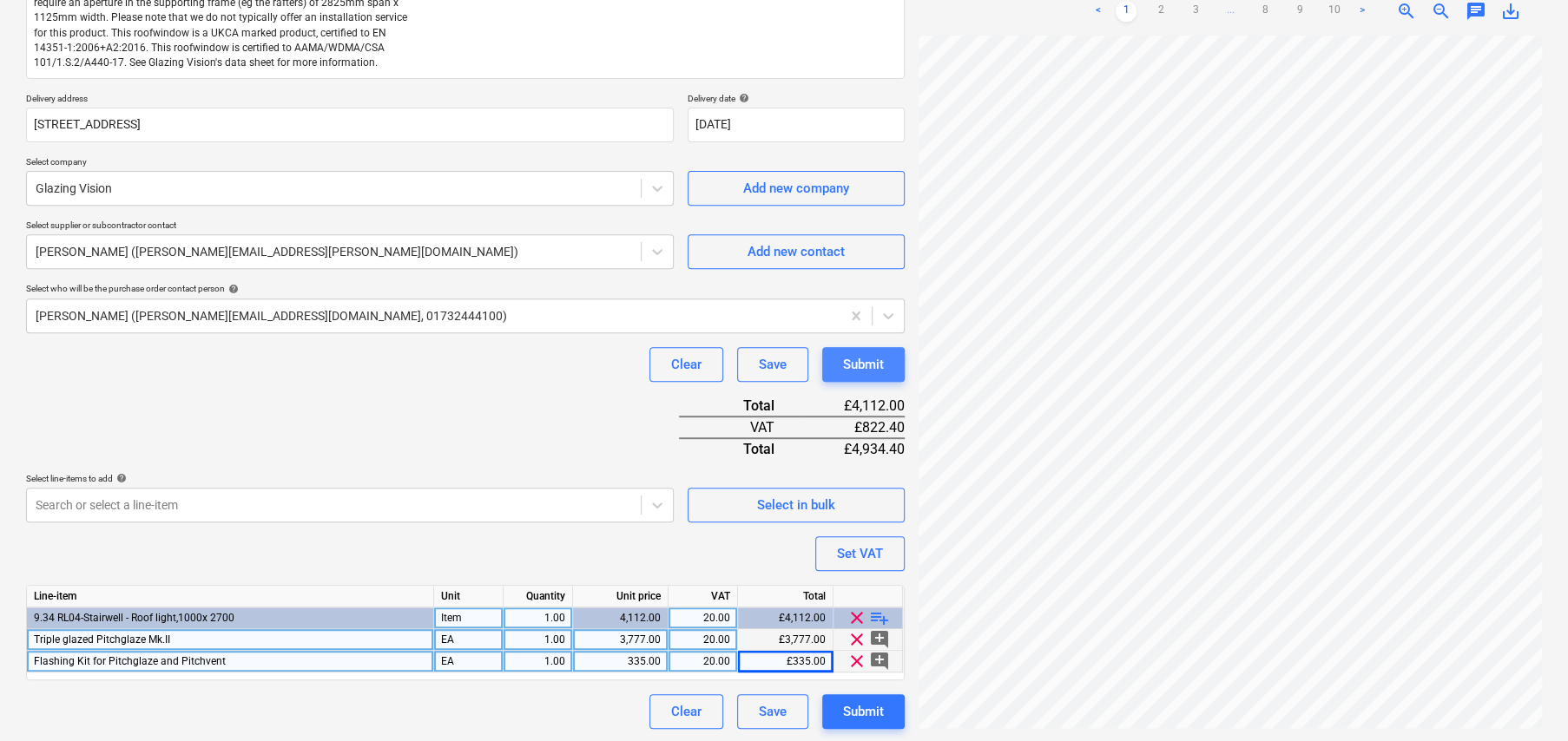
click at [855, 366] on div "Submit" at bounding box center [864, 364] width 41 height 22
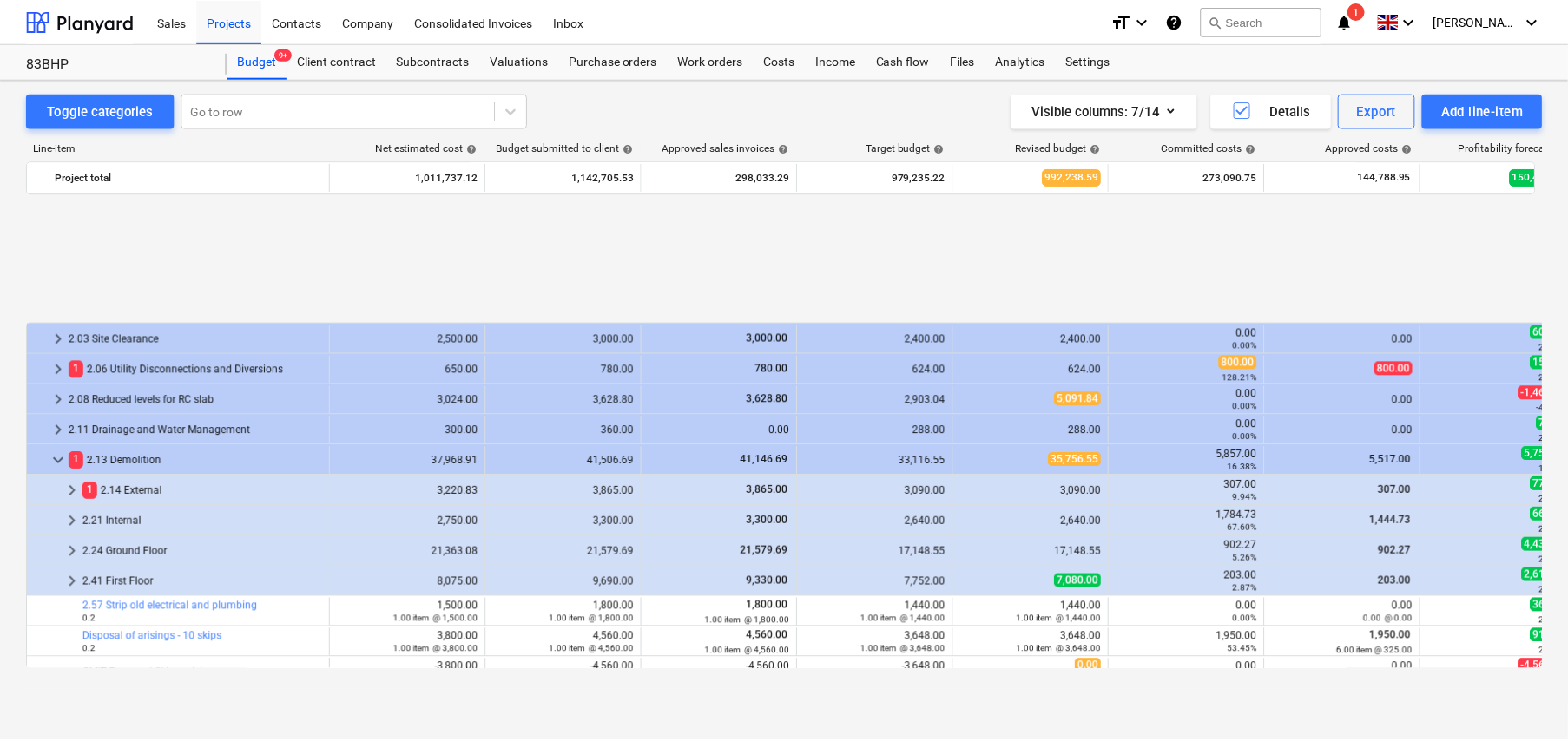
scroll to position [733, 0]
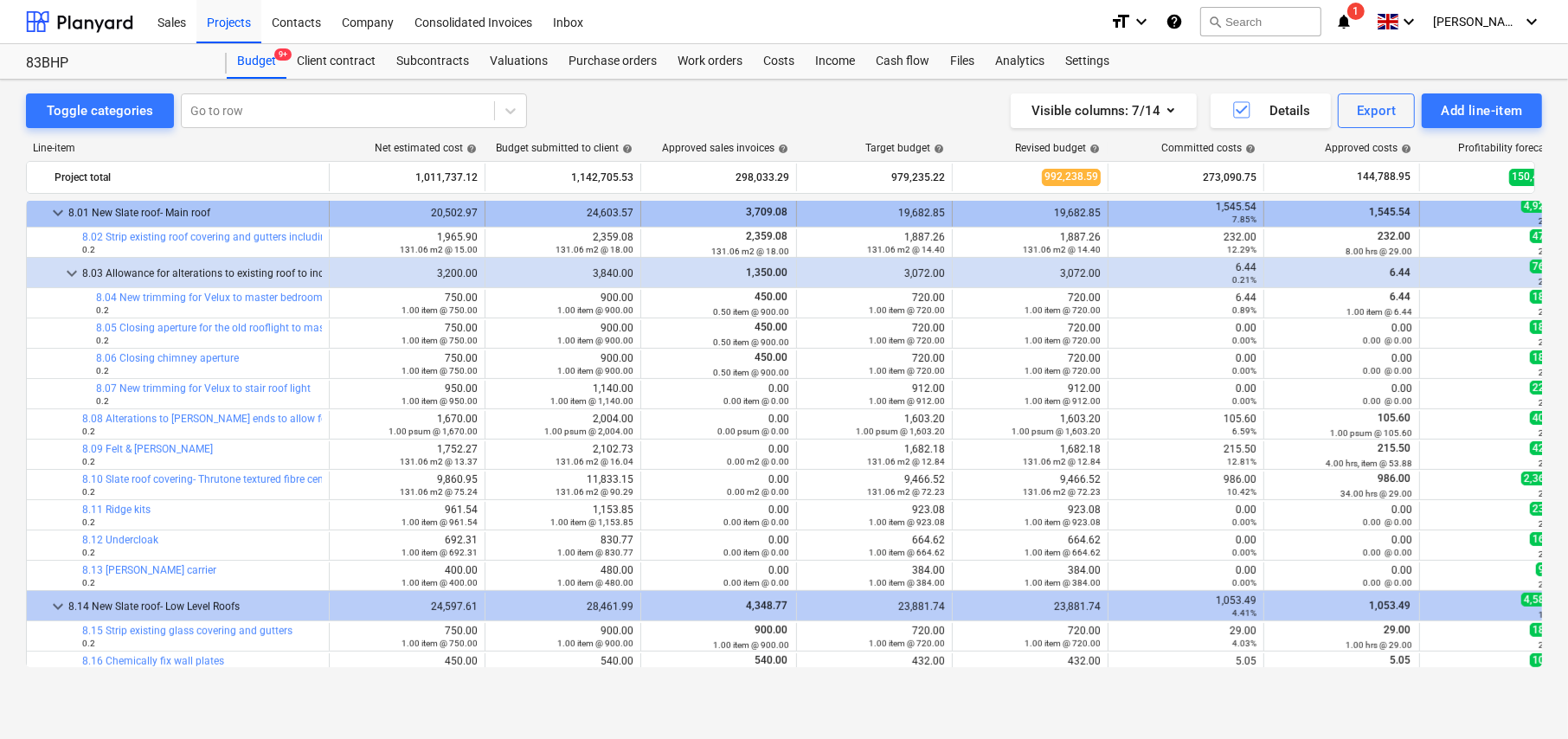
click at [58, 210] on span "keyboard_arrow_down" at bounding box center [58, 213] width 20 height 20
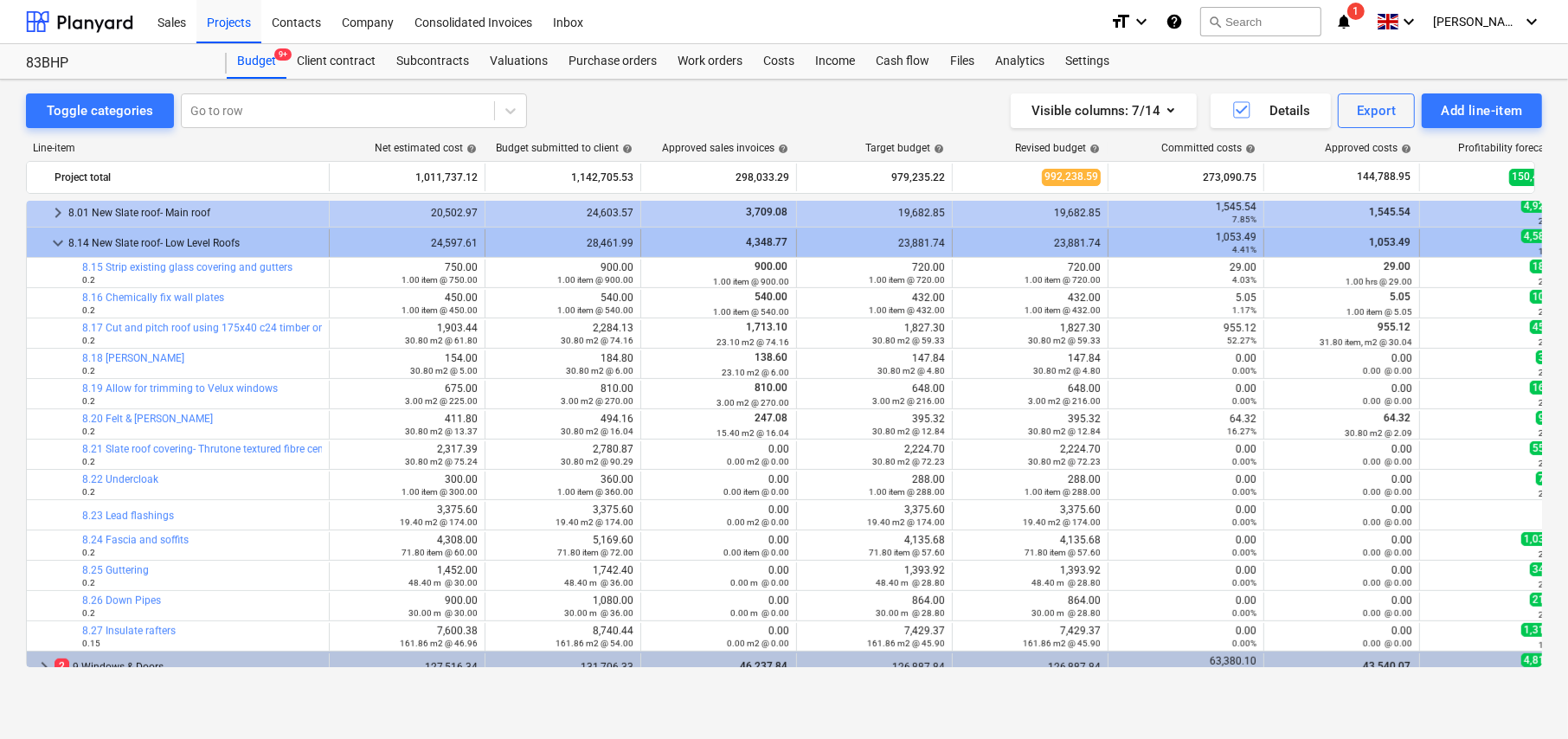
click at [57, 242] on span "keyboard_arrow_down" at bounding box center [58, 243] width 20 height 20
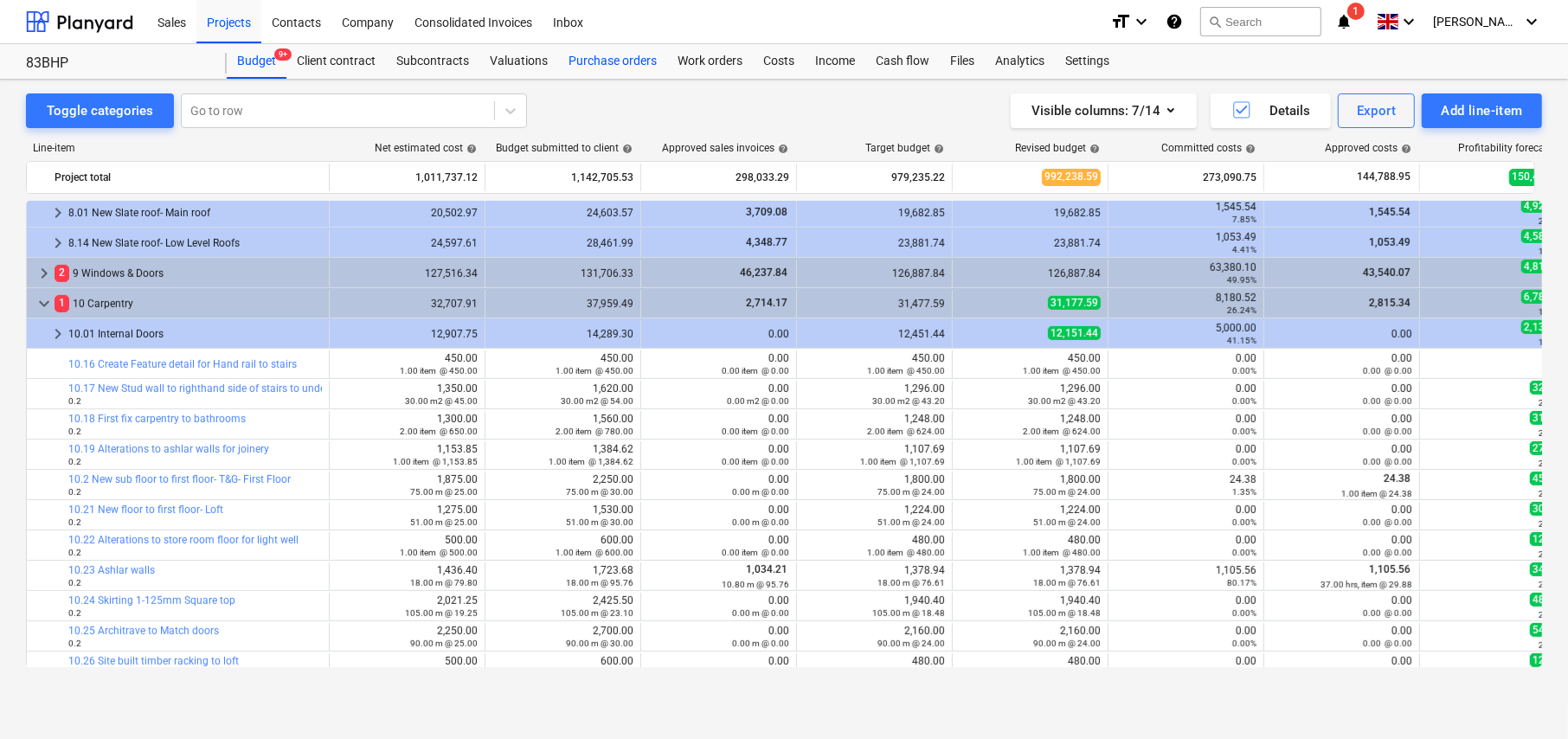
click at [599, 55] on div "Purchase orders" at bounding box center [612, 61] width 109 height 35
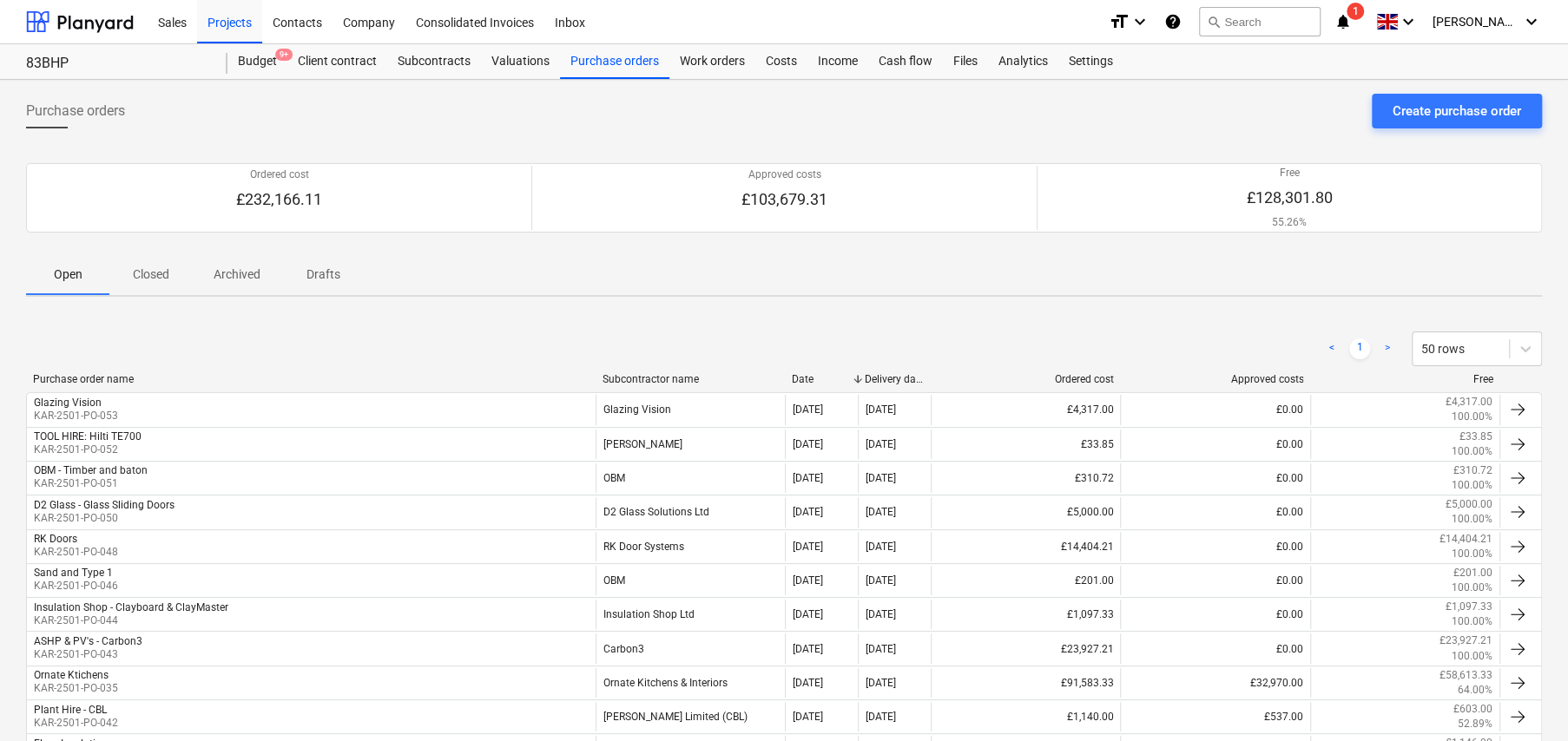
click at [664, 375] on div "Subcontractor name" at bounding box center [691, 379] width 176 height 12
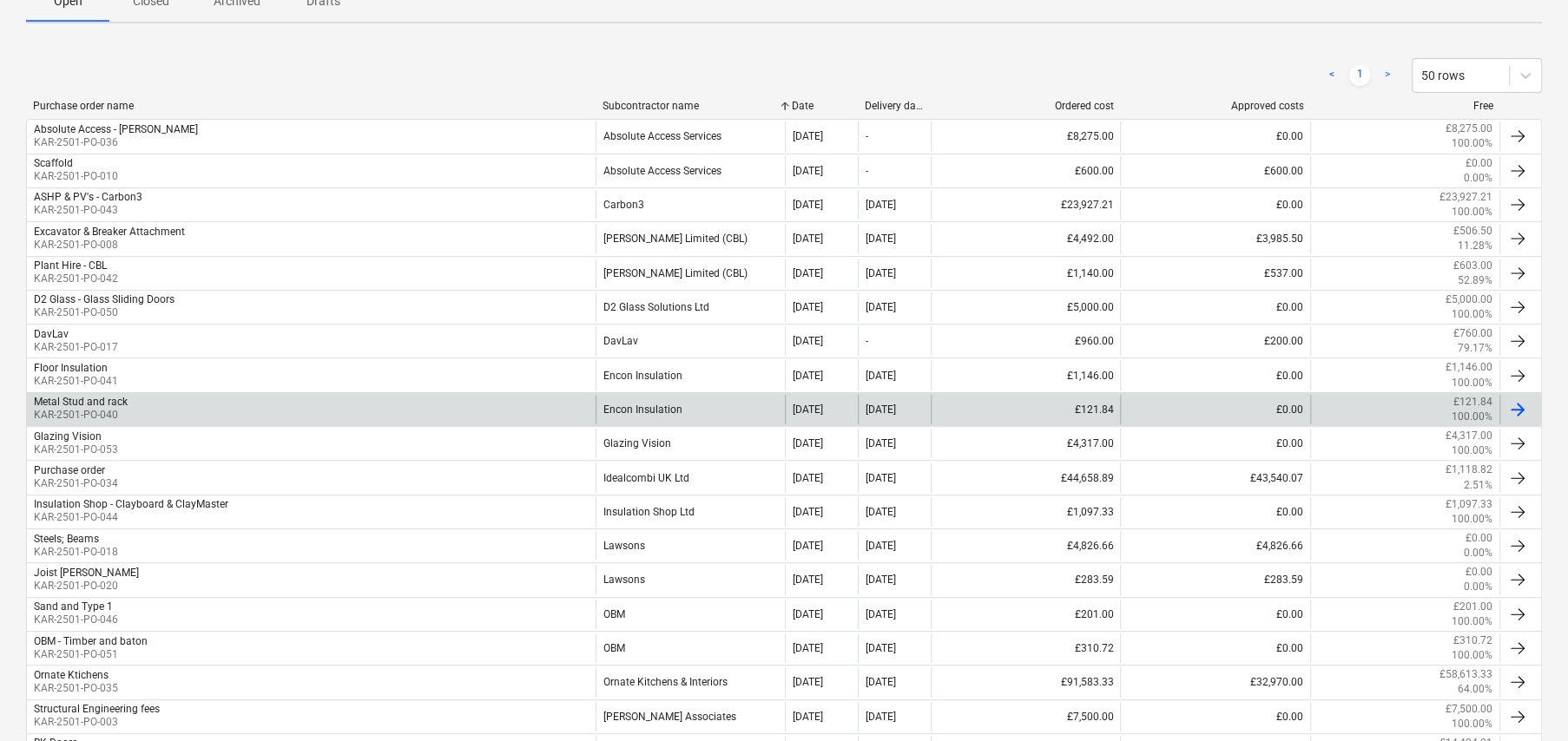
scroll to position [272, 0]
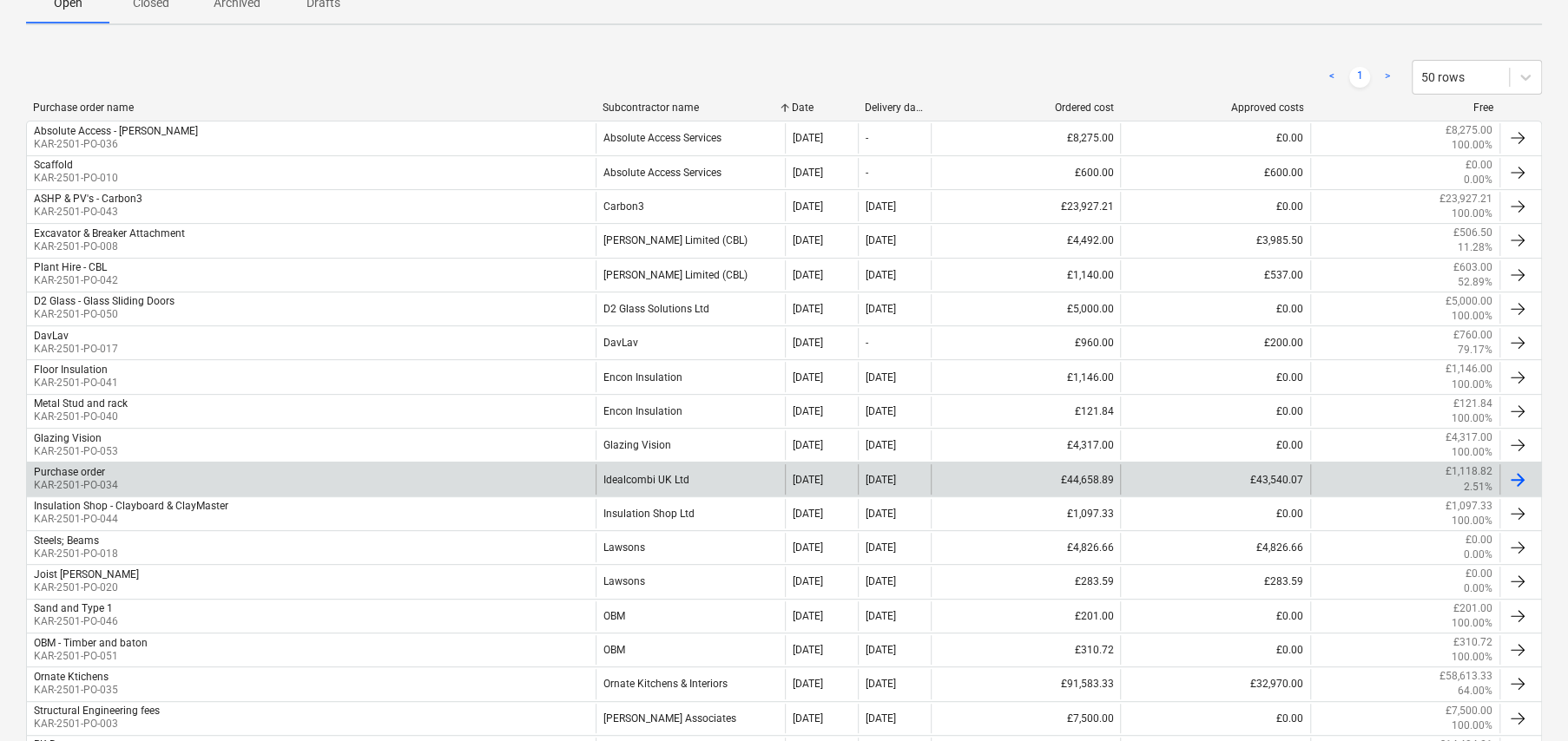
click at [638, 475] on div "Idealcombi UK Ltd" at bounding box center [690, 479] width 189 height 29
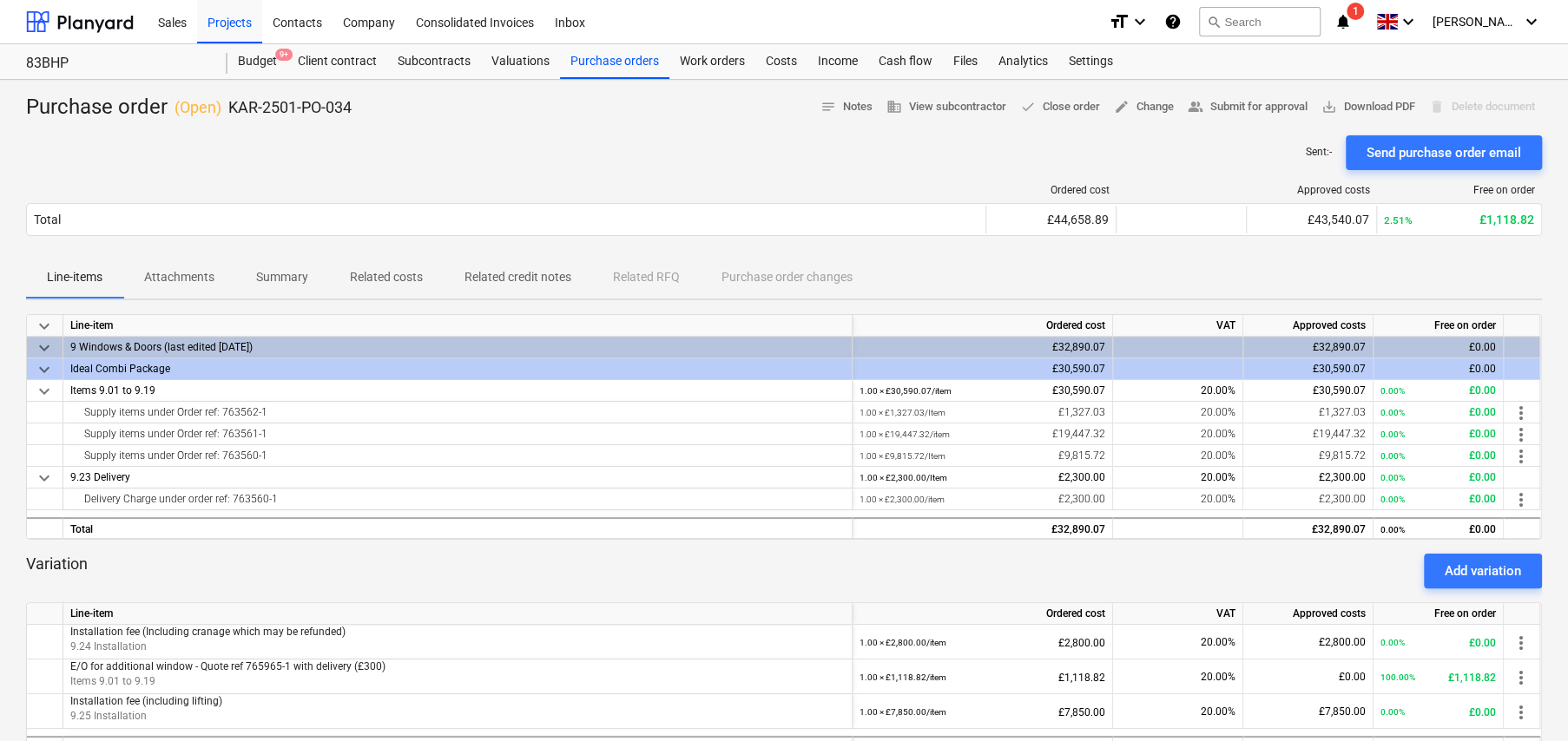
drag, startPoint x: 236, startPoint y: 28, endPoint x: 212, endPoint y: 67, distance: 45.8
click at [236, 28] on div "Projects" at bounding box center [229, 21] width 65 height 44
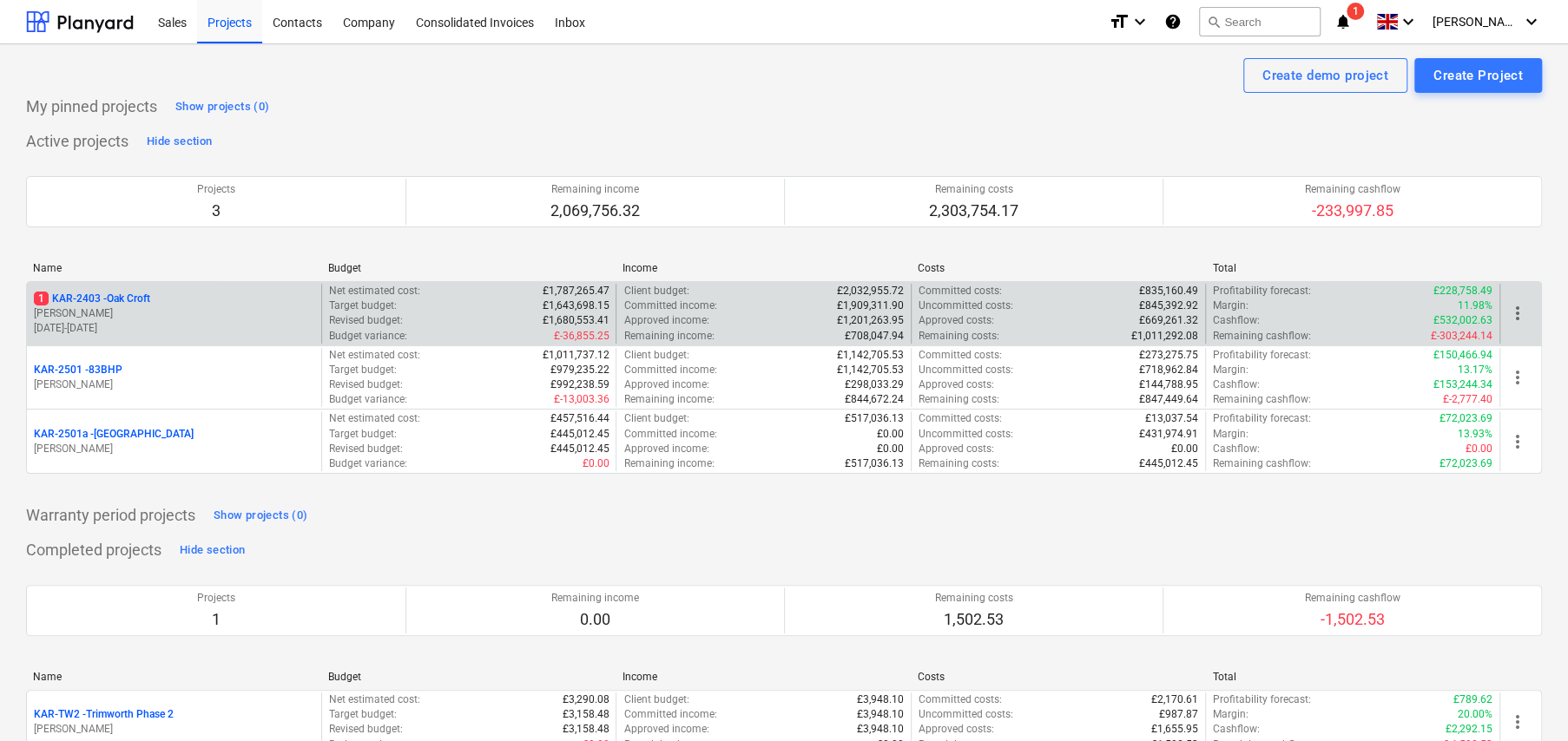
click at [139, 299] on p "1 KAR-2403 - Oak Croft" at bounding box center [92, 299] width 116 height 15
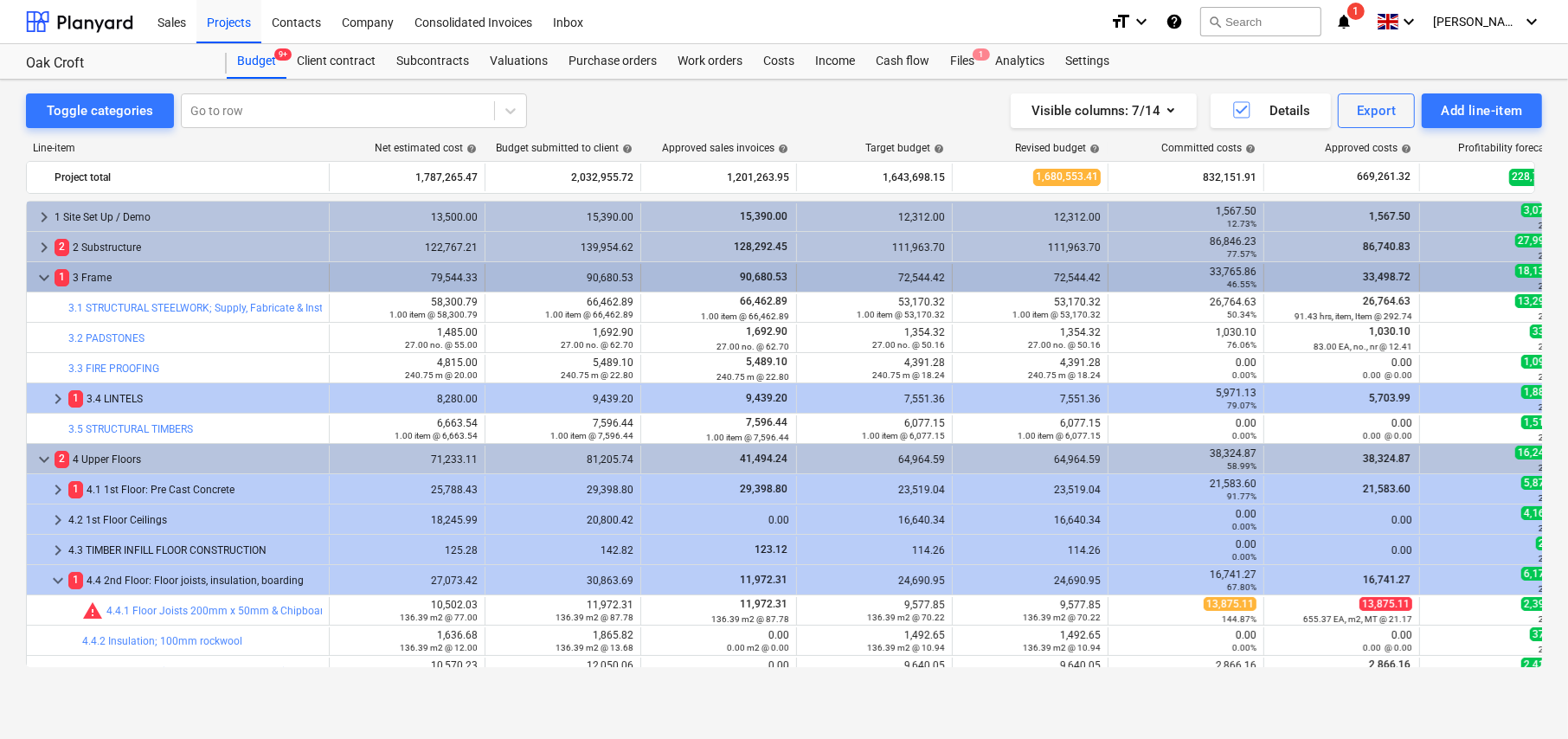
click at [43, 277] on span "keyboard_arrow_down" at bounding box center [43, 277] width 20 height 20
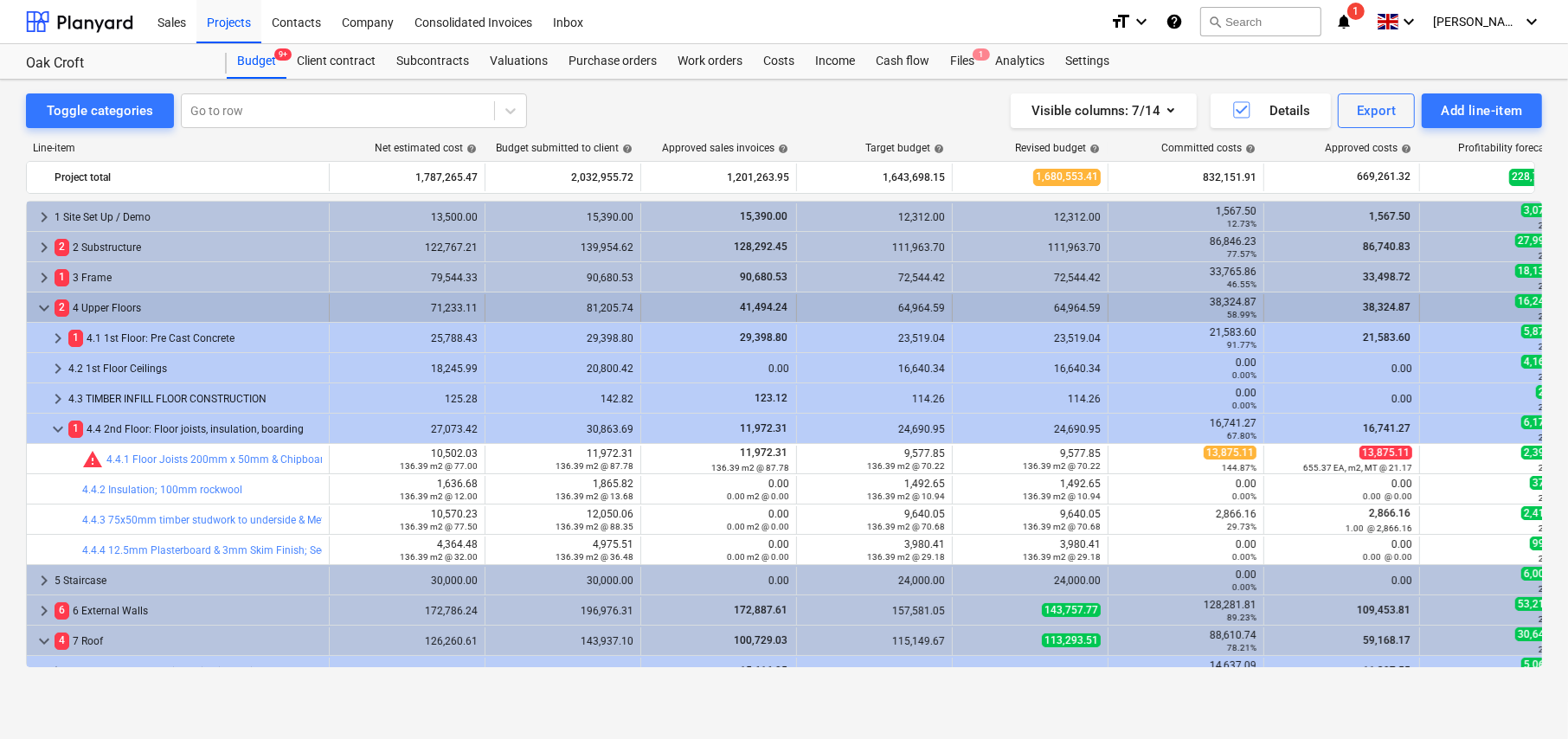
click at [39, 301] on span "keyboard_arrow_down" at bounding box center [43, 307] width 20 height 20
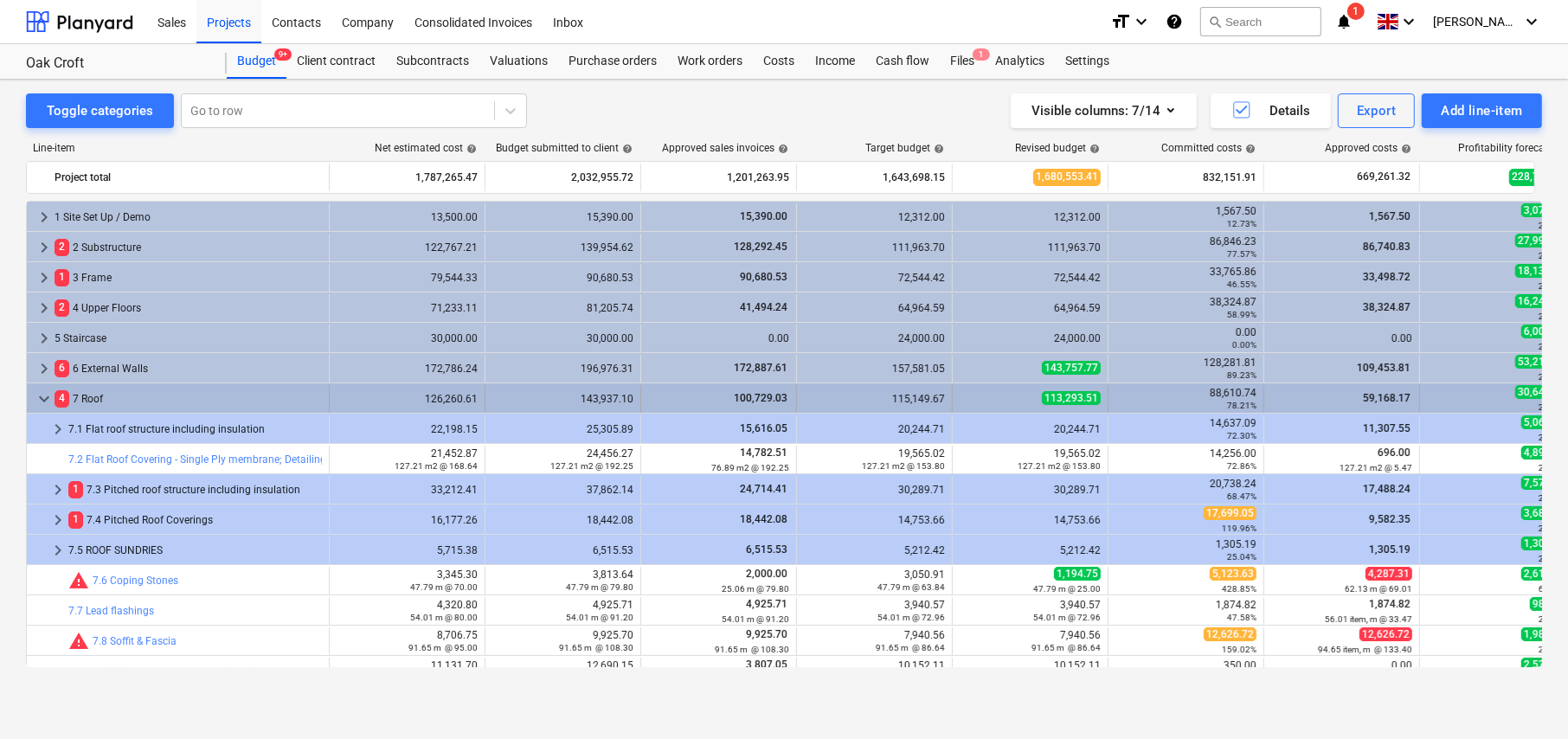
click at [46, 393] on span "keyboard_arrow_down" at bounding box center [43, 399] width 20 height 20
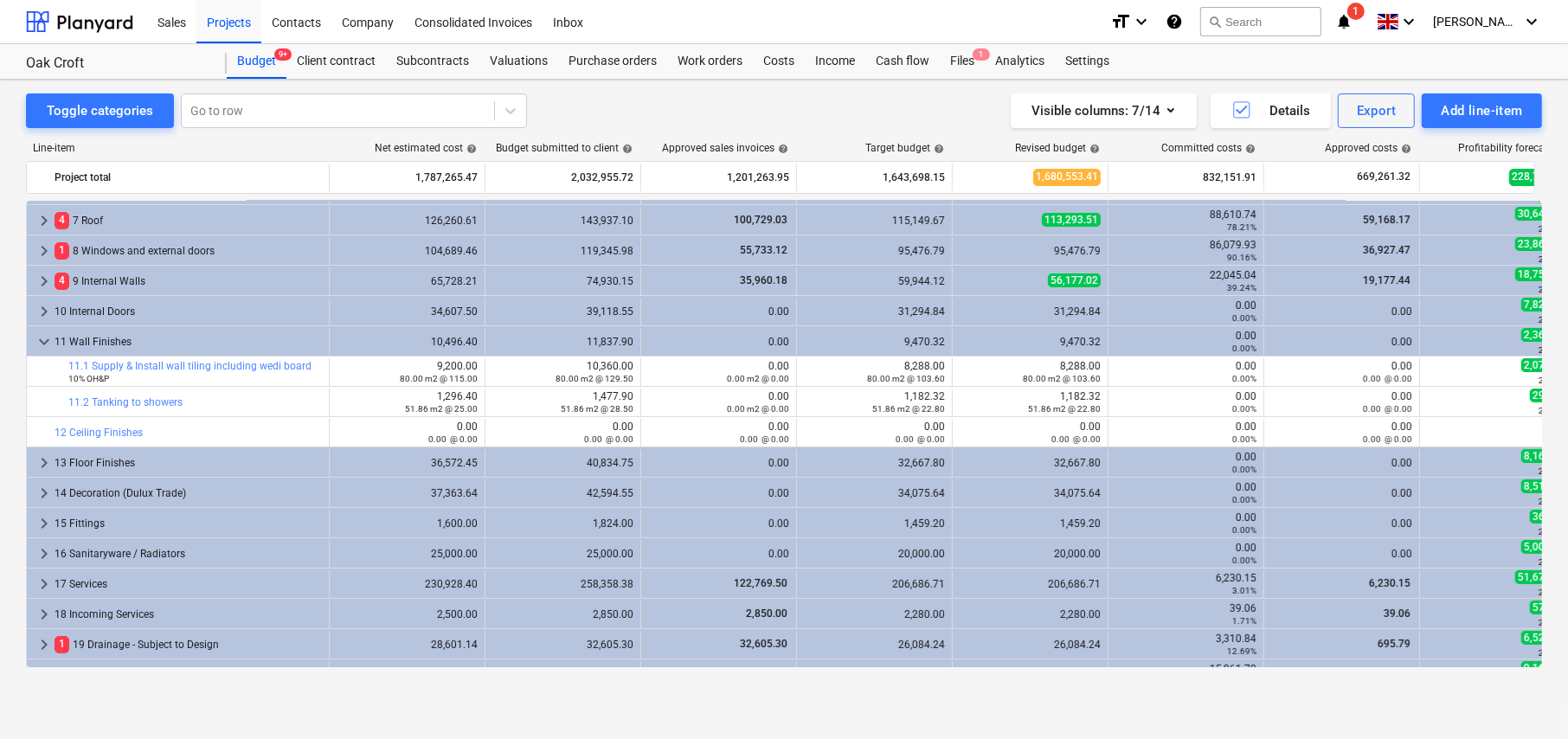
scroll to position [606, 0]
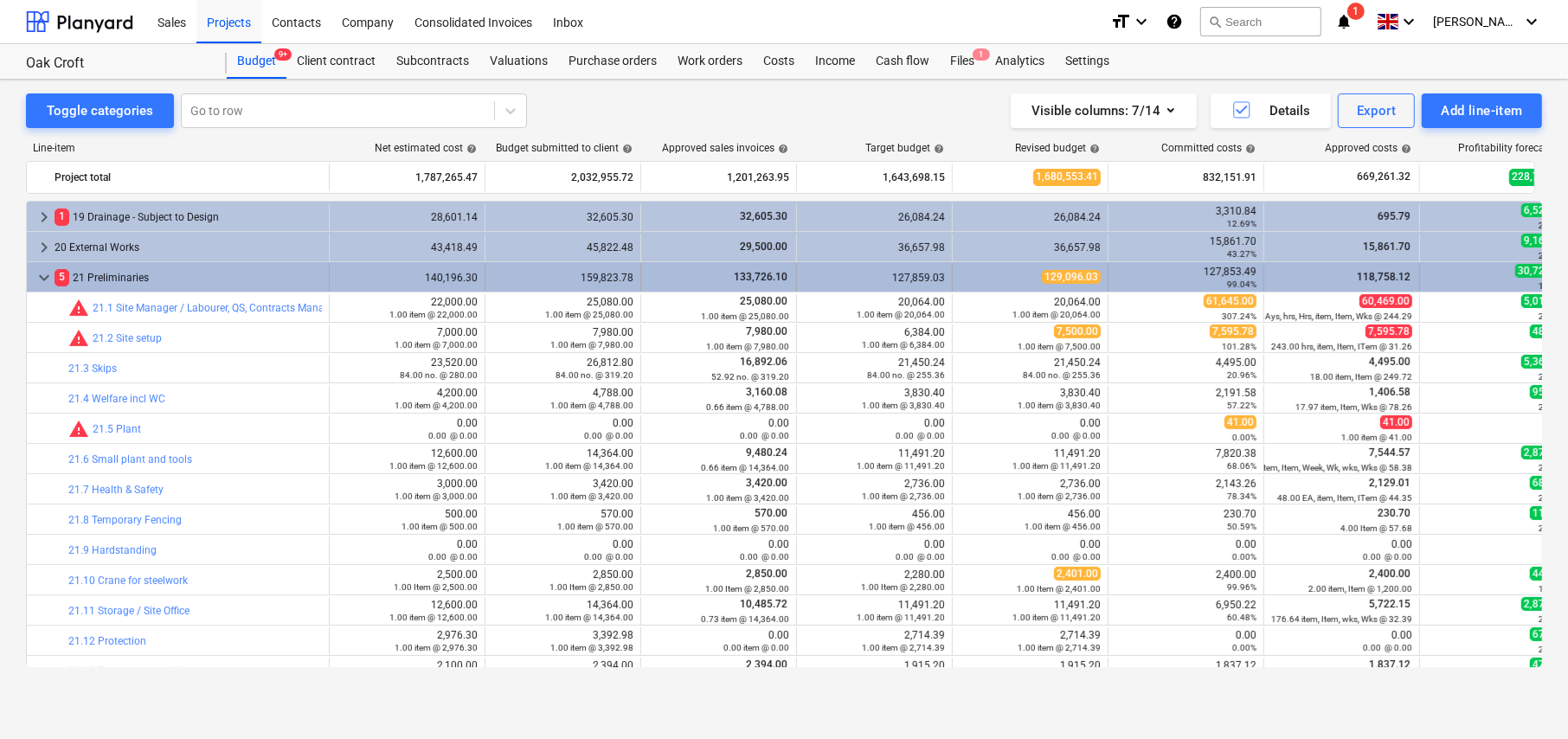
click at [43, 281] on span "keyboard_arrow_down" at bounding box center [43, 277] width 20 height 20
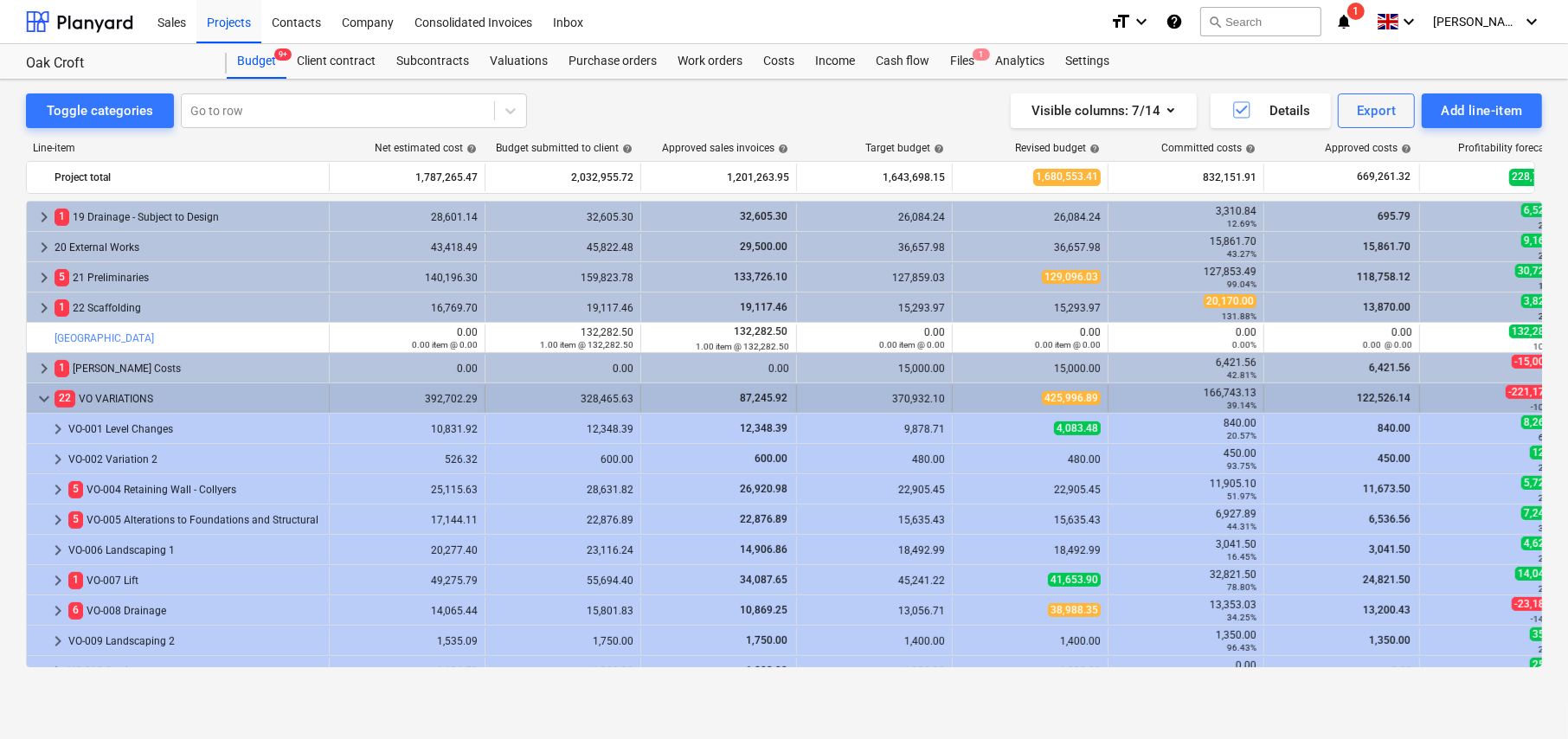
click at [46, 397] on span "keyboard_arrow_down" at bounding box center [43, 399] width 20 height 20
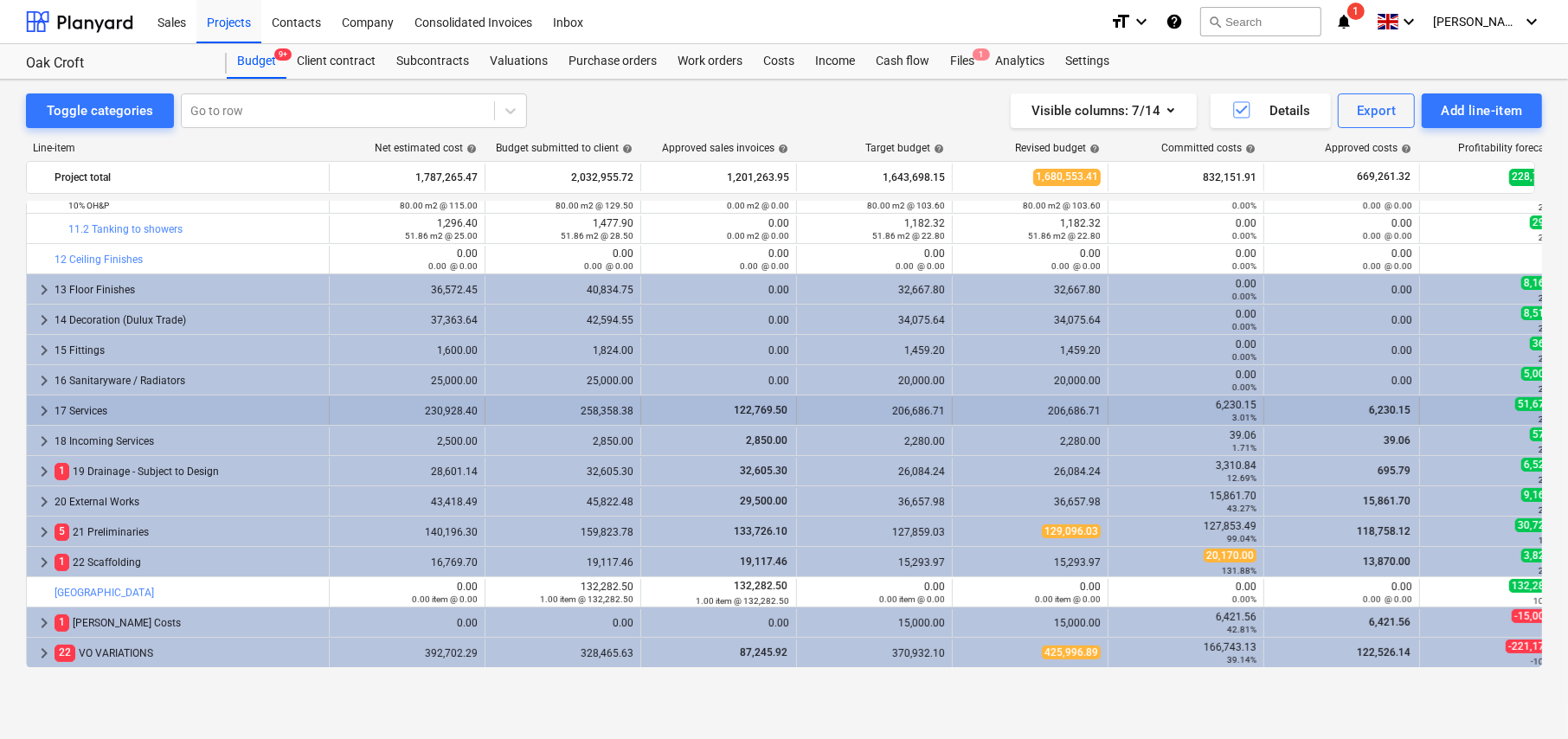
scroll to position [352, 0]
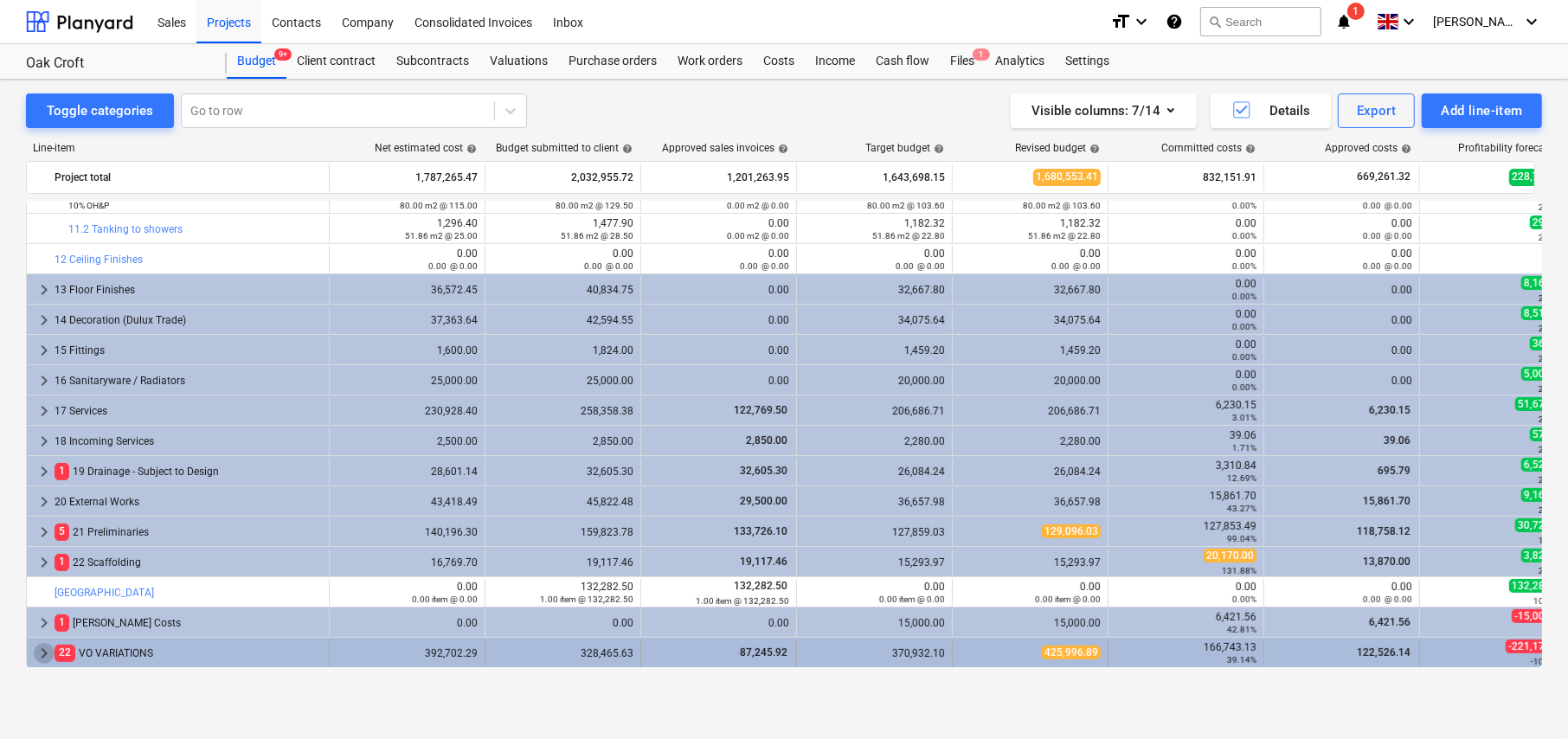
click at [41, 650] on span "keyboard_arrow_right" at bounding box center [43, 653] width 20 height 20
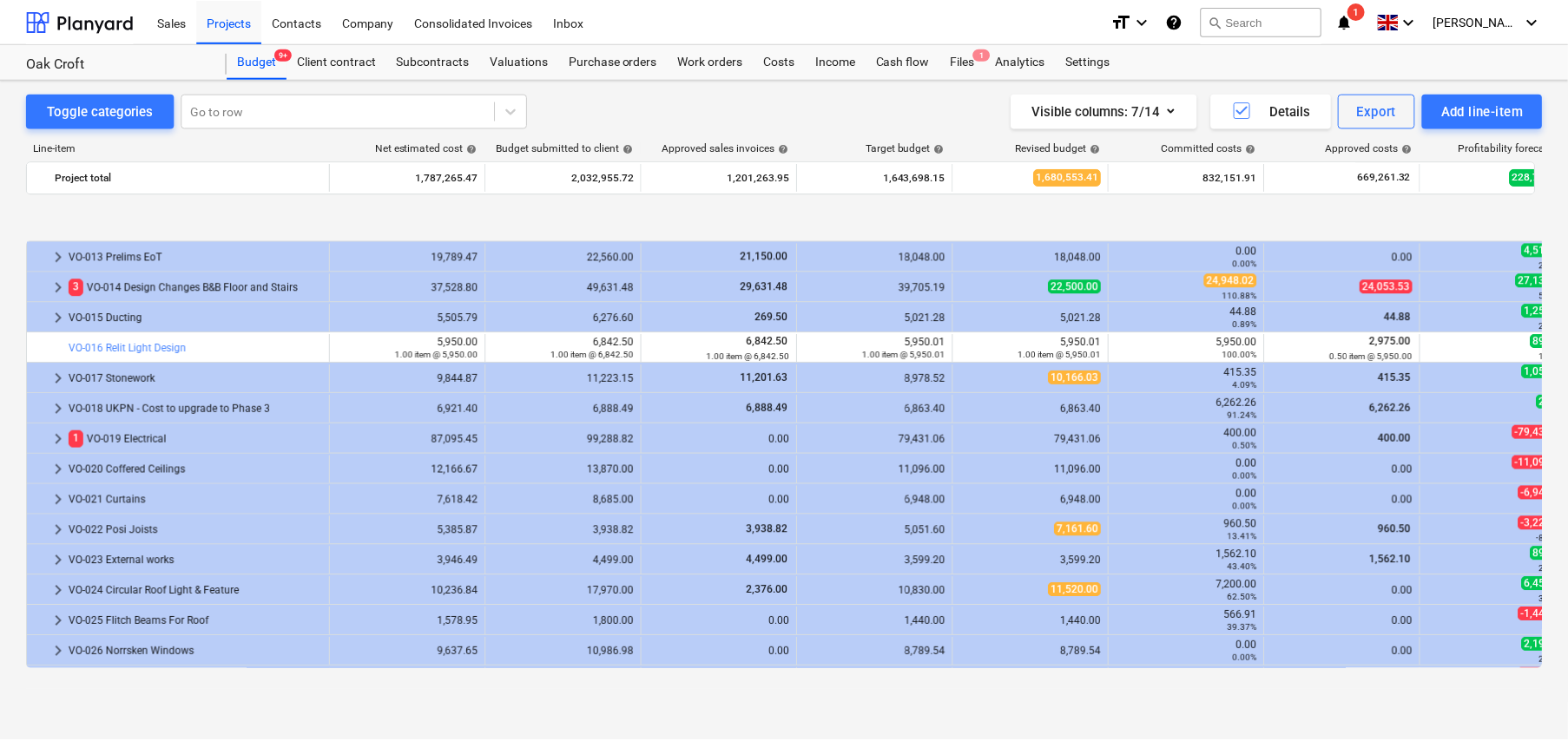
scroll to position [1202, 0]
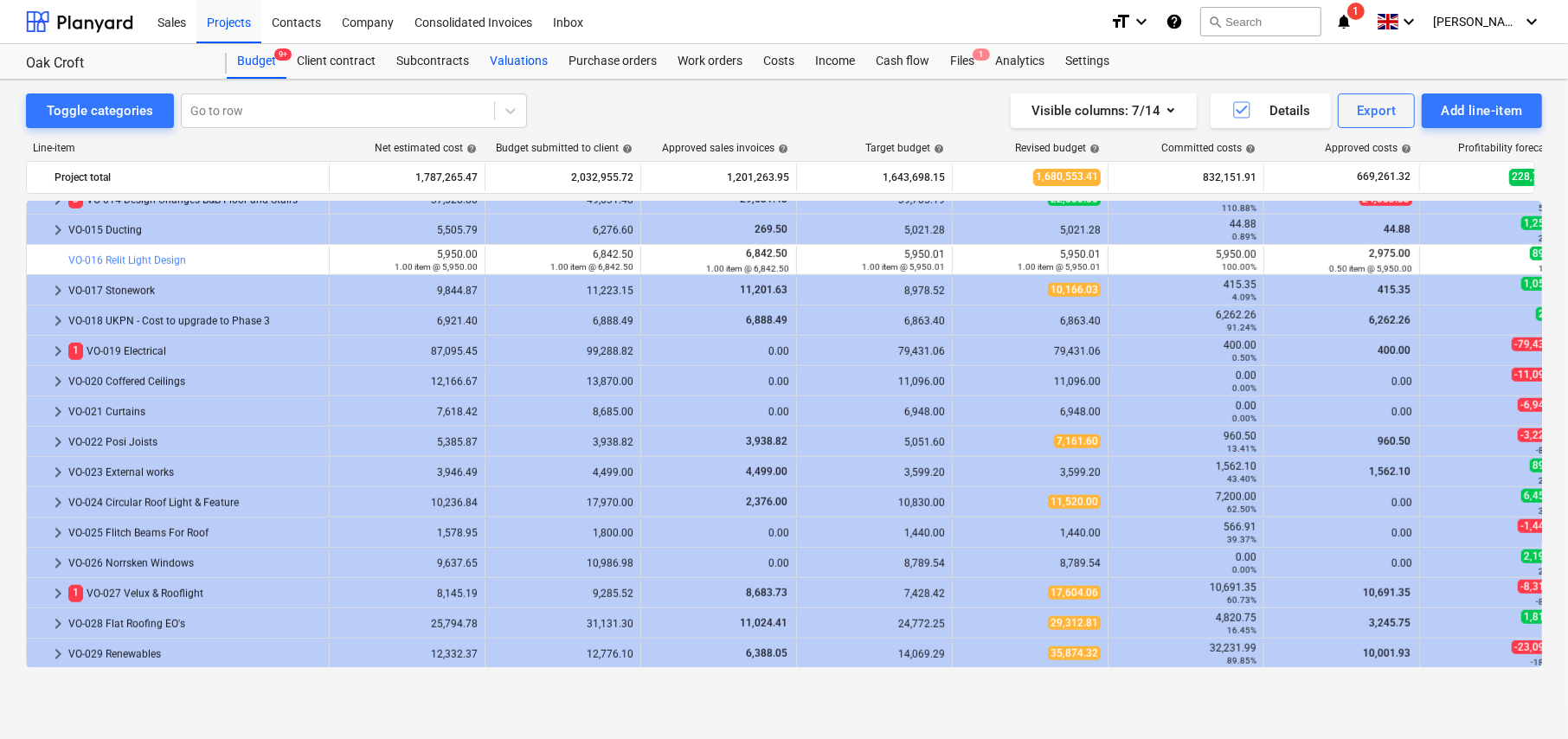
drag, startPoint x: 537, startPoint y: 63, endPoint x: 530, endPoint y: 74, distance: 13.0
click at [537, 63] on div "Valuations" at bounding box center [518, 61] width 79 height 35
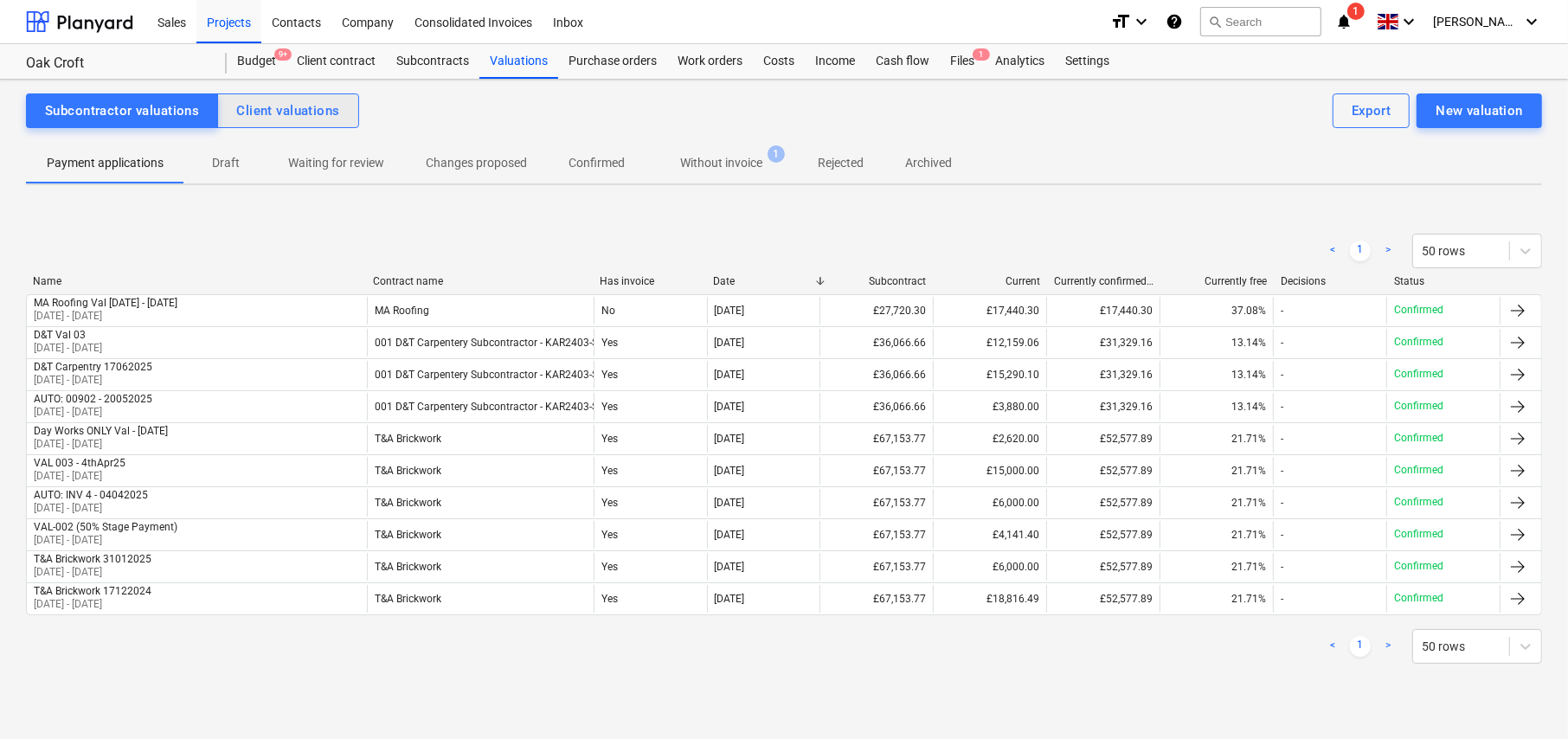
click at [328, 122] on button "Client valuations" at bounding box center [287, 111] width 141 height 35
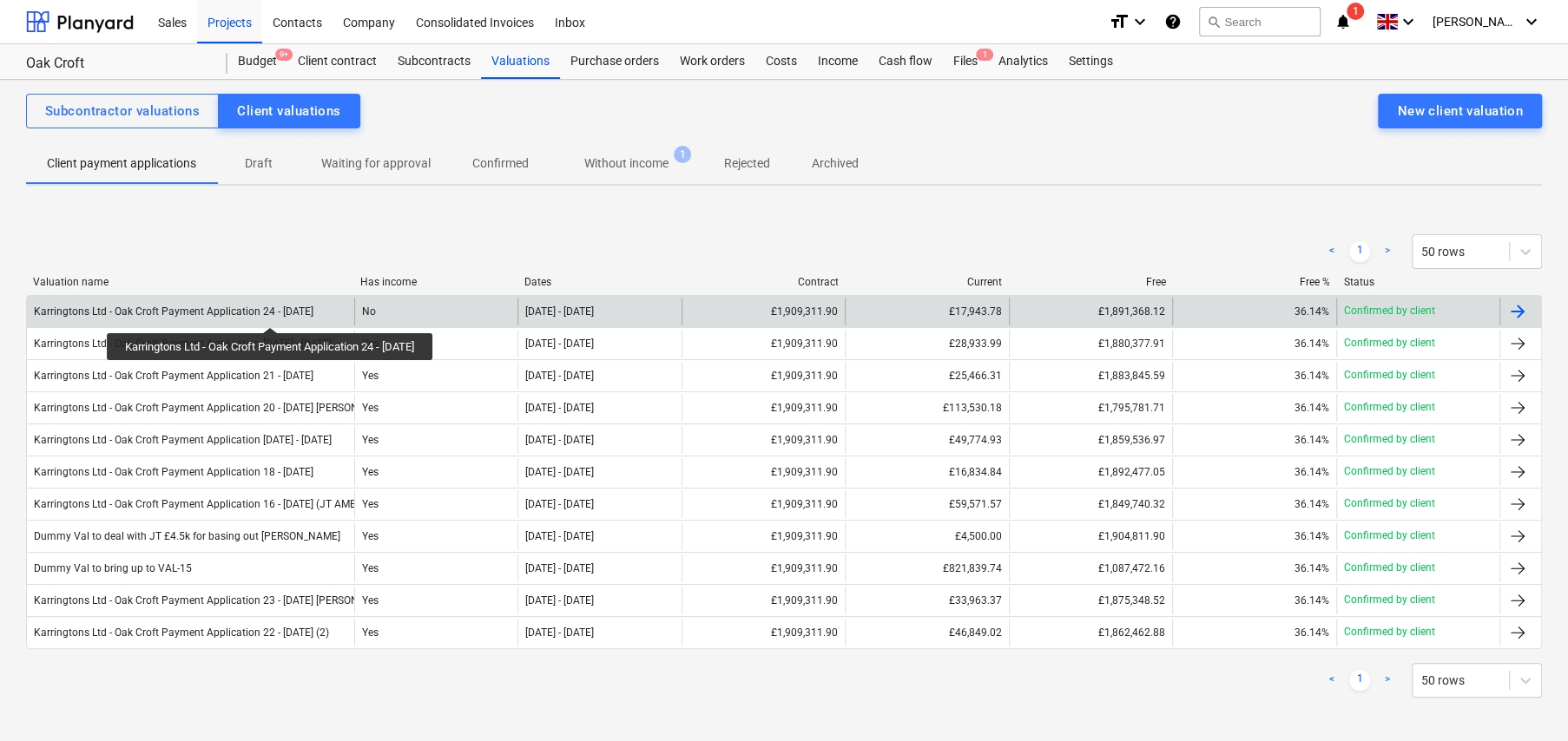
click at [280, 312] on div "Karringtons Ltd - Oak Croft Payment Application 24 - 01Aug25" at bounding box center [173, 312] width 280 height 12
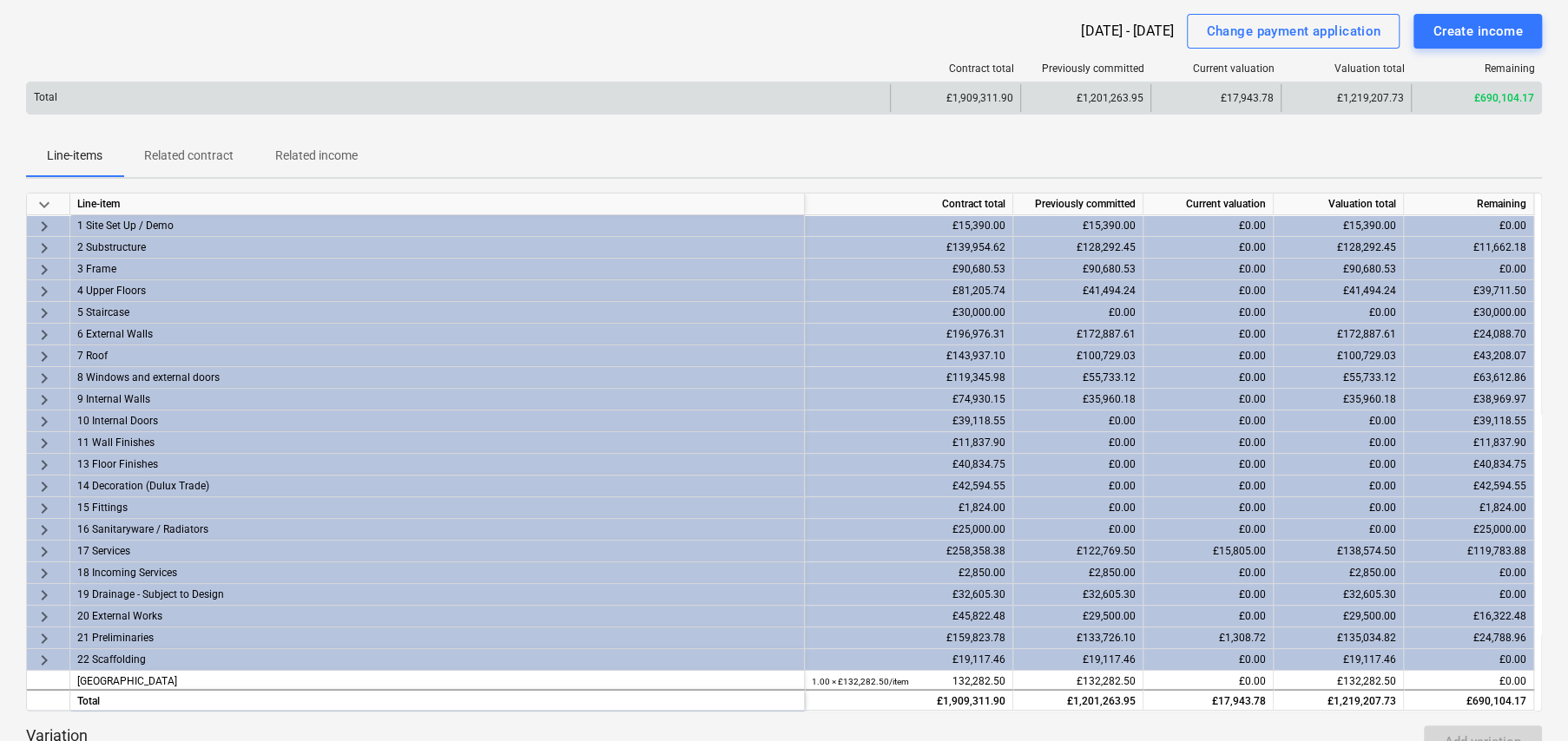
scroll to position [173, 0]
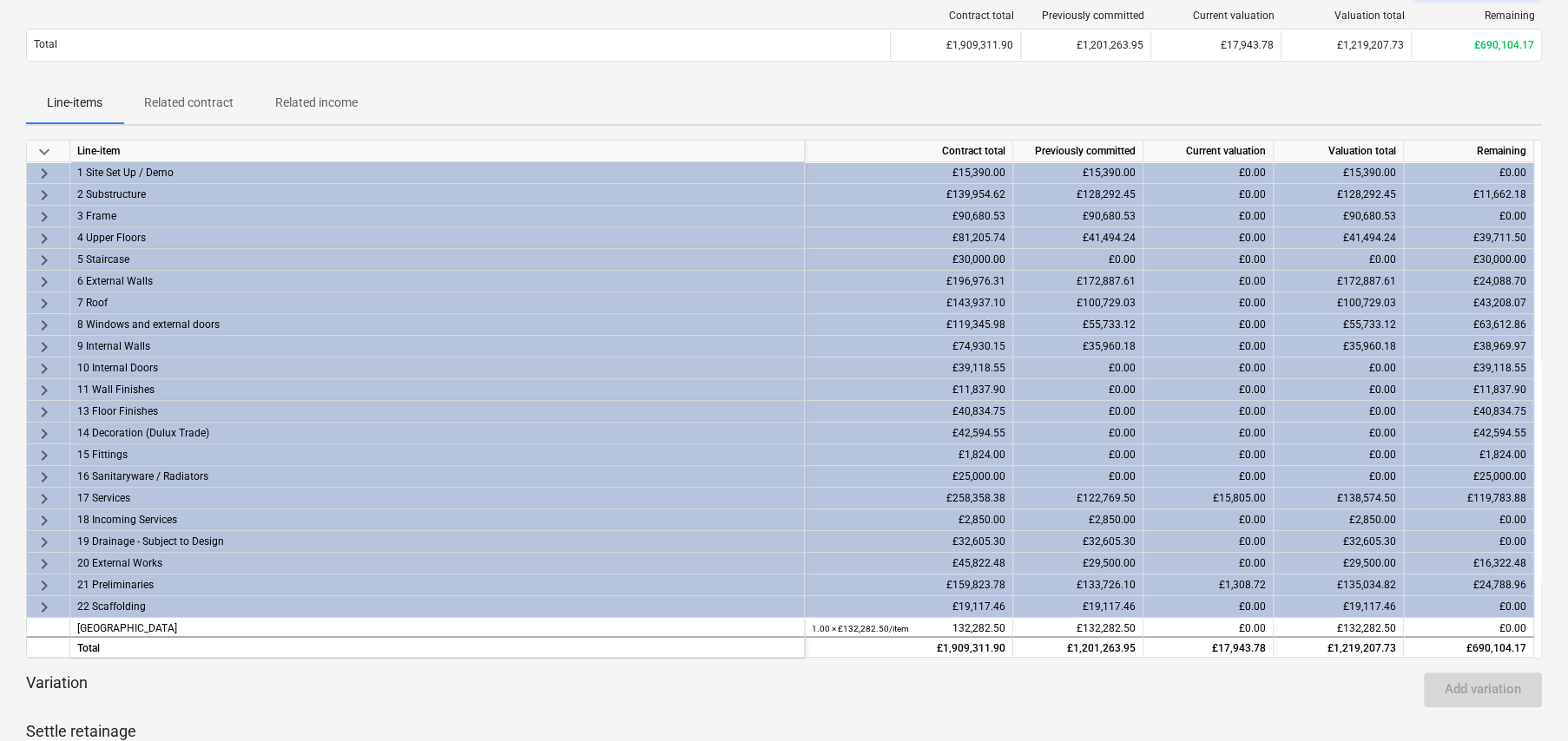
click at [41, 235] on span "keyboard_arrow_right" at bounding box center [44, 238] width 20 height 20
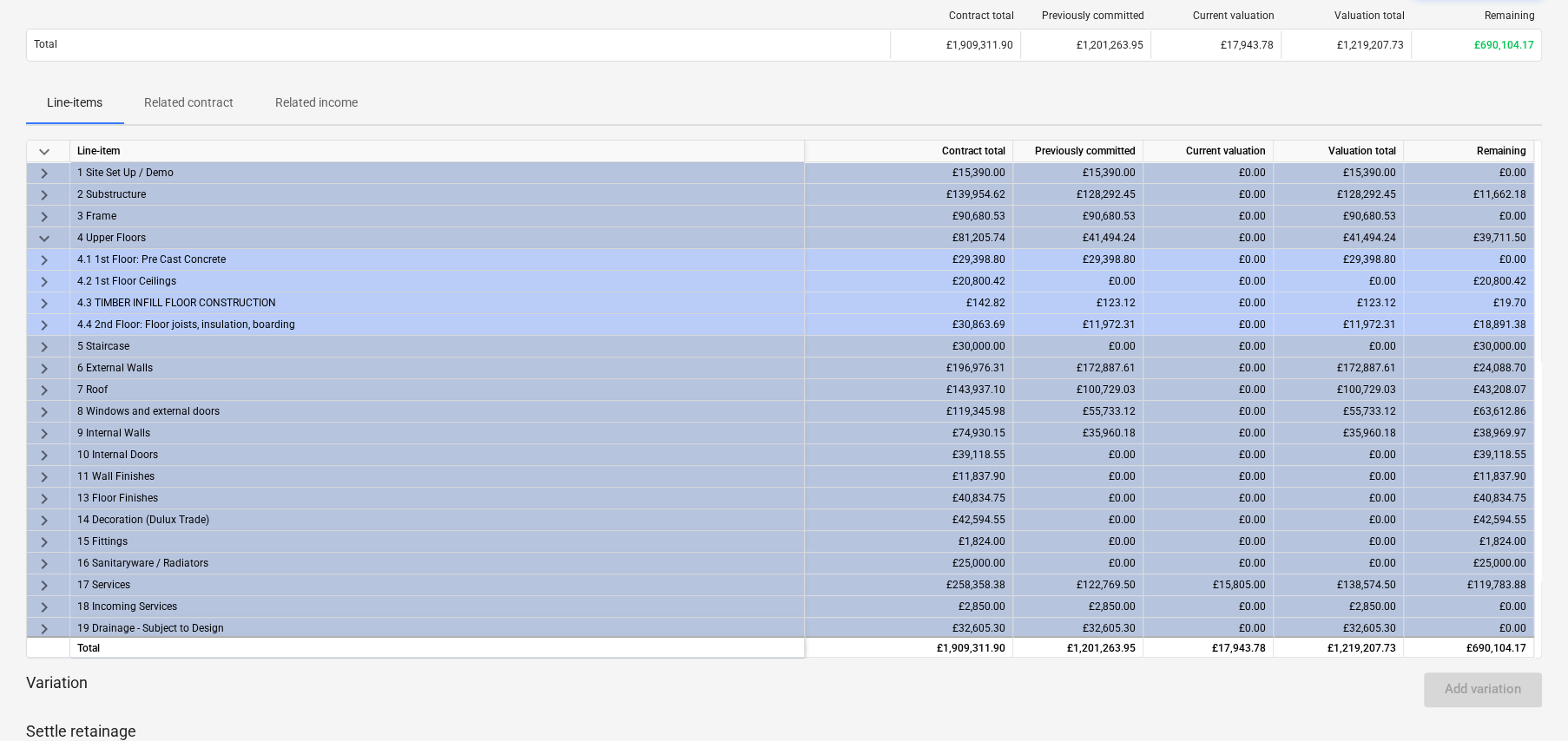
click at [44, 323] on span "keyboard_arrow_right" at bounding box center [44, 325] width 20 height 20
